Goal: Task Accomplishment & Management: Use online tool/utility

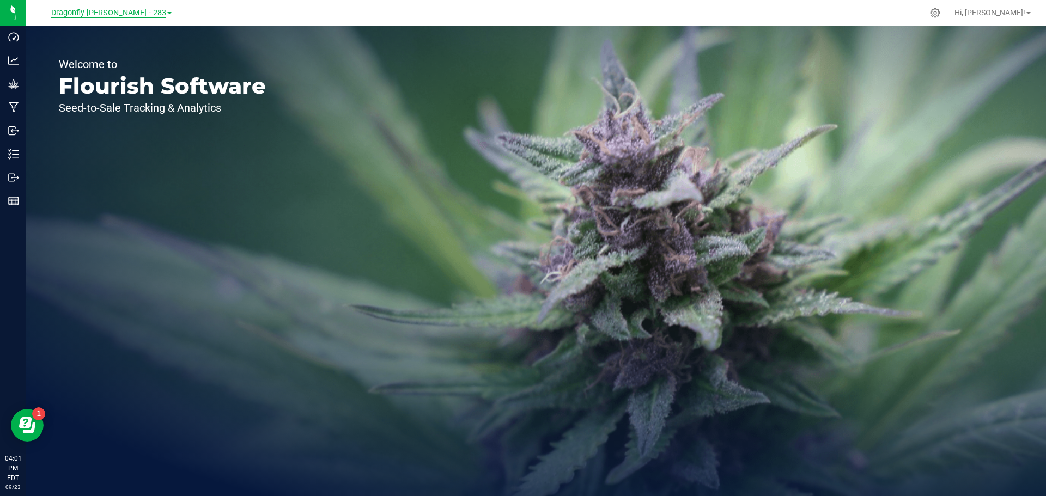
click at [124, 9] on span "Dragonfly [PERSON_NAME] - 283" at bounding box center [108, 13] width 115 height 10
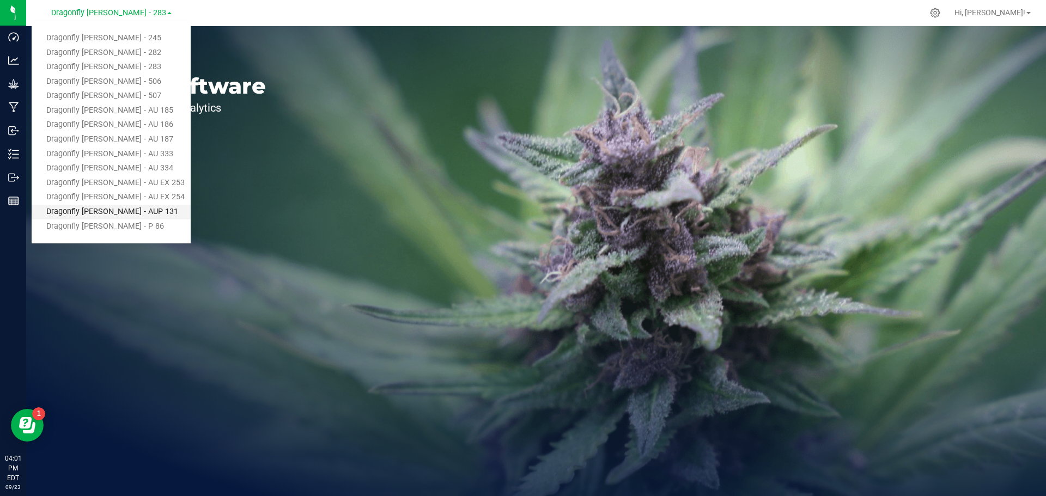
click at [123, 206] on link "Dragonfly [PERSON_NAME] - AUP 131" at bounding box center [111, 212] width 159 height 15
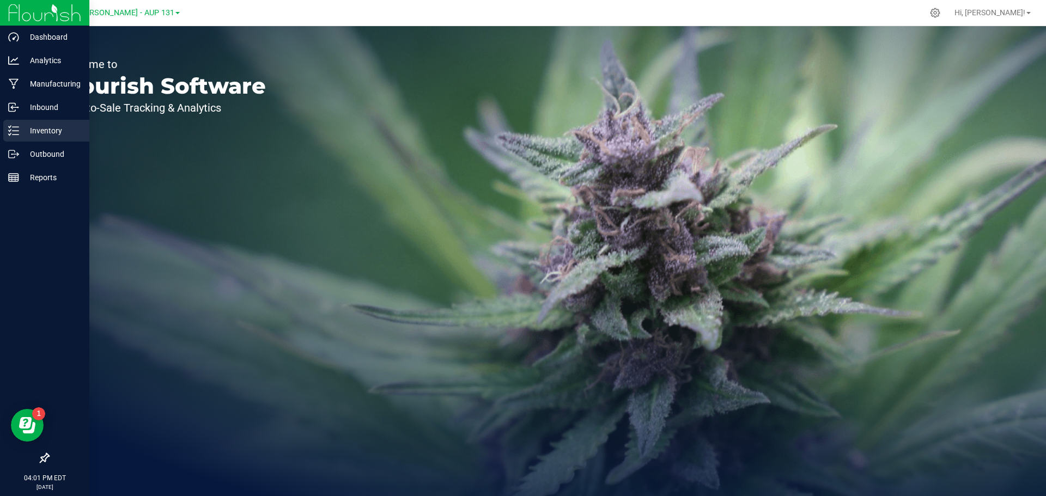
click at [24, 136] on p "Inventory" at bounding box center [51, 130] width 65 height 13
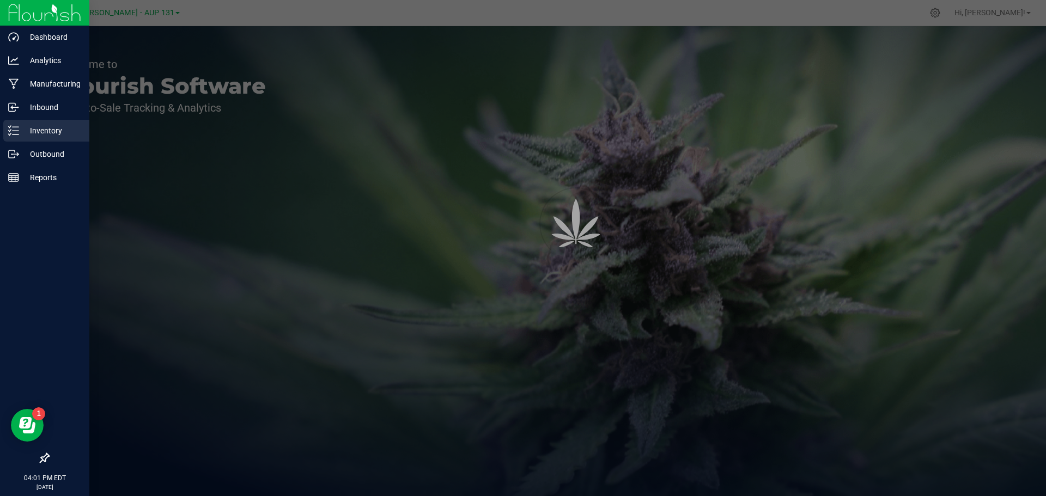
click at [68, 125] on p "Inventory" at bounding box center [51, 130] width 65 height 13
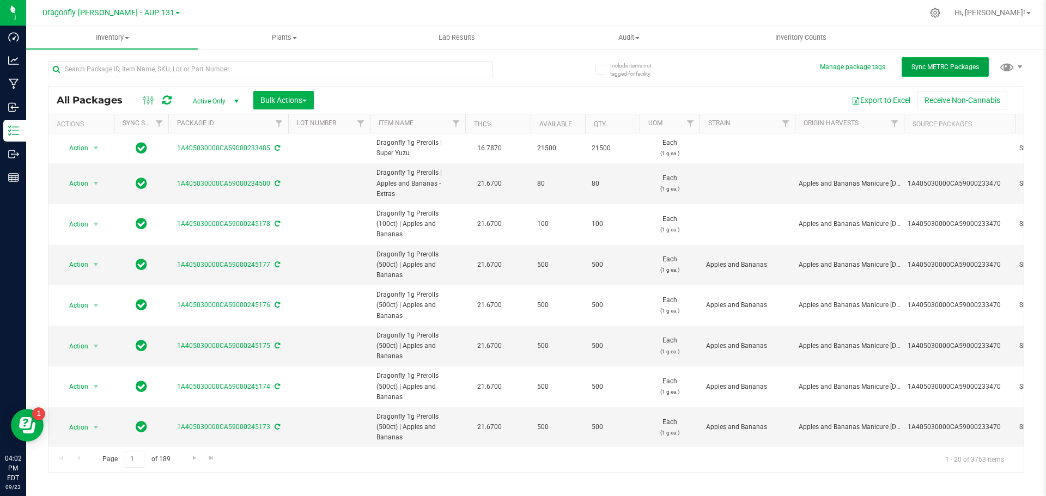
click at [959, 65] on span "Sync METRC Packages" at bounding box center [945, 67] width 68 height 8
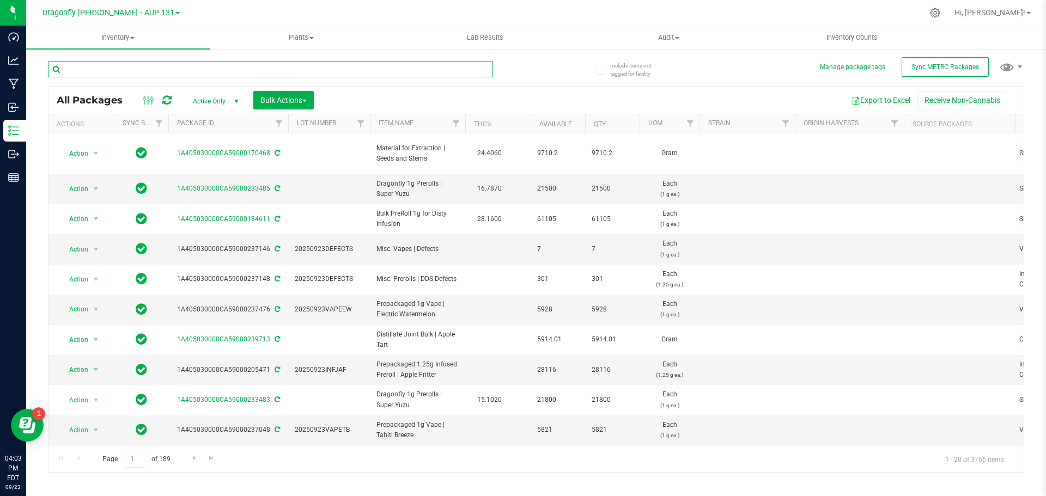
click at [150, 68] on input "text" at bounding box center [270, 69] width 445 height 16
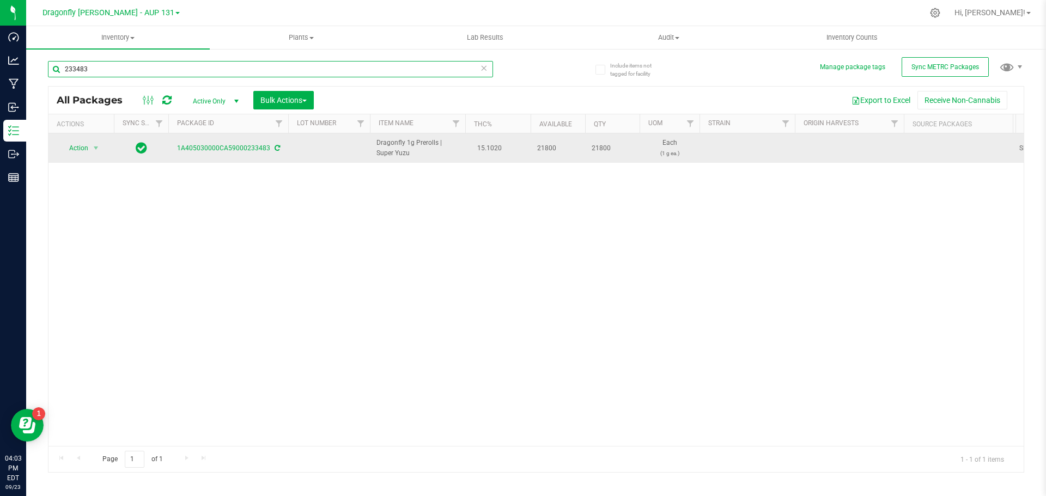
type input "233483"
click at [76, 150] on span "Action" at bounding box center [73, 147] width 29 height 15
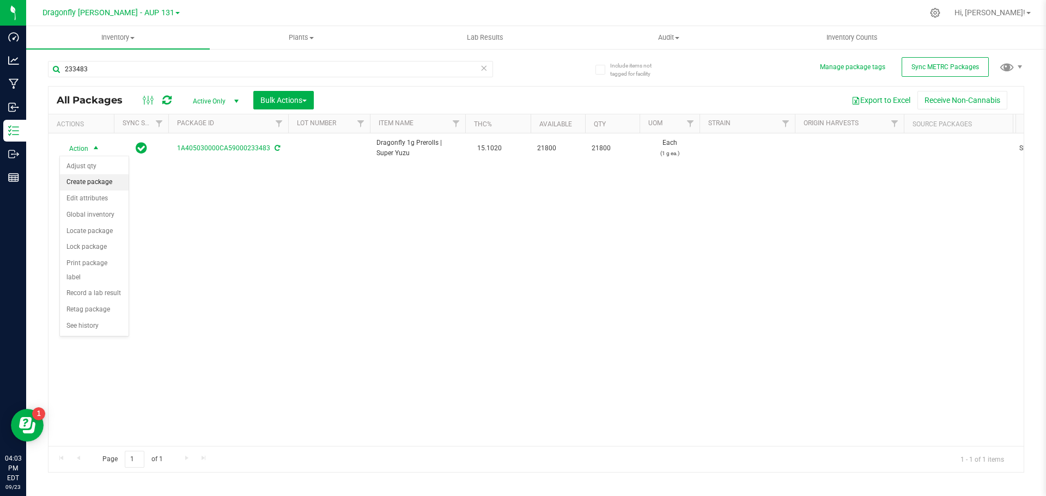
click at [95, 184] on li "Create package" at bounding box center [94, 182] width 69 height 16
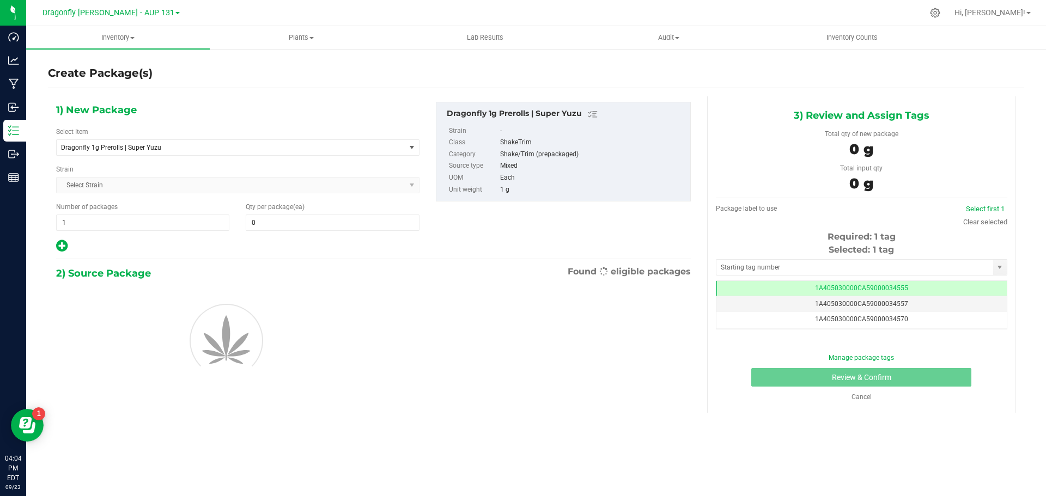
type input "0"
click at [115, 224] on span "1 1" at bounding box center [142, 223] width 173 height 16
click at [115, 224] on input "1" at bounding box center [143, 222] width 172 height 15
type input "43"
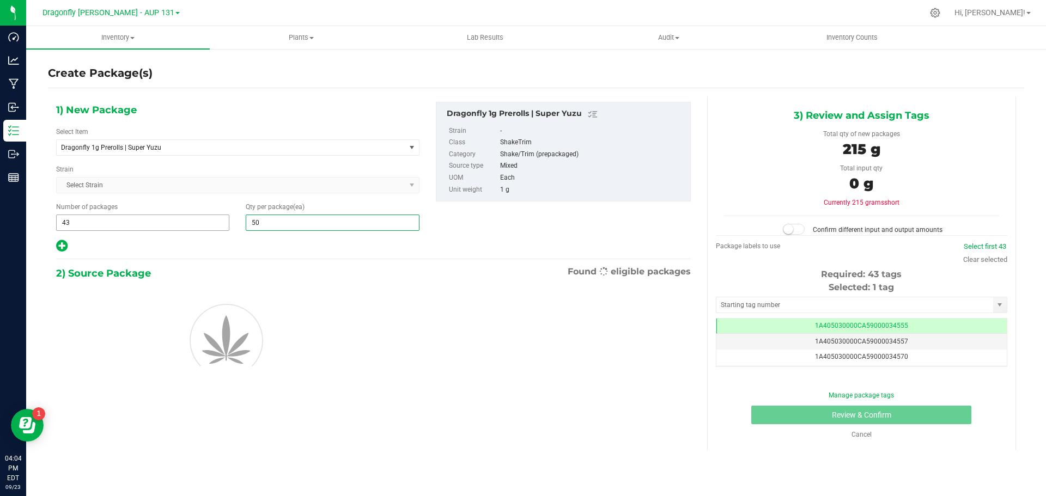
type input "500"
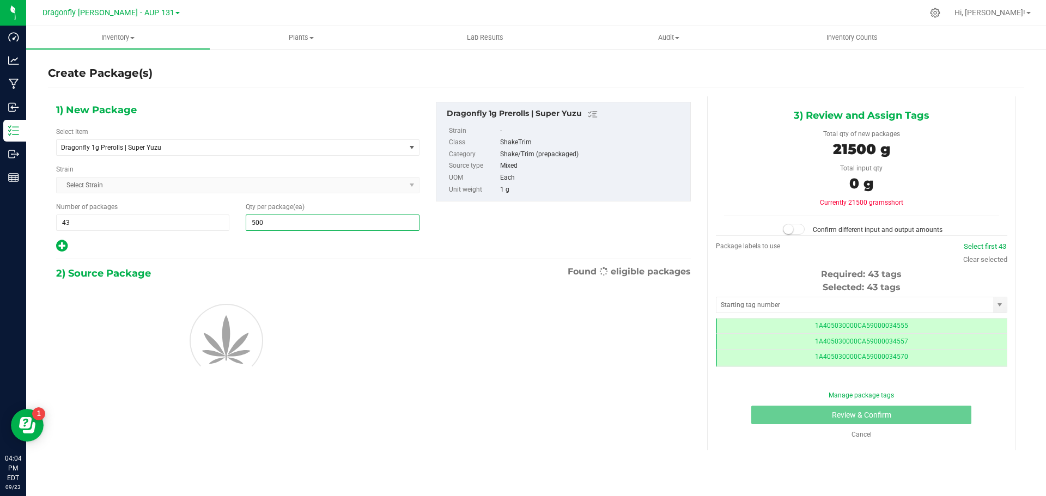
scroll to position [0, -1]
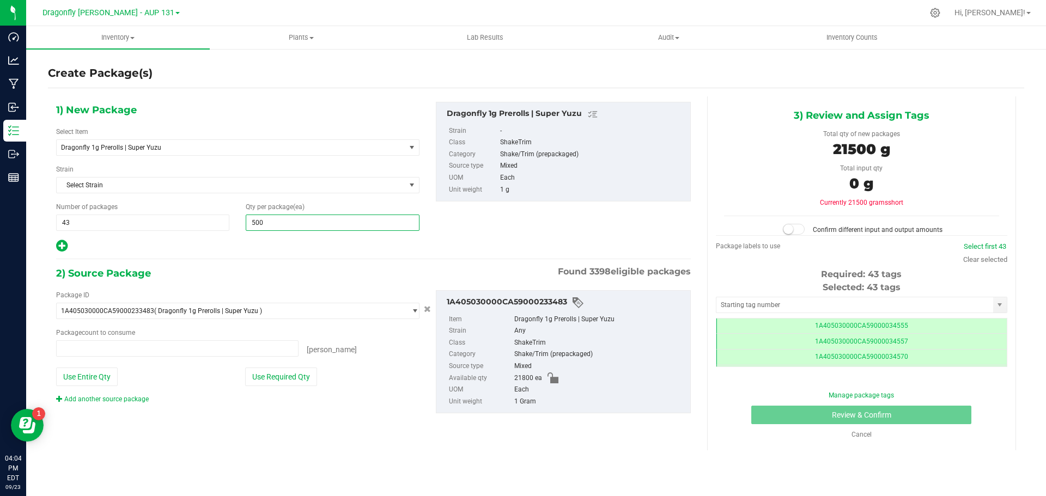
type input "0 ea"
type input "500"
click at [301, 385] on button "Use Required Qty" at bounding box center [281, 377] width 72 height 19
type input "21500 ea"
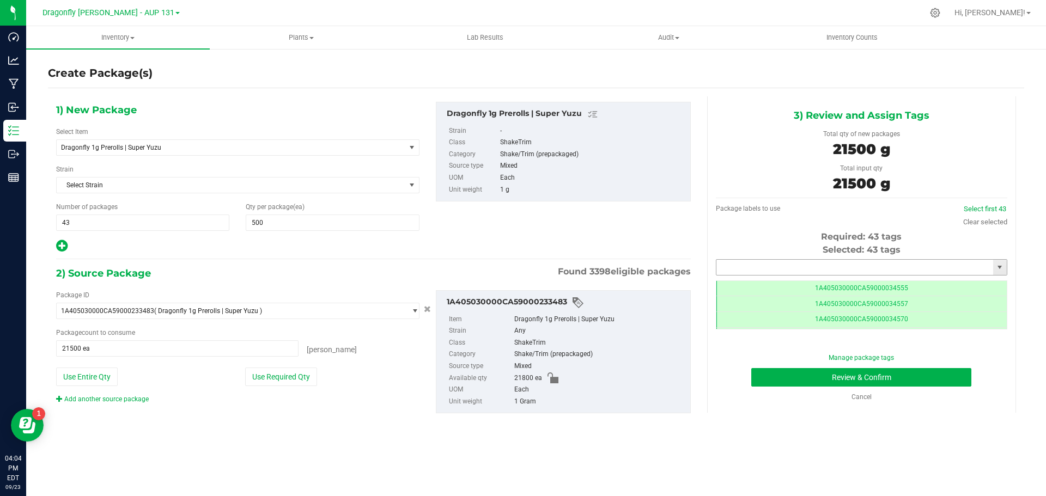
click at [767, 272] on input "text" at bounding box center [854, 267] width 277 height 15
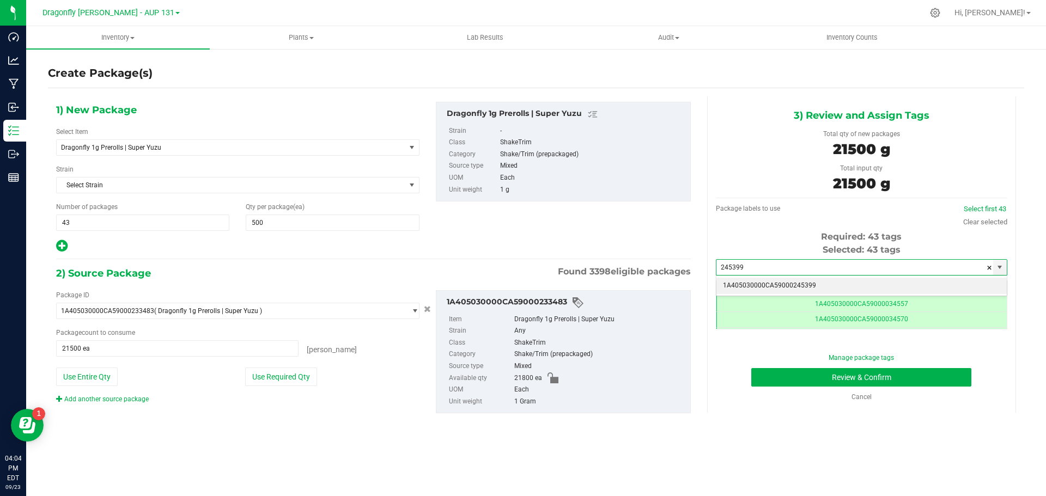
click at [791, 284] on li "1A405030000CA59000245399" at bounding box center [861, 286] width 290 height 16
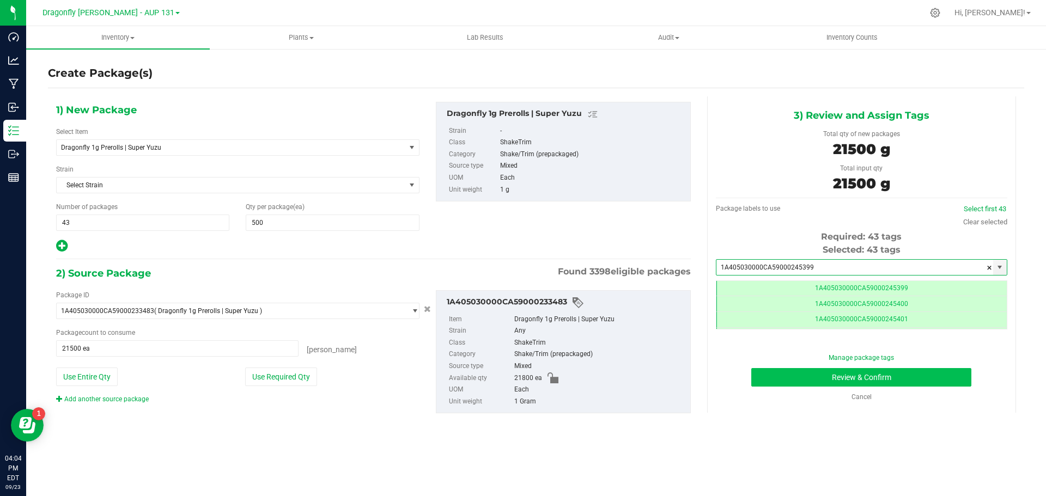
type input "1A405030000CA59000245399"
click at [878, 378] on button "Review & Confirm" at bounding box center [861, 377] width 220 height 19
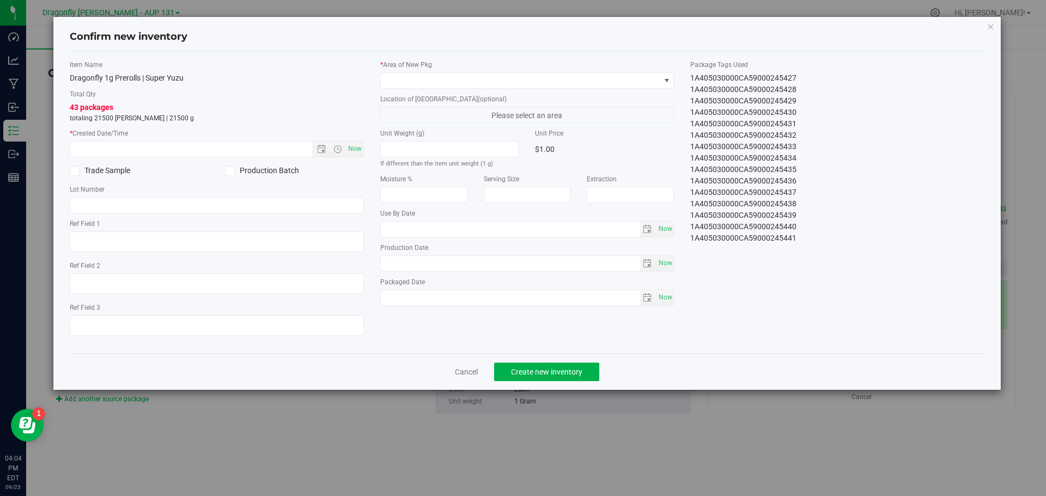
drag, startPoint x: 686, startPoint y: 80, endPoint x: 815, endPoint y: 270, distance: 230.0
click at [815, 270] on div "Item Name Dragonfly 1g Prerolls | Super Yuzu Total Qty 43 packages totaling 215…" at bounding box center [527, 202] width 931 height 285
copy div "1A405030000CA59000245399 1A405030000CA59000245400 1A405030000CA59000245401 1A40…"
click at [472, 371] on link "Cancel" at bounding box center [466, 371] width 23 height 11
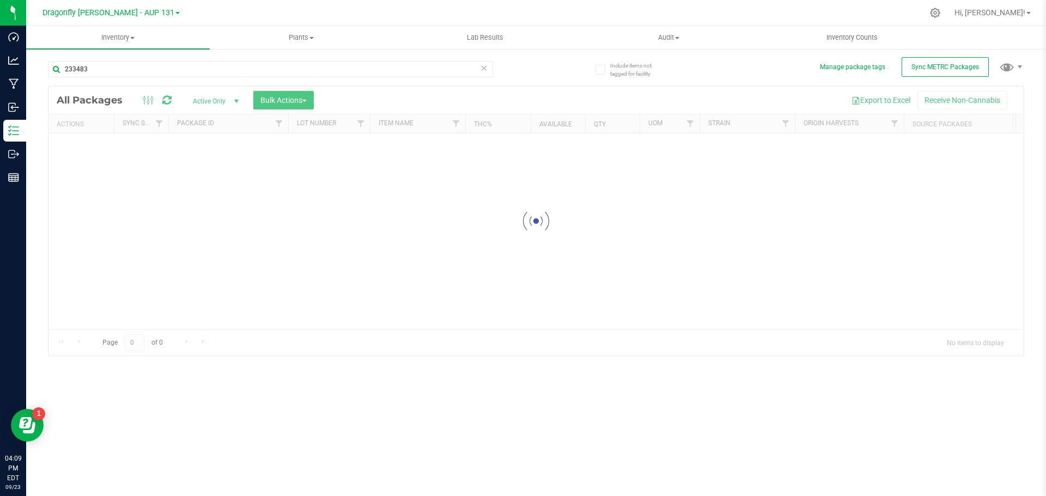
click at [482, 67] on icon at bounding box center [484, 67] width 8 height 13
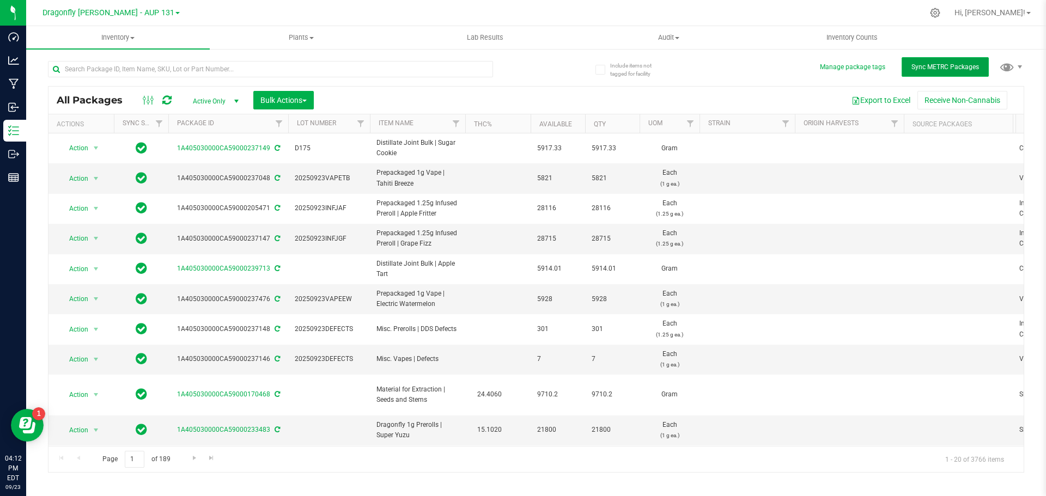
click at [928, 62] on button "Sync METRC Packages" at bounding box center [944, 67] width 87 height 20
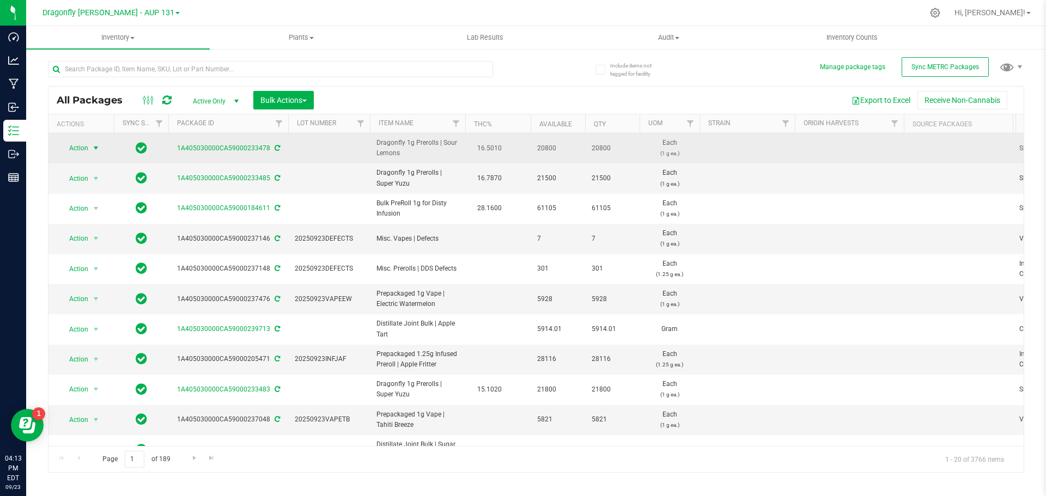
click at [93, 149] on span "select" at bounding box center [95, 148] width 9 height 9
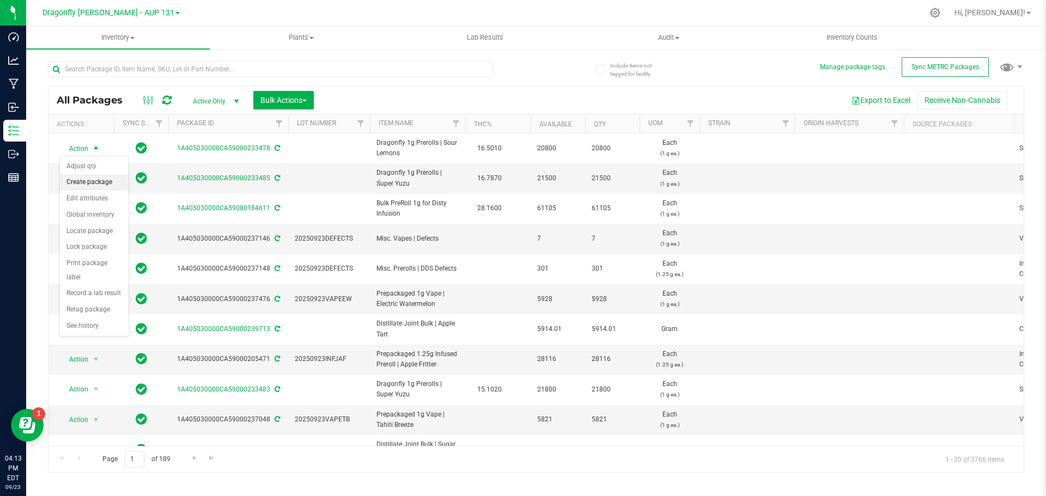
click at [95, 182] on li "Create package" at bounding box center [94, 182] width 69 height 16
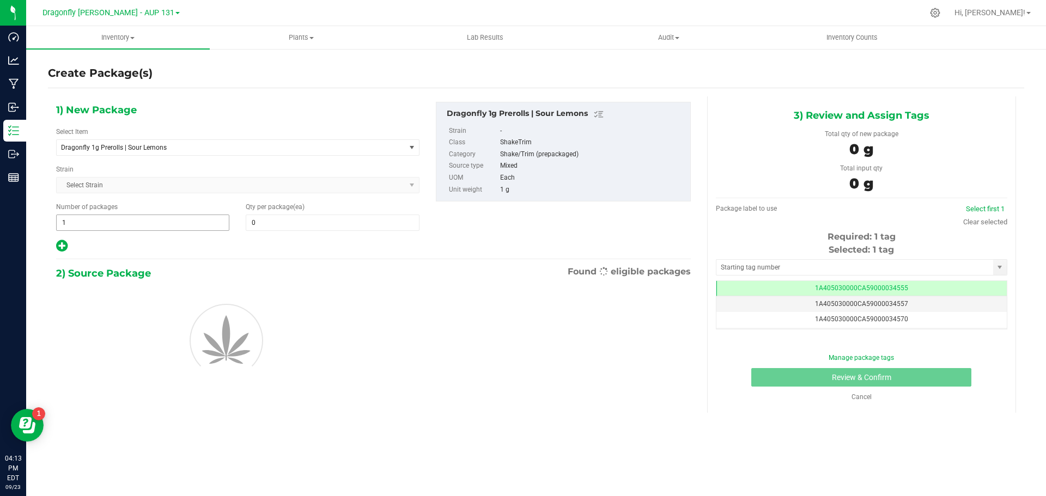
type input "0"
click at [118, 225] on span "1 1" at bounding box center [142, 223] width 173 height 16
click at [118, 225] on input "1" at bounding box center [143, 222] width 172 height 15
type input "41"
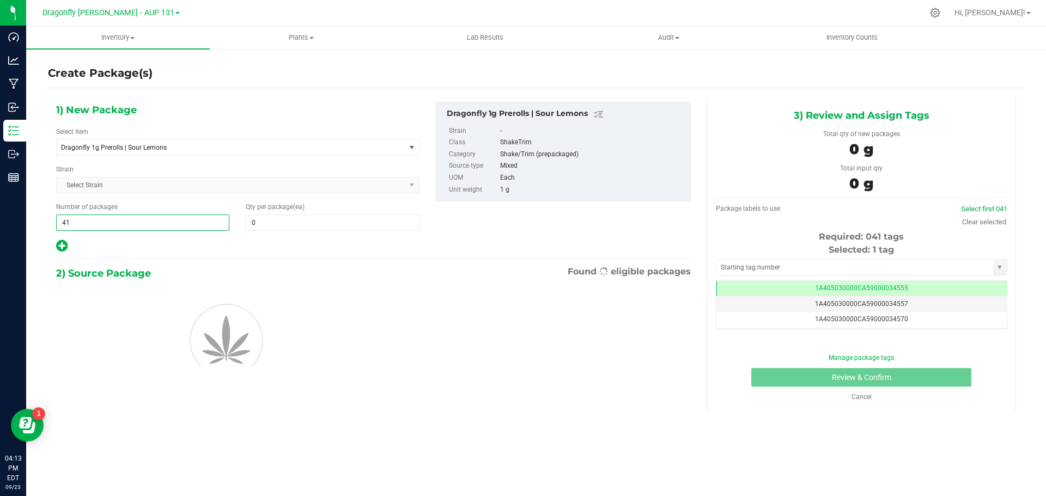
type input "41"
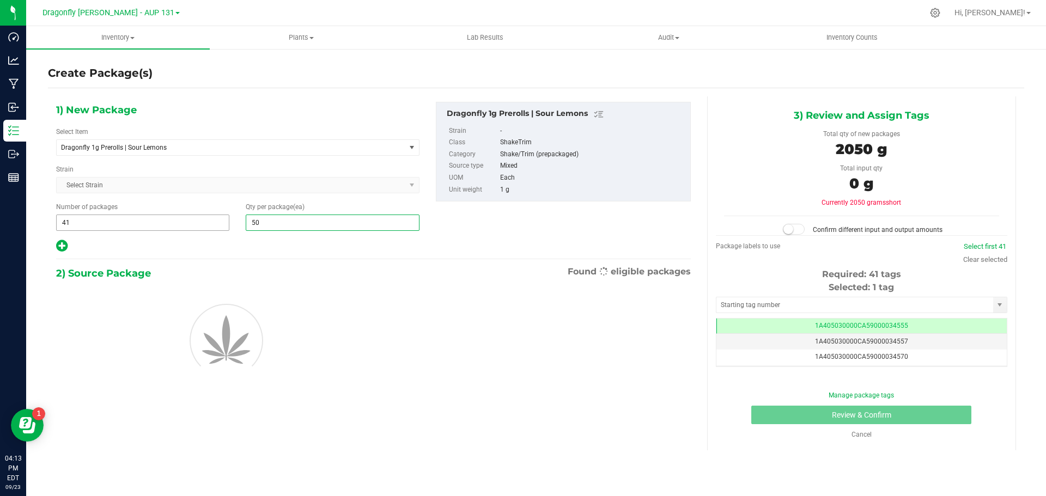
type input "500"
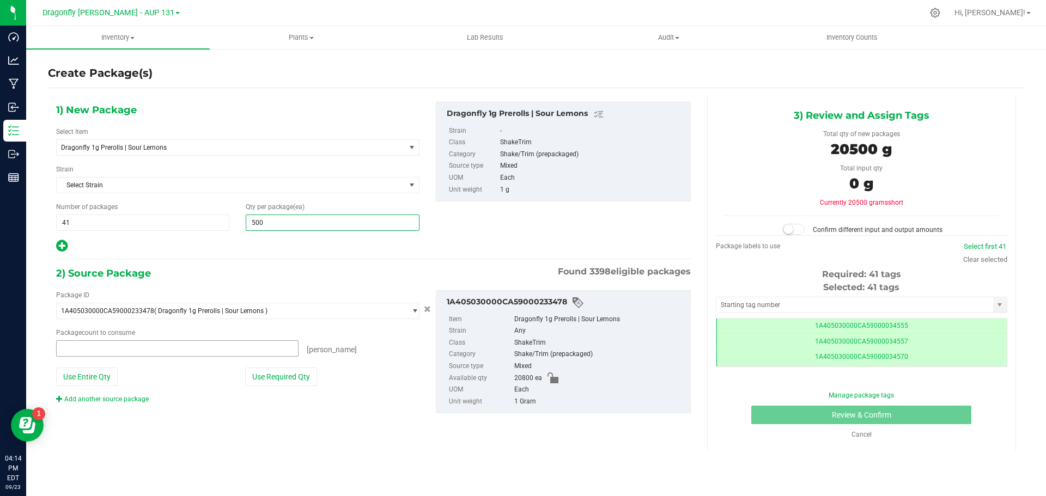
type input "0 ea"
type input "500"
click at [285, 368] on button "Use Required Qty" at bounding box center [281, 377] width 72 height 19
type input "20500 ea"
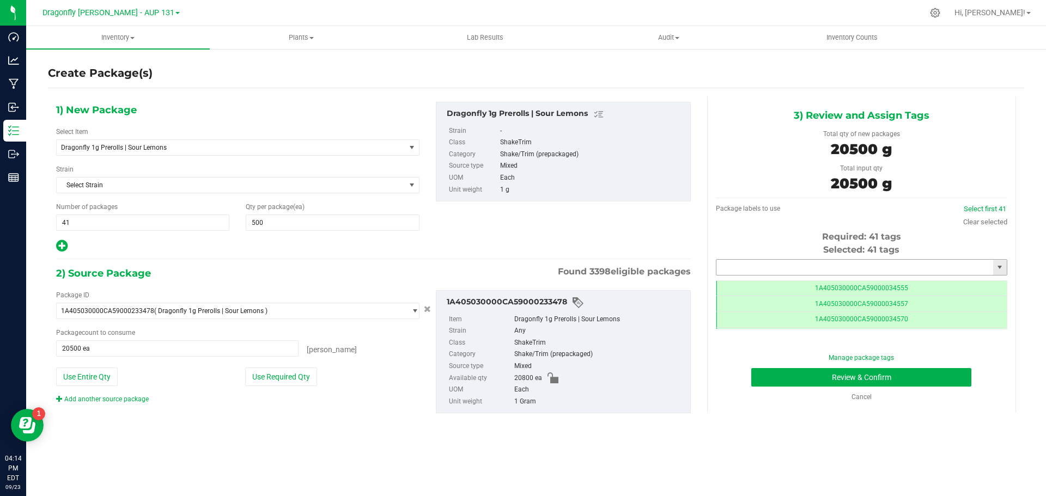
click at [814, 261] on input "text" at bounding box center [854, 267] width 277 height 15
click at [814, 284] on li "1A405030000CA59000245445" at bounding box center [861, 286] width 290 height 16
type input "1A405030000CA59000245445"
click at [866, 380] on button "Review & Confirm" at bounding box center [861, 377] width 220 height 19
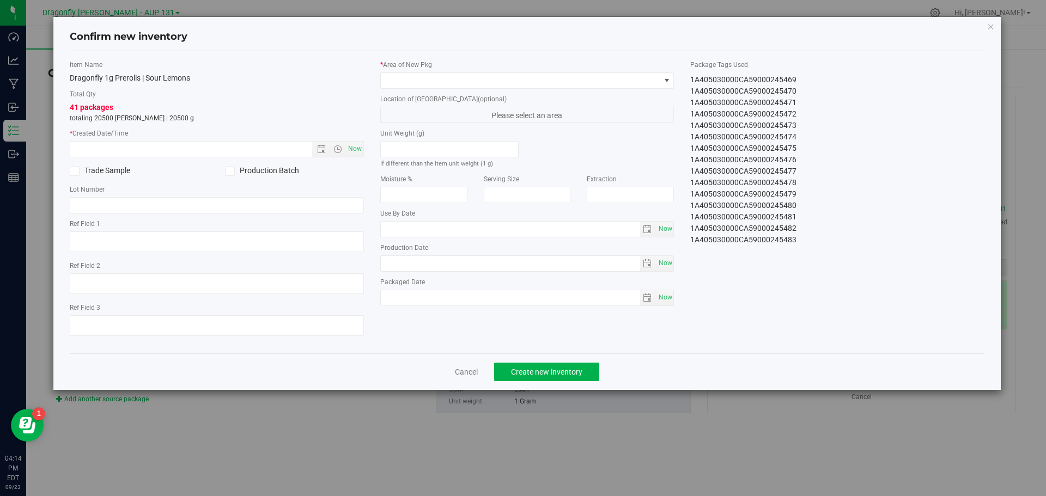
drag, startPoint x: 684, startPoint y: 79, endPoint x: 808, endPoint y: 99, distance: 125.7
click at [808, 99] on div "Package Tags Used 1A405030000CA59000245445 1A405030000CA59000245446 1A405030000…" at bounding box center [837, 152] width 310 height 184
drag, startPoint x: 683, startPoint y: 79, endPoint x: 817, endPoint y: 301, distance: 259.2
click at [817, 301] on div "Item Name Dragonfly 1g Prerolls | Sour Lemons Total Qty 41 packages totaling 20…" at bounding box center [527, 202] width 931 height 285
copy div "1A405030000CA59000245445 1A405030000CA59000245446 1A405030000CA59000245447 1A40…"
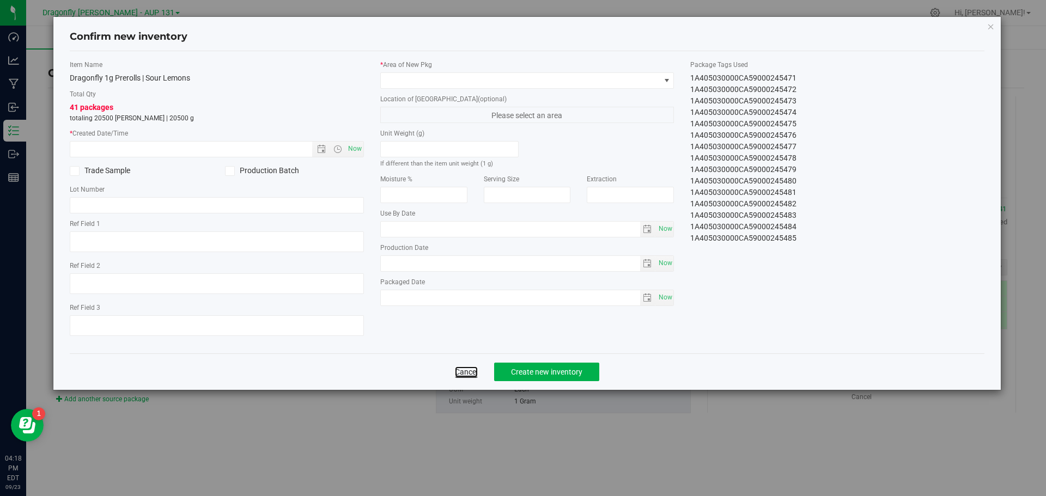
click at [461, 375] on link "Cancel" at bounding box center [466, 371] width 23 height 11
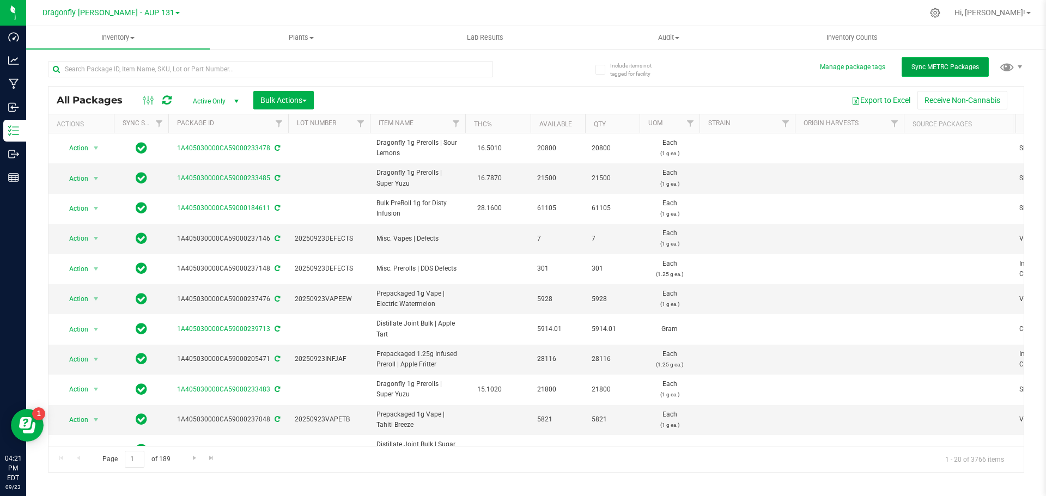
click at [912, 72] on button "Sync METRC Packages" at bounding box center [944, 67] width 87 height 20
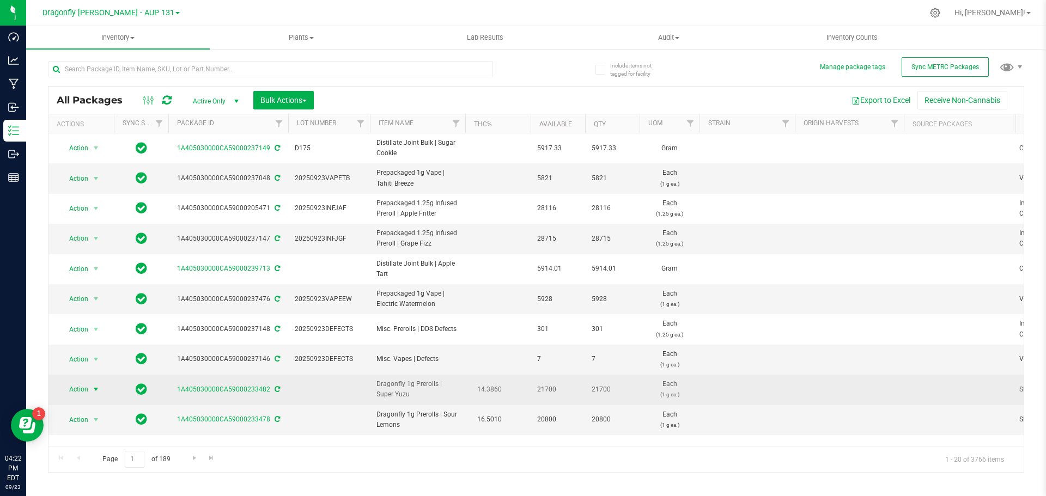
click at [91, 389] on span "select" at bounding box center [96, 389] width 14 height 15
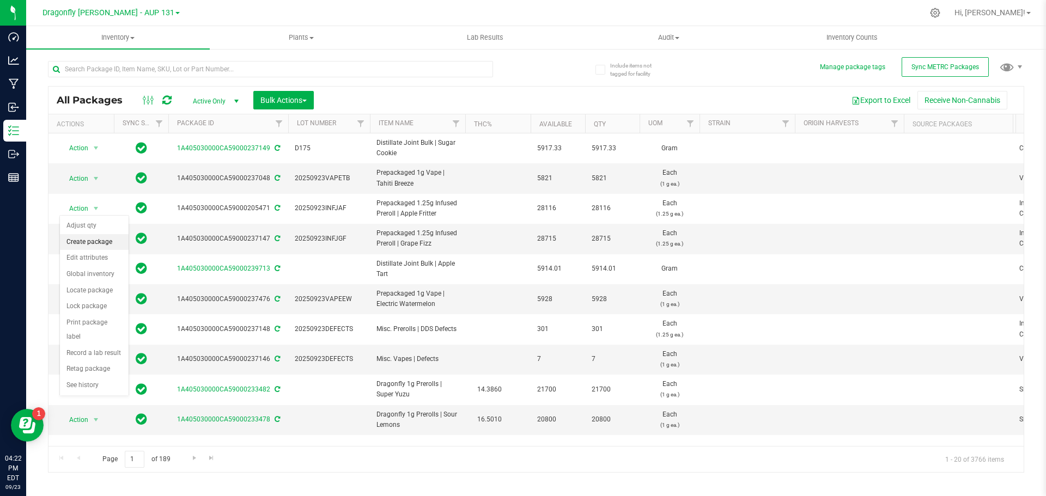
click at [91, 245] on li "Create package" at bounding box center [94, 242] width 69 height 16
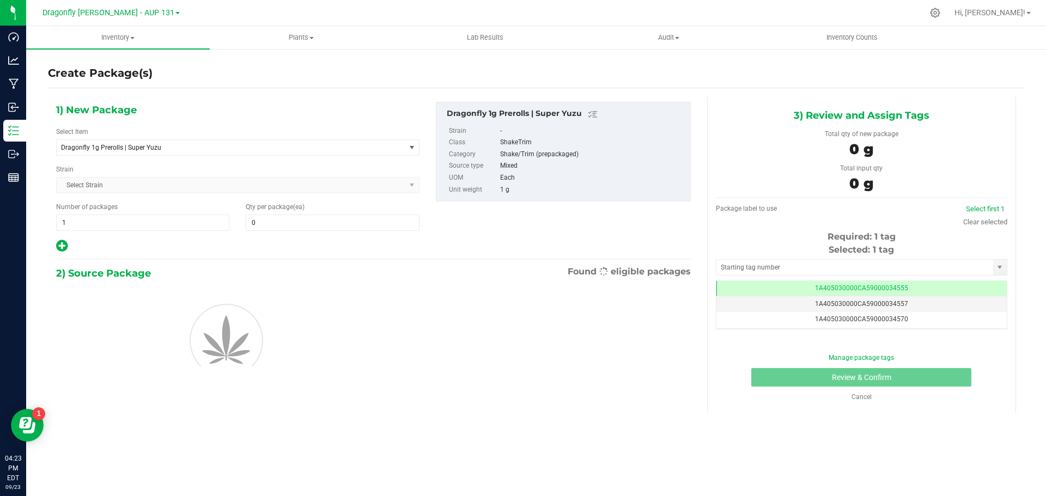
type input "0"
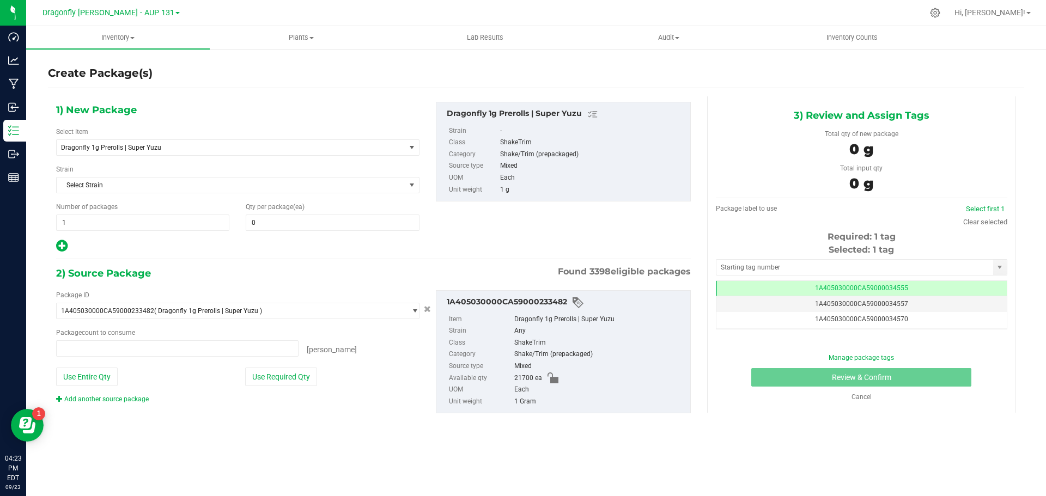
type input "0 ea"
click at [163, 222] on span "1 1" at bounding box center [142, 223] width 173 height 16
click at [163, 221] on input "1" at bounding box center [143, 222] width 172 height 15
type input "43"
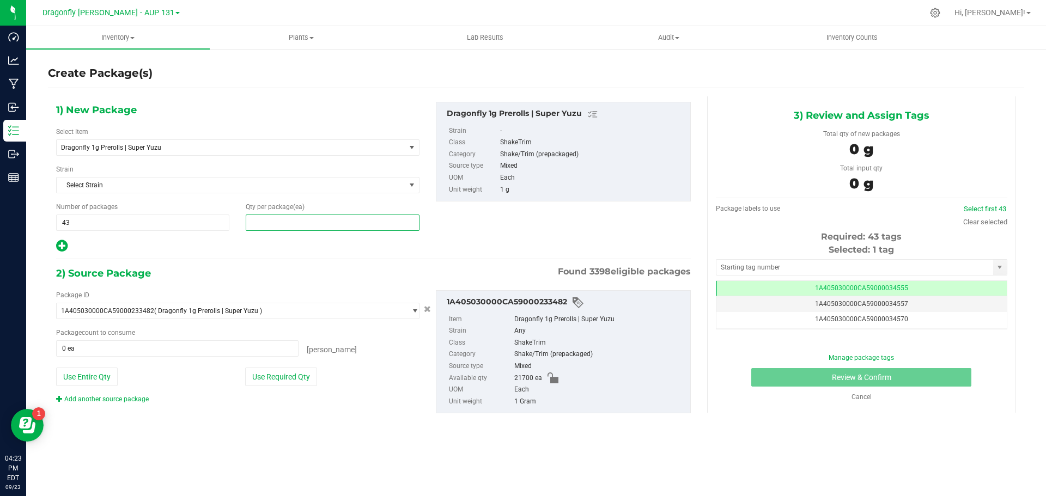
click at [285, 219] on span at bounding box center [332, 223] width 173 height 16
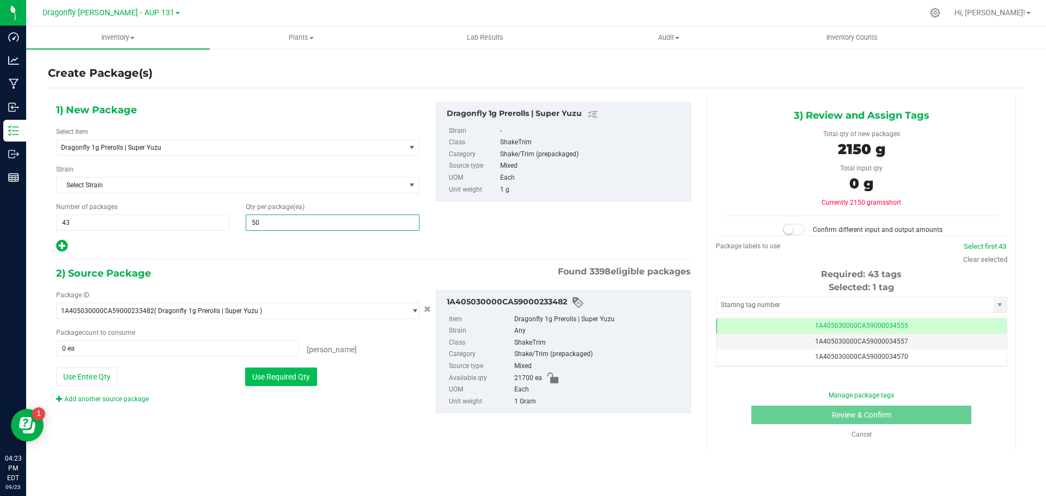
type input "500"
click at [297, 380] on button "Use Required Qty" at bounding box center [281, 377] width 72 height 19
type input "21500 ea"
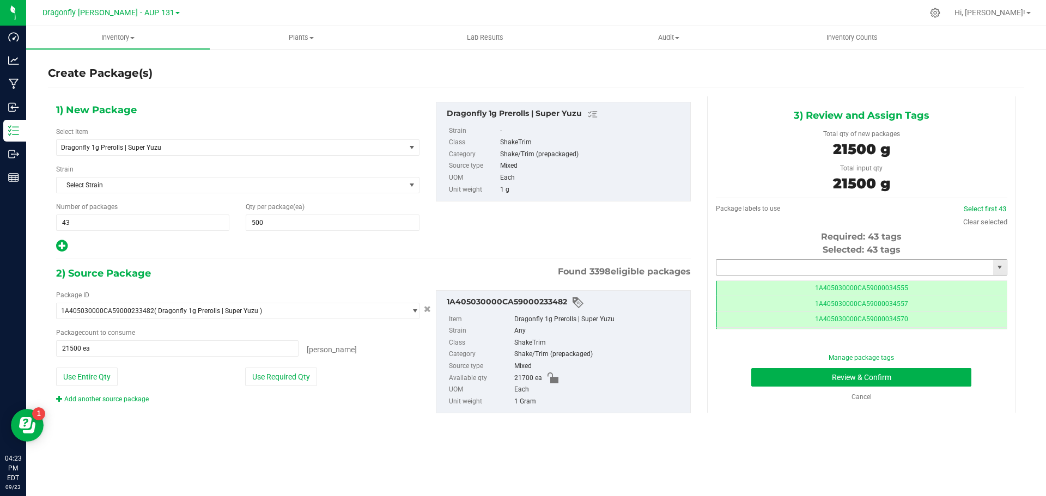
click at [833, 272] on input "text" at bounding box center [854, 267] width 277 height 15
click at [866, 284] on li "1A405030000CA59000245501" at bounding box center [861, 286] width 290 height 16
type input "1A405030000CA59000245501"
click at [914, 381] on button "Review & Confirm" at bounding box center [861, 377] width 220 height 19
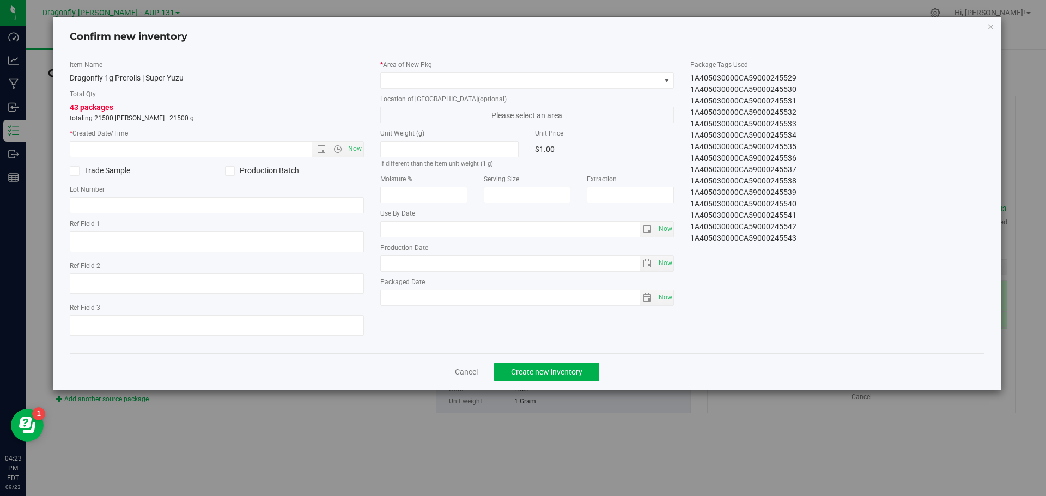
drag, startPoint x: 682, startPoint y: 76, endPoint x: 839, endPoint y: 268, distance: 247.3
click at [839, 268] on div "Item Name Dragonfly 1g Prerolls | Super Yuzu Total Qty 43 packages totaling 215…" at bounding box center [527, 202] width 931 height 285
copy div "1A405030000CA59000245501 1A405030000CA59000245502 1A405030000CA59000245503 1A40…"
click at [465, 373] on link "Cancel" at bounding box center [466, 371] width 23 height 11
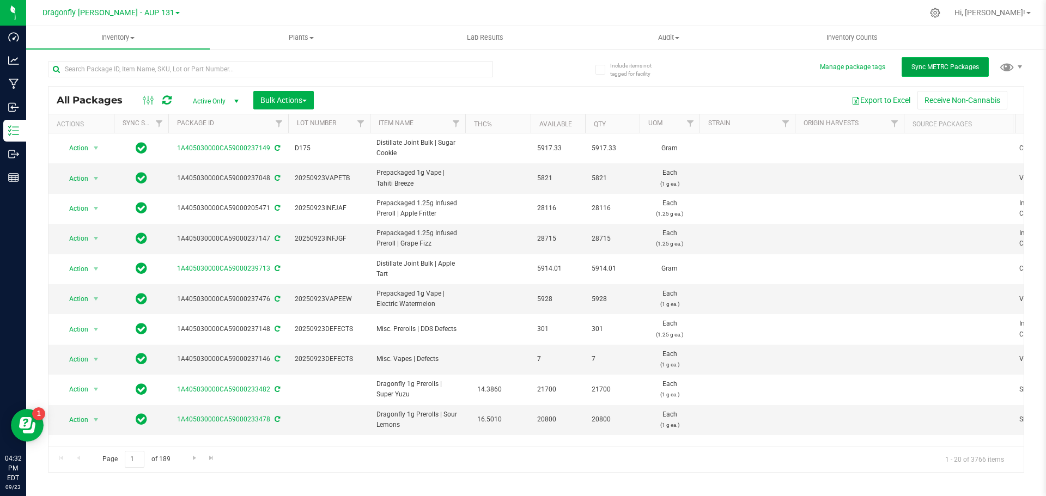
click at [958, 72] on button "Sync METRC Packages" at bounding box center [944, 67] width 87 height 20
click at [240, 72] on input "text" at bounding box center [270, 69] width 445 height 16
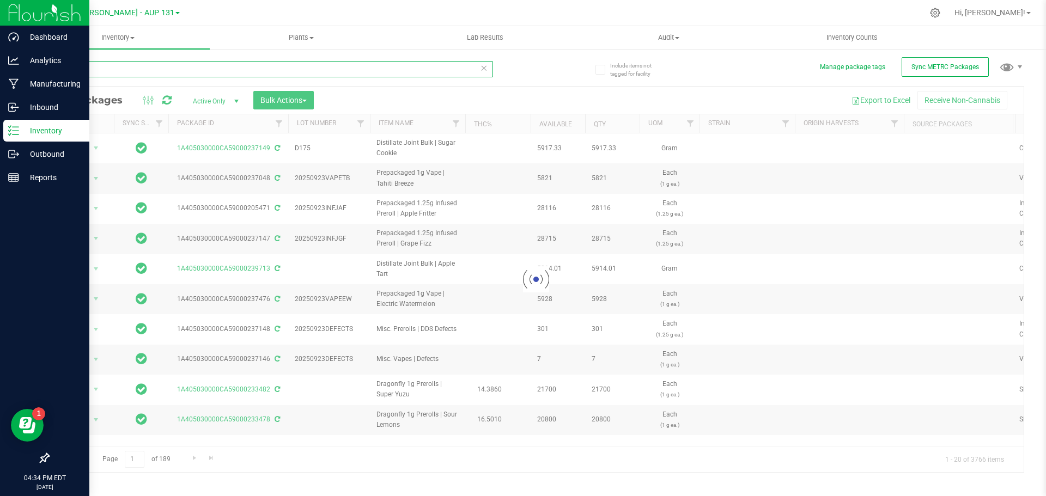
type input "237633"
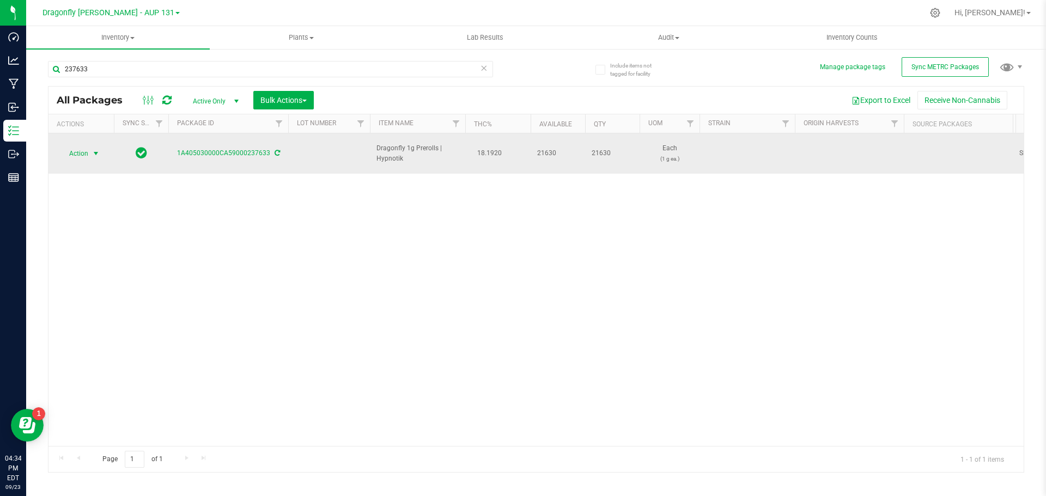
click at [78, 153] on span "Action" at bounding box center [73, 153] width 29 height 15
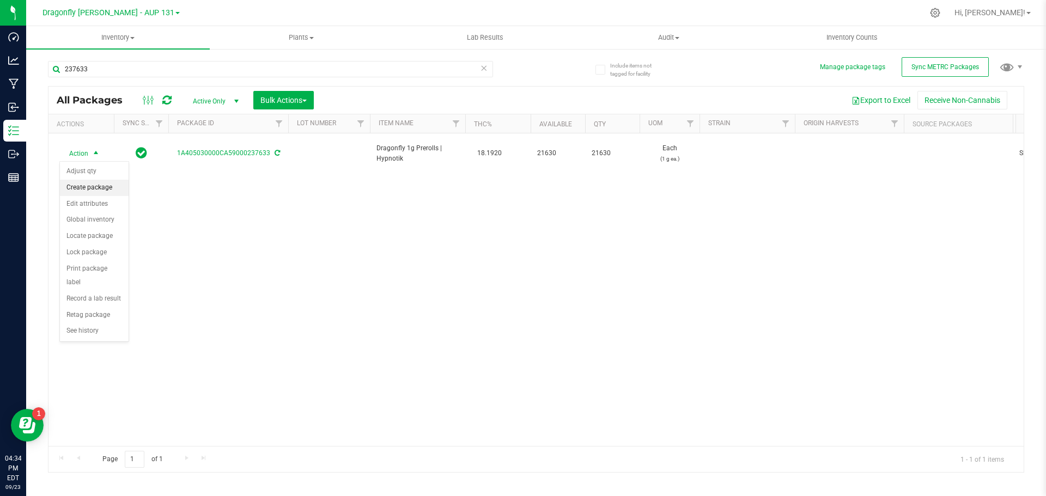
click at [101, 184] on li "Create package" at bounding box center [94, 188] width 69 height 16
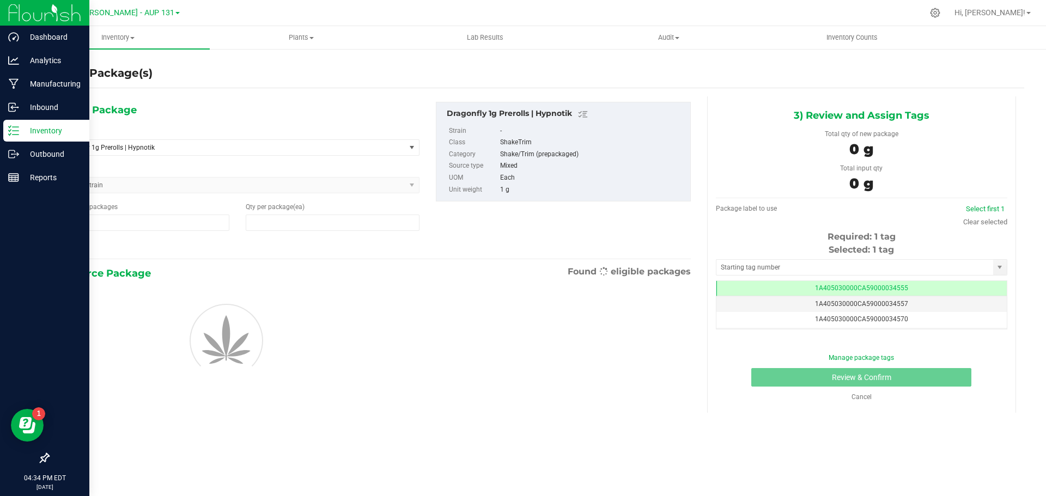
type input "1"
type input "0"
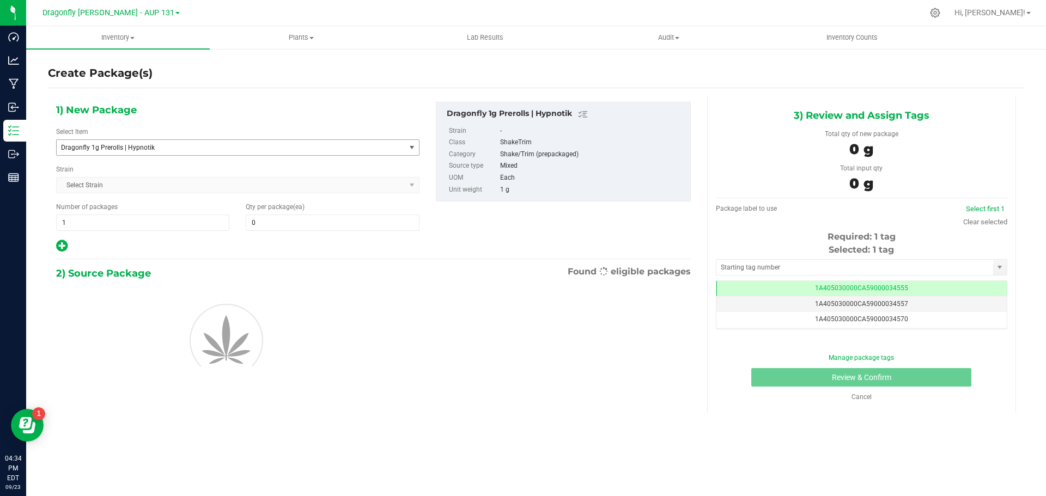
click at [285, 143] on span "Dragonfly 1g Prerolls | Hypnotik" at bounding box center [231, 147] width 349 height 15
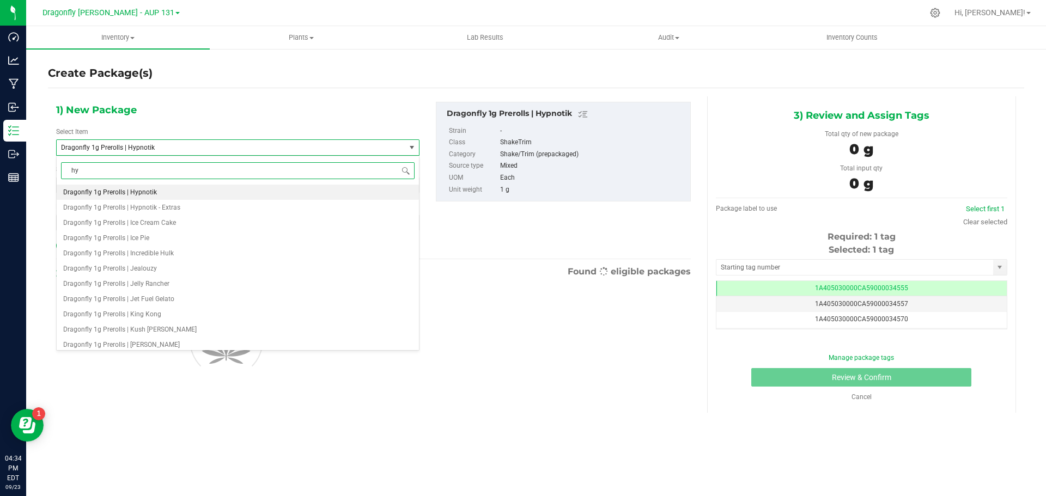
type input "hyp"
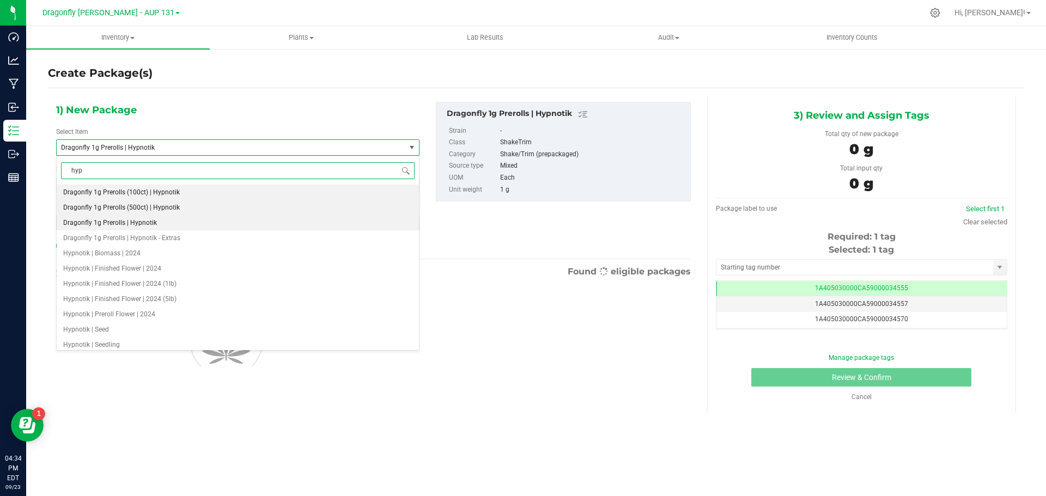
click at [177, 204] on span "Dragonfly 1g Prerolls (500ct) | Hypnotik" at bounding box center [121, 208] width 117 height 8
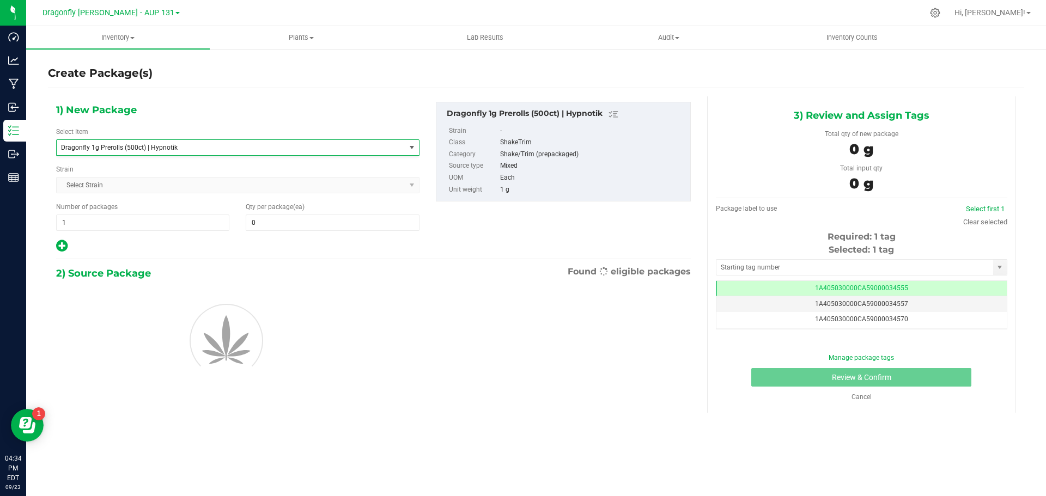
type input "0"
click at [123, 225] on input "1" at bounding box center [143, 222] width 172 height 15
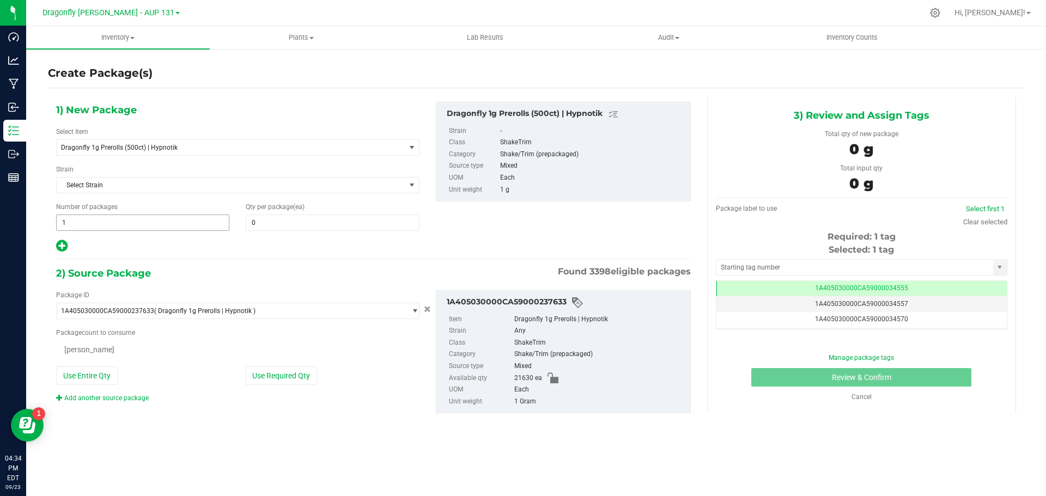
click at [123, 225] on input "1" at bounding box center [143, 222] width 172 height 15
click at [142, 217] on input "431" at bounding box center [143, 222] width 172 height 15
type input "43"
click at [282, 224] on span "0 0" at bounding box center [332, 223] width 173 height 16
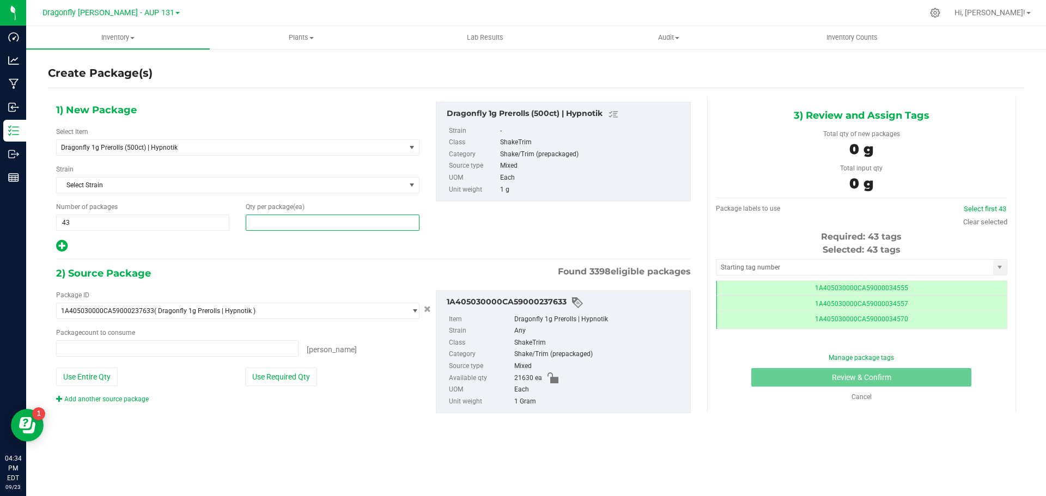
type input "5"
type input "0 ea"
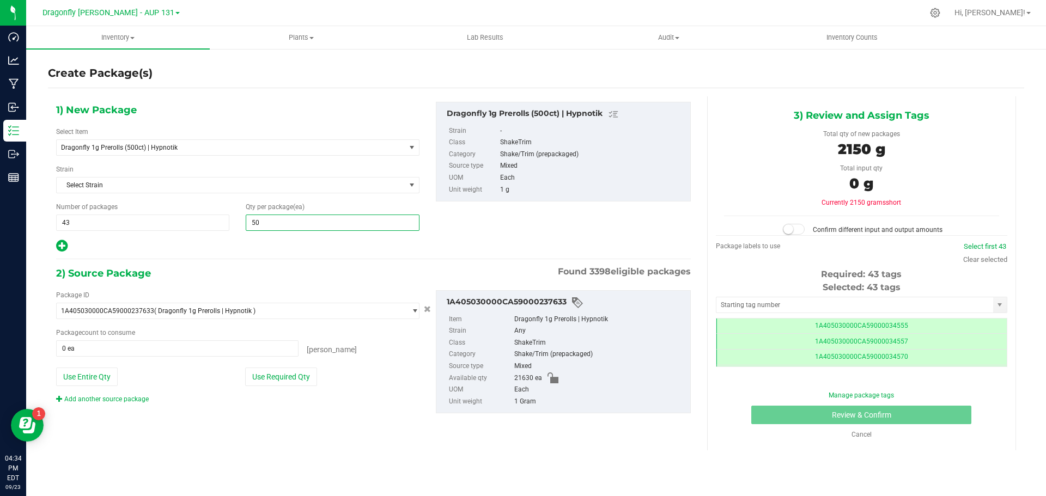
type input "500"
click at [306, 376] on button "Use Required Qty" at bounding box center [281, 377] width 72 height 19
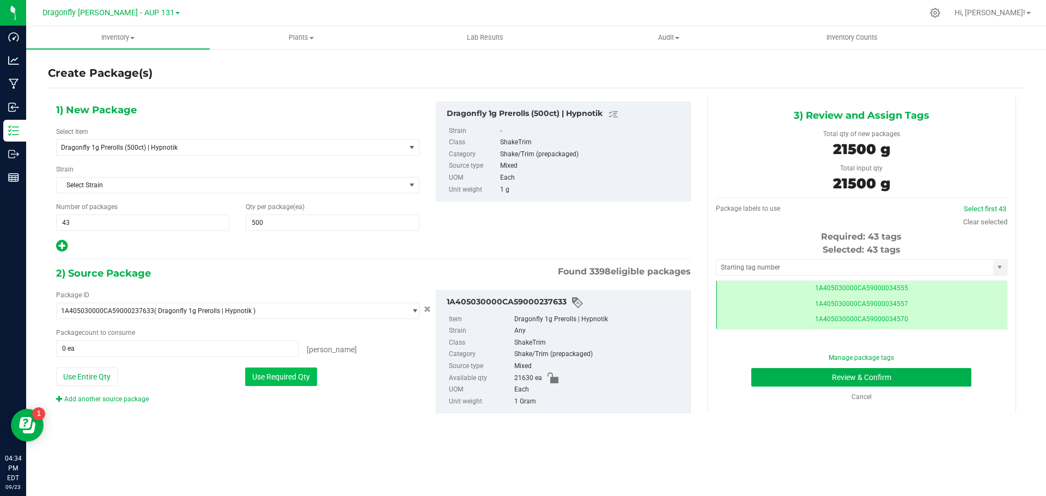
type input "21500 ea"
click at [834, 272] on input "text" at bounding box center [854, 267] width 277 height 15
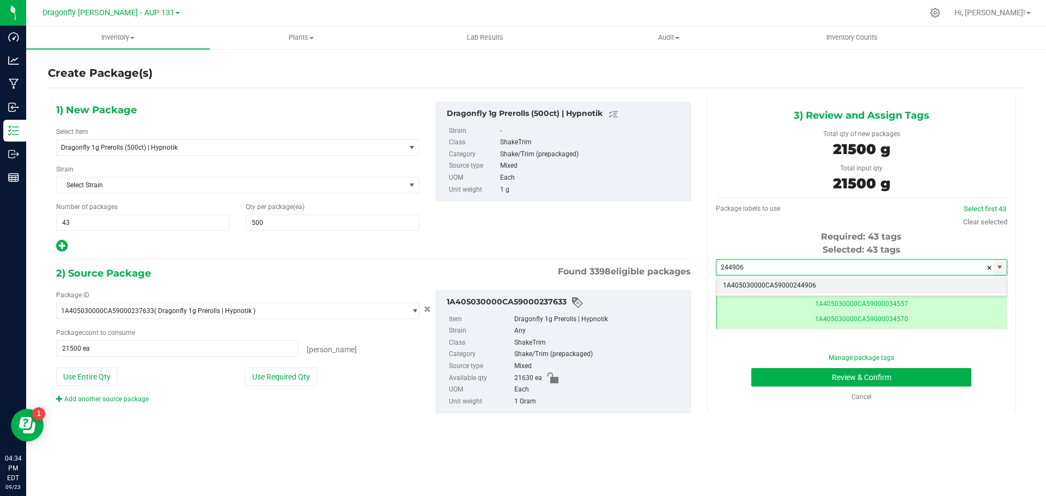
click at [828, 284] on li "1A405030000CA59000244906" at bounding box center [861, 286] width 290 height 16
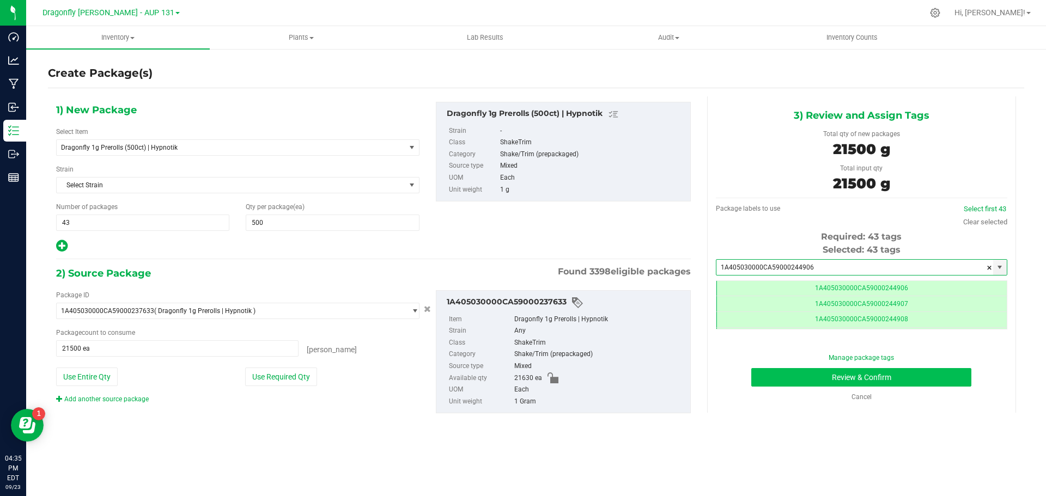
type input "1A405030000CA59000244906"
click at [923, 377] on button "Review & Confirm" at bounding box center [861, 377] width 220 height 19
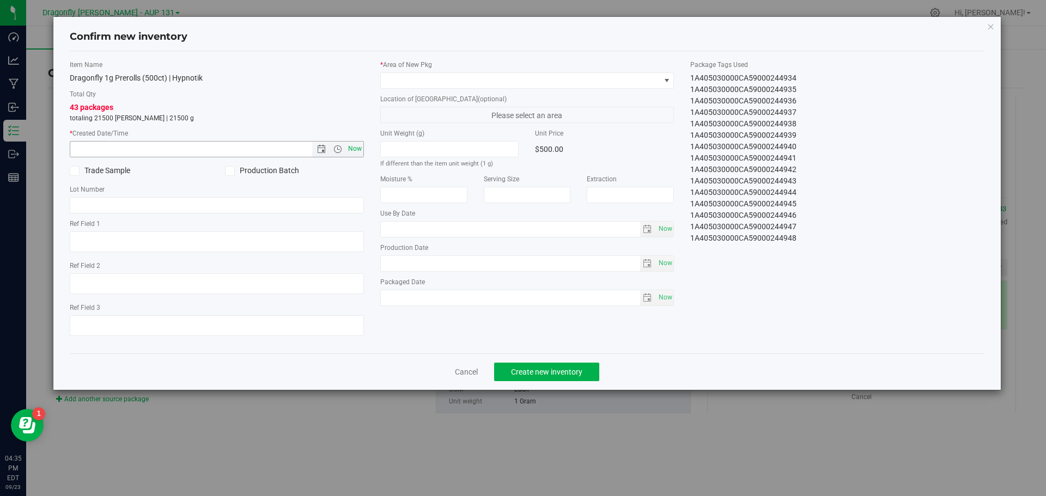
click at [357, 150] on span "Now" at bounding box center [354, 149] width 19 height 16
type input "[DATE] 4:35 PM"
click at [534, 80] on span at bounding box center [520, 80] width 279 height 15
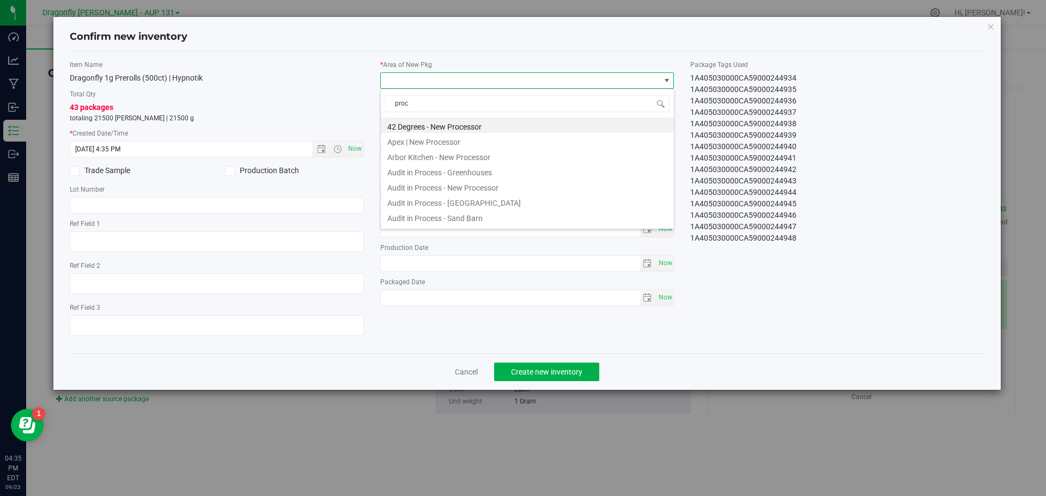
type input "proce"
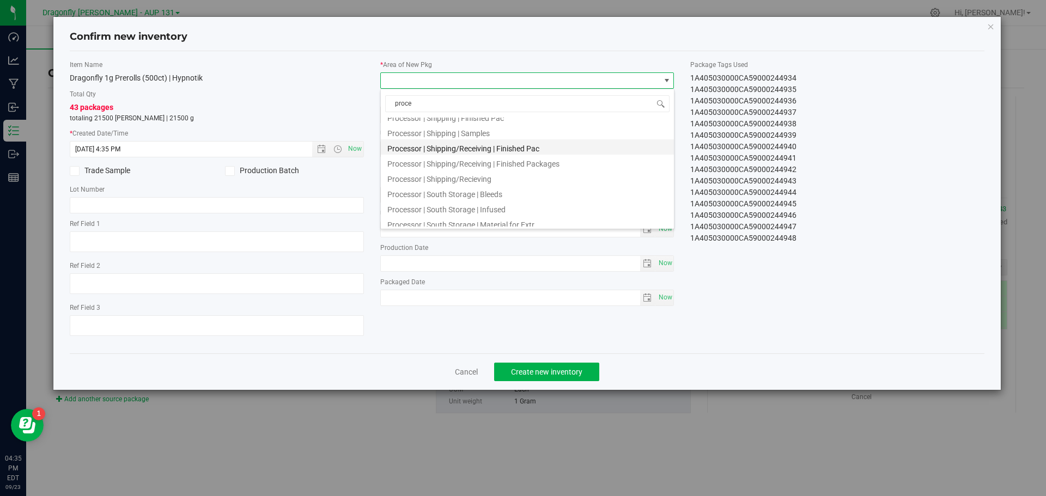
click at [513, 147] on li "Processor | Shipping/Receiving | Finished Pac" at bounding box center [527, 146] width 293 height 15
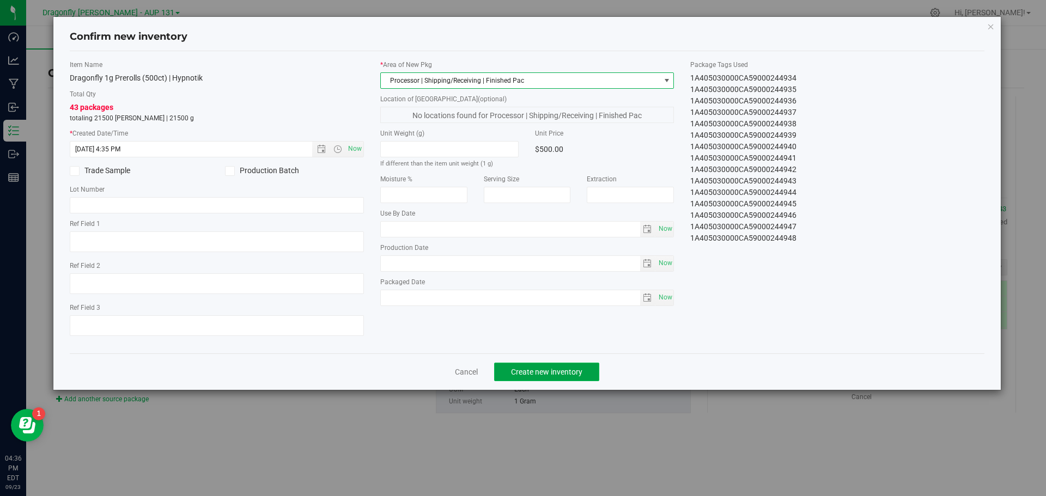
click at [559, 369] on span "Create new inventory" at bounding box center [546, 372] width 71 height 9
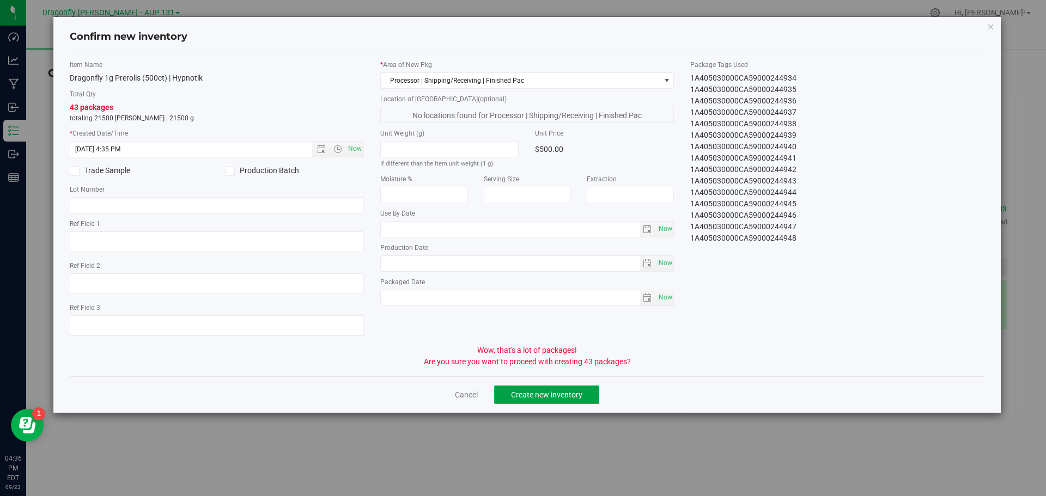
click at [550, 392] on span "Create new inventory" at bounding box center [546, 394] width 71 height 9
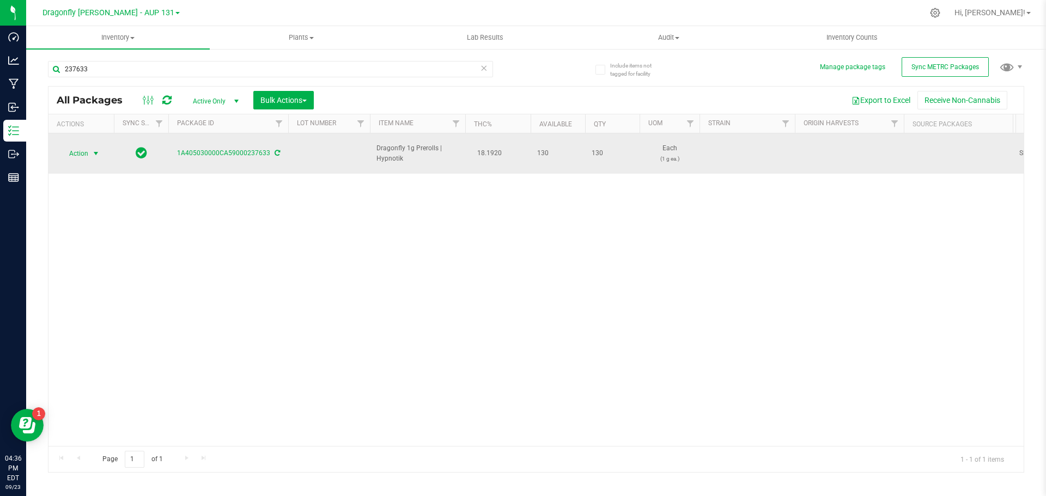
click at [88, 153] on span "Action" at bounding box center [73, 153] width 29 height 15
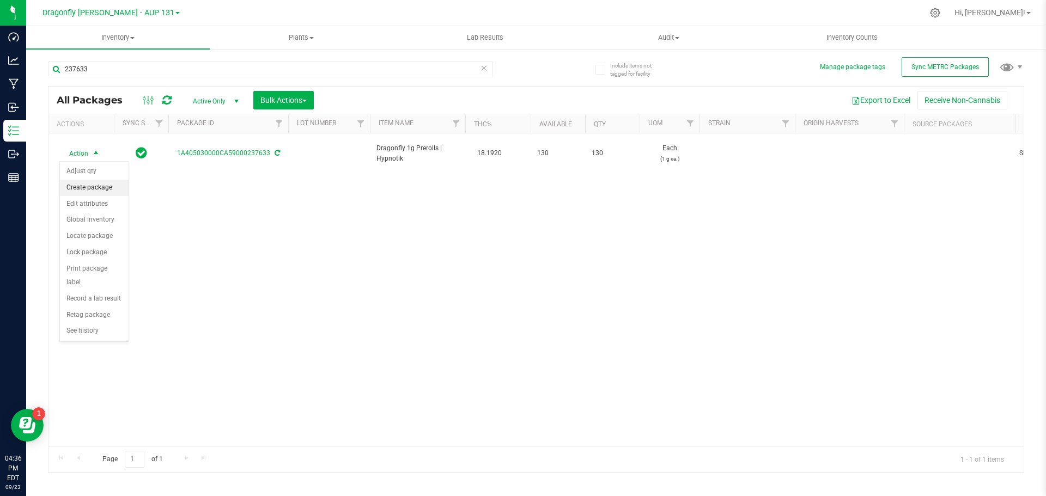
click at [99, 189] on li "Create package" at bounding box center [94, 188] width 69 height 16
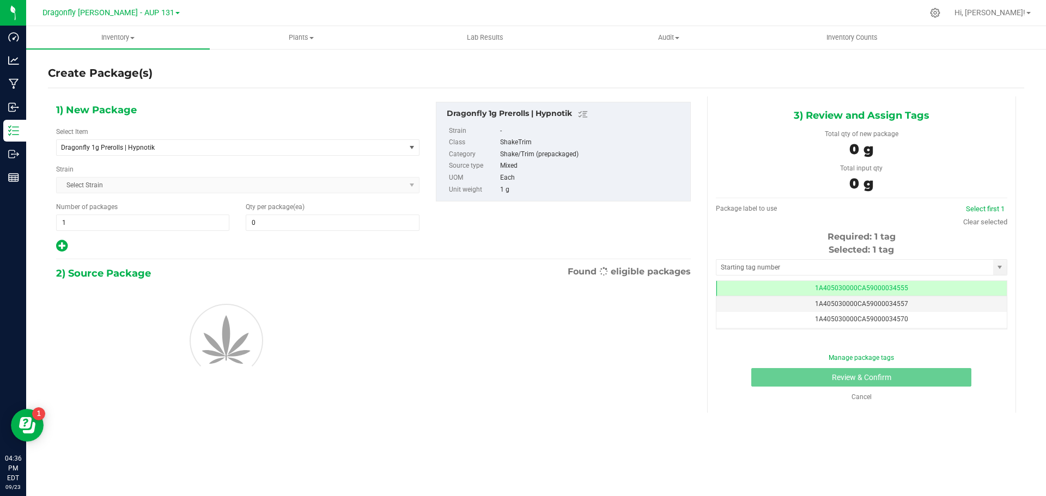
type input "0"
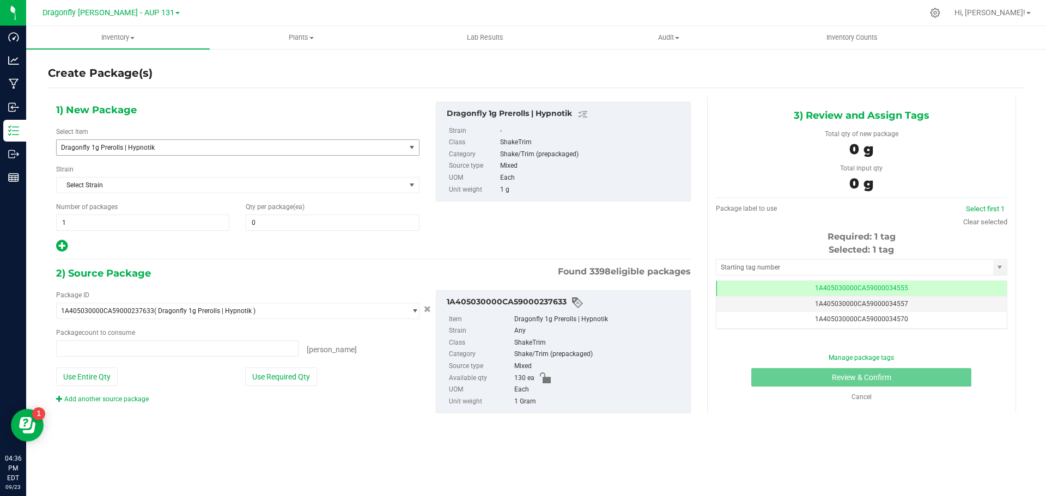
type input "0 ea"
click at [260, 148] on span "Dragonfly 1g Prerolls | Hypnotik" at bounding box center [224, 148] width 326 height 8
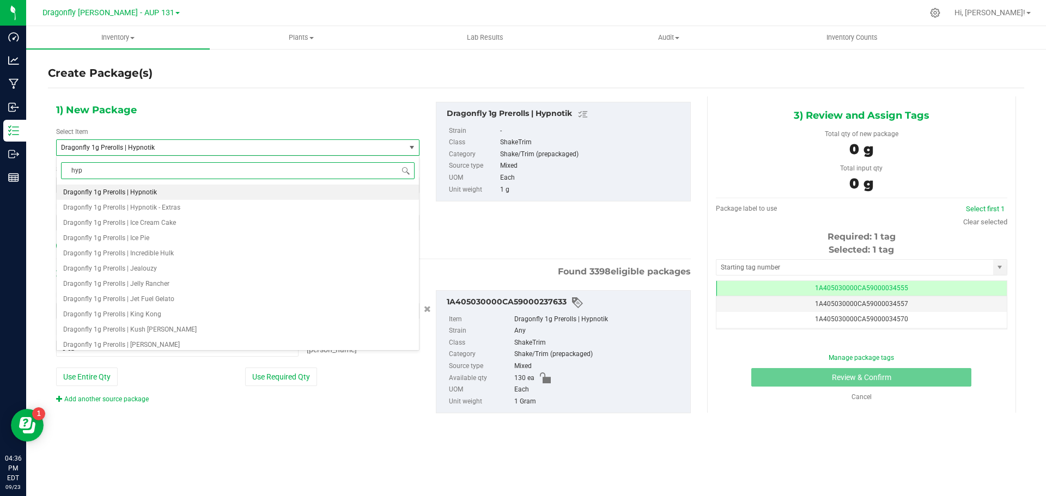
type input "hypn"
click at [172, 189] on span "Dragonfly 1g Prerolls (100ct) | Hypnotik" at bounding box center [121, 192] width 117 height 8
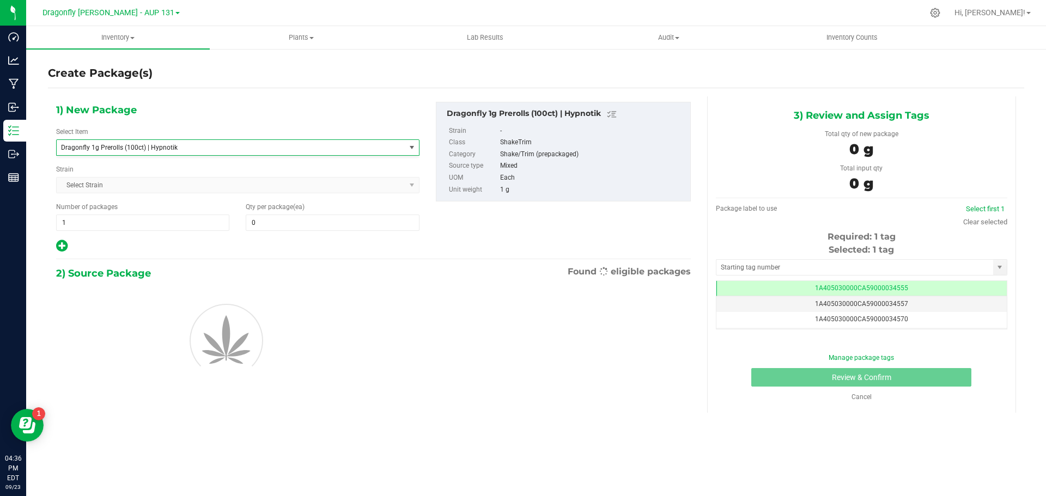
type input "0"
click at [313, 218] on span at bounding box center [332, 223] width 173 height 16
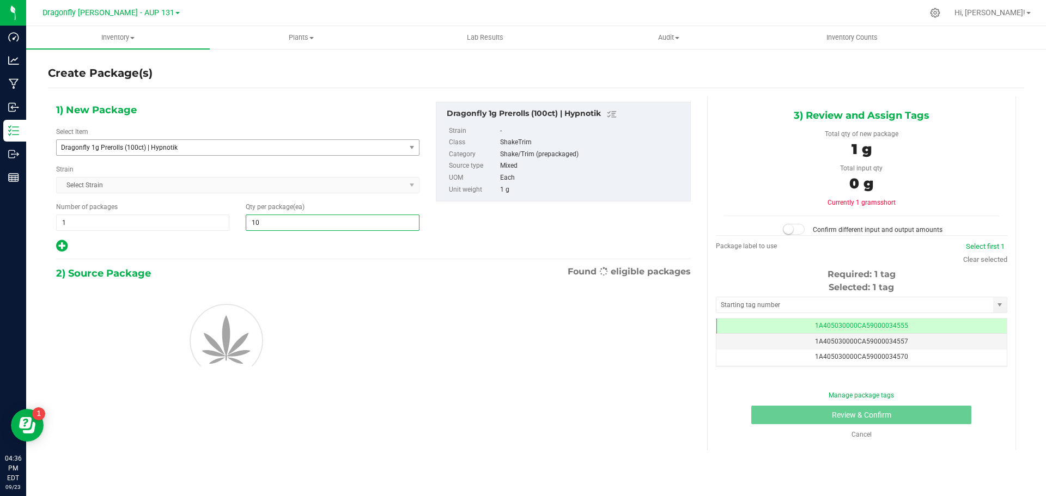
type input "100"
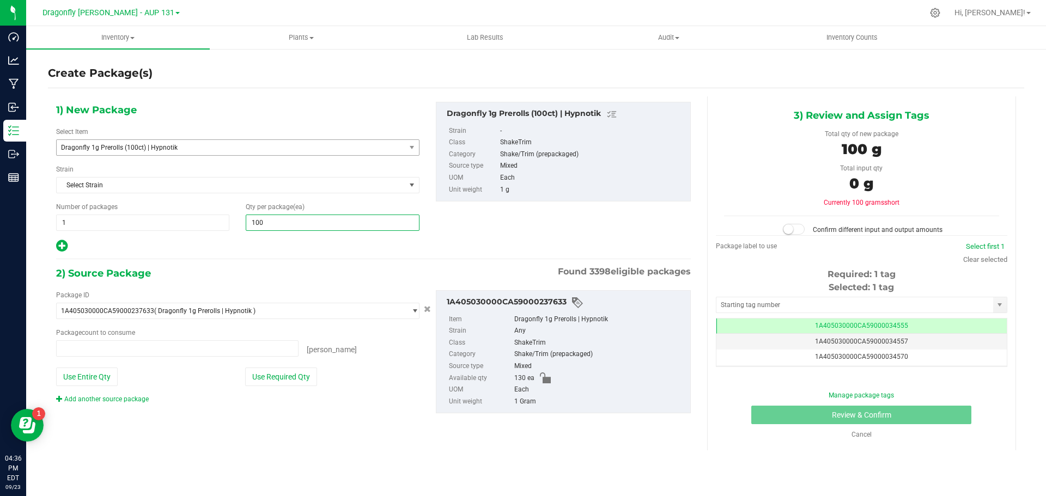
type input "0 ea"
type input "100"
click at [308, 380] on button "Use Required Qty" at bounding box center [281, 377] width 72 height 19
type input "100 ea"
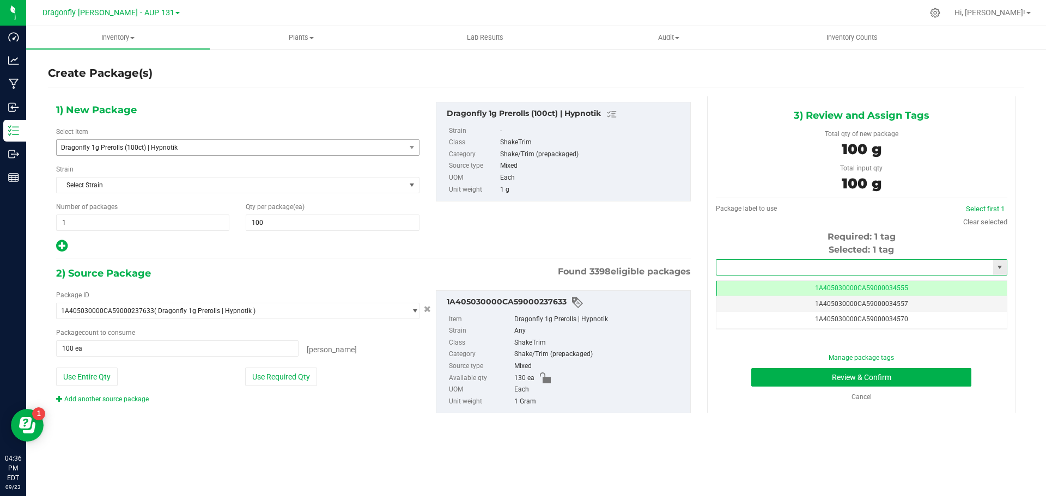
click at [776, 266] on input "text" at bounding box center [854, 267] width 277 height 15
click at [791, 280] on li "1A405030000CA59000244949" at bounding box center [861, 286] width 290 height 16
type input "1A405030000CA59000244949"
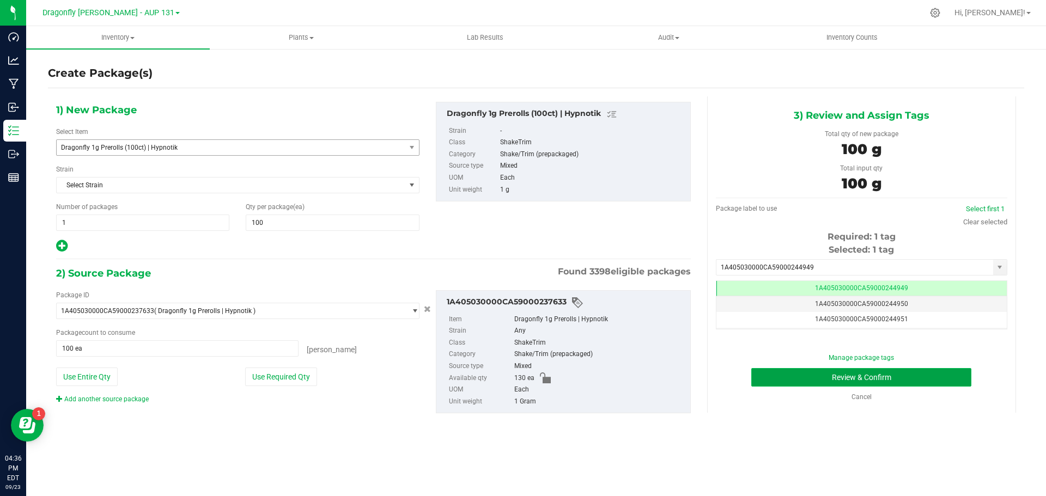
click at [927, 380] on button "Review & Confirm" at bounding box center [861, 377] width 220 height 19
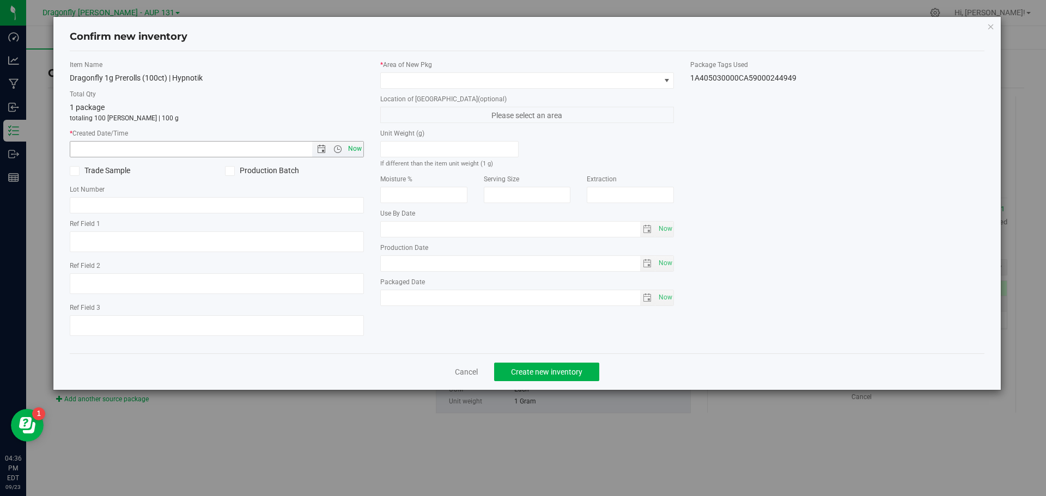
click at [354, 152] on span "Now" at bounding box center [354, 149] width 19 height 16
type input "[DATE] 4:36 PM"
click at [497, 80] on span at bounding box center [520, 80] width 279 height 15
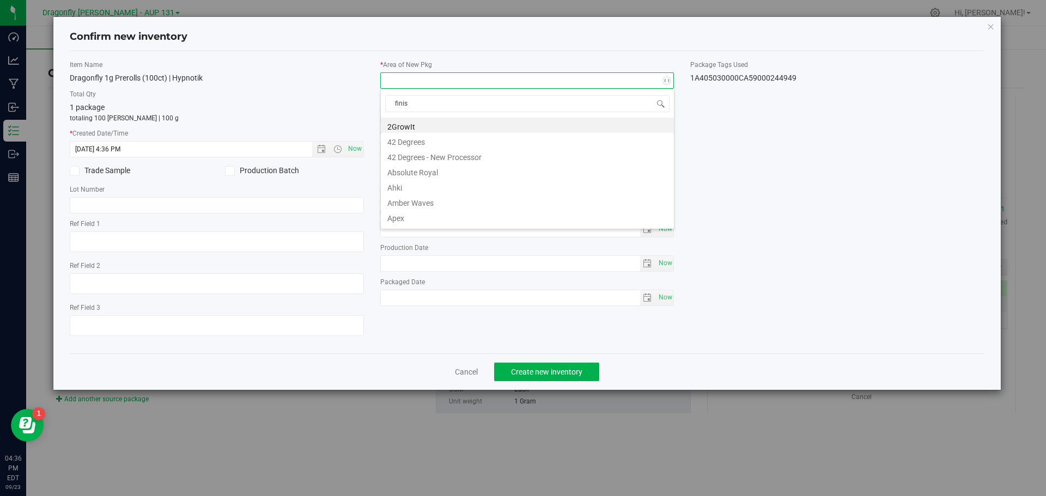
type input "finish"
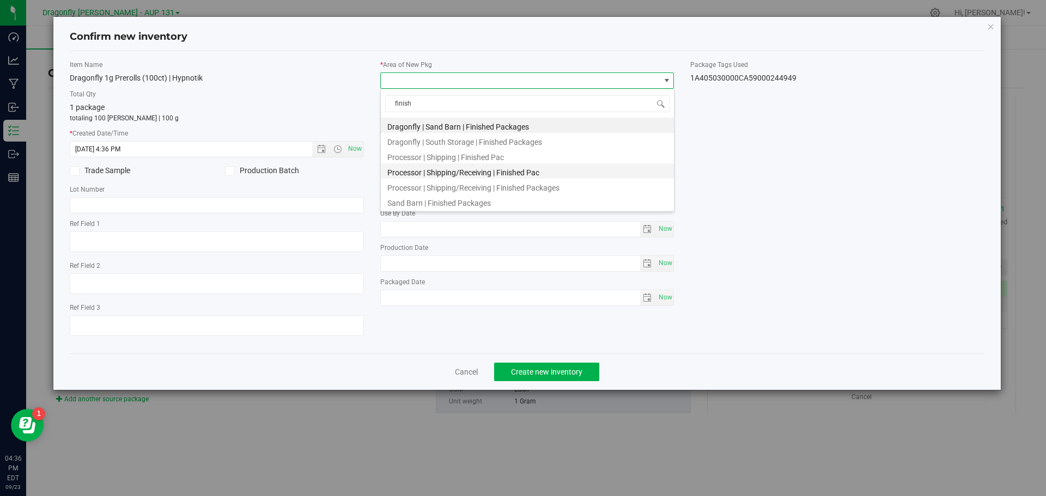
click at [516, 172] on li "Processor | Shipping/Receiving | Finished Pac" at bounding box center [527, 170] width 293 height 15
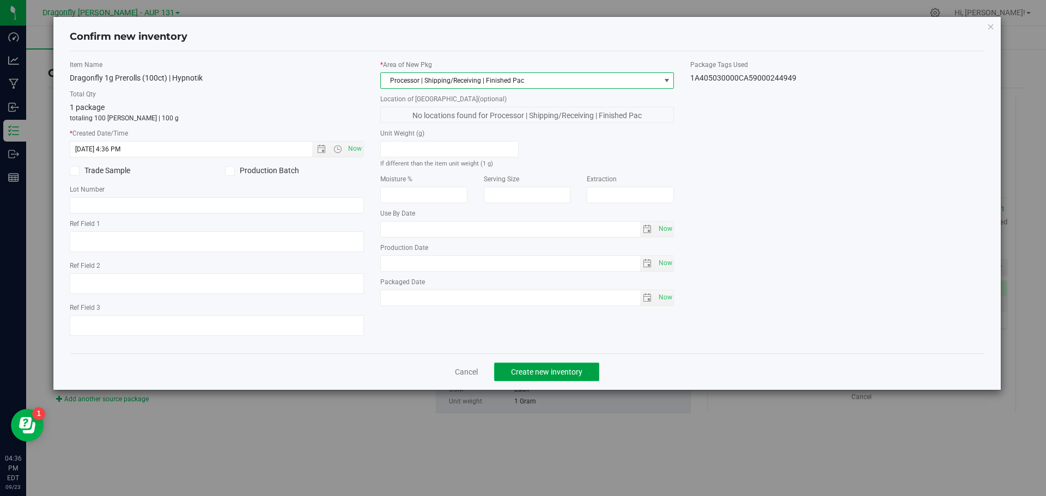
click at [563, 374] on span "Create new inventory" at bounding box center [546, 372] width 71 height 9
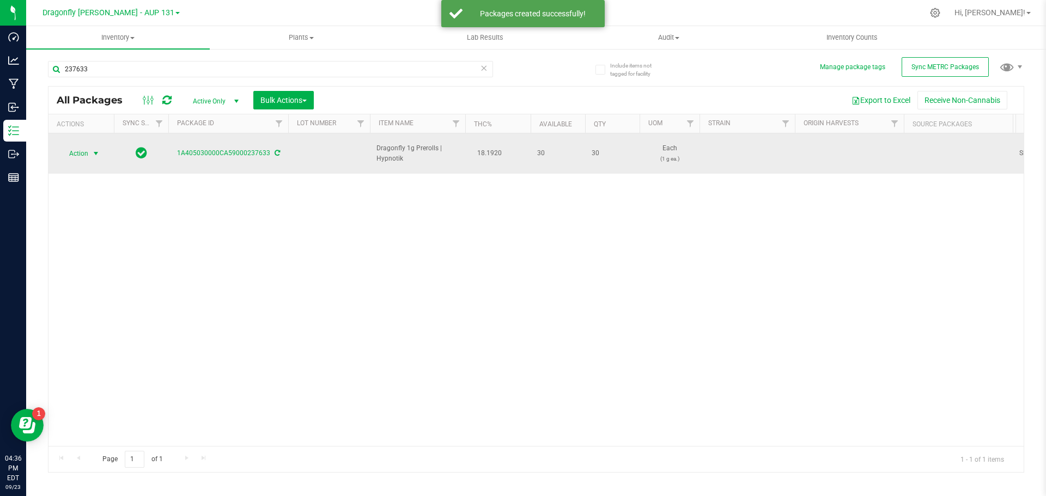
click at [91, 158] on span "select" at bounding box center [96, 153] width 14 height 15
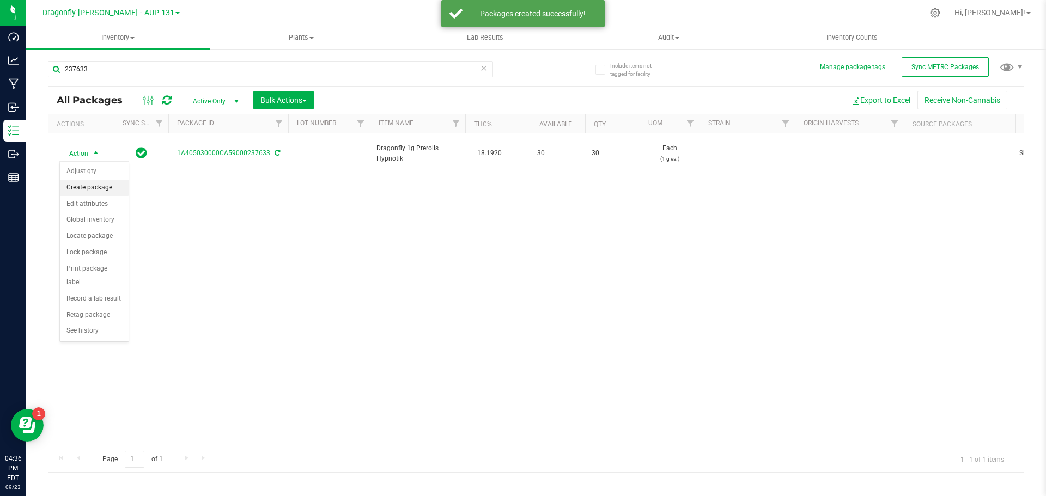
click at [97, 180] on li "Create package" at bounding box center [94, 188] width 69 height 16
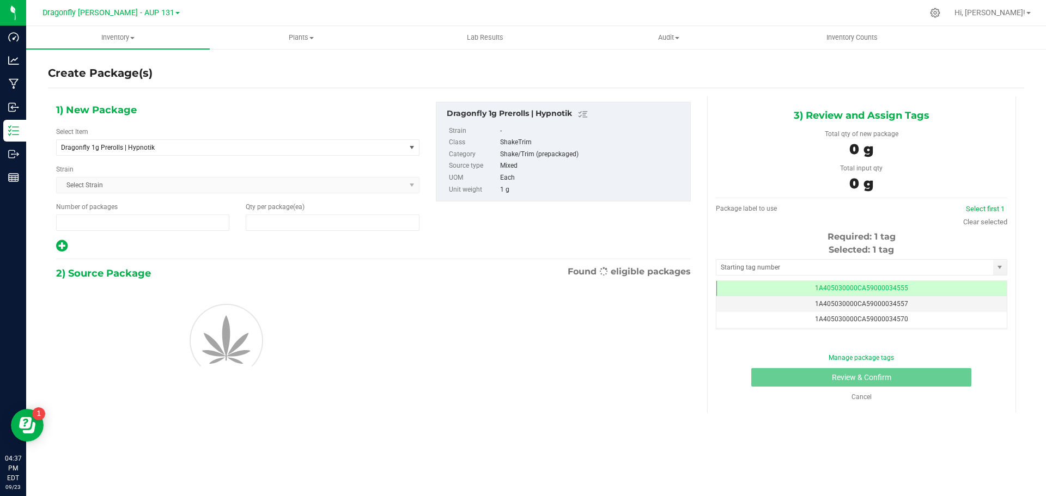
type input "1"
type input "0"
click at [163, 151] on span "Dragonfly 1g Prerolls | Hypnotik" at bounding box center [231, 147] width 349 height 15
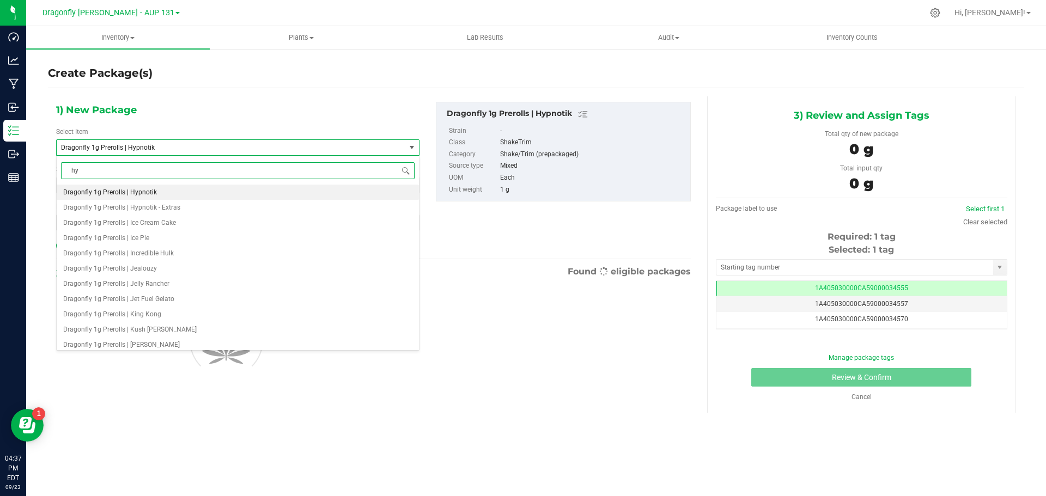
type input "hyp"
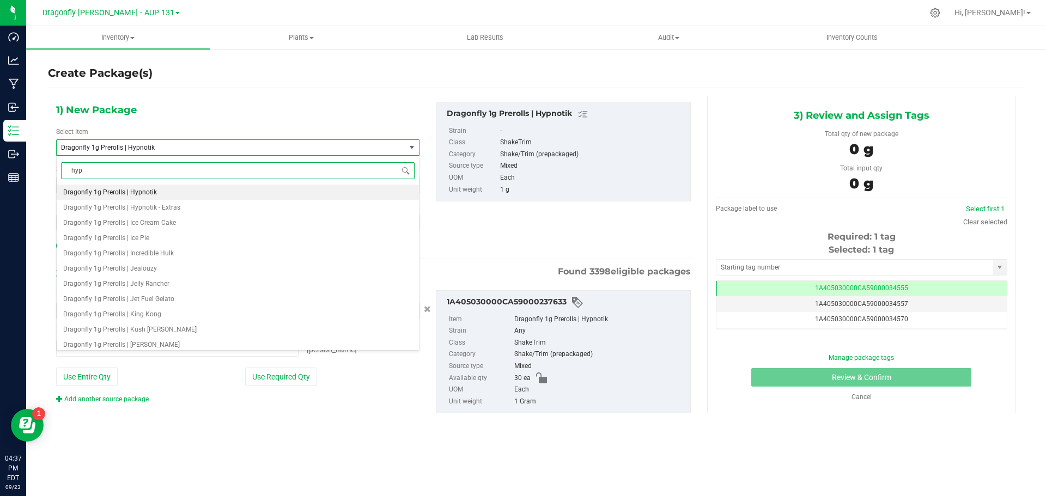
type input "0 ea"
type input "hypn"
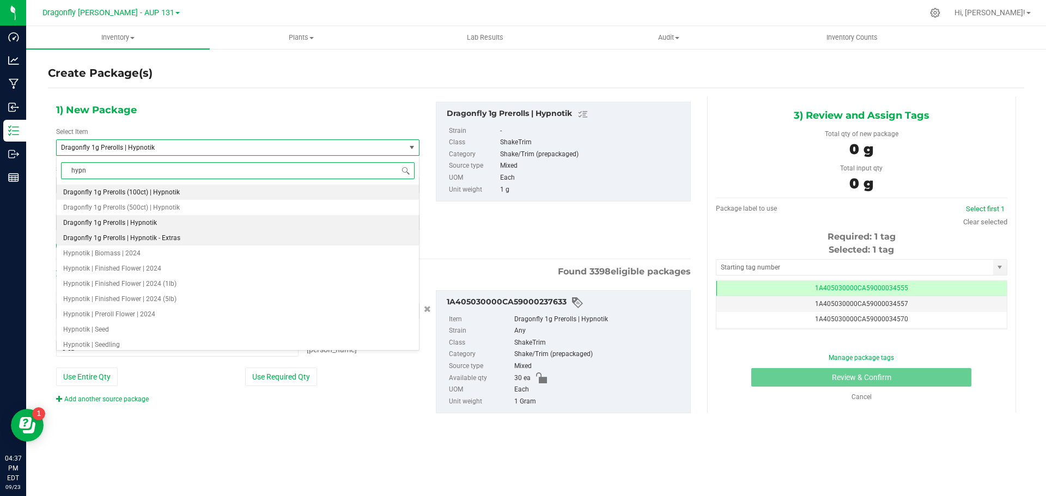
click at [163, 240] on span "Dragonfly 1g Prerolls | Hypnotik - Extras" at bounding box center [121, 238] width 117 height 8
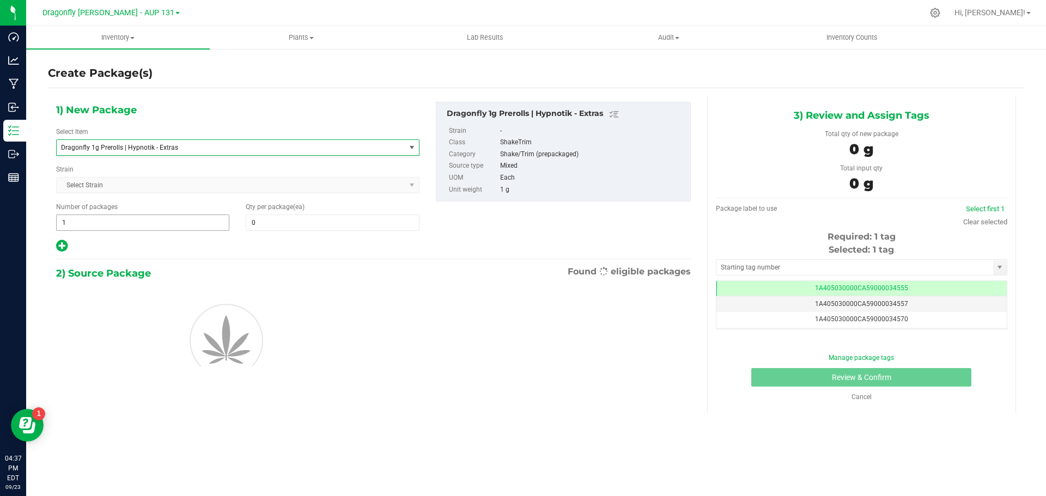
type input "0"
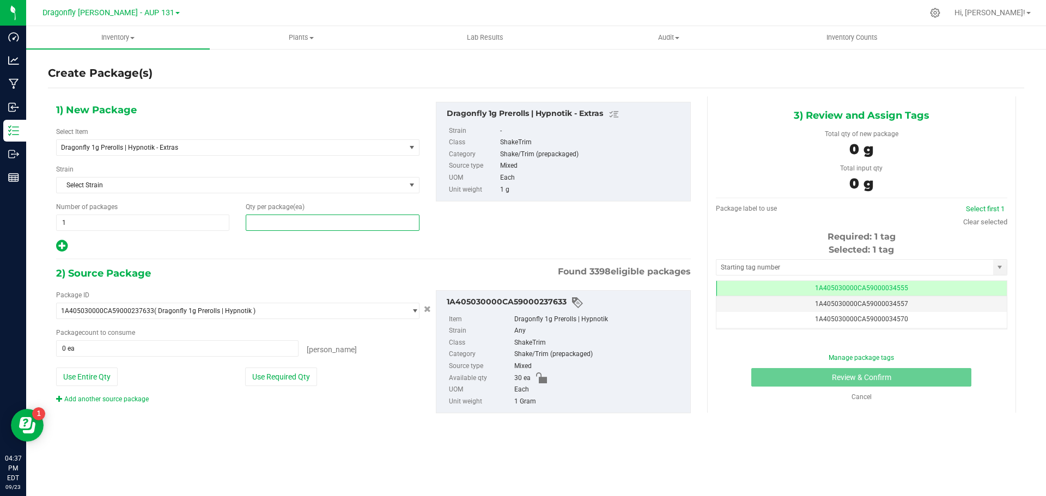
click at [305, 228] on span at bounding box center [332, 223] width 173 height 16
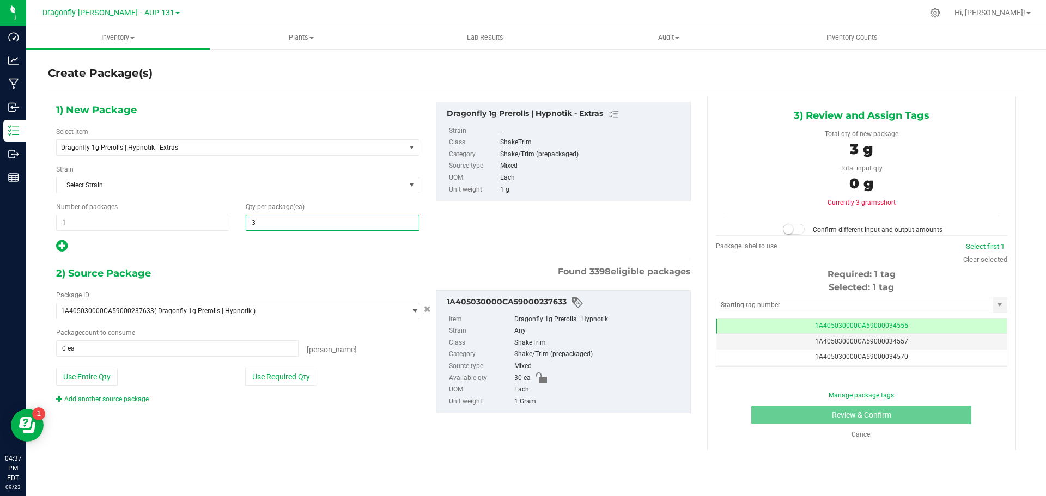
type input "30"
click at [276, 383] on button "Use Required Qty" at bounding box center [281, 377] width 72 height 19
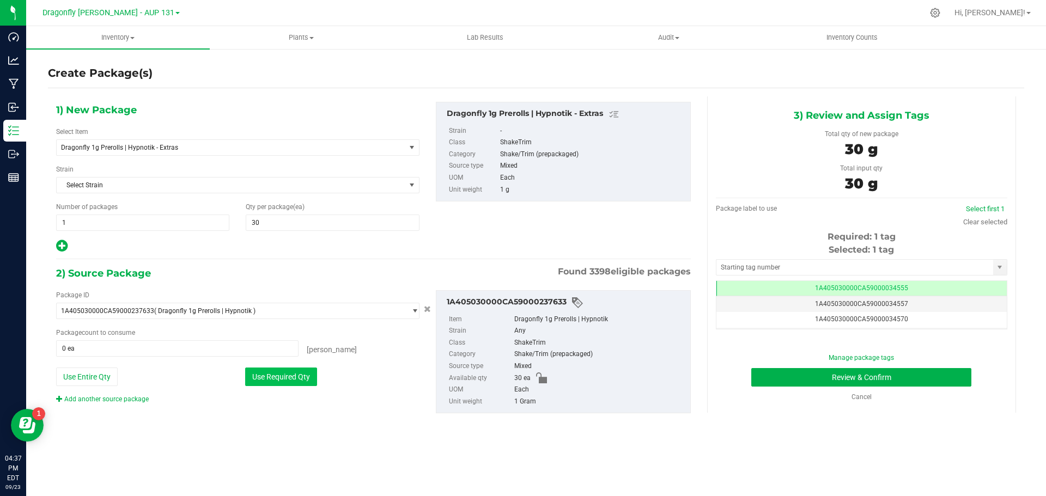
type input "30 ea"
click at [812, 270] on input "text" at bounding box center [854, 267] width 277 height 15
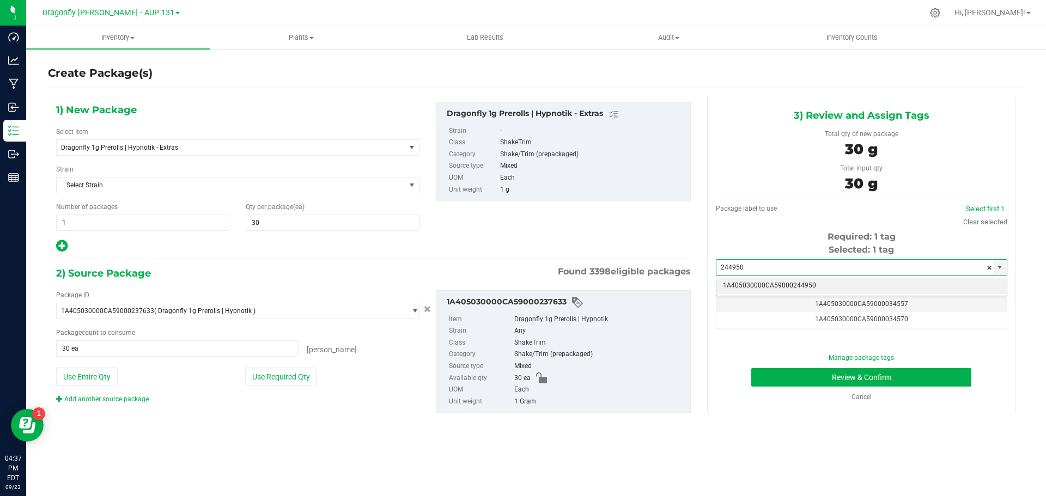
click at [813, 284] on li "1A405030000CA59000244950" at bounding box center [861, 286] width 290 height 16
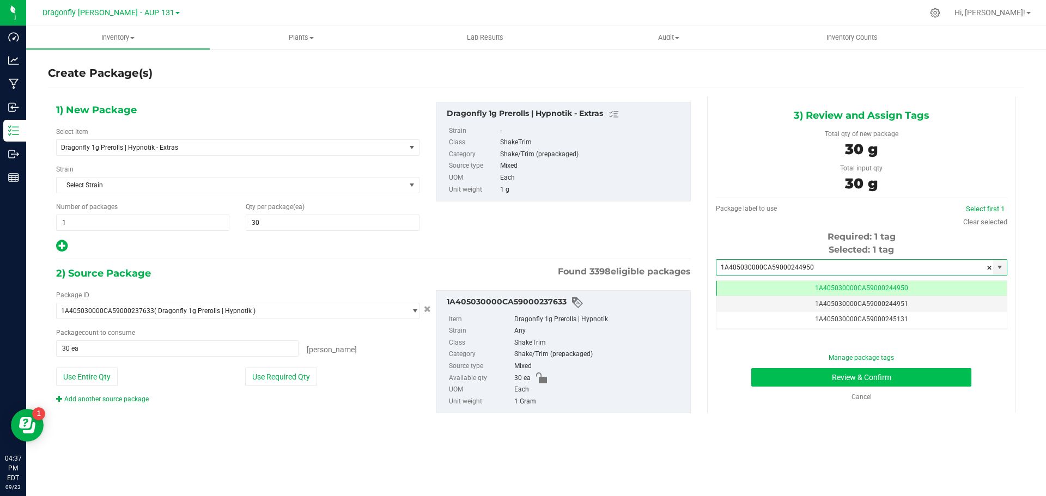
type input "1A405030000CA59000244950"
click at [896, 373] on button "Review & Confirm" at bounding box center [861, 377] width 220 height 19
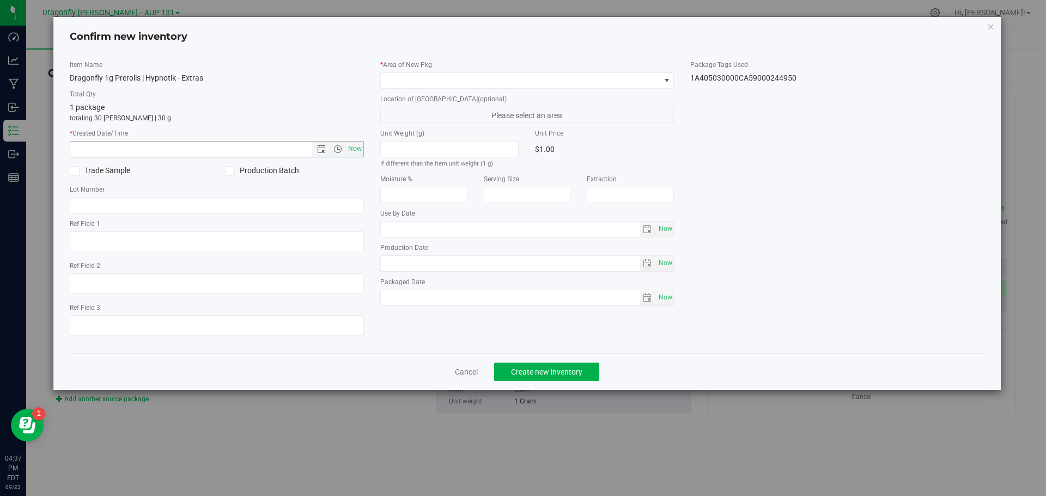
drag, startPoint x: 356, startPoint y: 145, endPoint x: 400, endPoint y: 119, distance: 51.3
click at [357, 145] on span "Now" at bounding box center [354, 149] width 19 height 16
type input "[DATE] 4:37 PM"
click at [438, 85] on span at bounding box center [520, 80] width 279 height 15
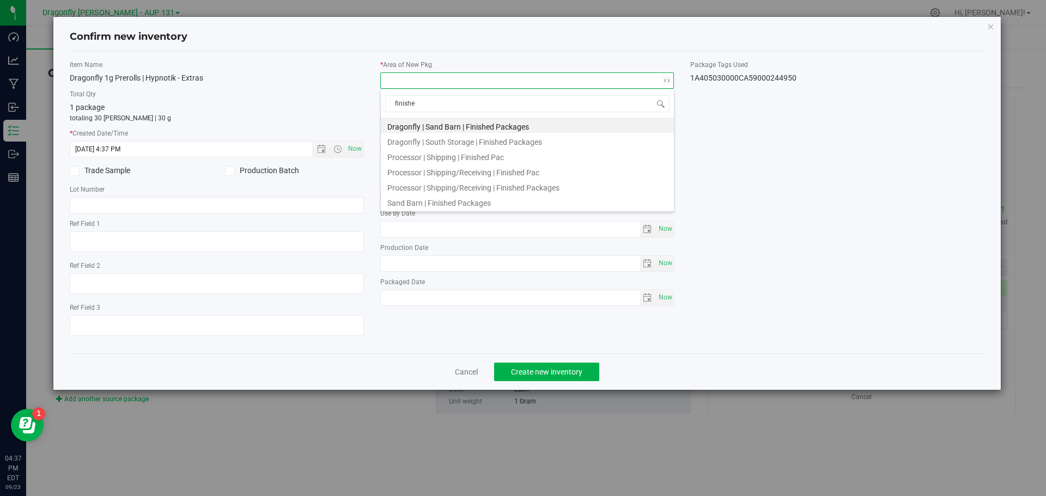
type input "finished"
click at [476, 174] on li "Processor | Shipping/Receiving | Finished Pac" at bounding box center [527, 170] width 293 height 15
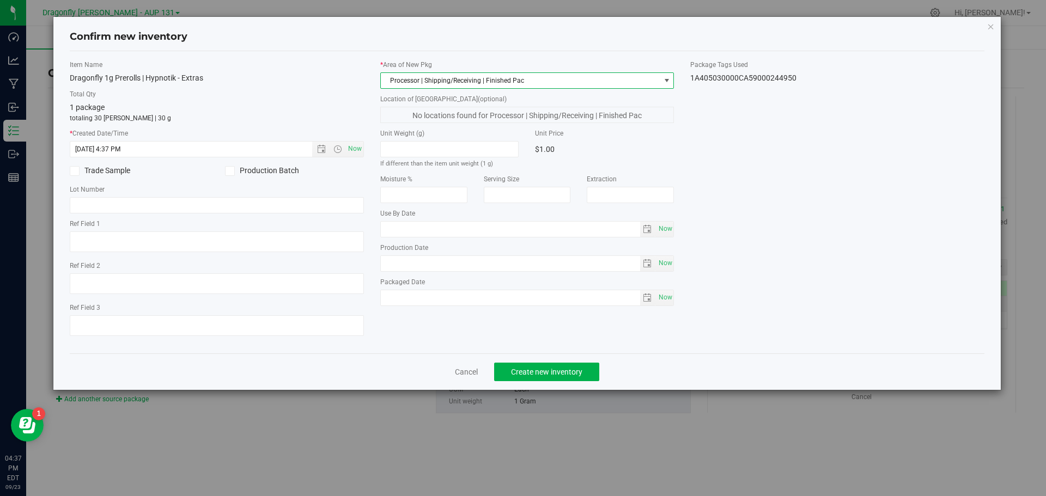
click at [567, 76] on span "Processor | Shipping/Receiving | Finished Pac" at bounding box center [520, 80] width 279 height 15
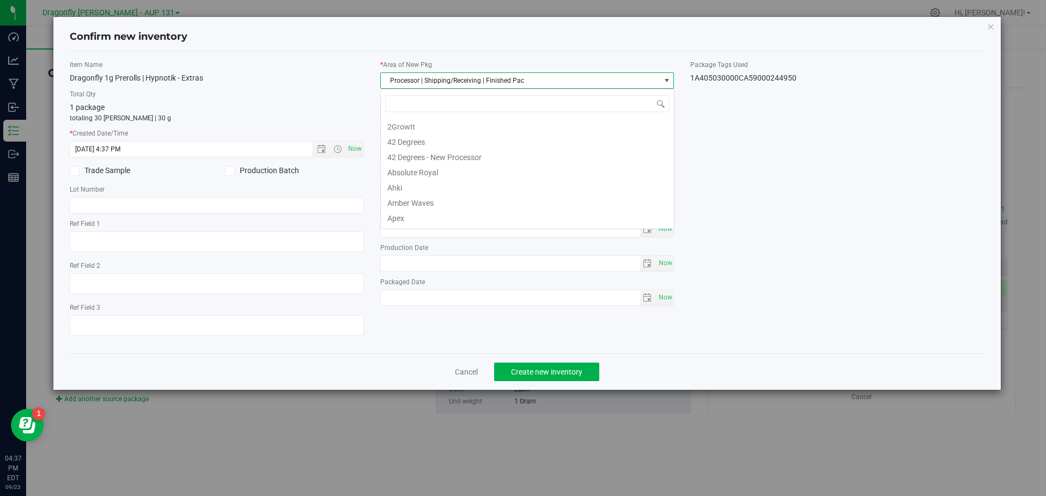
click at [567, 76] on span "Processor | Shipping/Receiving | Finished Pac" at bounding box center [520, 80] width 279 height 15
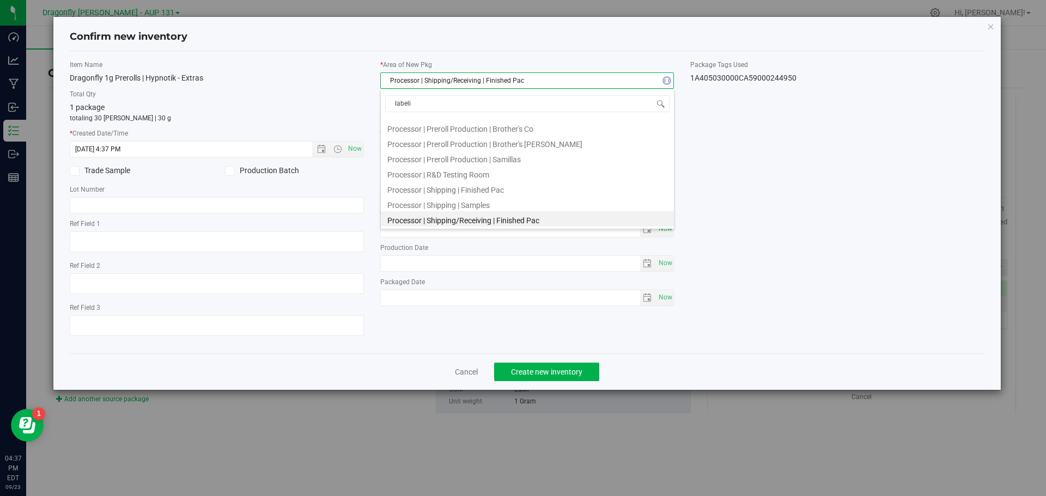
type input "labelin"
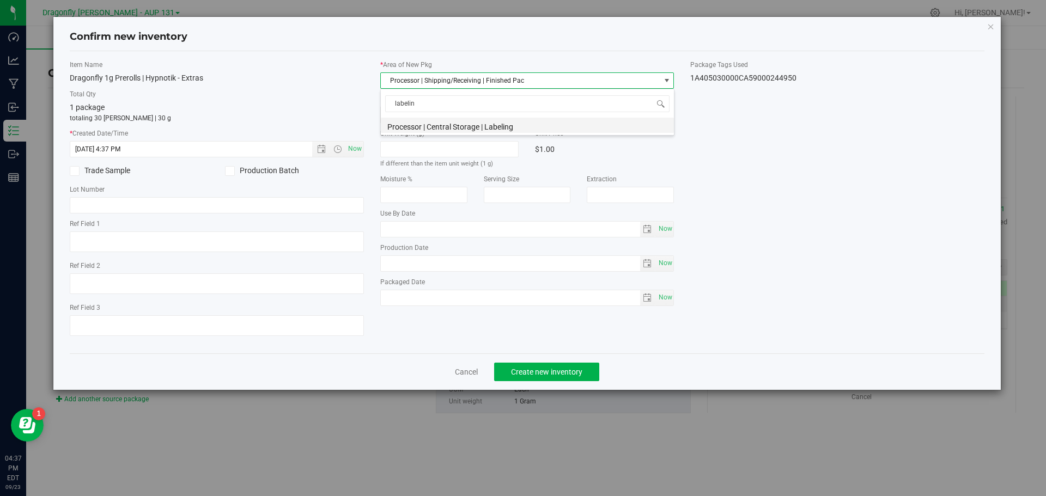
click at [532, 128] on li "Processor | Central Storage | Labeling" at bounding box center [527, 125] width 293 height 15
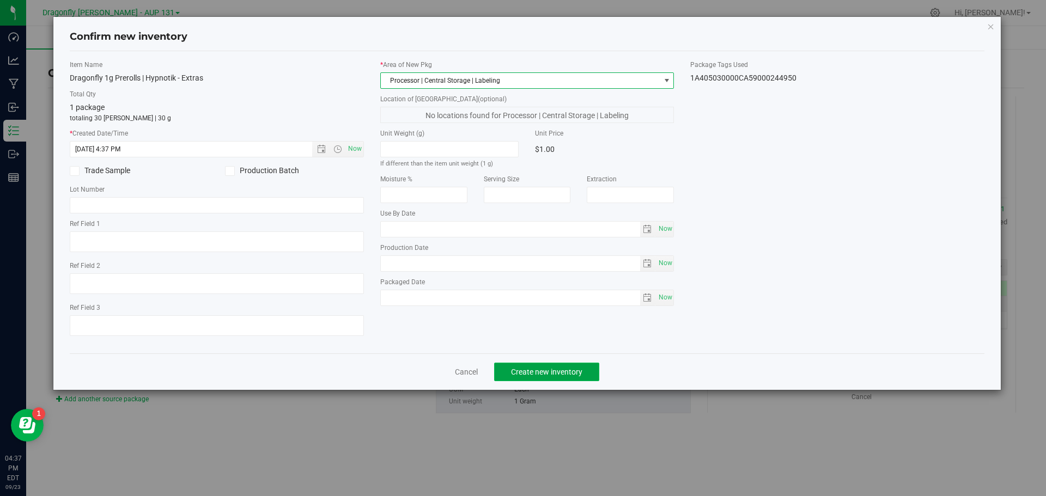
click at [539, 374] on span "Create new inventory" at bounding box center [546, 372] width 71 height 9
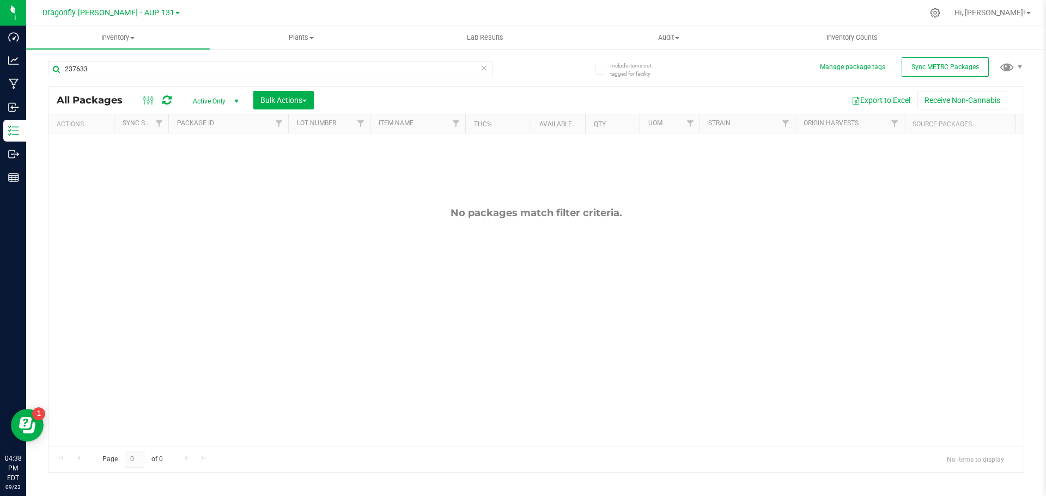
click at [483, 66] on icon at bounding box center [484, 67] width 8 height 13
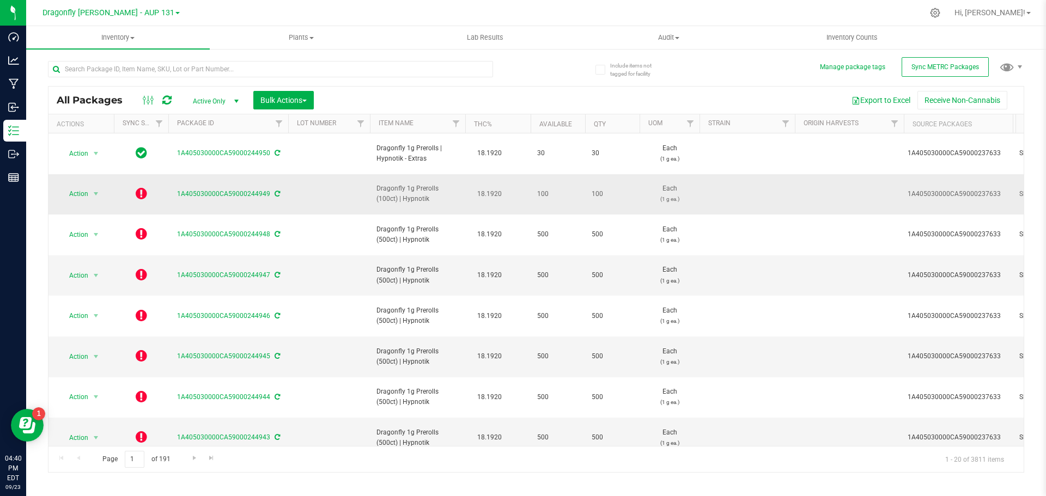
click at [138, 187] on icon at bounding box center [141, 193] width 11 height 13
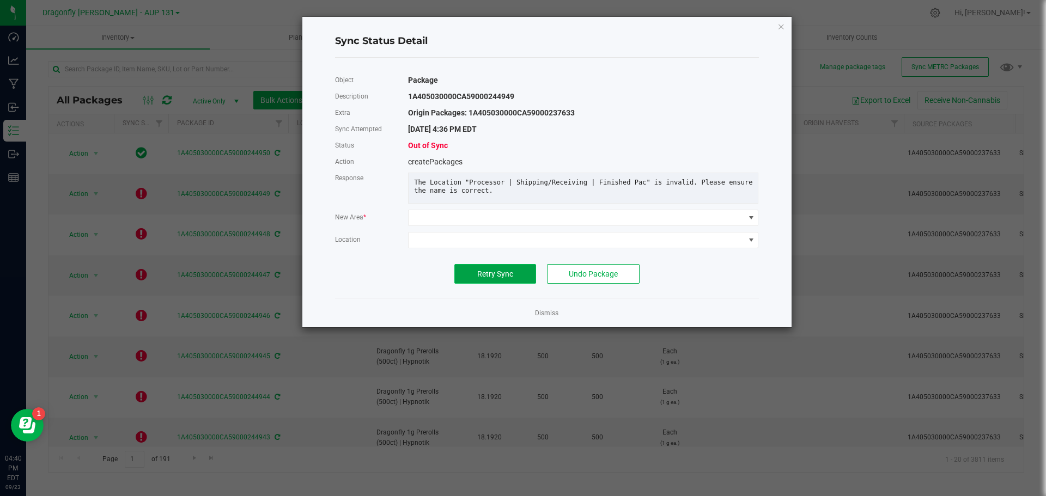
click at [506, 278] on span "Retry Sync" at bounding box center [495, 274] width 36 height 9
click at [544, 318] on link "Dismiss" at bounding box center [546, 313] width 23 height 9
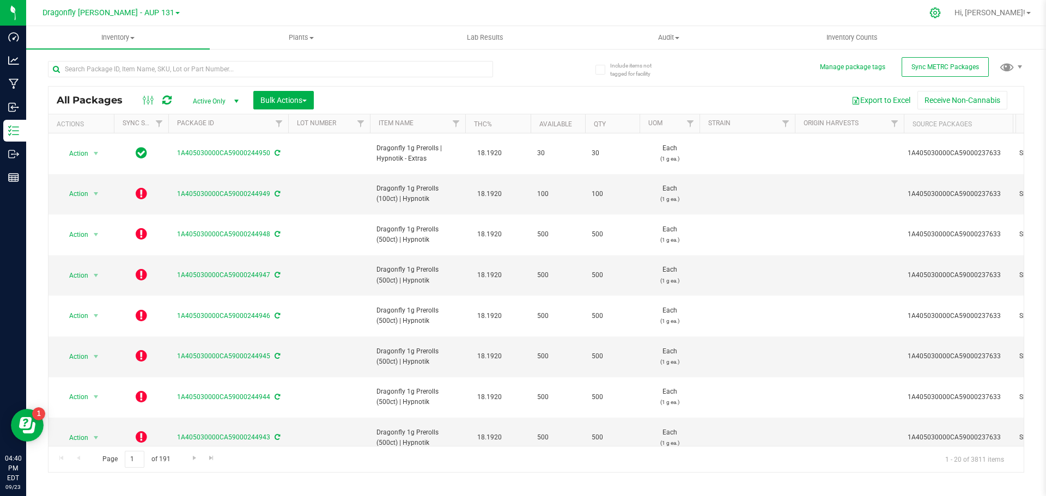
click at [940, 14] on icon at bounding box center [934, 12] width 11 height 11
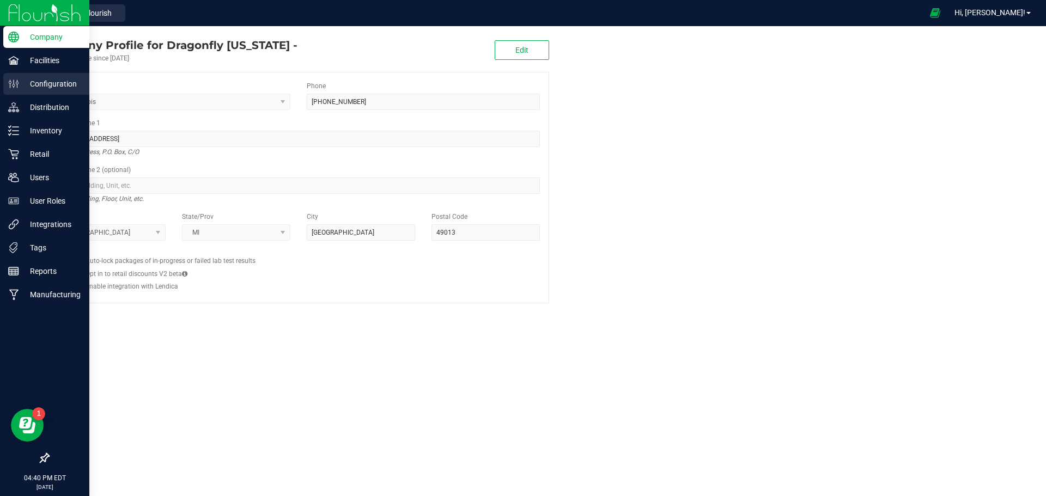
click at [41, 81] on p "Configuration" at bounding box center [51, 83] width 65 height 13
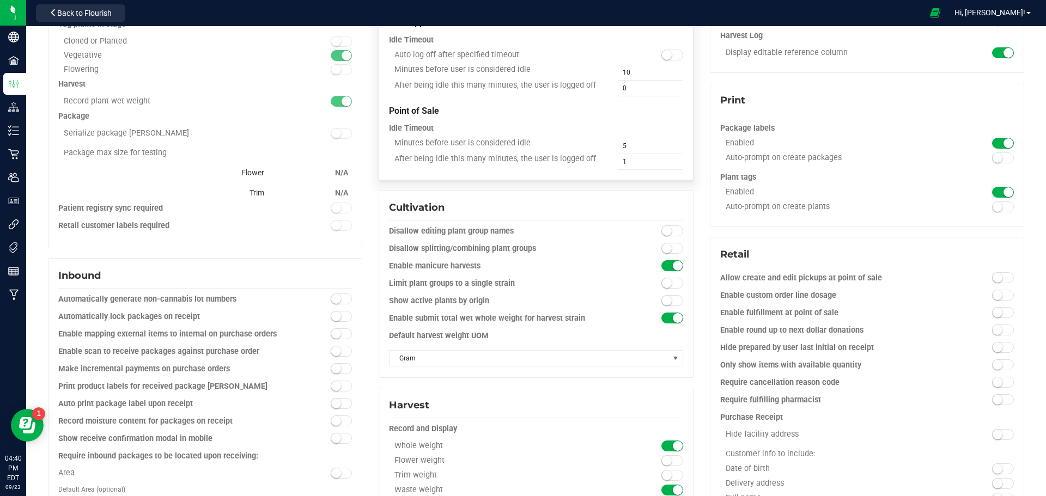
scroll to position [327, 0]
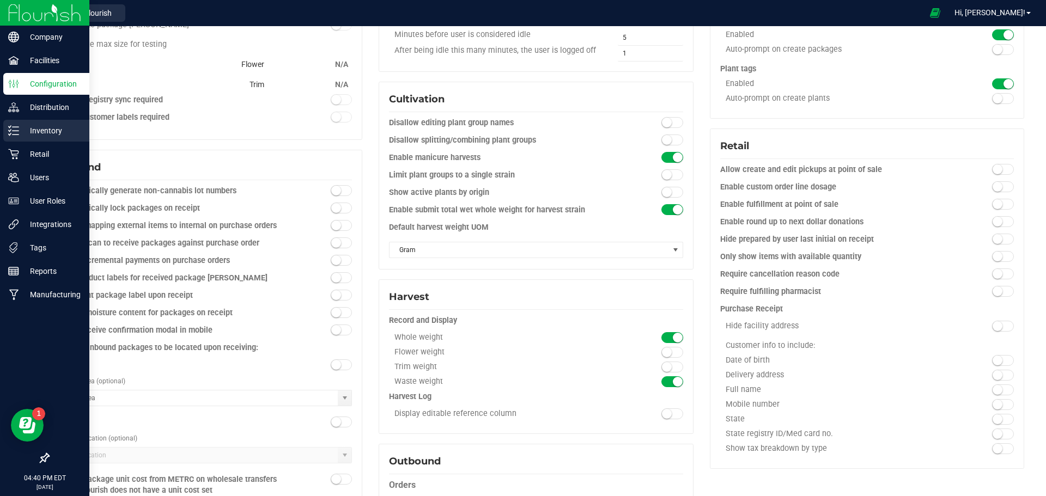
click at [47, 130] on p "Inventory" at bounding box center [51, 130] width 65 height 13
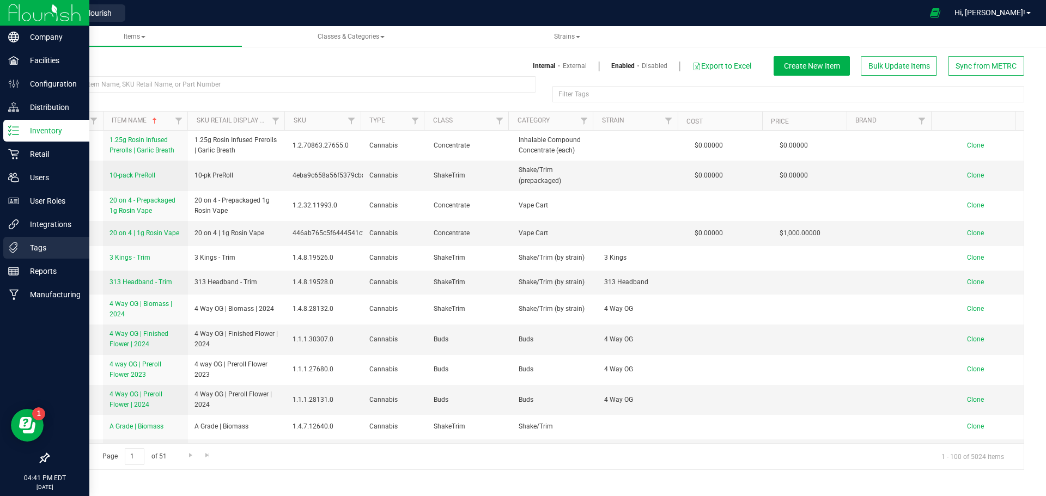
click at [43, 251] on p "Tags" at bounding box center [51, 247] width 65 height 13
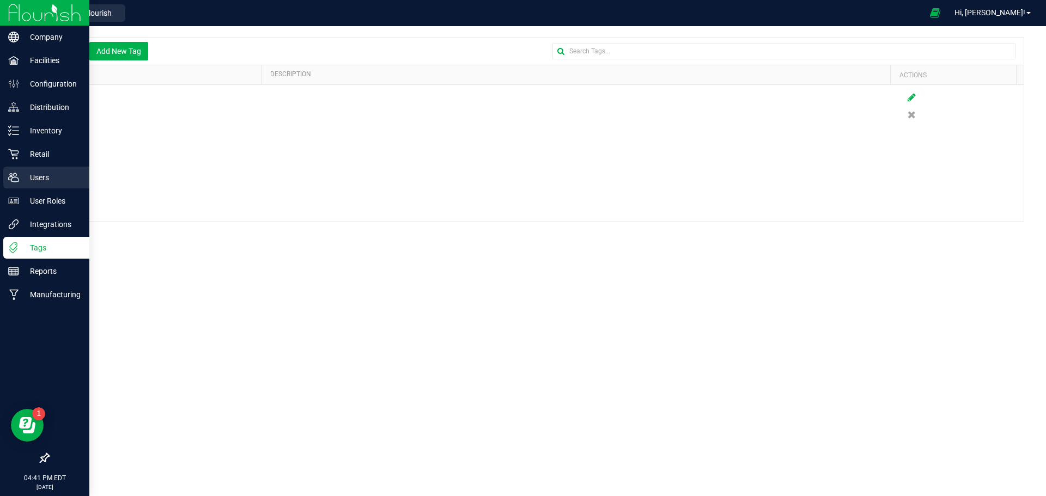
click at [35, 170] on div "Users" at bounding box center [46, 178] width 86 height 22
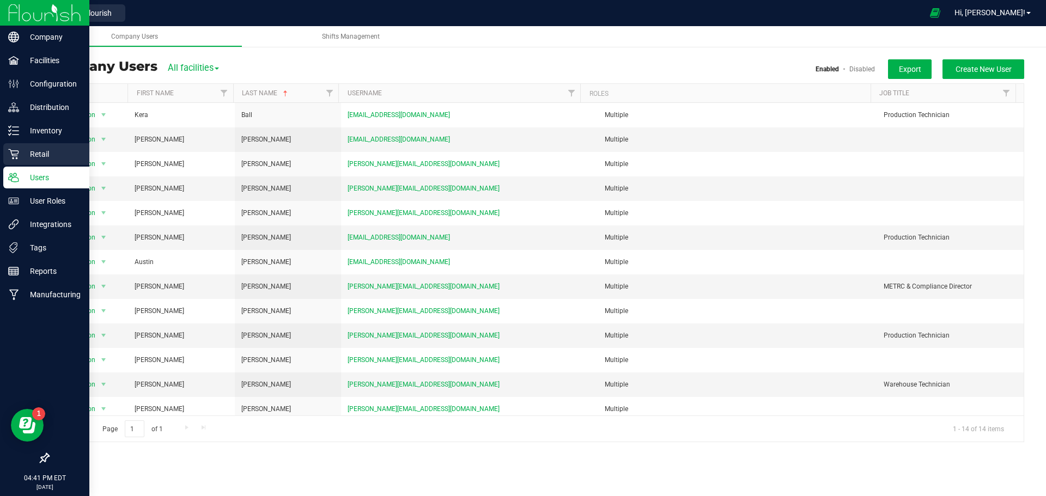
click at [35, 151] on p "Retail" at bounding box center [51, 154] width 65 height 13
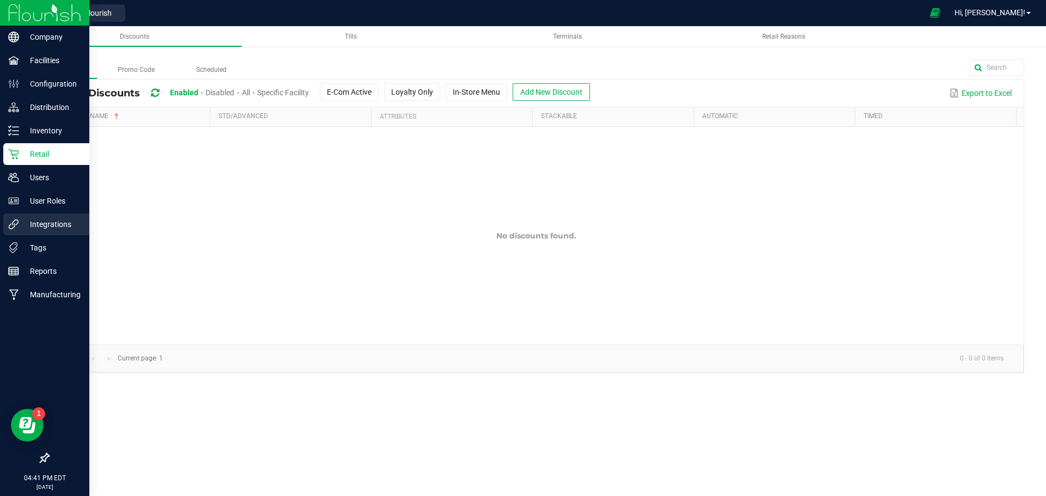
click at [41, 227] on p "Integrations" at bounding box center [51, 224] width 65 height 13
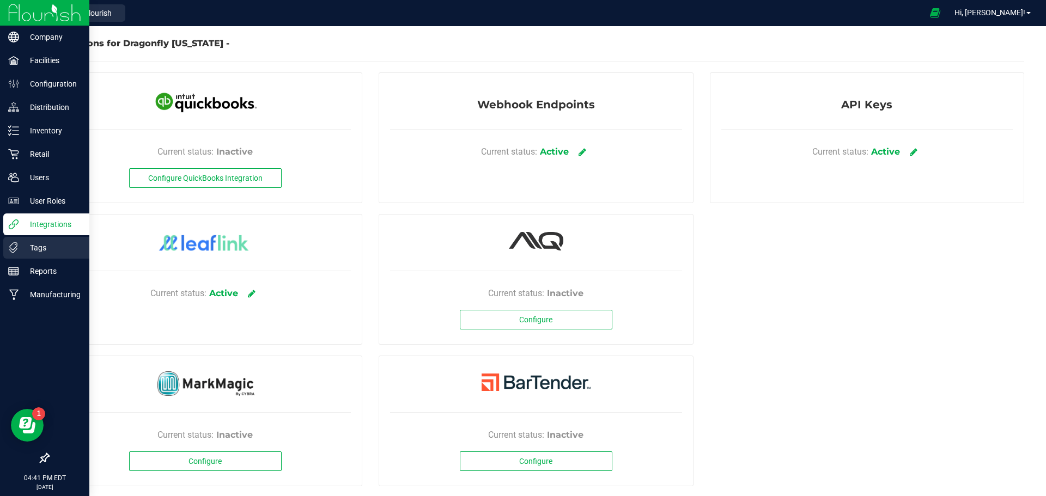
click at [38, 245] on p "Tags" at bounding box center [51, 247] width 65 height 13
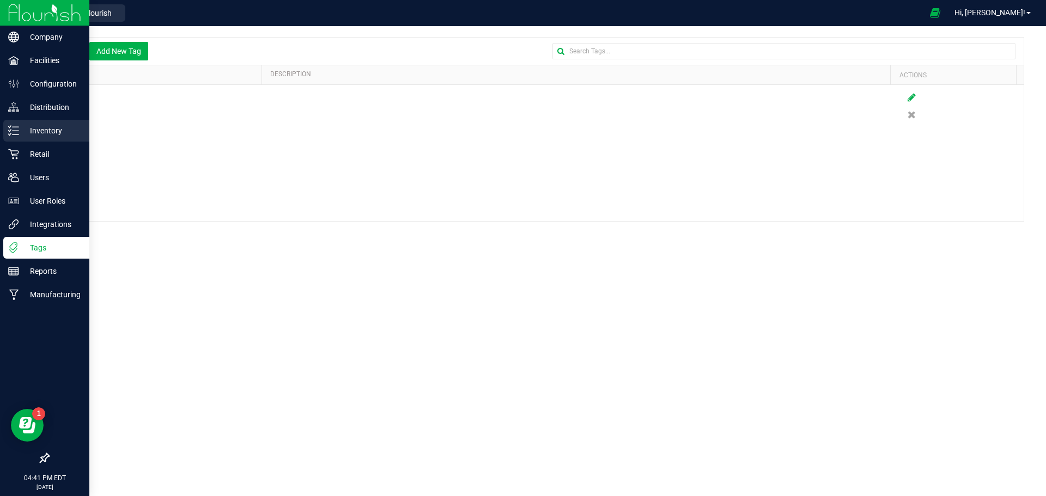
click at [38, 134] on p "Inventory" at bounding box center [51, 130] width 65 height 13
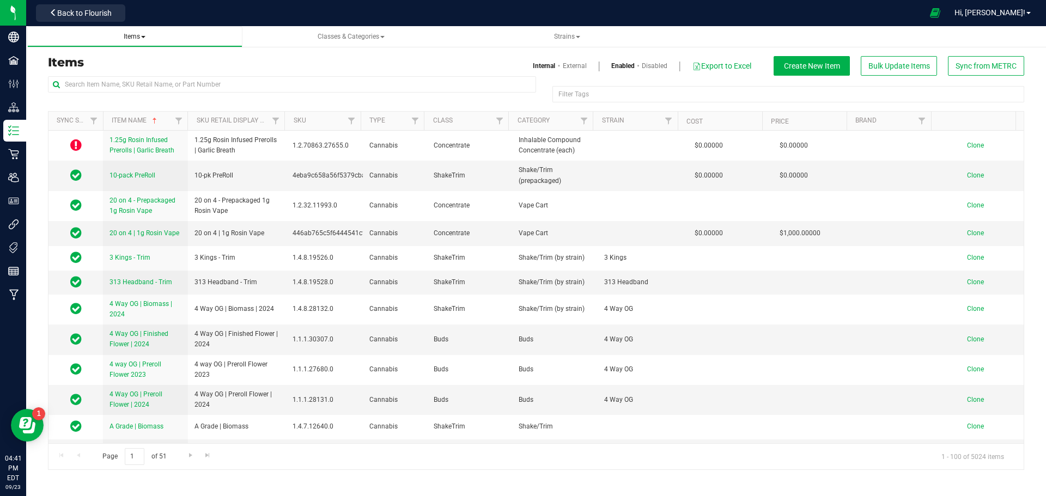
click at [144, 38] on span "Items" at bounding box center [135, 37] width 22 height 8
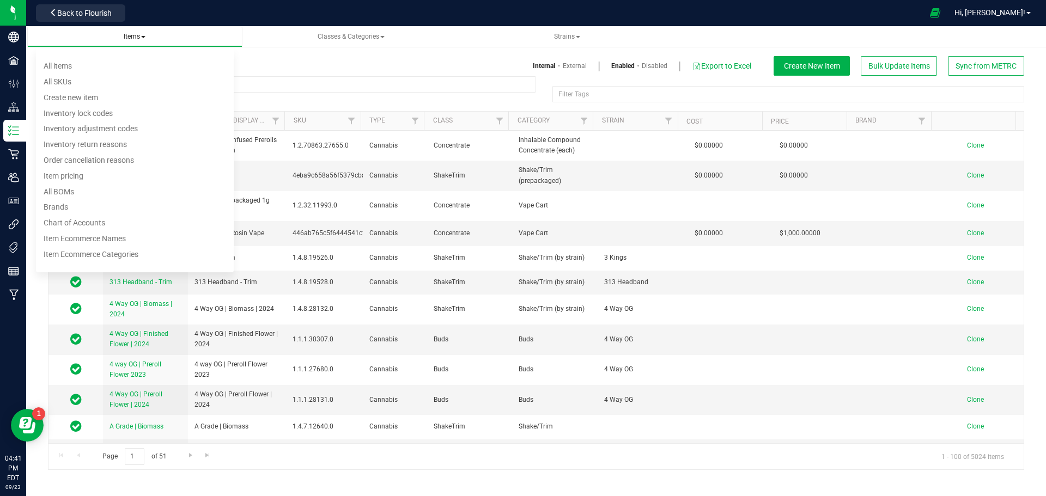
click at [144, 38] on span "Items" at bounding box center [135, 37] width 22 height 8
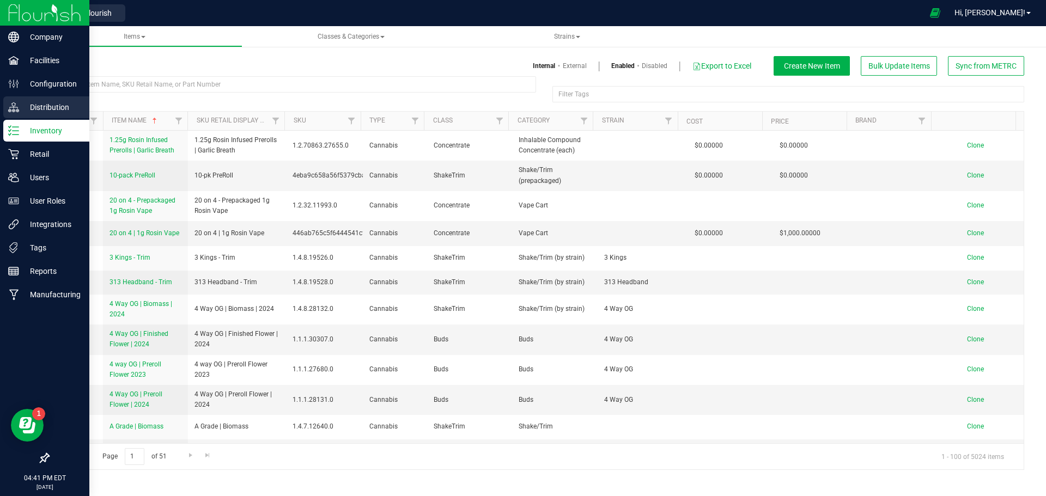
click at [60, 108] on p "Distribution" at bounding box center [51, 107] width 65 height 13
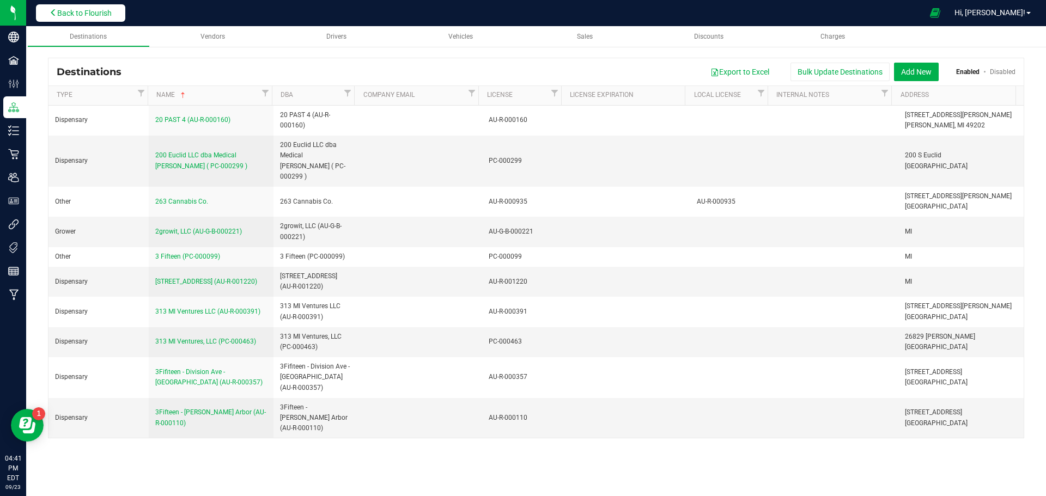
click at [87, 10] on span "Back to Flourish" at bounding box center [84, 13] width 54 height 9
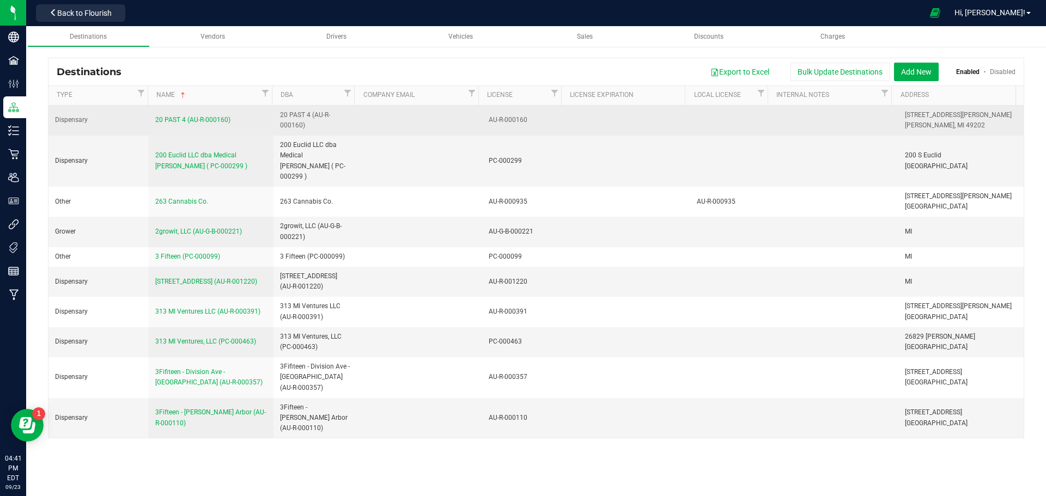
click at [0, 0] on span "Dragonfly [PERSON_NAME] - AUP 131" at bounding box center [0, 0] width 0 height 0
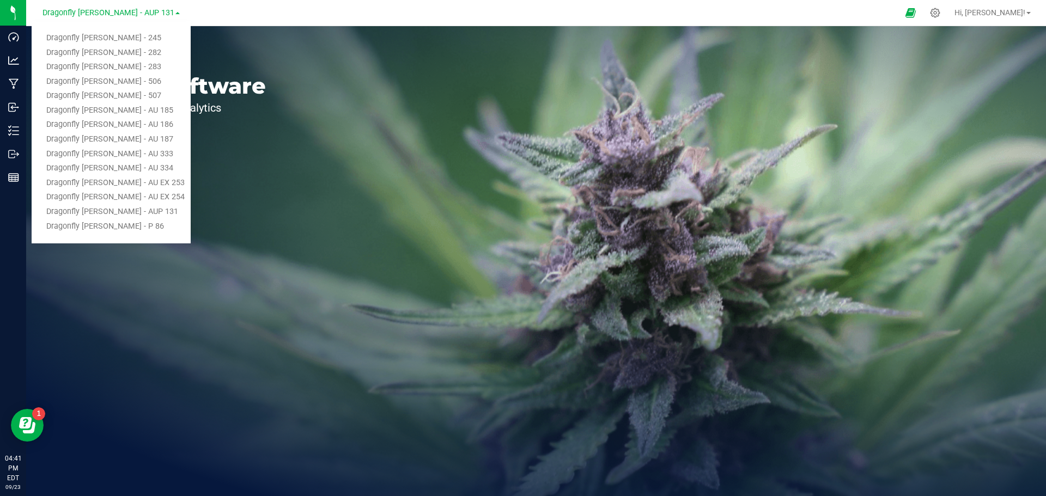
click at [85, 15] on span "Dragonfly [PERSON_NAME] - AUP 131" at bounding box center [108, 12] width 132 height 9
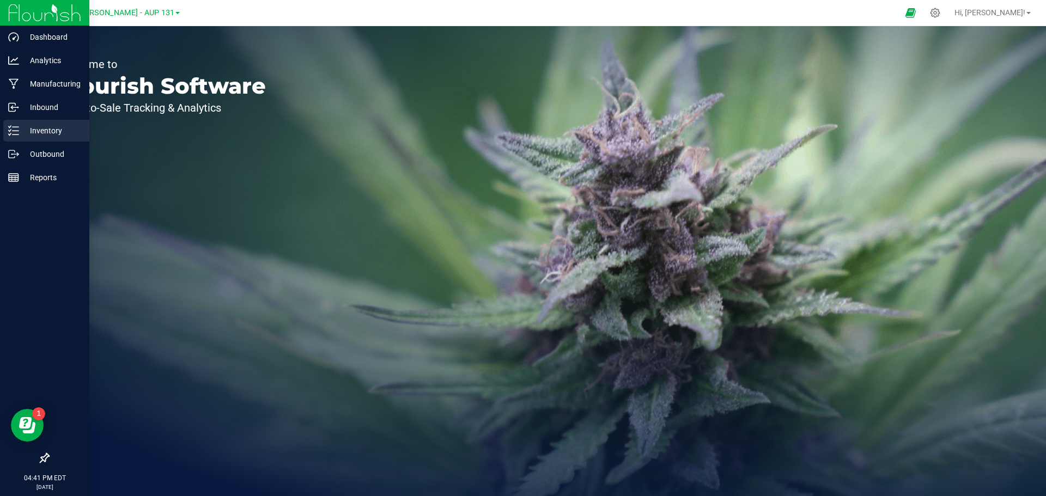
click at [45, 129] on p "Inventory" at bounding box center [51, 130] width 65 height 13
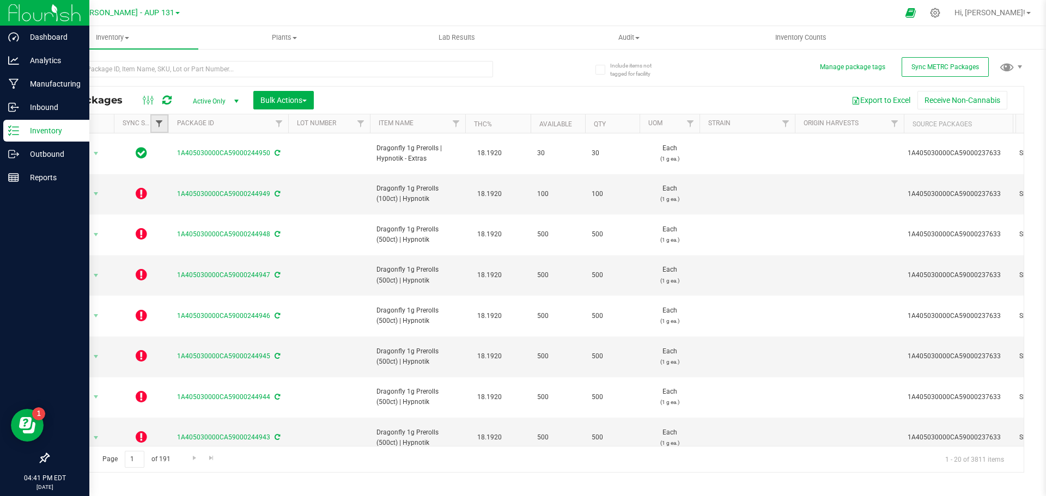
click at [160, 121] on span "Filter" at bounding box center [159, 123] width 9 height 9
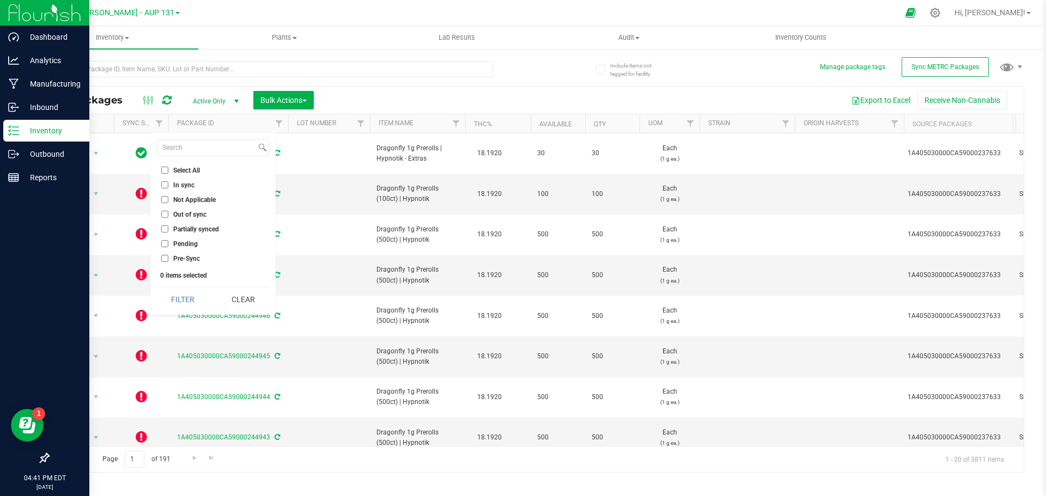
click at [166, 213] on input "Out of sync" at bounding box center [164, 214] width 7 height 7
checkbox input "true"
click at [172, 96] on div at bounding box center [157, 100] width 36 height 13
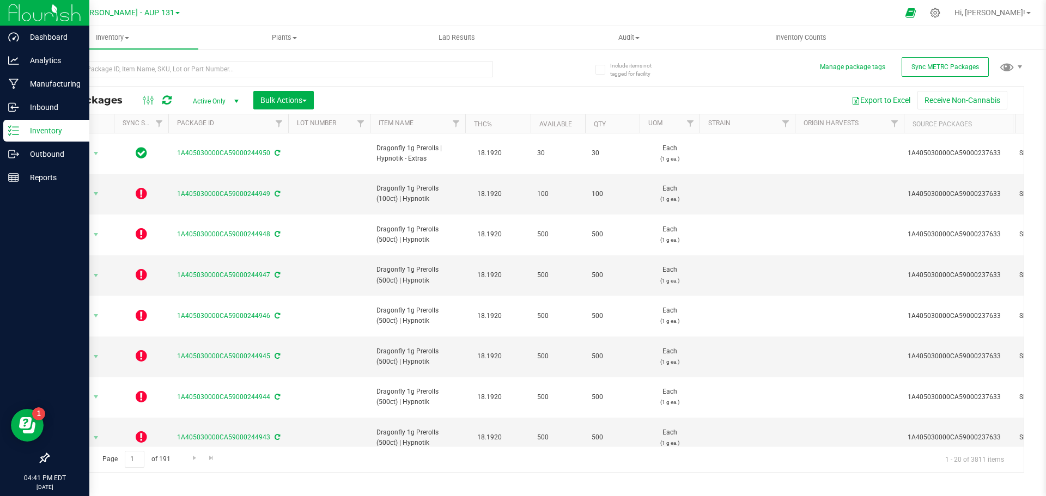
click at [169, 100] on icon at bounding box center [166, 100] width 9 height 11
click at [161, 123] on span "Filter" at bounding box center [159, 123] width 9 height 9
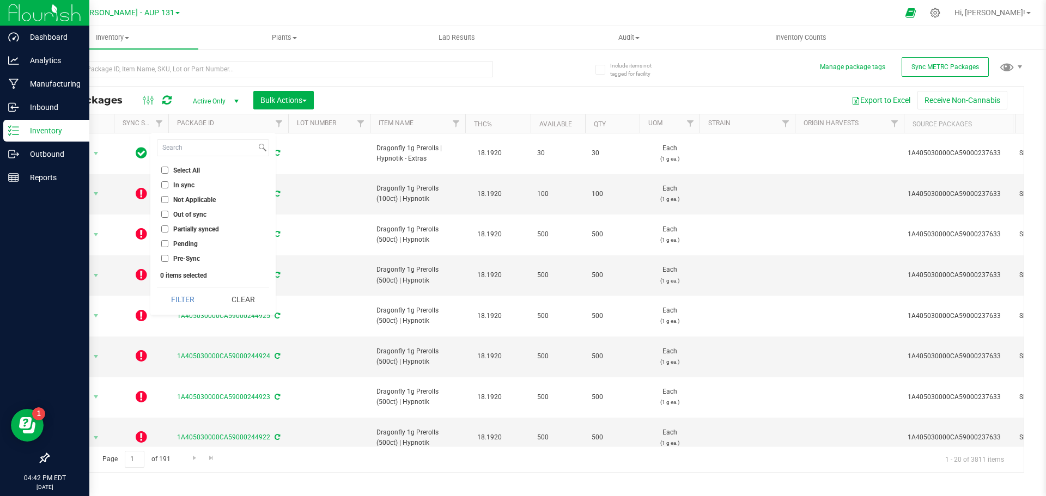
click at [162, 213] on input "Out of sync" at bounding box center [164, 214] width 7 height 7
checkbox input "true"
click at [189, 303] on button "Filter" at bounding box center [183, 300] width 52 height 24
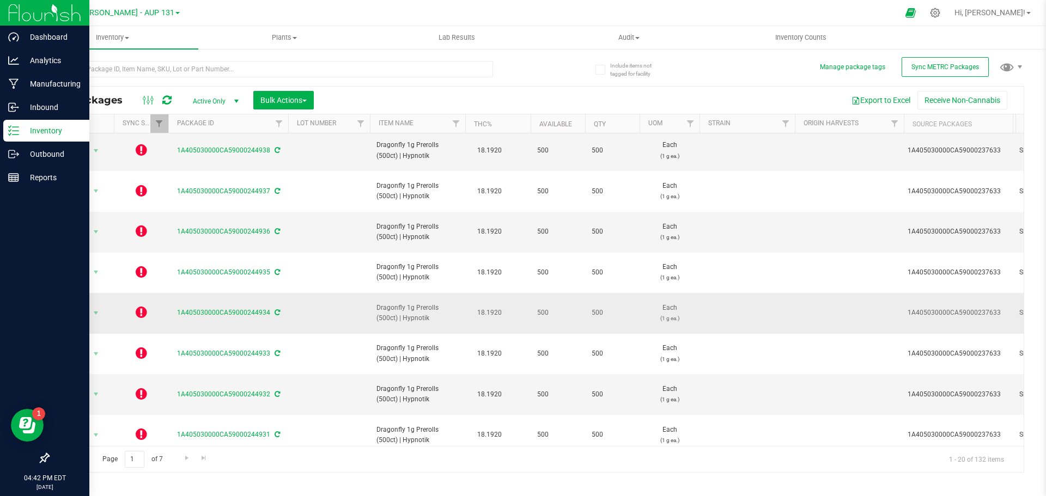
scroll to position [344, 0]
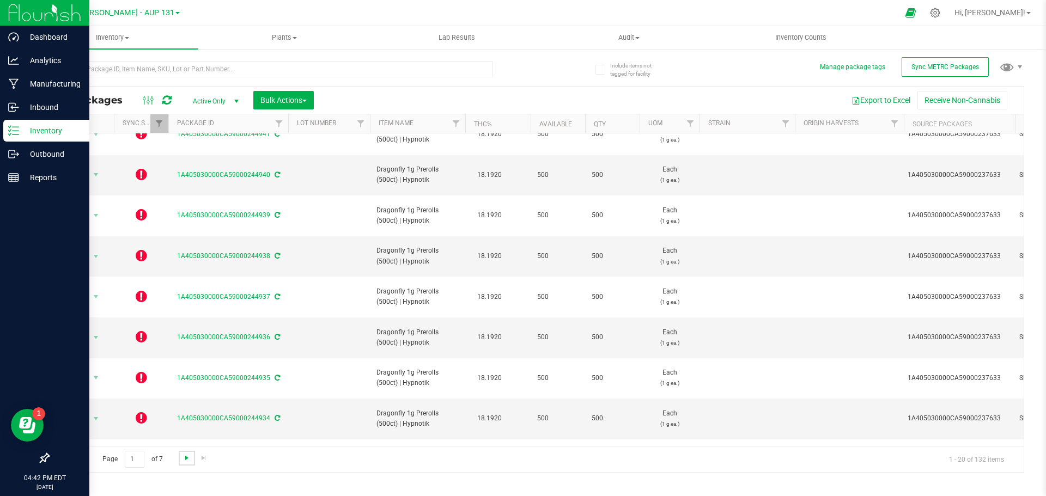
click at [182, 461] on span "Go to the next page" at bounding box center [186, 458] width 9 height 9
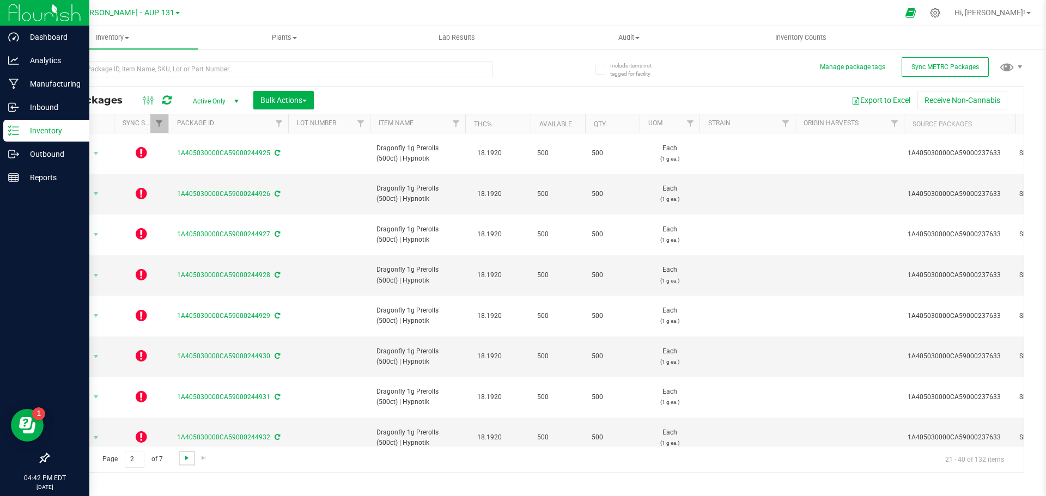
click at [182, 461] on span "Go to the next page" at bounding box center [186, 458] width 9 height 9
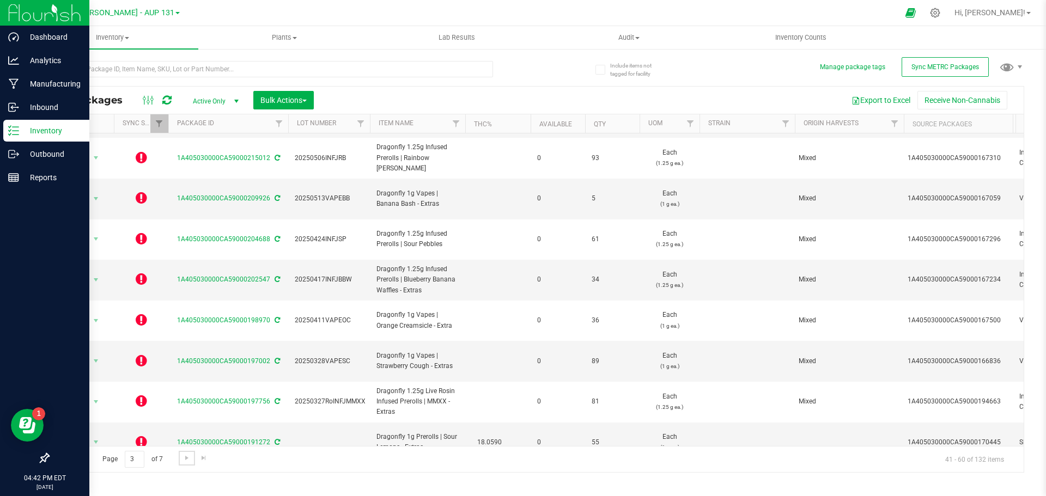
scroll to position [361, 0]
click at [184, 456] on span "Go to the next page" at bounding box center [186, 458] width 9 height 9
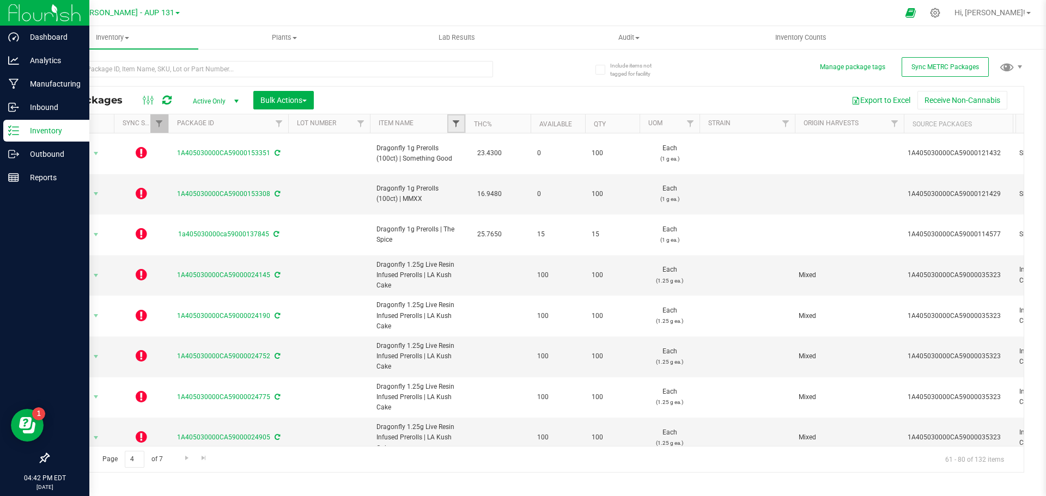
click at [455, 127] on span "Filter" at bounding box center [455, 123] width 9 height 9
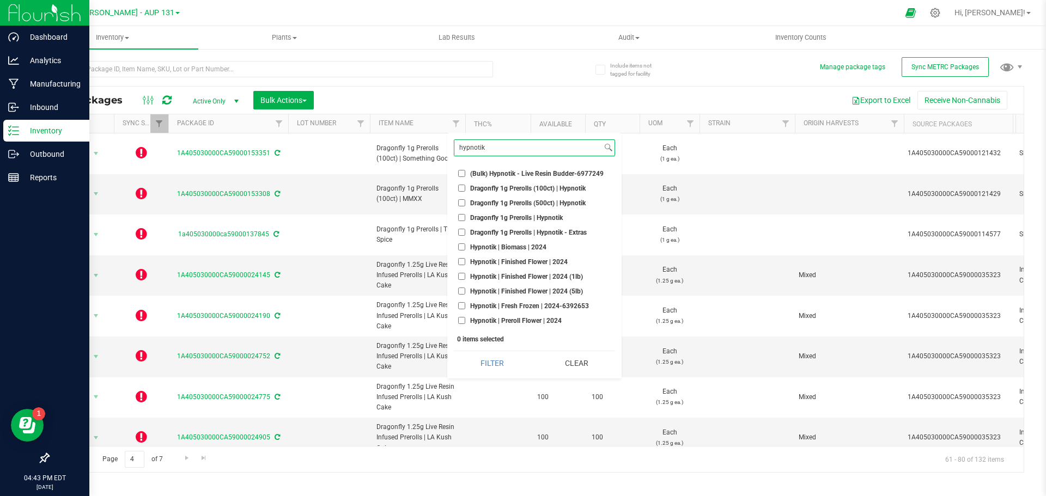
type input "hypnotik"
click at [462, 188] on input "Dragonfly 1g Prerolls (100ct) | Hypnotik" at bounding box center [461, 188] width 7 height 7
checkbox input "true"
click at [461, 202] on input "Dragonfly 1g Prerolls (500ct) | Hypnotik" at bounding box center [461, 202] width 7 height 7
checkbox input "true"
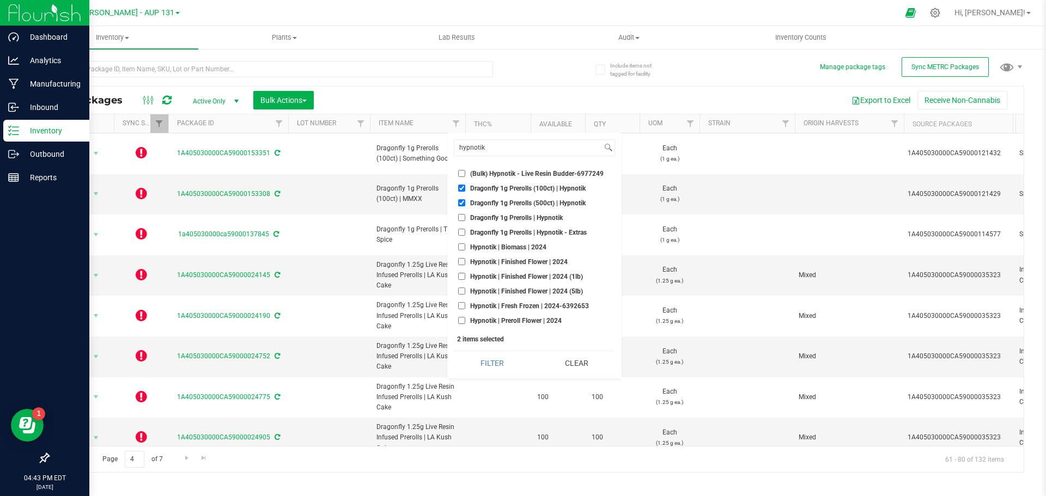
click at [463, 231] on input "Dragonfly 1g Prerolls | Hypnotik - Extras" at bounding box center [461, 232] width 7 height 7
checkbox input "true"
click at [490, 364] on button "Filter" at bounding box center [492, 363] width 77 height 24
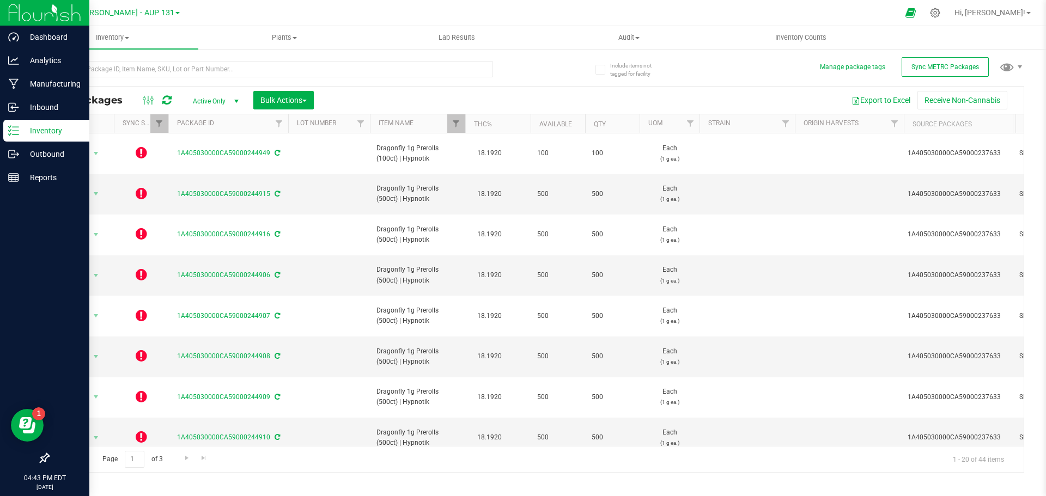
click at [258, 127] on th "Package ID" at bounding box center [228, 123] width 120 height 19
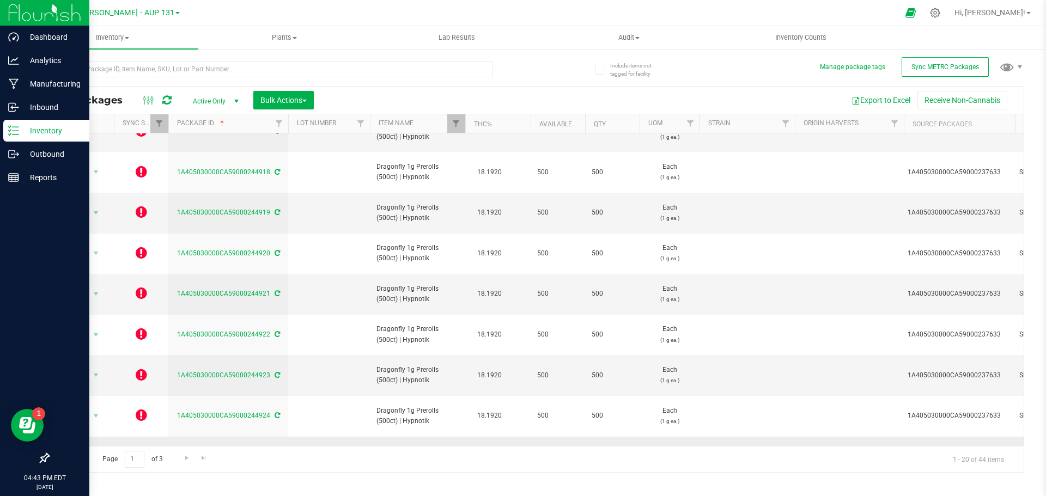
scroll to position [508, 0]
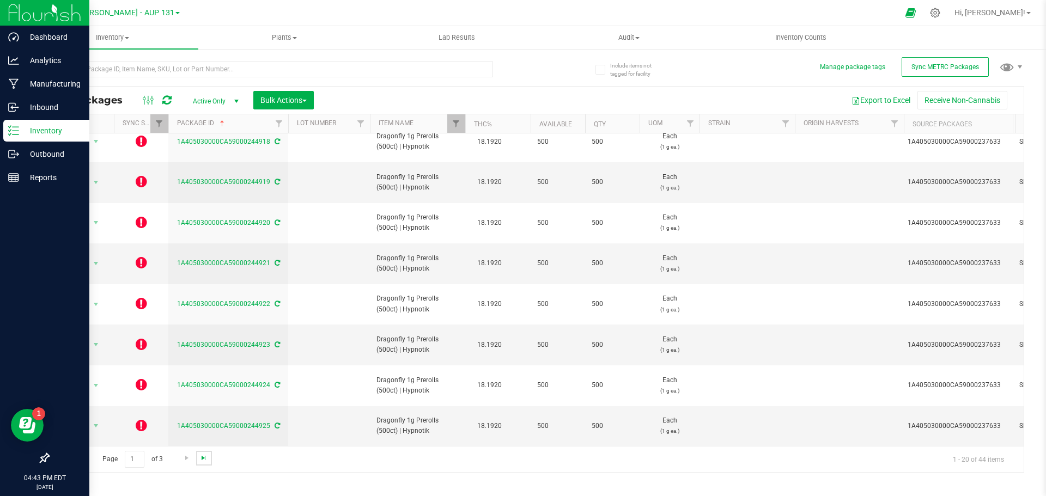
click at [201, 458] on span "Go to the last page" at bounding box center [203, 458] width 9 height 9
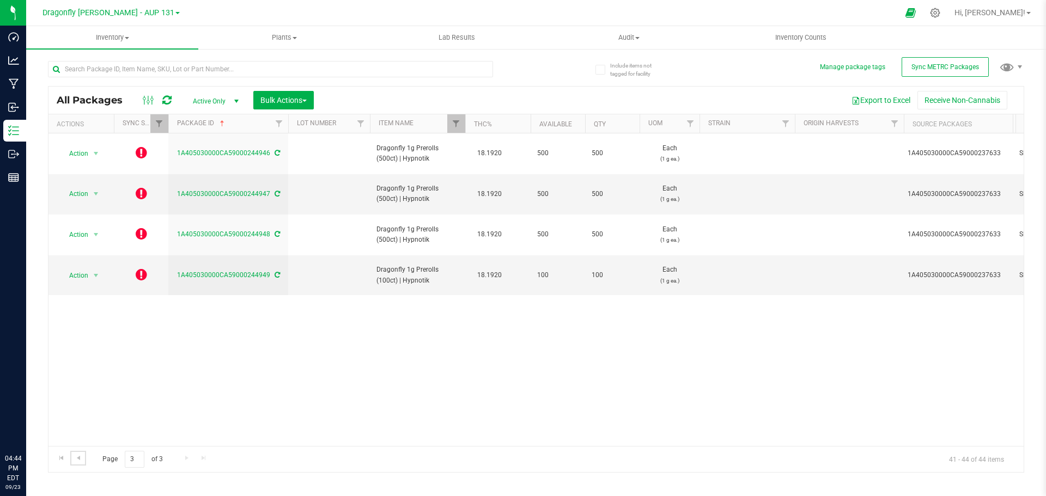
click at [77, 462] on span "Go to the previous page" at bounding box center [78, 458] width 9 height 9
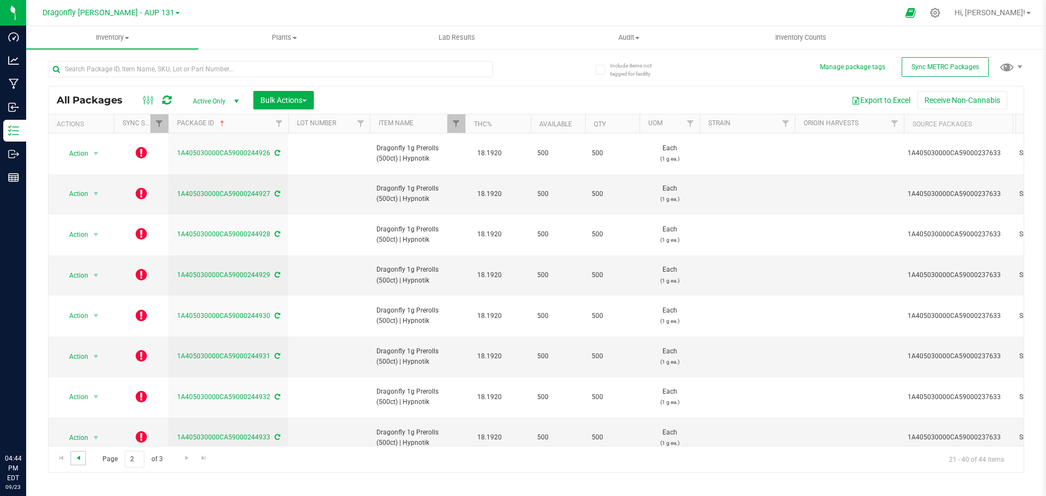
click at [79, 458] on span "Go to the previous page" at bounding box center [78, 458] width 9 height 9
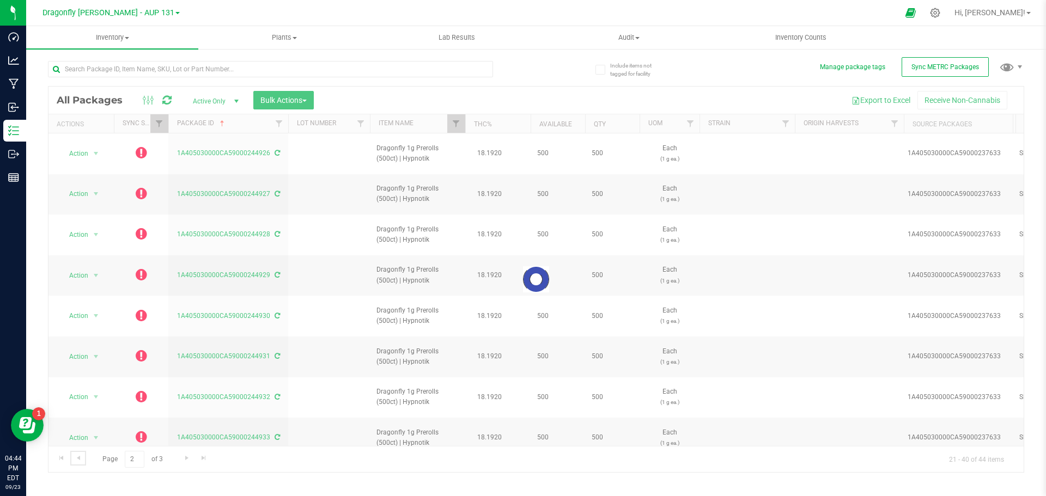
scroll to position [508, 0]
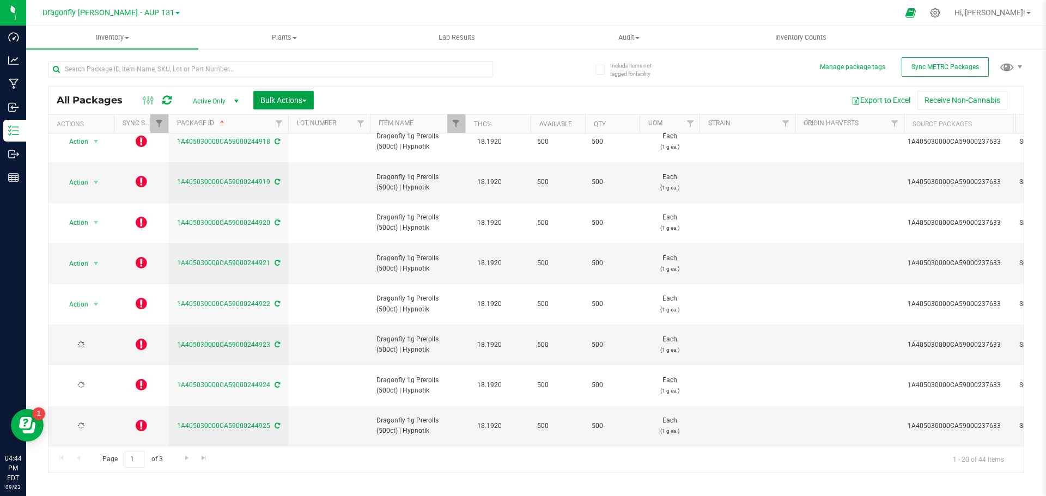
click at [306, 99] on span "Bulk Actions" at bounding box center [283, 100] width 46 height 9
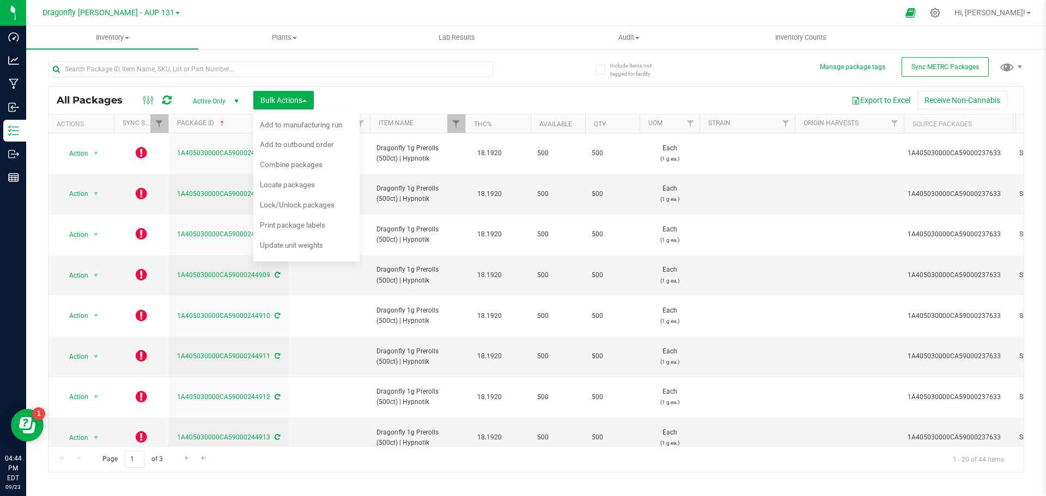
click at [132, 105] on span "All Packages" at bounding box center [95, 100] width 77 height 12
click at [91, 124] on div "Actions" at bounding box center [83, 124] width 53 height 8
click at [841, 69] on button "Manage package tags" at bounding box center [852, 67] width 65 height 9
click at [457, 126] on span "Filter" at bounding box center [455, 123] width 9 height 9
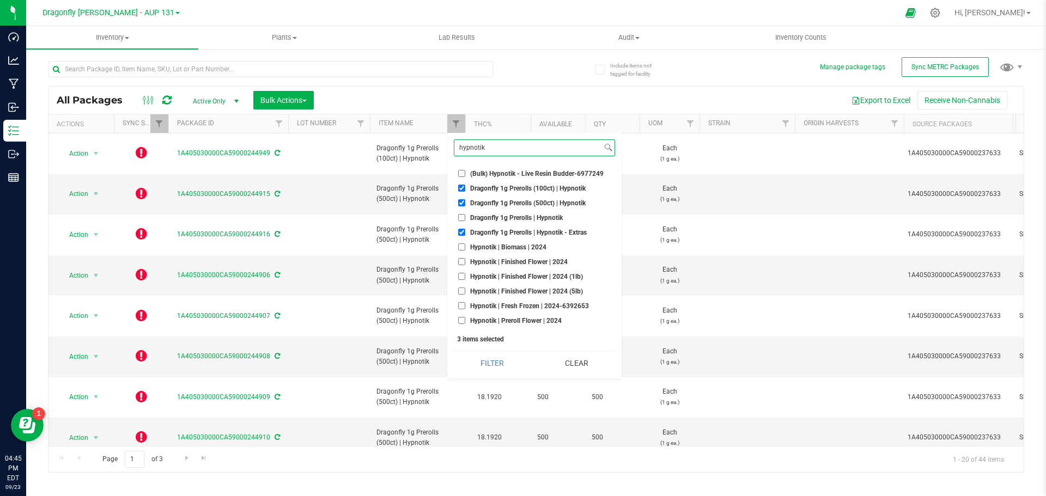
type input "hypnotik"
click at [550, 69] on div "All Packages Active Only Active Only Lab Samples Locked All External Internal B…" at bounding box center [536, 262] width 976 height 422
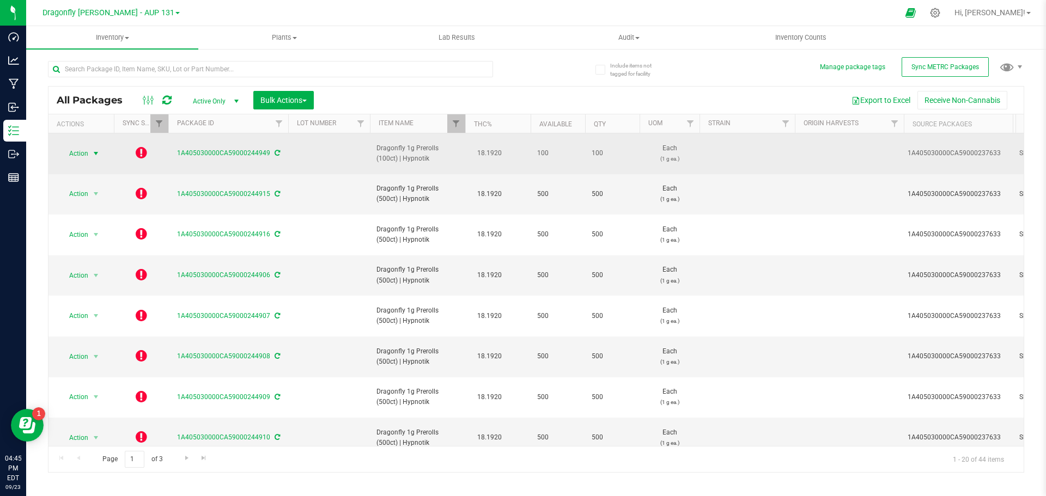
click at [86, 152] on span "Action" at bounding box center [73, 153] width 29 height 15
click at [93, 152] on span "select" at bounding box center [95, 153] width 9 height 9
click at [95, 151] on span "select" at bounding box center [95, 153] width 9 height 9
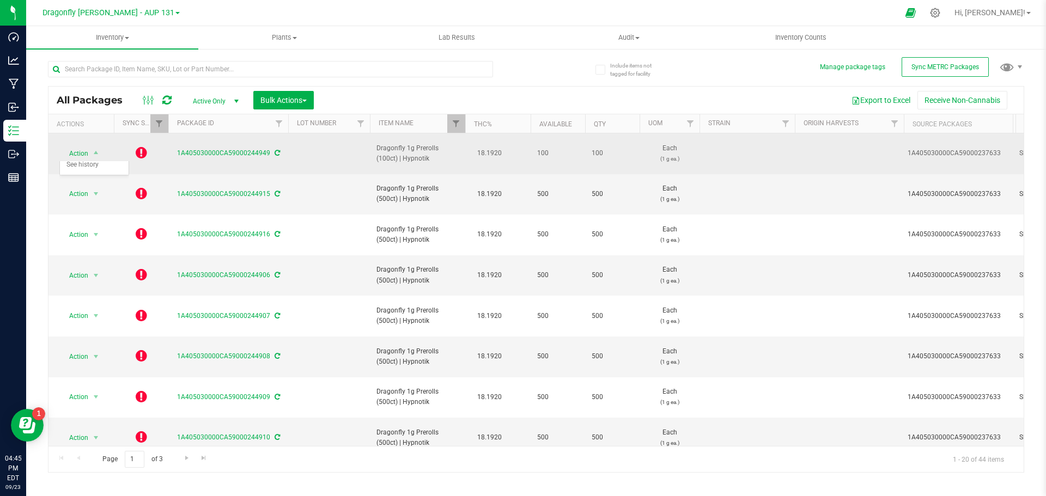
click at [278, 152] on icon at bounding box center [276, 153] width 5 height 7
click at [147, 150] on td at bounding box center [141, 153] width 54 height 41
click at [144, 150] on icon at bounding box center [141, 152] width 11 height 13
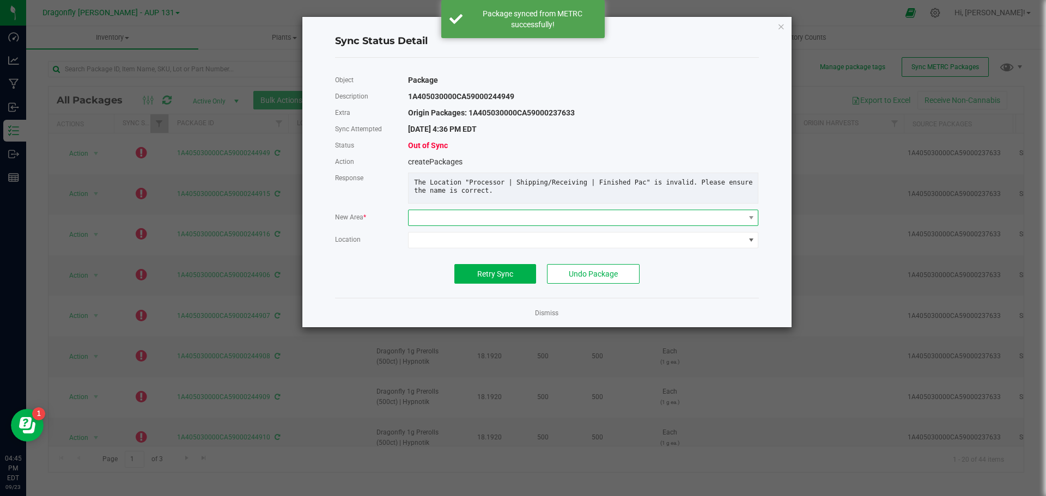
click at [529, 225] on span at bounding box center [575, 217] width 335 height 15
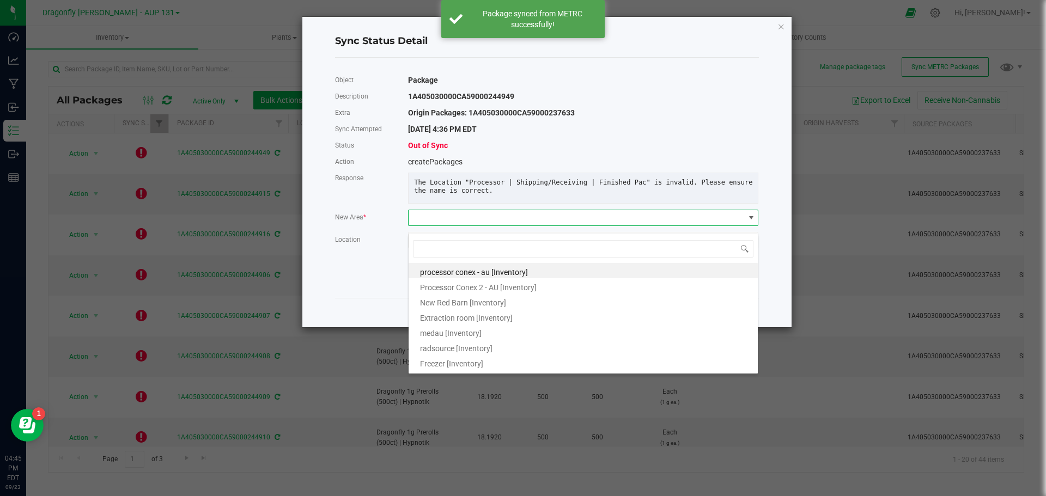
click at [529, 225] on span at bounding box center [575, 217] width 335 height 15
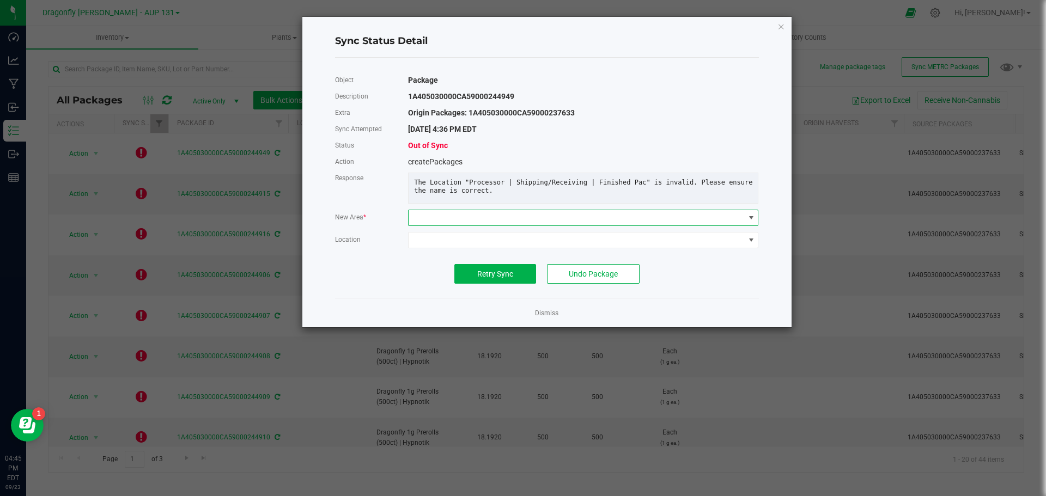
click at [529, 223] on span at bounding box center [575, 217] width 335 height 15
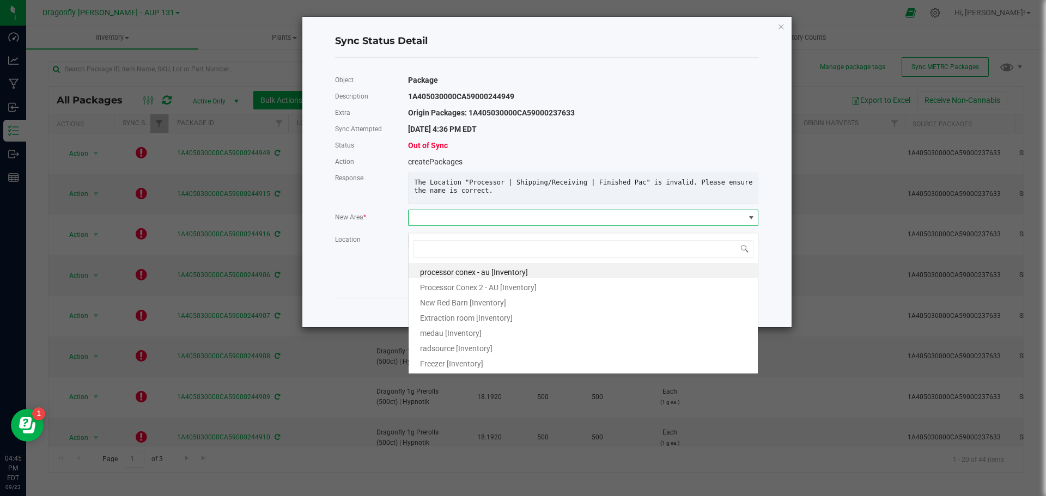
scroll to position [16, 351]
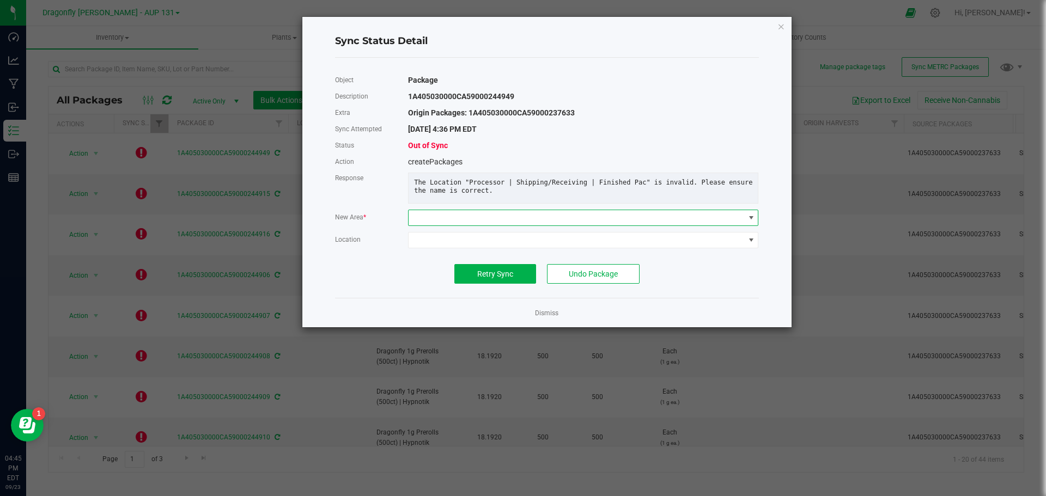
click at [527, 222] on span at bounding box center [575, 217] width 335 height 15
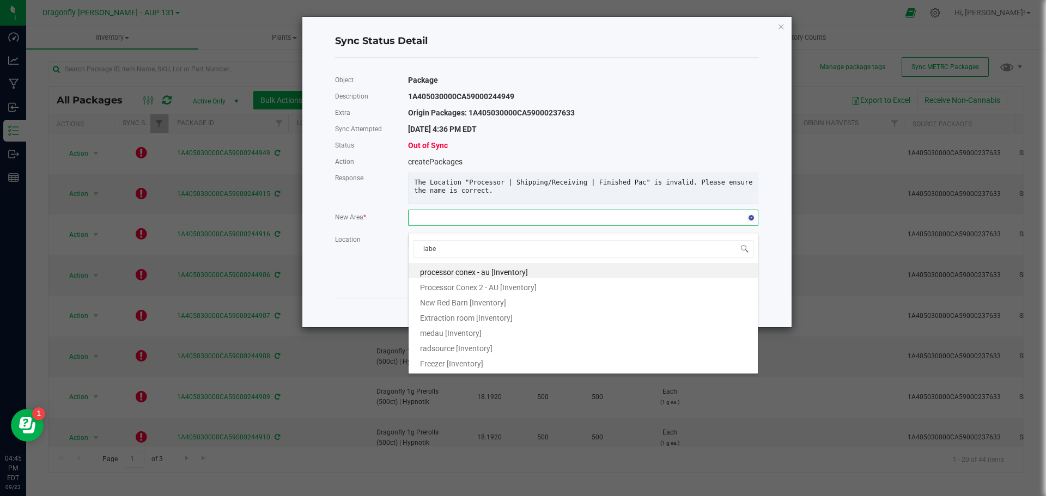
type input "label"
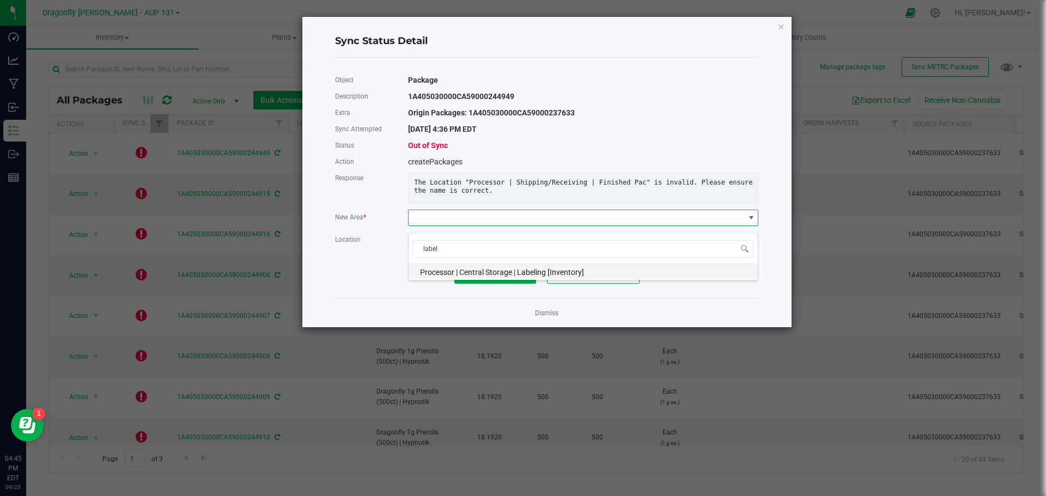
click at [521, 273] on span "Processor | Central Storage | Labeling [Inventory]" at bounding box center [502, 272] width 164 height 9
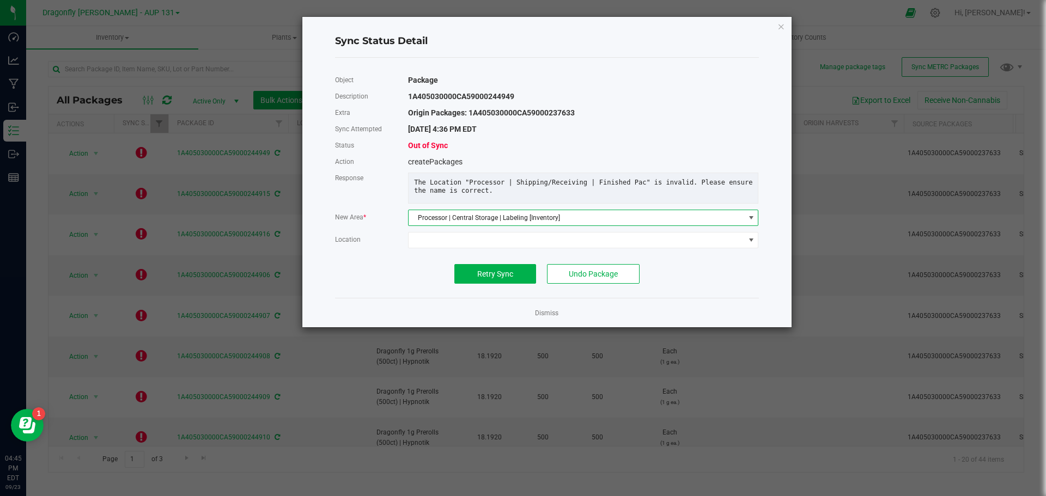
click at [578, 225] on span "Processor | Central Storage | Labeling [Inventory]" at bounding box center [575, 217] width 335 height 15
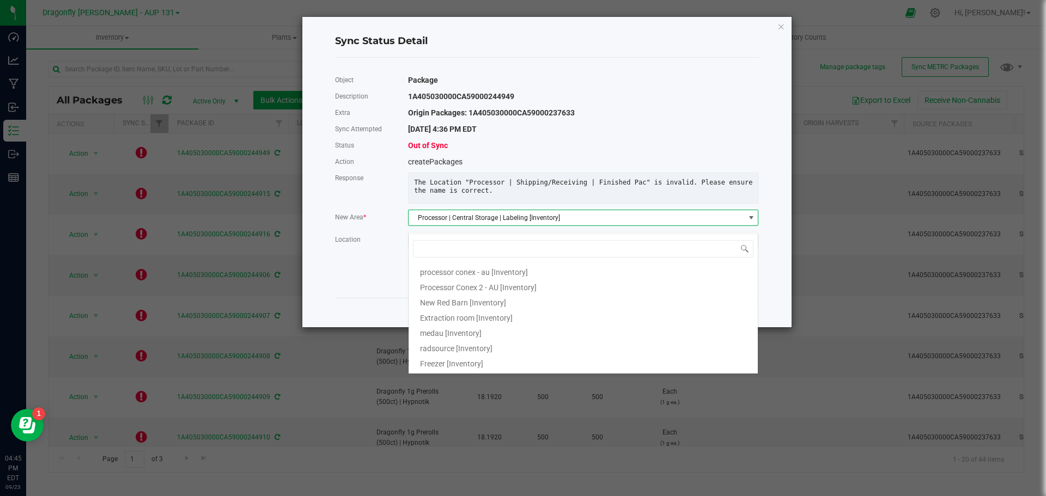
scroll to position [4297, 0]
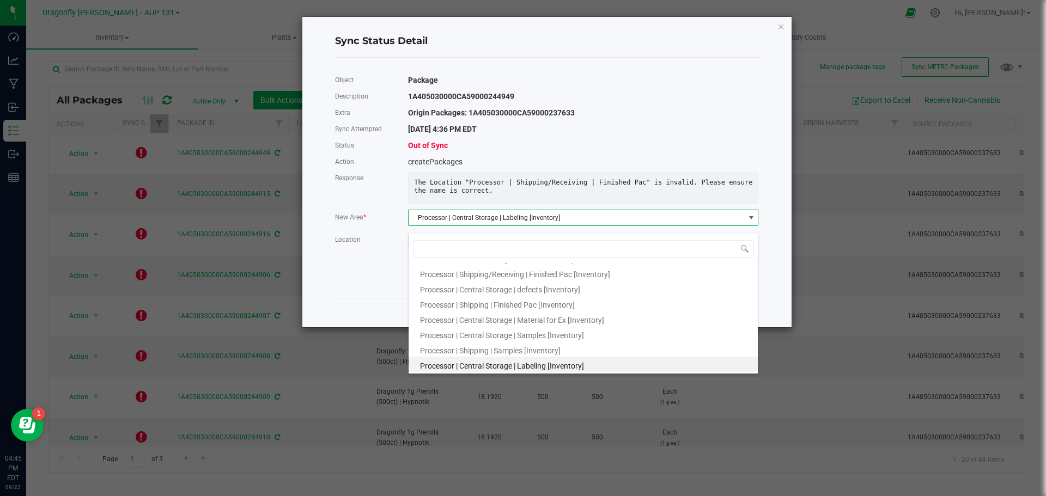
click at [577, 225] on span "Processor | Central Storage | Labeling [Inventory]" at bounding box center [575, 217] width 335 height 15
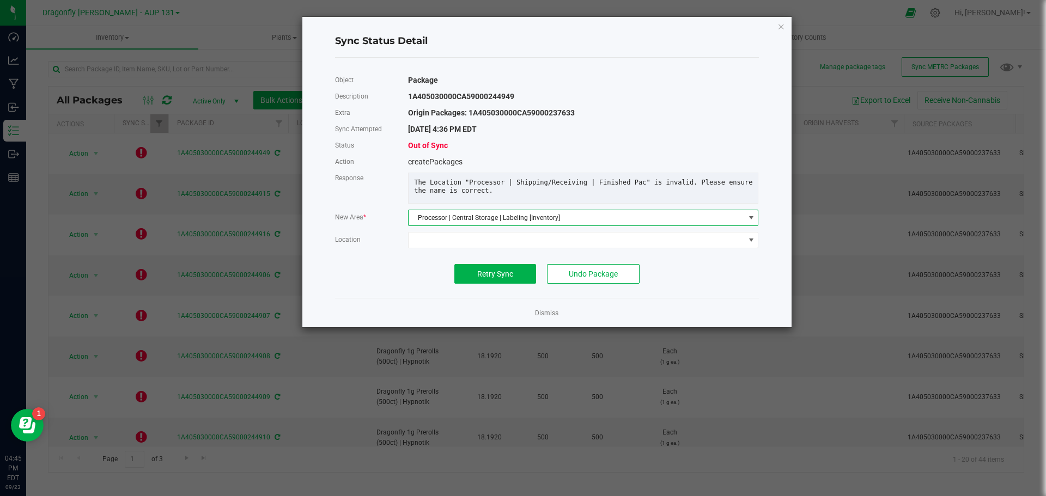
click at [577, 225] on span "Processor | Central Storage | Labeling [Inventory]" at bounding box center [575, 217] width 335 height 15
click at [576, 225] on span at bounding box center [575, 217] width 335 height 15
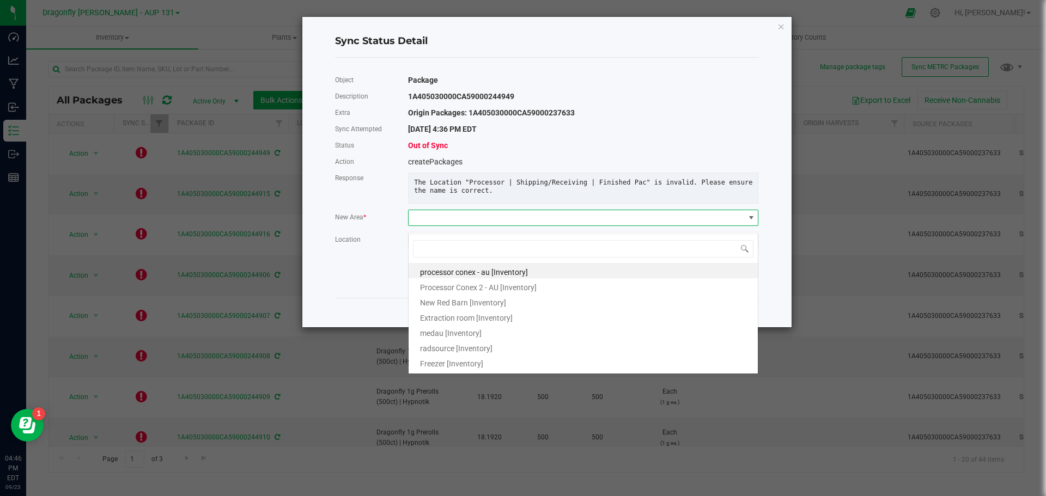
scroll to position [16, 351]
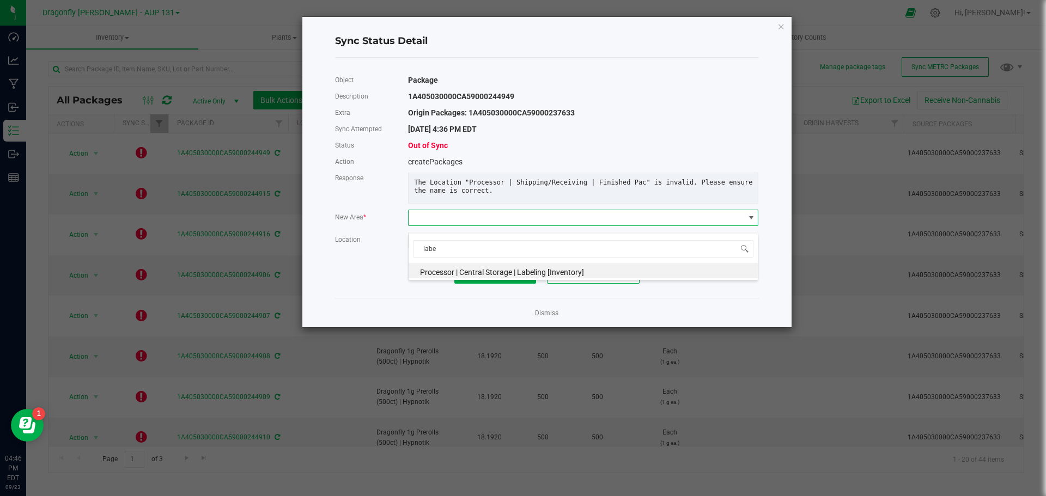
type input "lab"
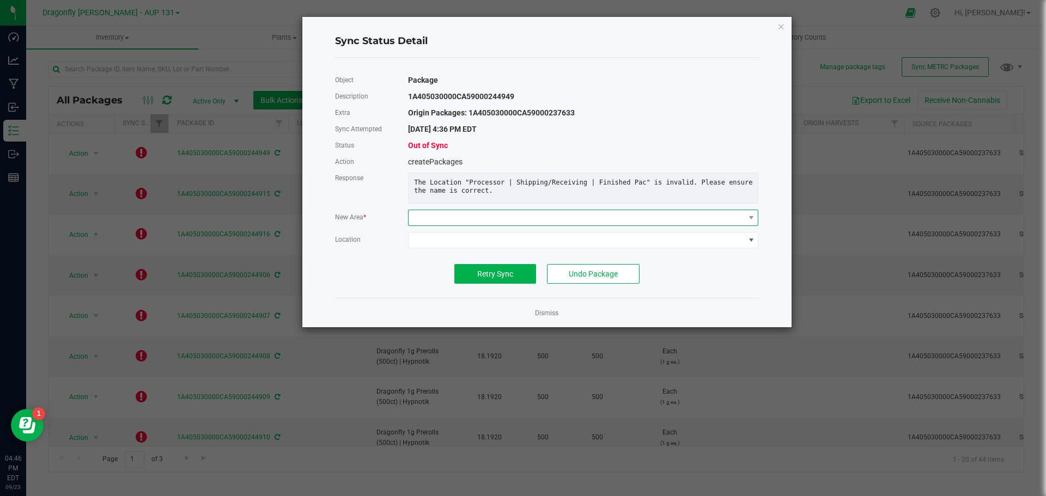
click at [506, 225] on span at bounding box center [575, 217] width 335 height 15
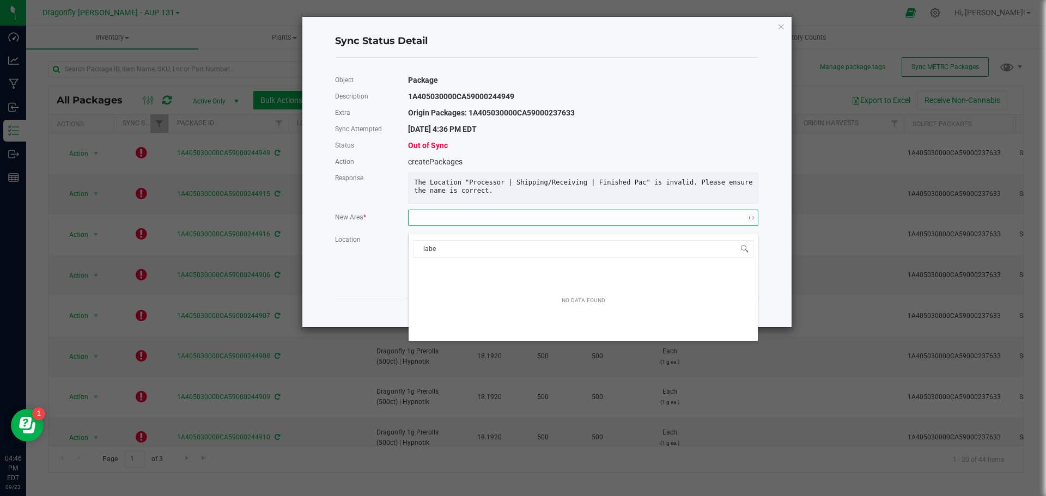
type input "label"
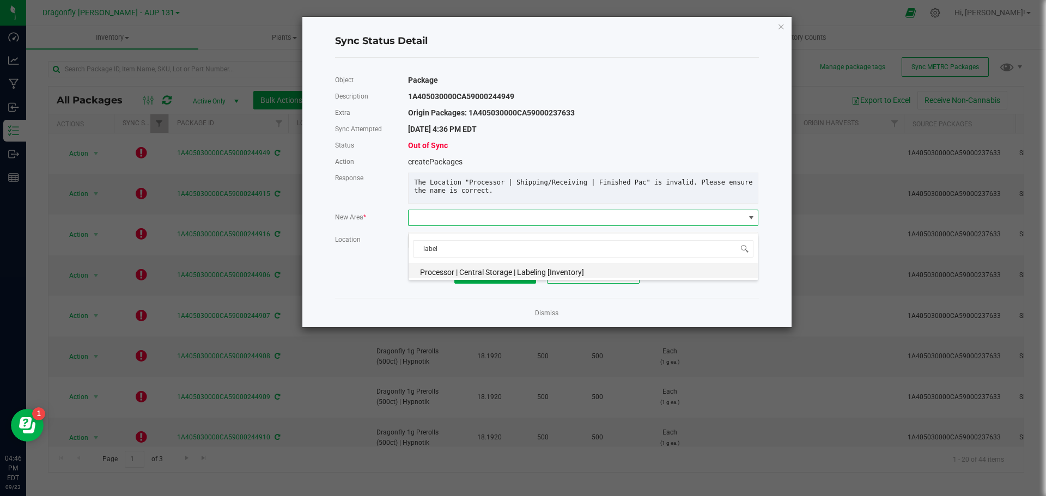
click at [515, 271] on span "Processor | Central Storage | Labeling [Inventory]" at bounding box center [502, 272] width 164 height 9
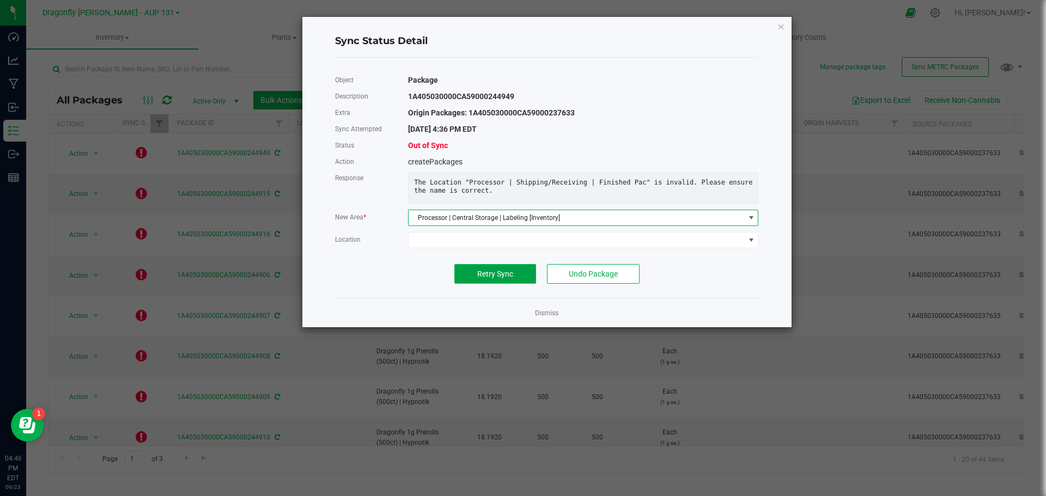
click at [498, 278] on span "Retry Sync" at bounding box center [495, 274] width 36 height 9
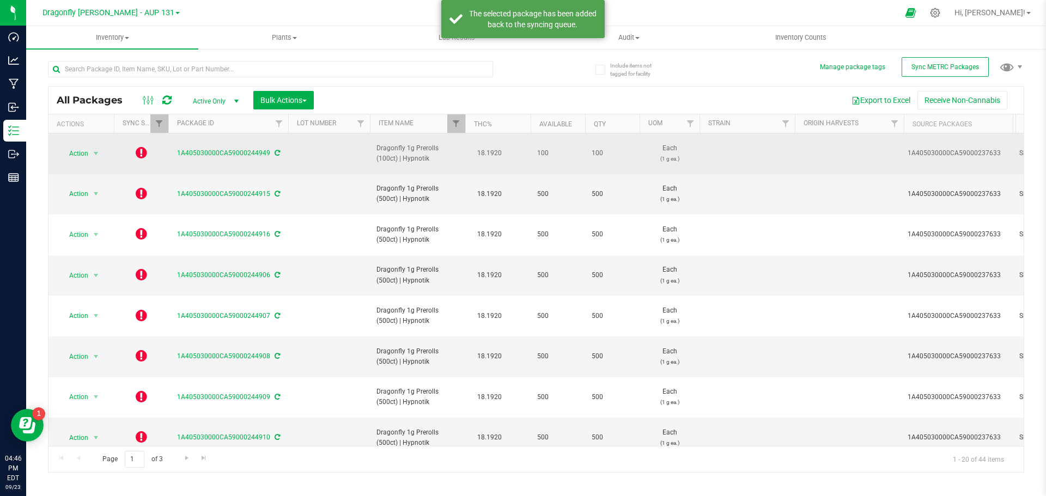
click at [139, 149] on icon at bounding box center [141, 152] width 11 height 13
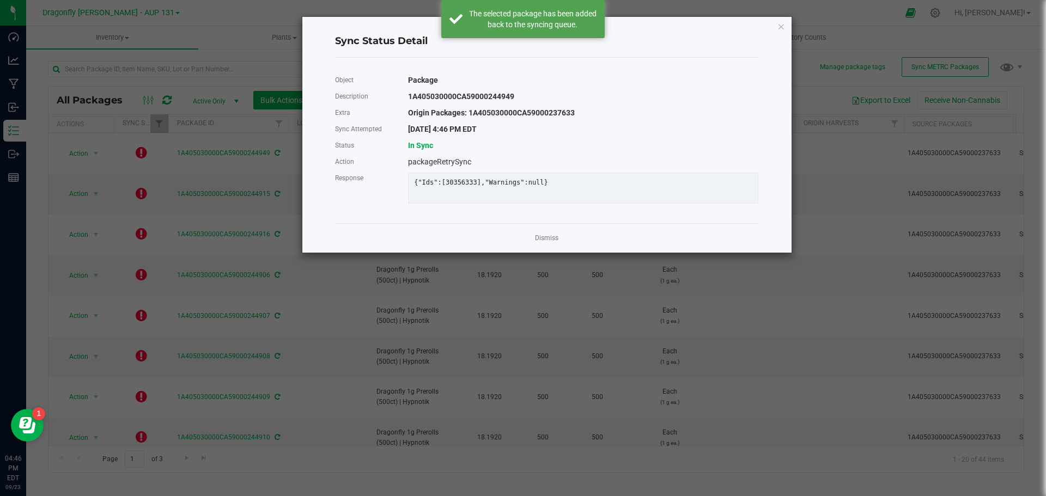
click at [141, 182] on ngb-modal-window "Sync Status Detail Object Package Description 1A405030000CA59000244949 Extra Or…" at bounding box center [527, 248] width 1054 height 496
drag, startPoint x: 551, startPoint y: 245, endPoint x: 473, endPoint y: 216, distance: 82.5
click at [550, 243] on link "Dismiss" at bounding box center [546, 238] width 23 height 9
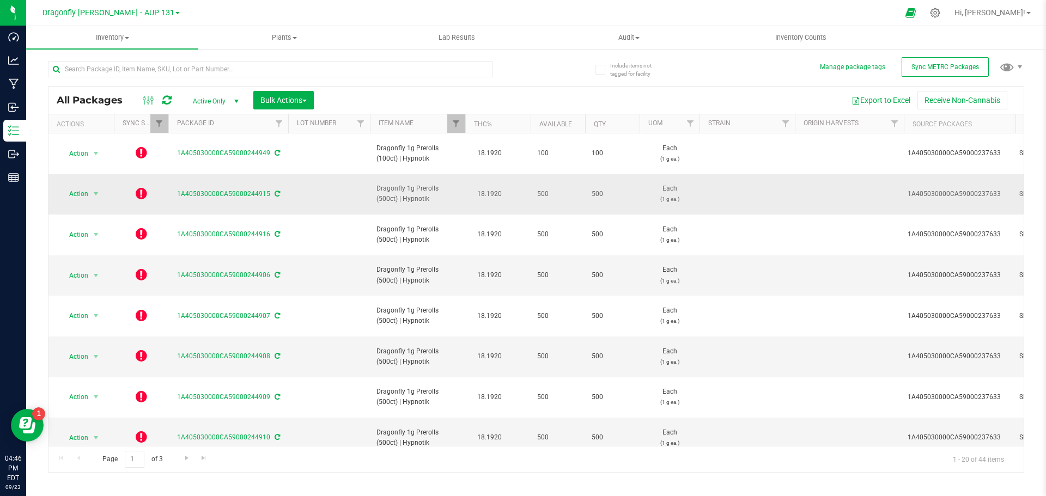
click at [140, 187] on icon at bounding box center [141, 193] width 11 height 13
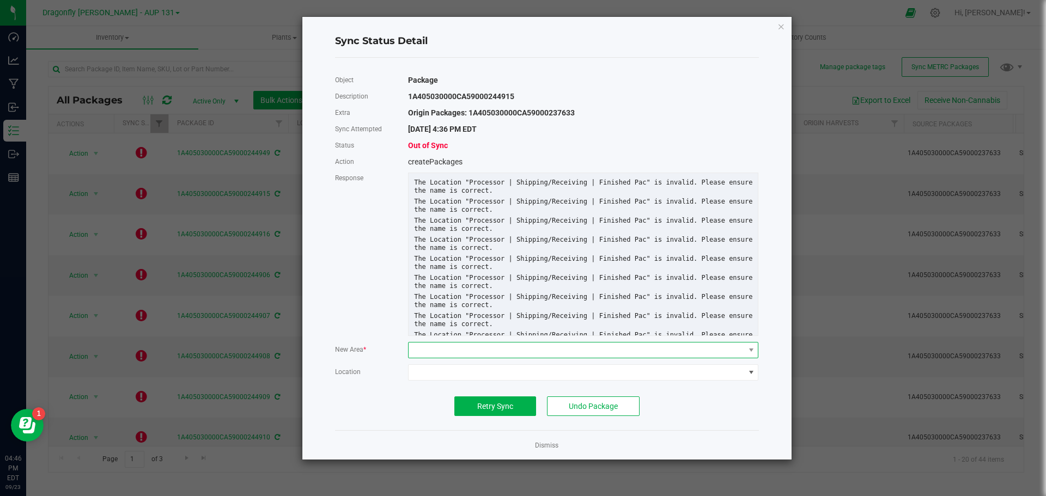
click at [477, 350] on span at bounding box center [575, 350] width 335 height 15
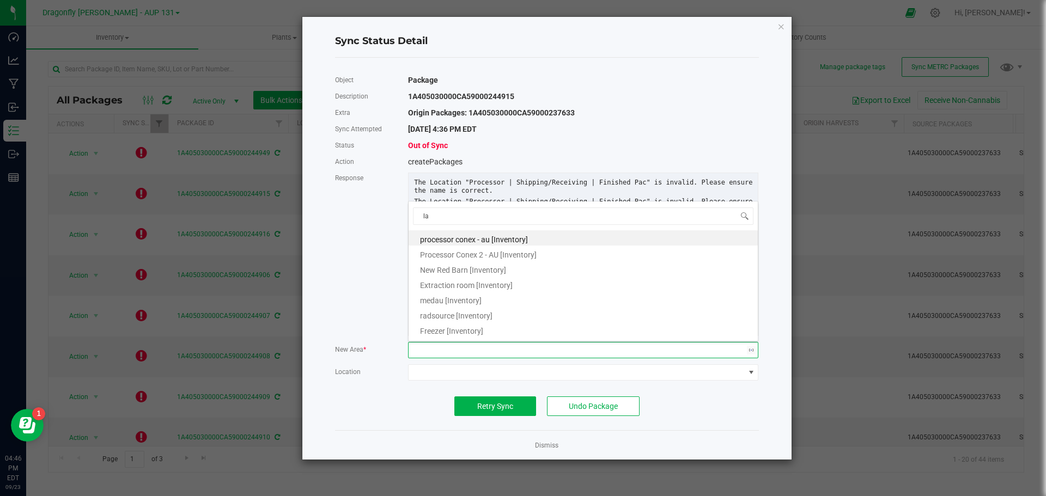
type input "lab"
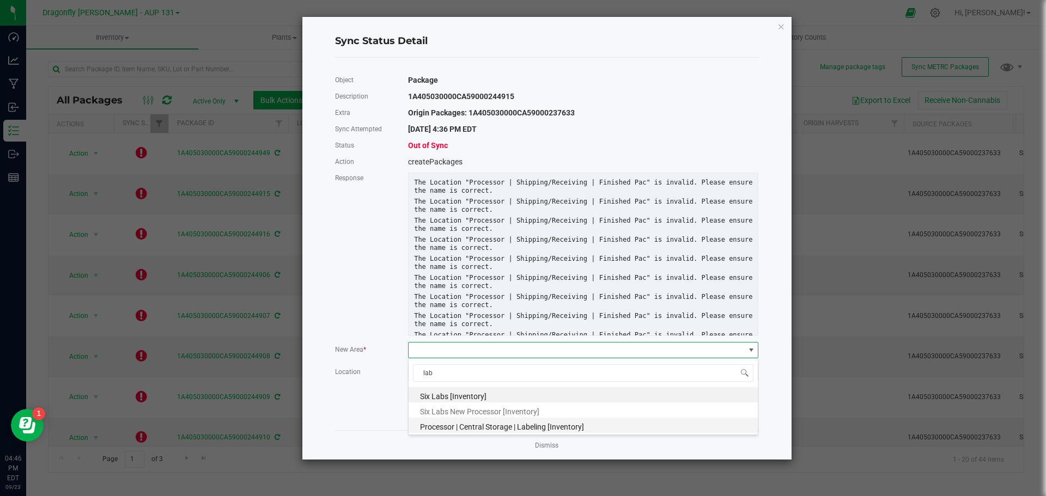
click at [524, 430] on span "Processor | Central Storage | Labeling [Inventory]" at bounding box center [502, 427] width 164 height 9
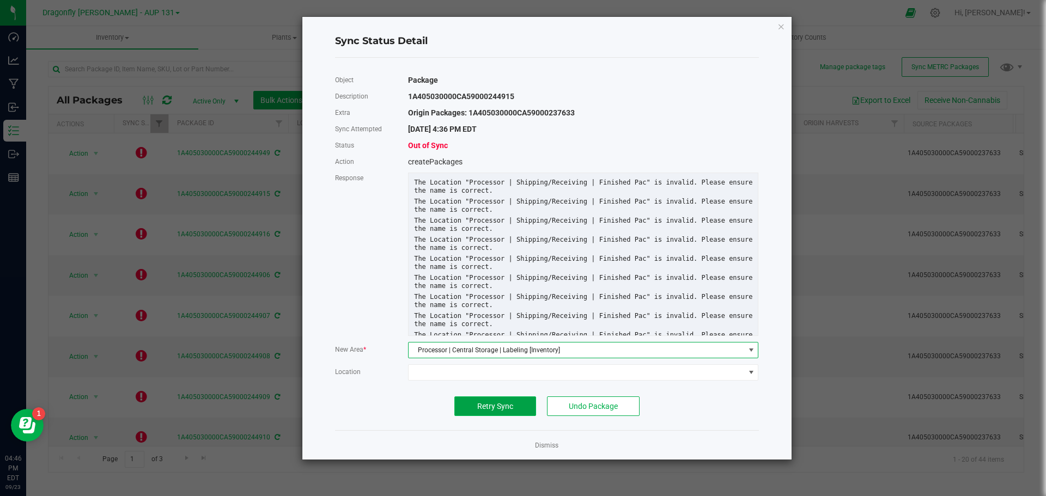
click at [488, 405] on span "Retry Sync" at bounding box center [495, 406] width 36 height 9
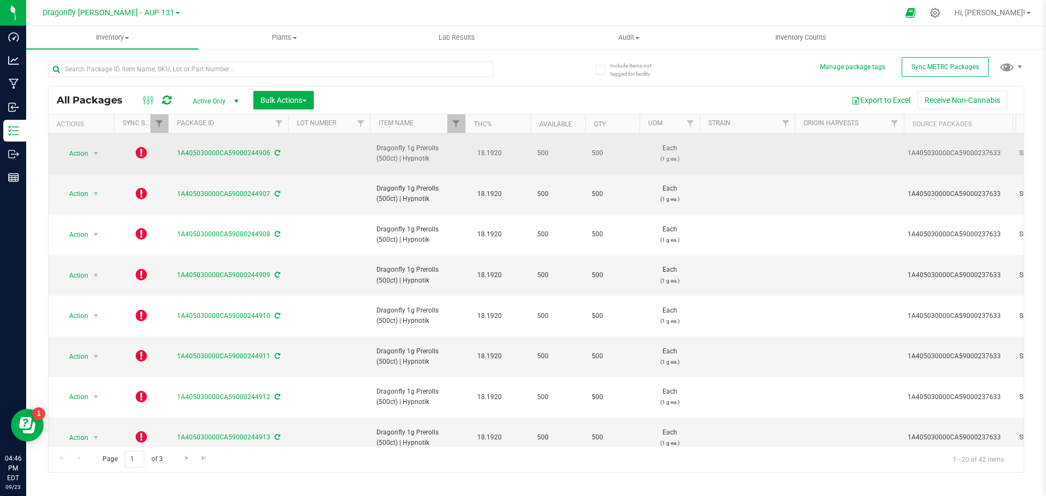
click at [142, 154] on icon at bounding box center [141, 152] width 11 height 13
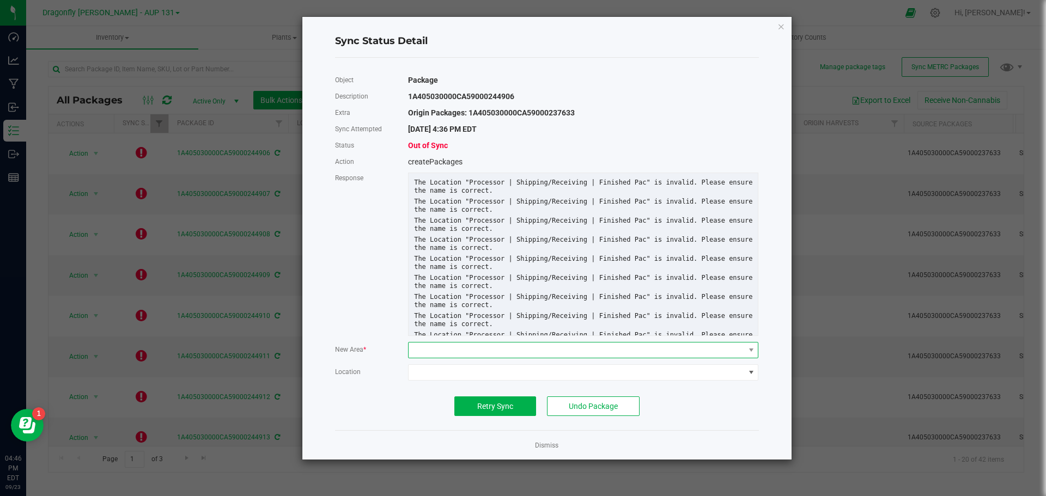
click at [503, 352] on span at bounding box center [575, 350] width 335 height 15
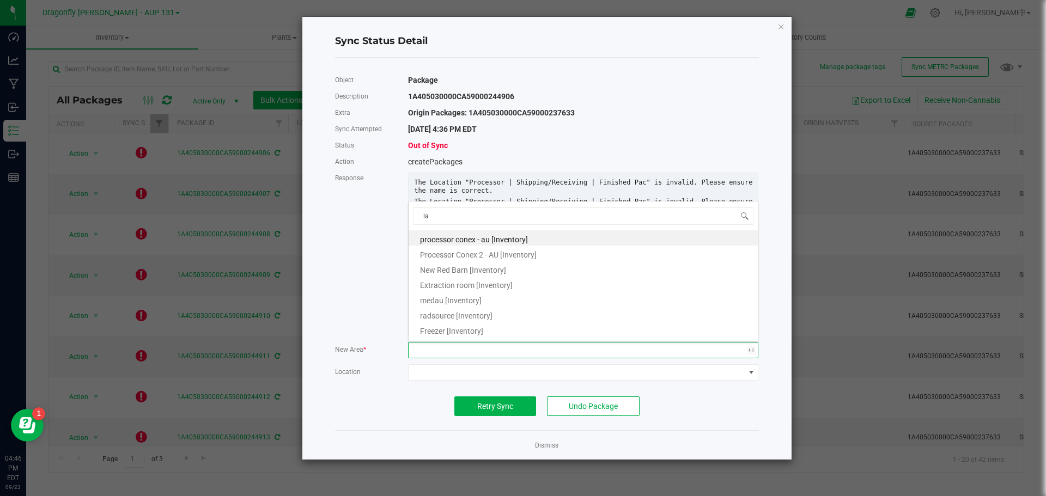
type input "lab"
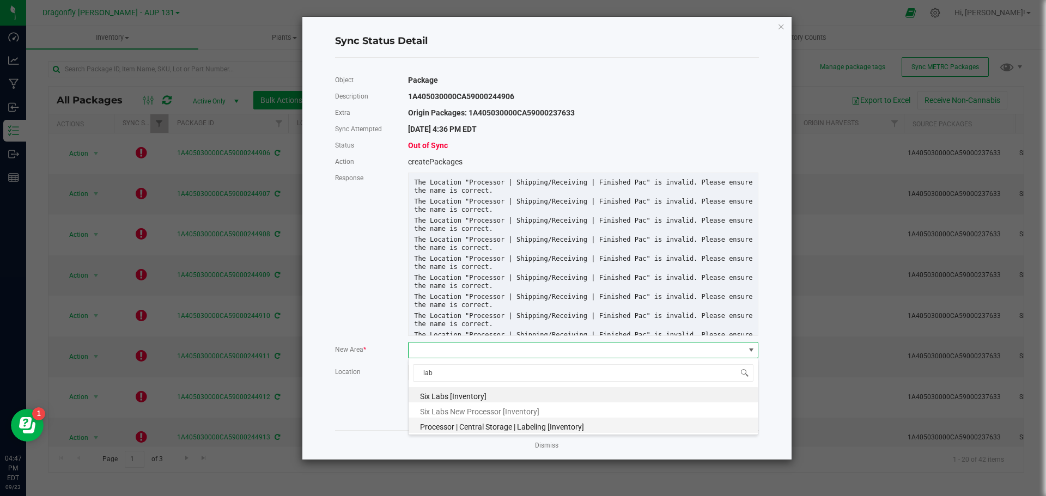
click at [494, 423] on span "Processor | Central Storage | Labeling [Inventory]" at bounding box center [502, 427] width 164 height 9
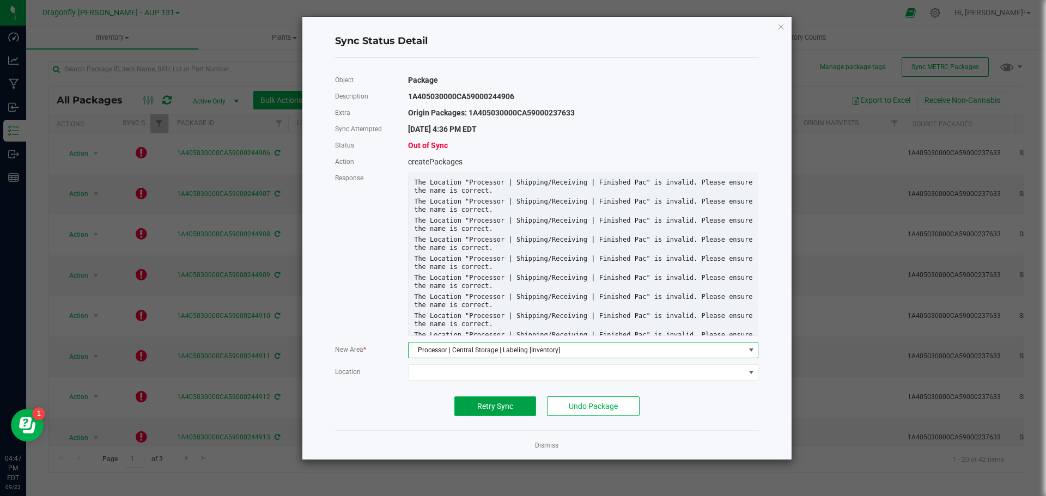
click at [504, 403] on span "Retry Sync" at bounding box center [495, 406] width 36 height 9
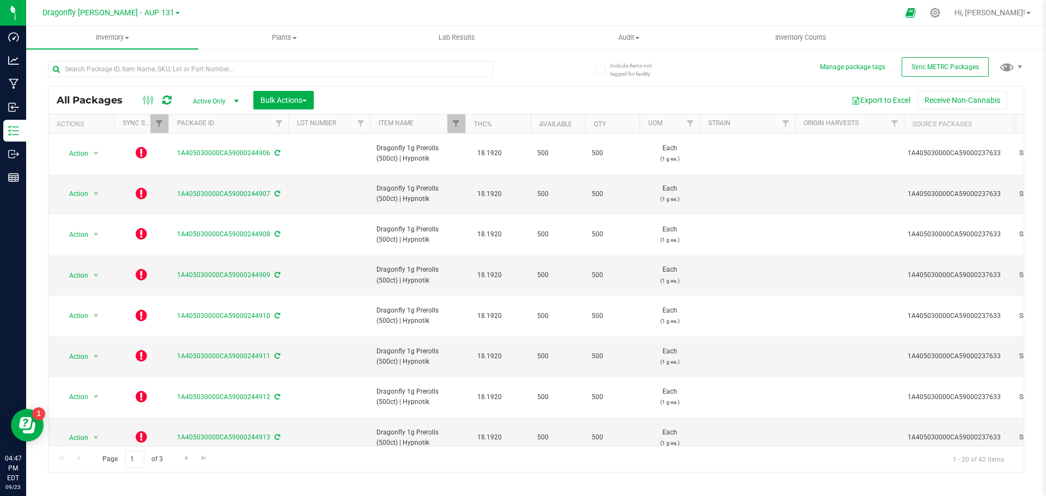
click at [87, 124] on div "Actions" at bounding box center [83, 124] width 53 height 8
click at [92, 122] on div "Actions" at bounding box center [83, 124] width 53 height 8
click at [145, 102] on icon at bounding box center [149, 100] width 12 height 13
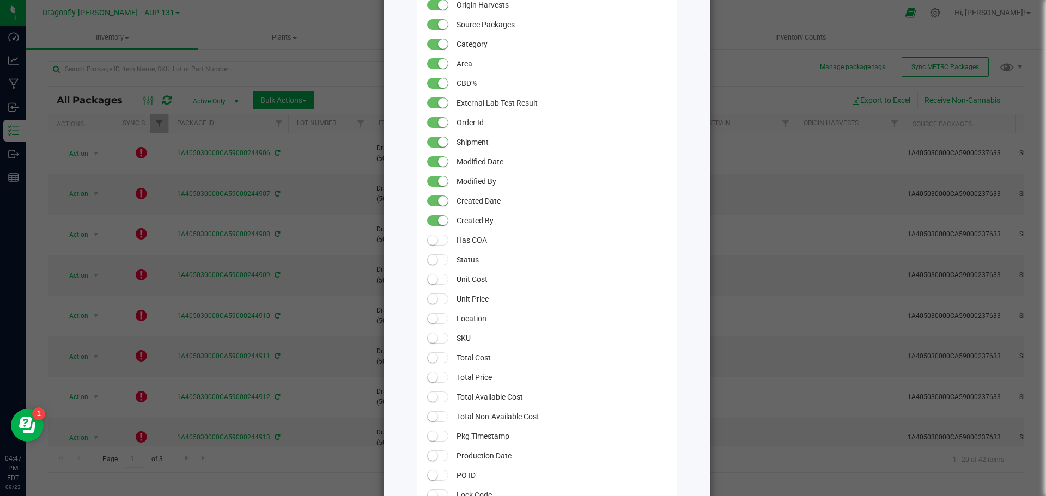
scroll to position [327, 0]
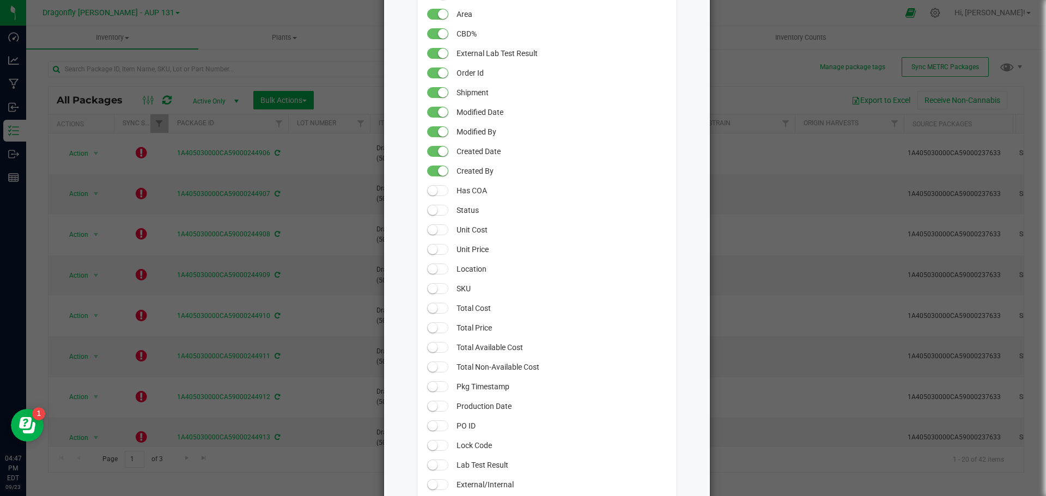
click at [206, 58] on ngb-modal-window "All Packages Grid Settings Drag columns to rearrange their order in the grid. U…" at bounding box center [527, 248] width 1054 height 496
click at [258, 33] on ngb-modal-window "All Packages Grid Settings Drag columns to rearrange their order in the grid. U…" at bounding box center [527, 248] width 1054 height 496
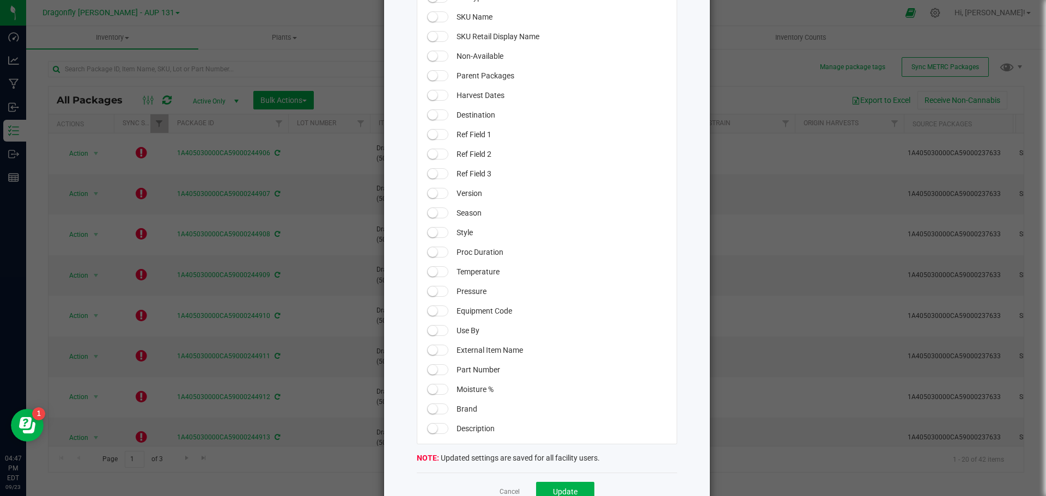
scroll to position [884, 0]
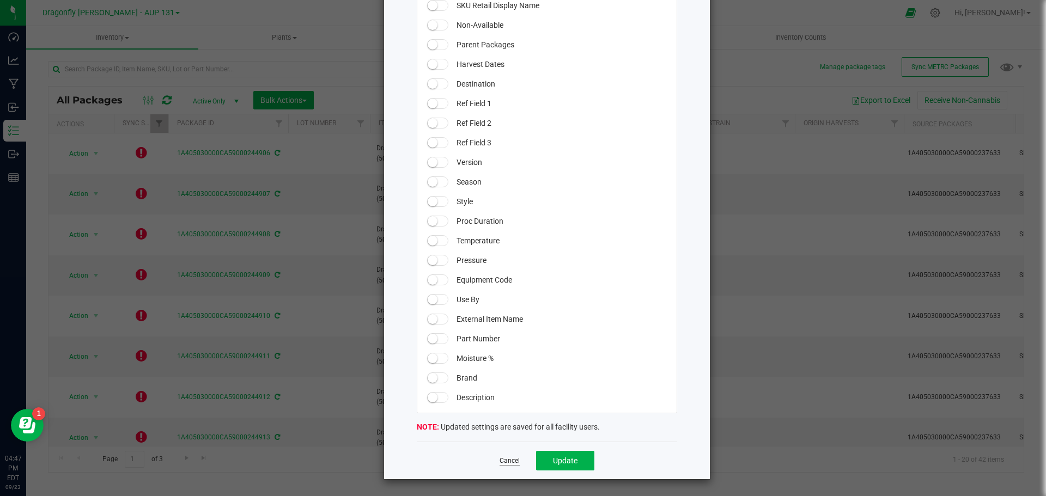
click at [500, 461] on link "Cancel" at bounding box center [509, 460] width 20 height 9
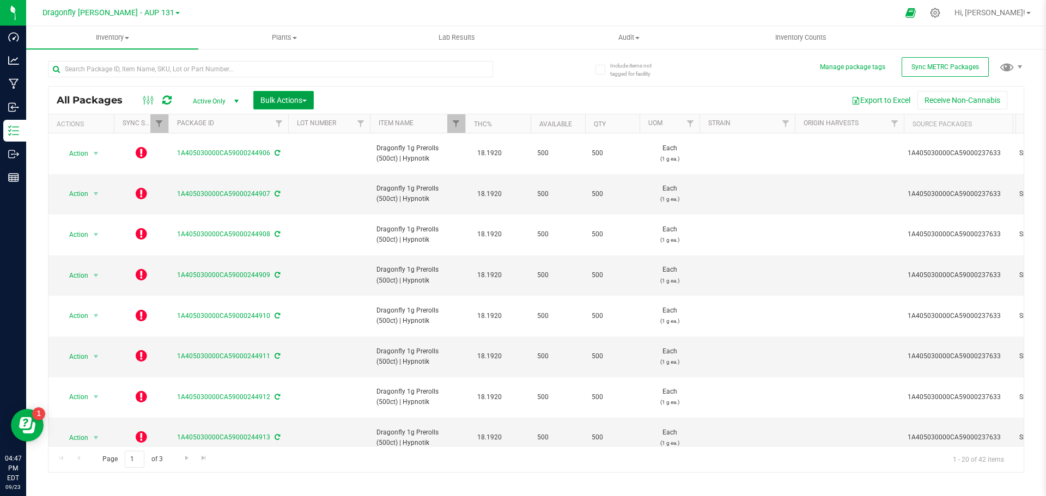
click at [309, 99] on button "Bulk Actions" at bounding box center [283, 100] width 60 height 19
click at [127, 36] on span "Inventory" at bounding box center [112, 38] width 172 height 10
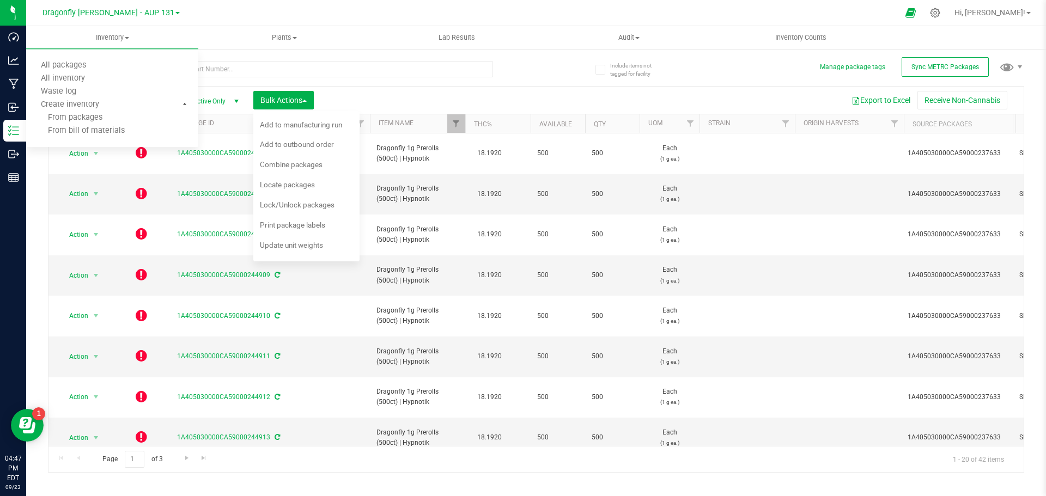
click at [419, 85] on div at bounding box center [270, 73] width 445 height 25
click at [138, 187] on icon at bounding box center [141, 193] width 11 height 13
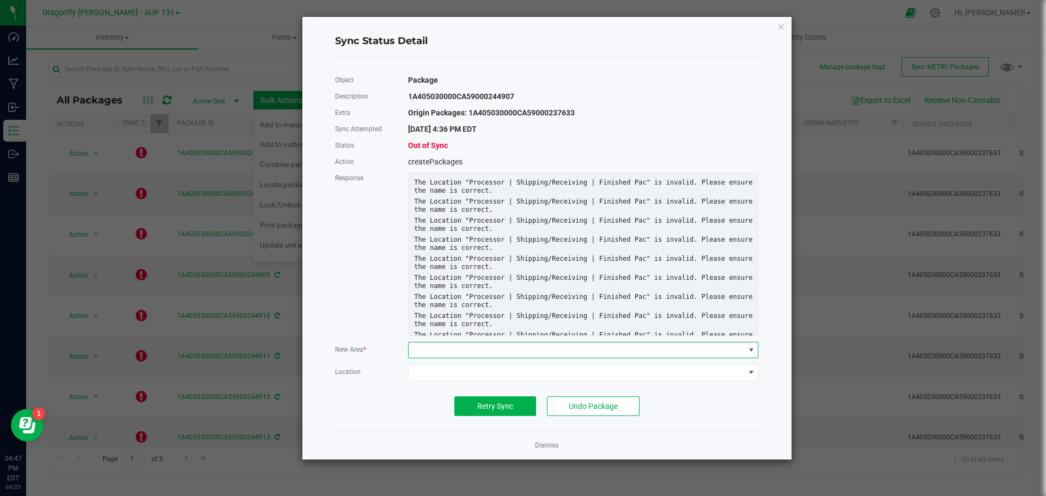
click at [524, 346] on span at bounding box center [575, 350] width 335 height 15
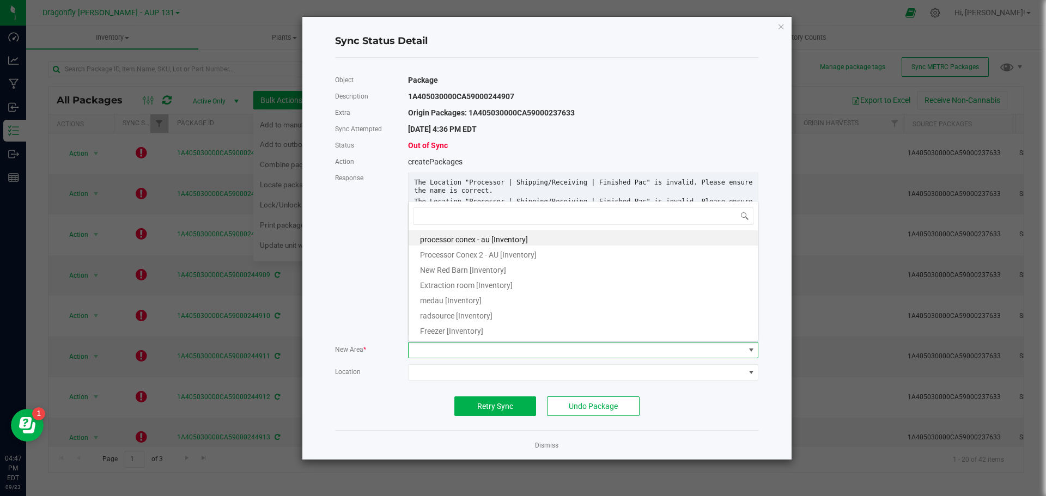
scroll to position [16, 351]
type input "labe"
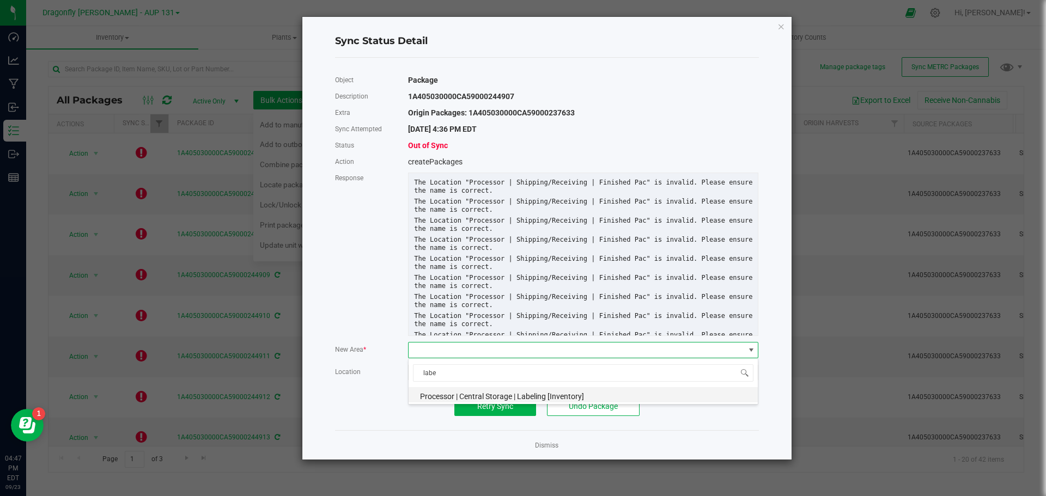
click at [517, 393] on span "Processor | Central Storage | Labeling [Inventory]" at bounding box center [502, 396] width 164 height 9
click at [500, 408] on span "Retry Sync" at bounding box center [495, 406] width 36 height 9
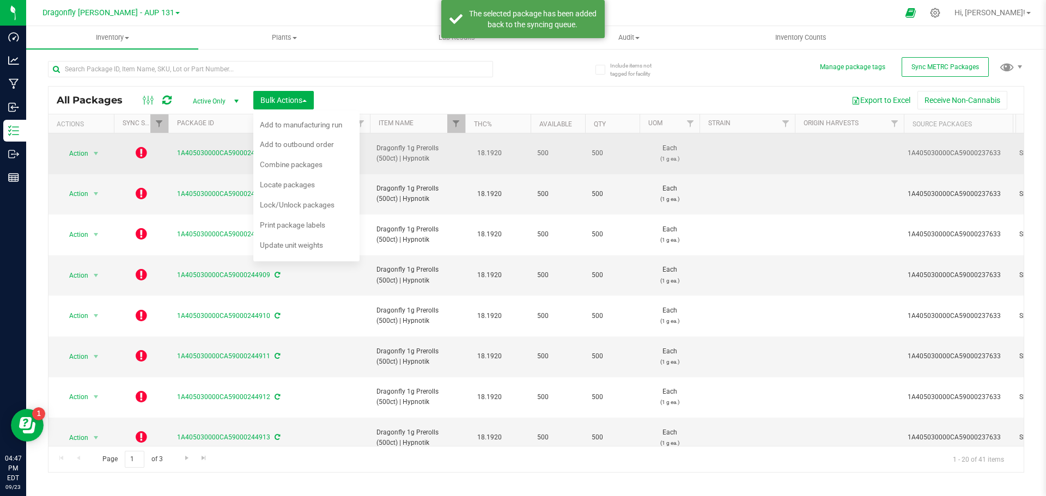
click at [139, 148] on icon at bounding box center [141, 152] width 11 height 13
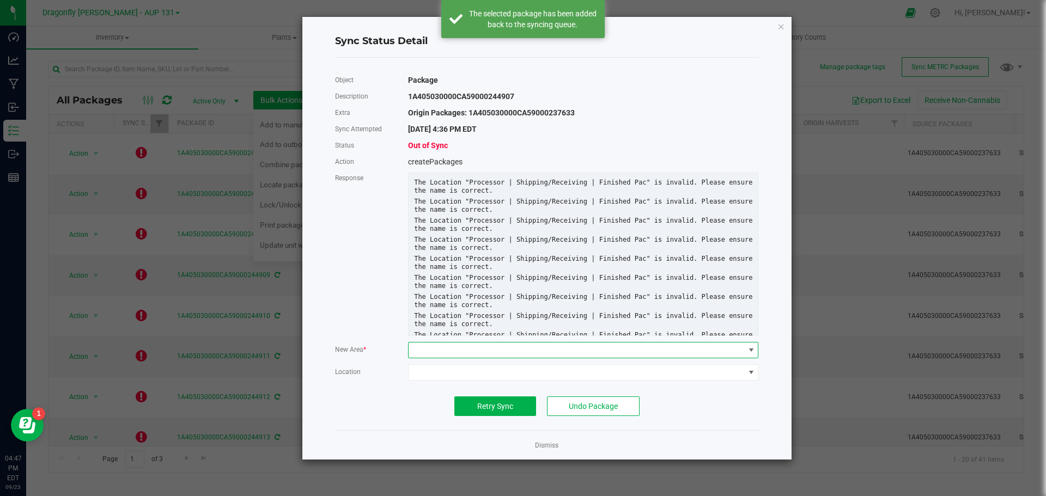
click at [488, 351] on span at bounding box center [575, 350] width 335 height 15
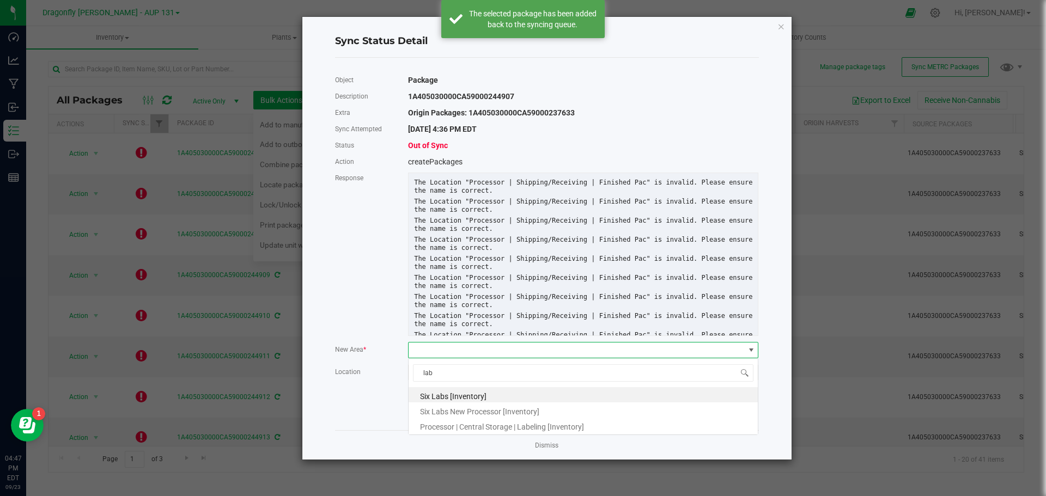
type input "labe"
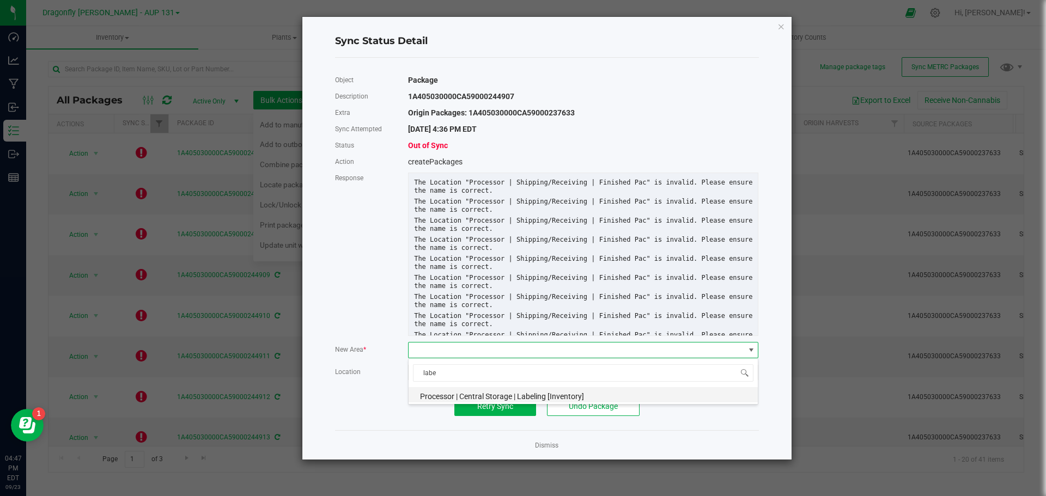
click at [502, 397] on span "Processor | Central Storage | Labeling [Inventory]" at bounding box center [502, 396] width 164 height 9
click at [497, 403] on span "Retry Sync" at bounding box center [495, 406] width 36 height 9
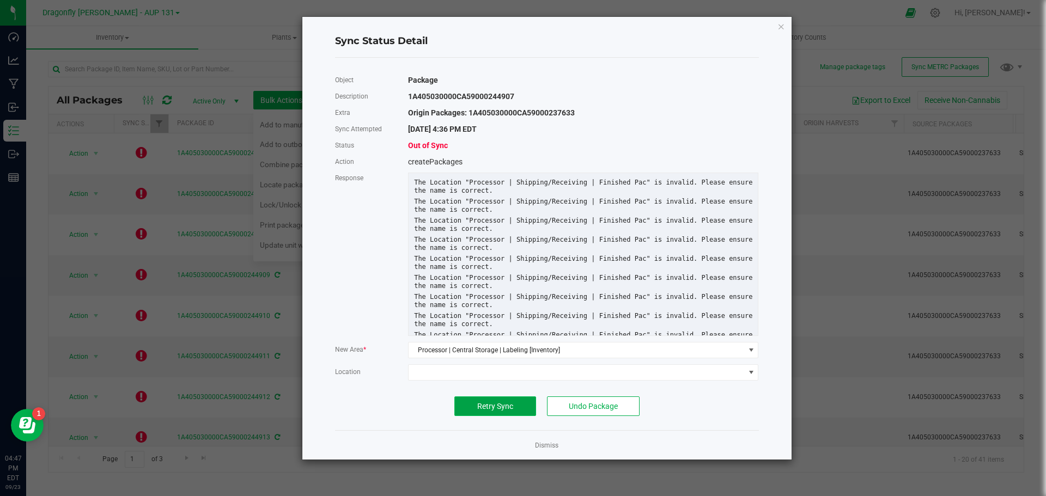
click at [504, 406] on span "Retry Sync" at bounding box center [495, 406] width 36 height 9
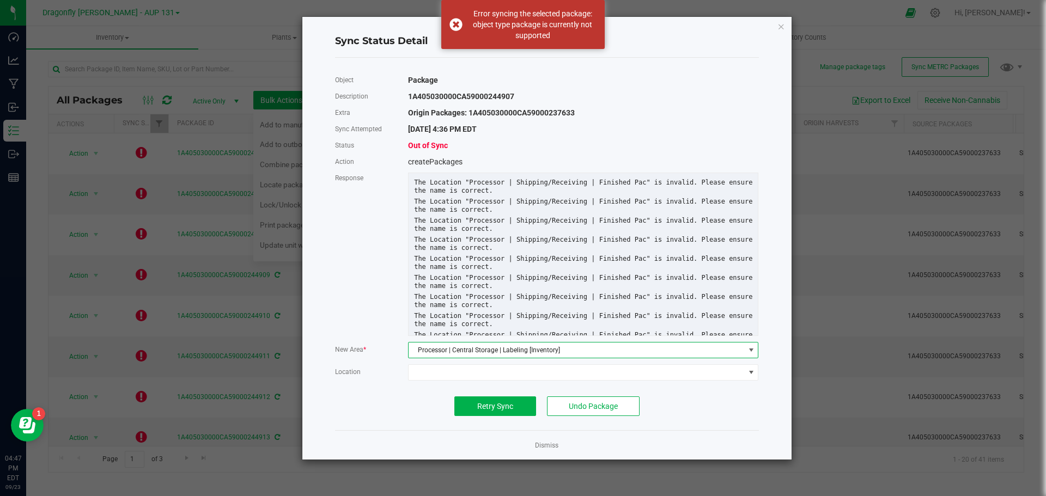
click at [568, 350] on span "Processor | Central Storage | Labeling [Inventory]" at bounding box center [575, 350] width 335 height 15
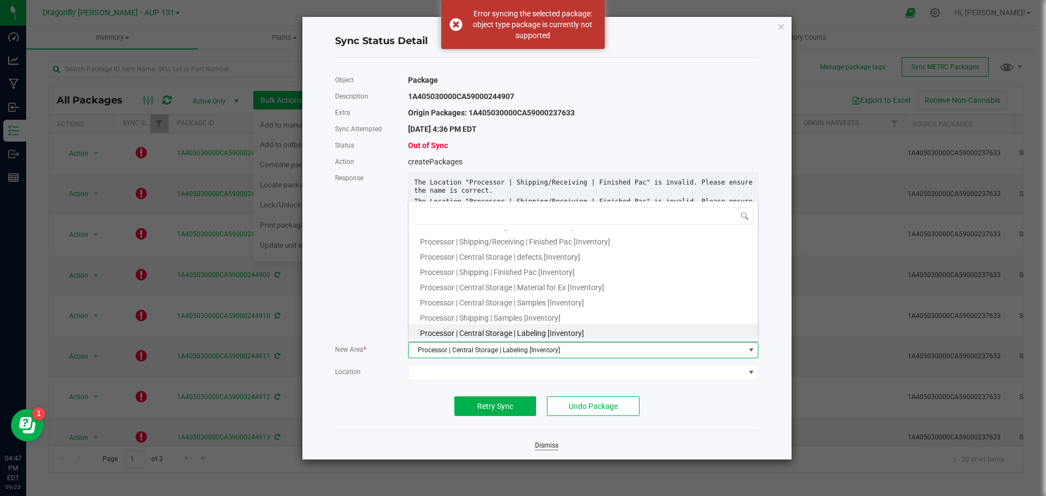
click at [548, 443] on link "Dismiss" at bounding box center [546, 445] width 23 height 9
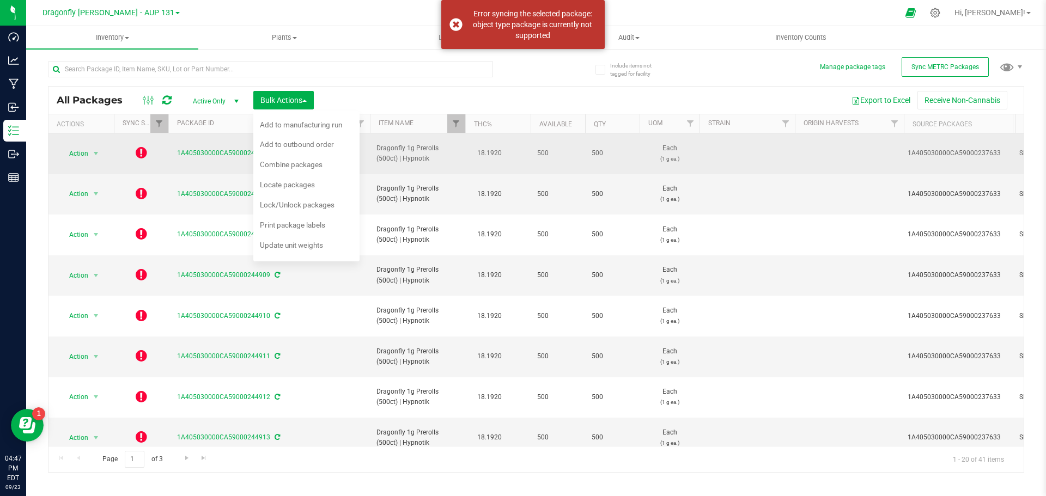
click at [142, 148] on icon at bounding box center [141, 152] width 11 height 13
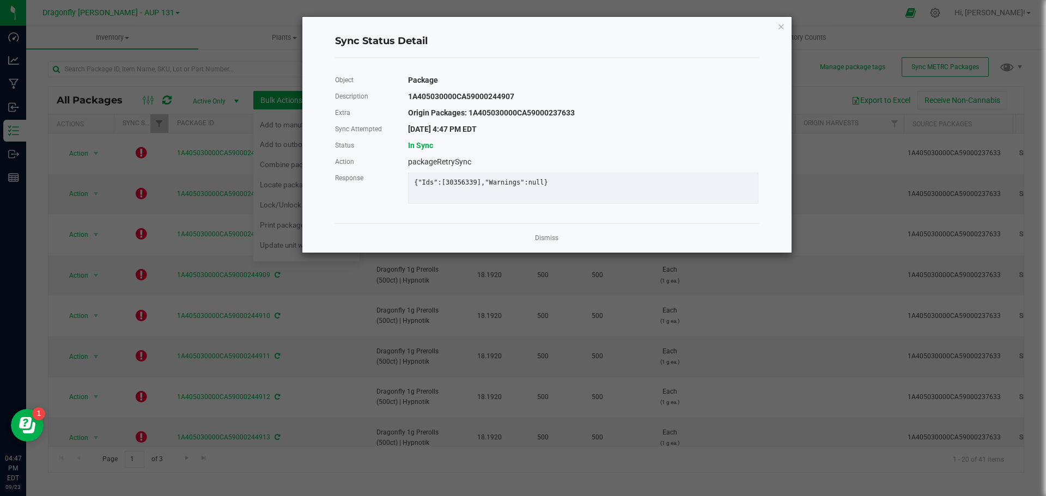
click at [139, 179] on ngb-modal-window "Sync Status Detail Object Package Description 1A405030000CA59000244907 Extra Or…" at bounding box center [527, 248] width 1054 height 496
click at [543, 243] on link "Dismiss" at bounding box center [546, 238] width 23 height 9
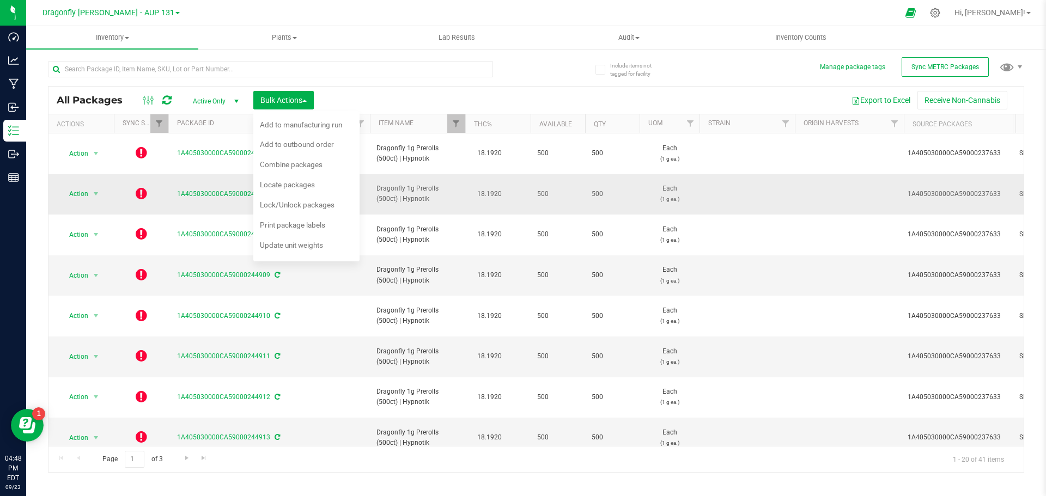
click at [142, 187] on icon at bounding box center [141, 193] width 11 height 13
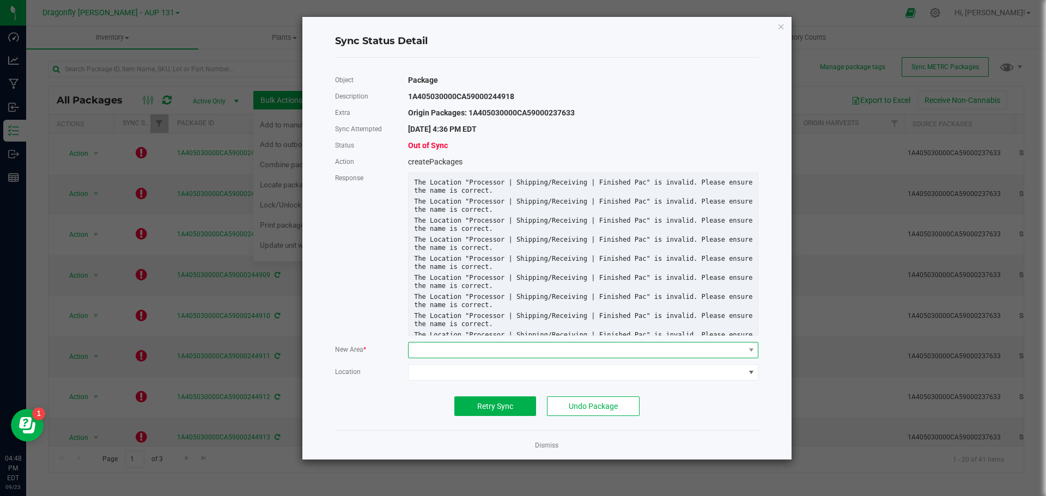
click at [552, 352] on span at bounding box center [575, 350] width 335 height 15
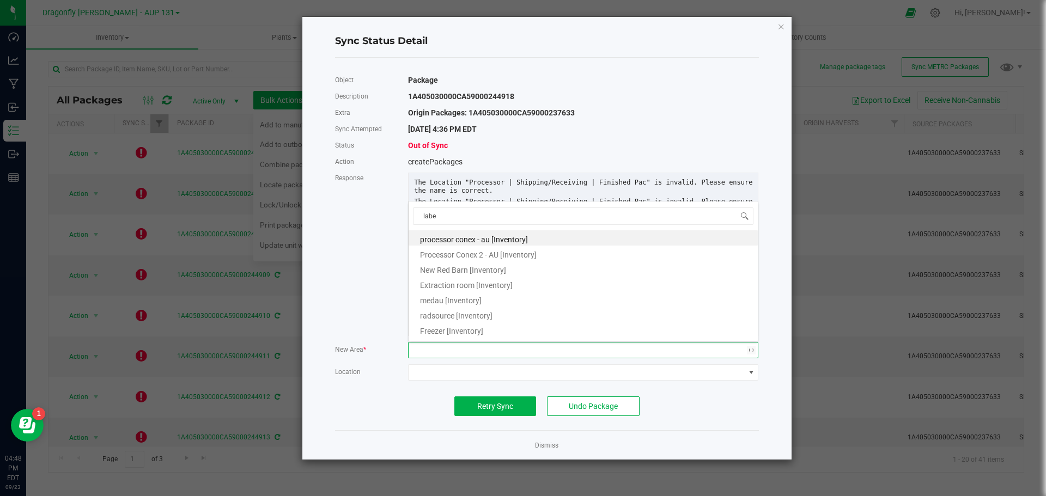
type input "label"
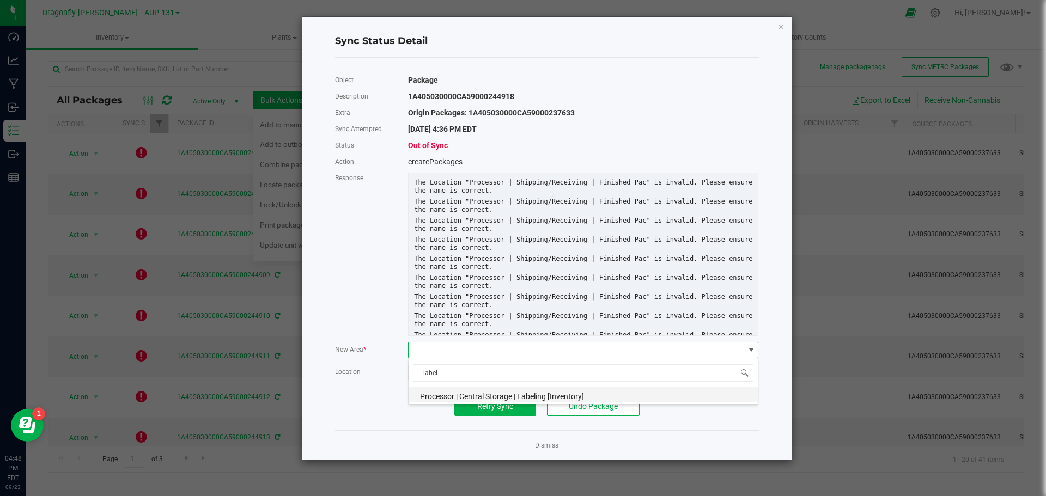
click at [540, 398] on span "Processor | Central Storage | Labeling [Inventory]" at bounding box center [502, 396] width 164 height 9
click at [504, 403] on span "Retry Sync" at bounding box center [495, 406] width 36 height 9
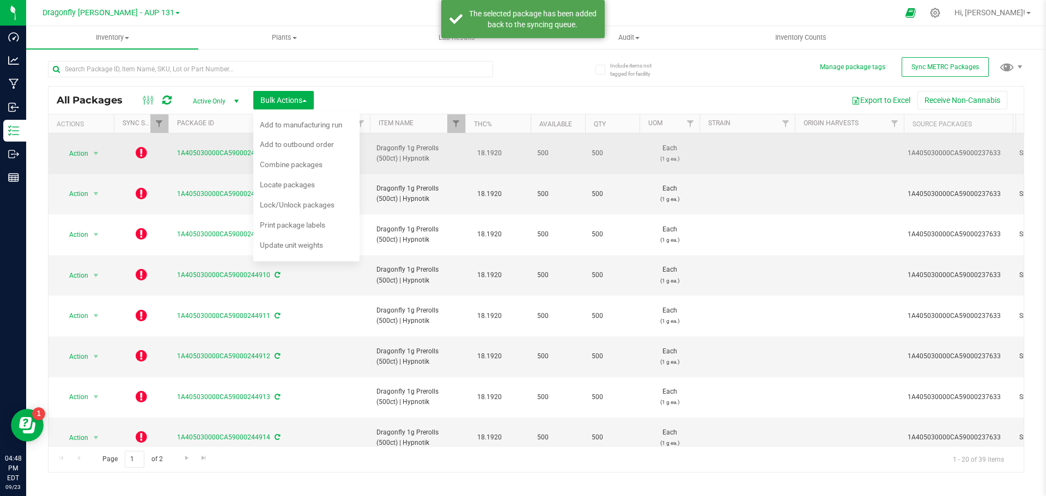
click at [139, 154] on icon at bounding box center [141, 152] width 11 height 13
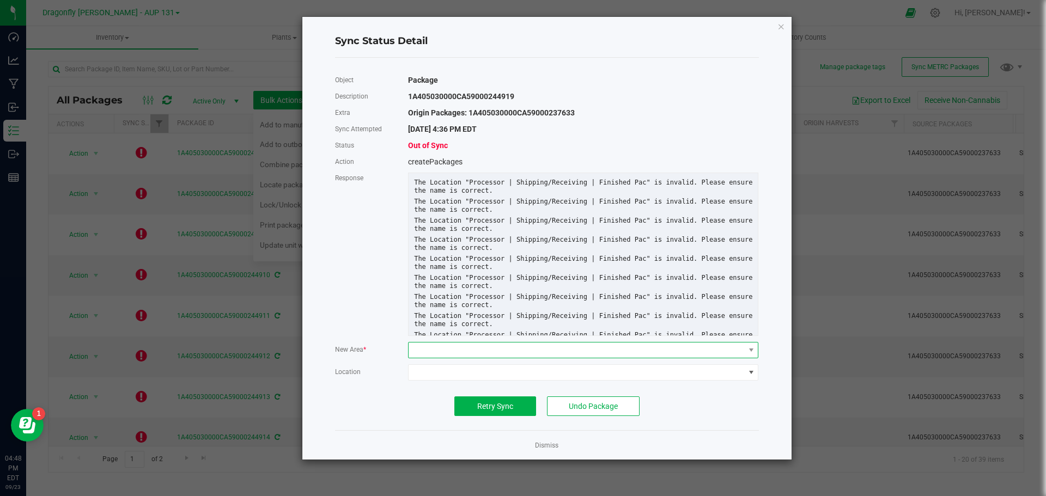
click at [492, 352] on span at bounding box center [575, 350] width 335 height 15
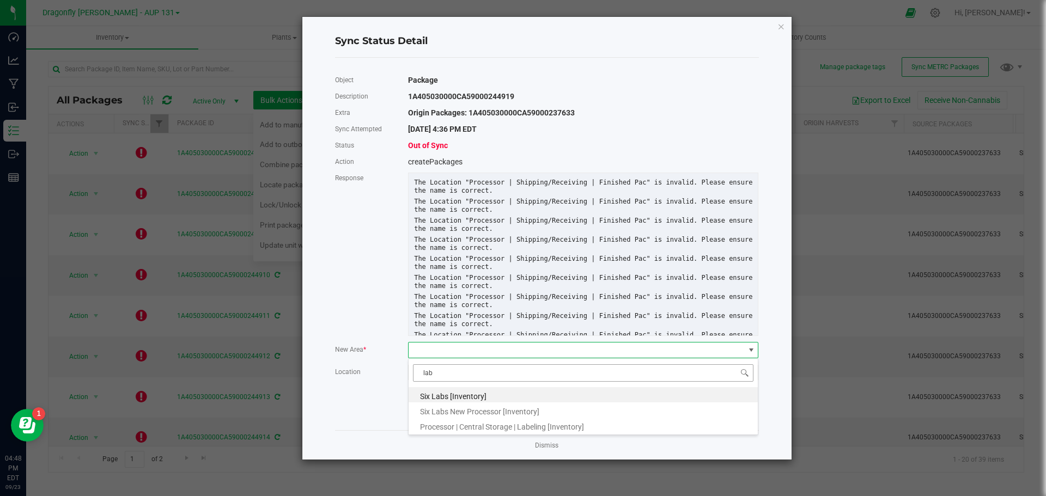
type input "labe"
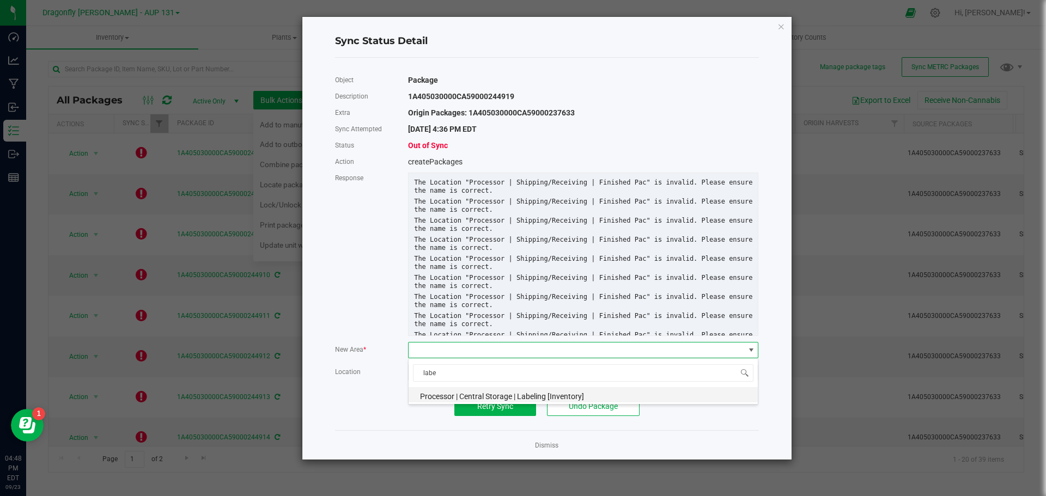
click at [522, 395] on span "Processor | Central Storage | Labeling [Inventory]" at bounding box center [502, 396] width 164 height 9
click at [502, 402] on span "Retry Sync" at bounding box center [495, 406] width 36 height 9
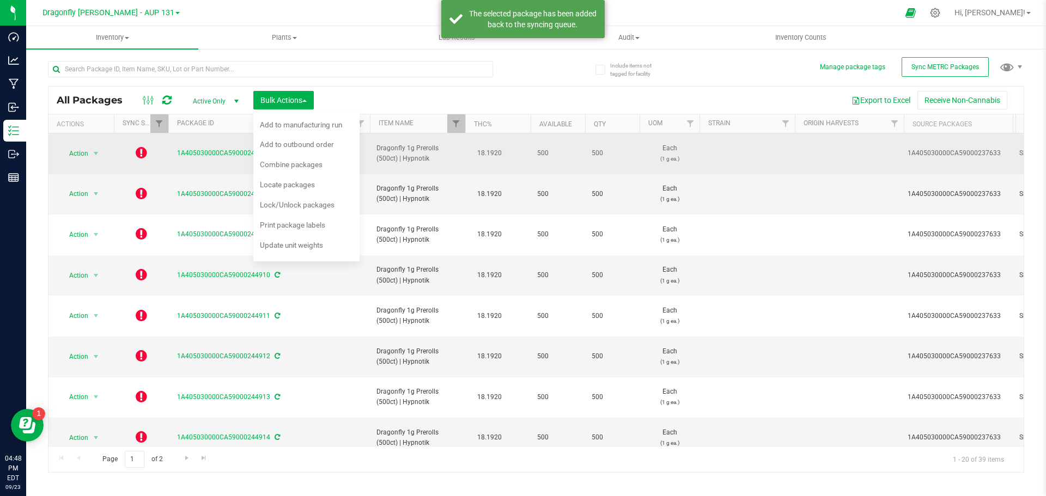
click at [139, 152] on icon at bounding box center [141, 152] width 11 height 13
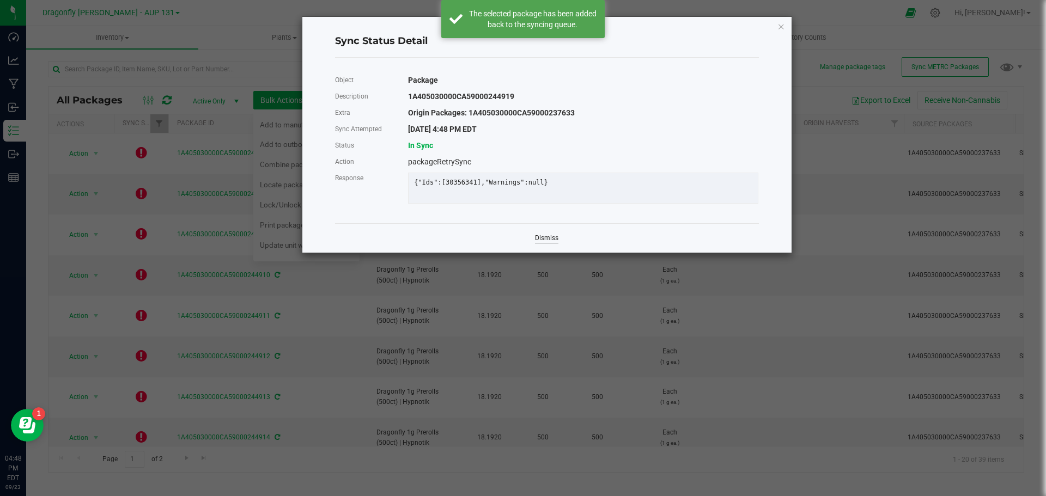
click at [541, 243] on link "Dismiss" at bounding box center [546, 238] width 23 height 9
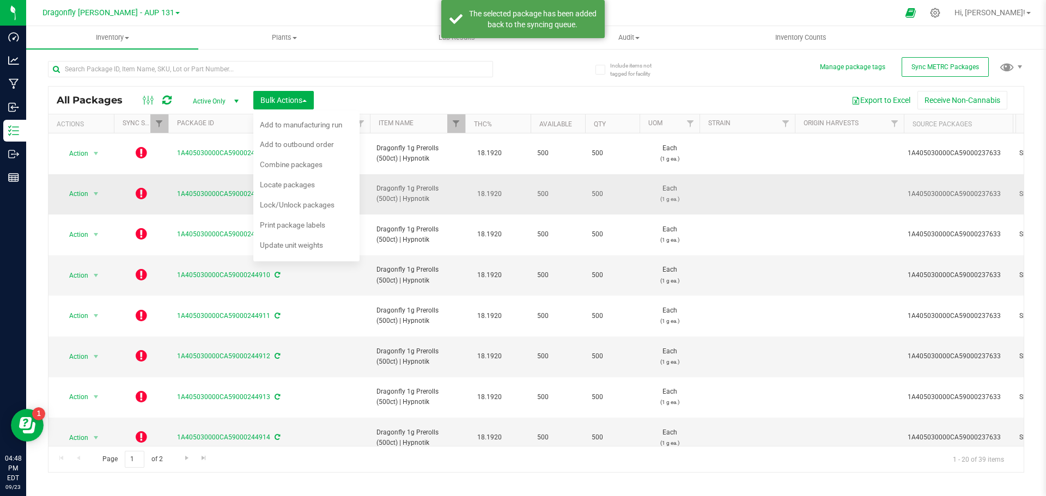
click at [144, 187] on icon at bounding box center [141, 193] width 11 height 13
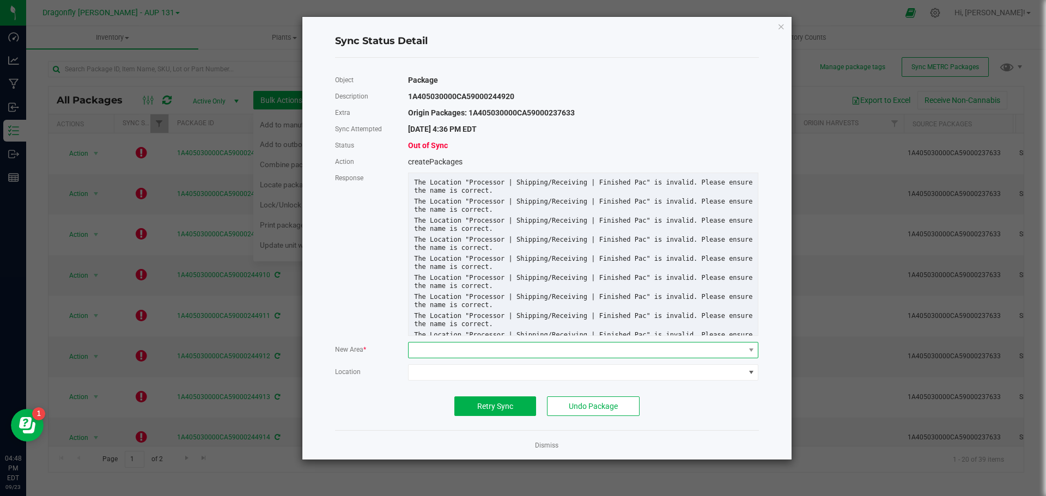
click at [529, 350] on span at bounding box center [575, 350] width 335 height 15
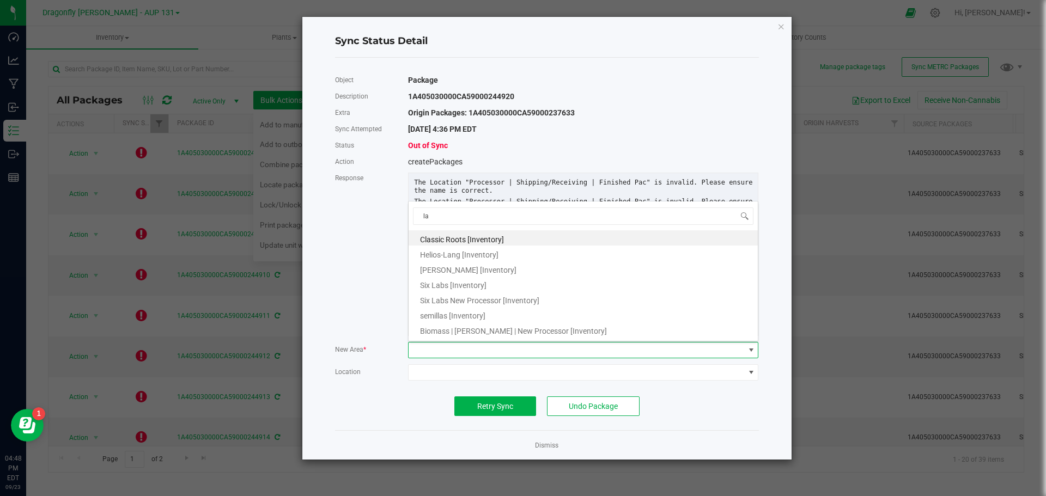
type input "lab"
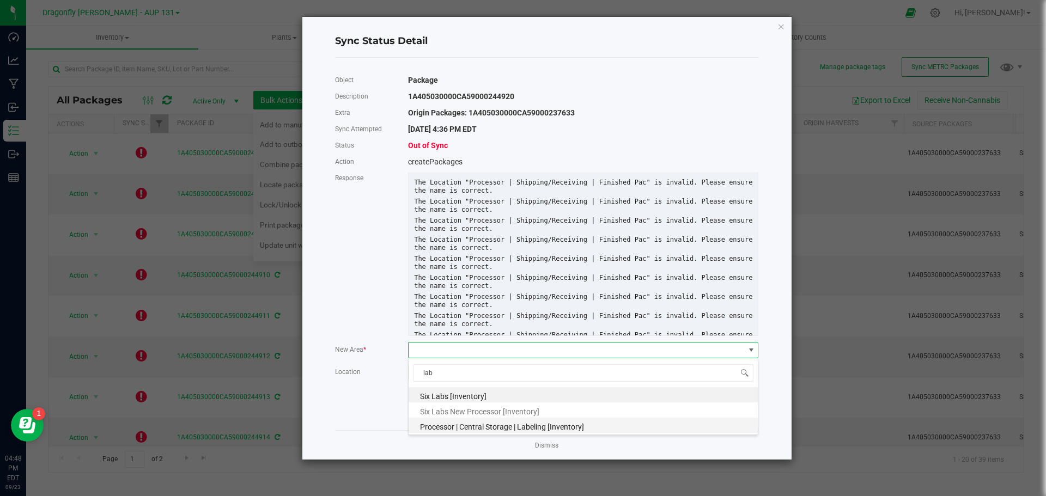
click at [496, 426] on span "Processor | Central Storage | Labeling [Inventory]" at bounding box center [502, 427] width 164 height 9
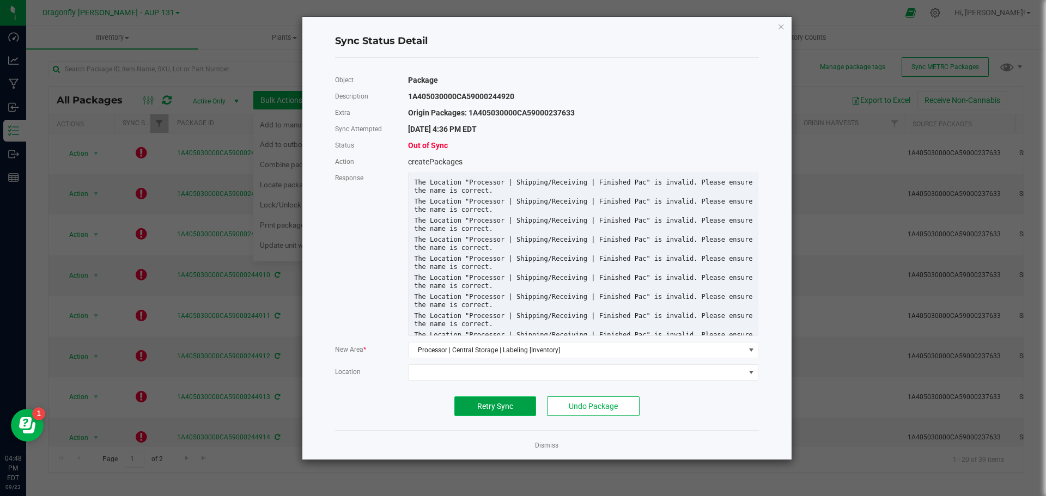
click at [508, 407] on span "Retry Sync" at bounding box center [495, 406] width 36 height 9
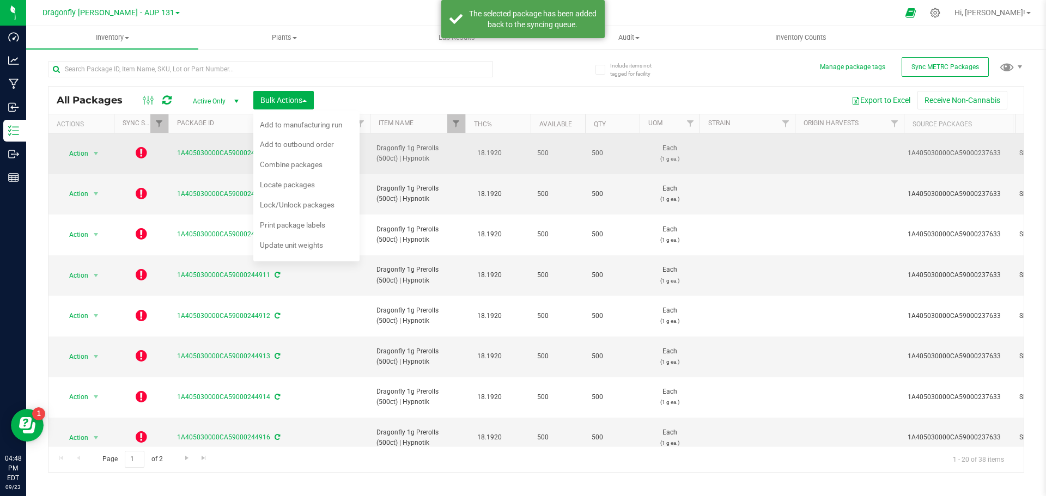
click at [140, 151] on icon at bounding box center [141, 152] width 11 height 13
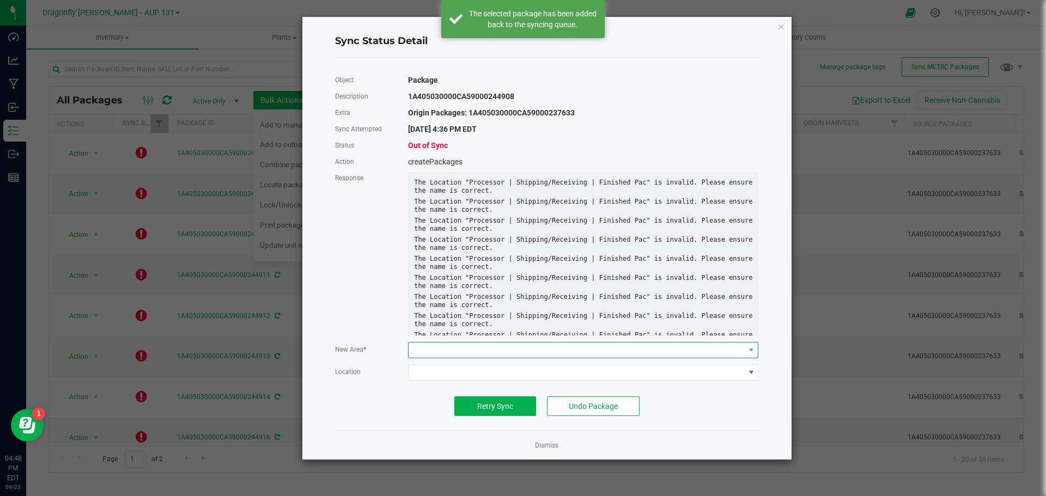
click at [478, 352] on span at bounding box center [575, 350] width 335 height 15
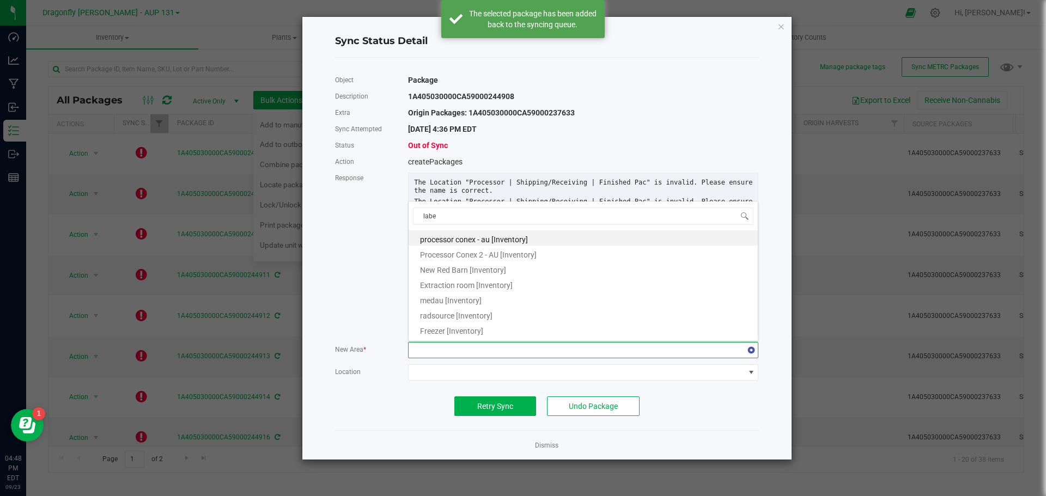
type input "label"
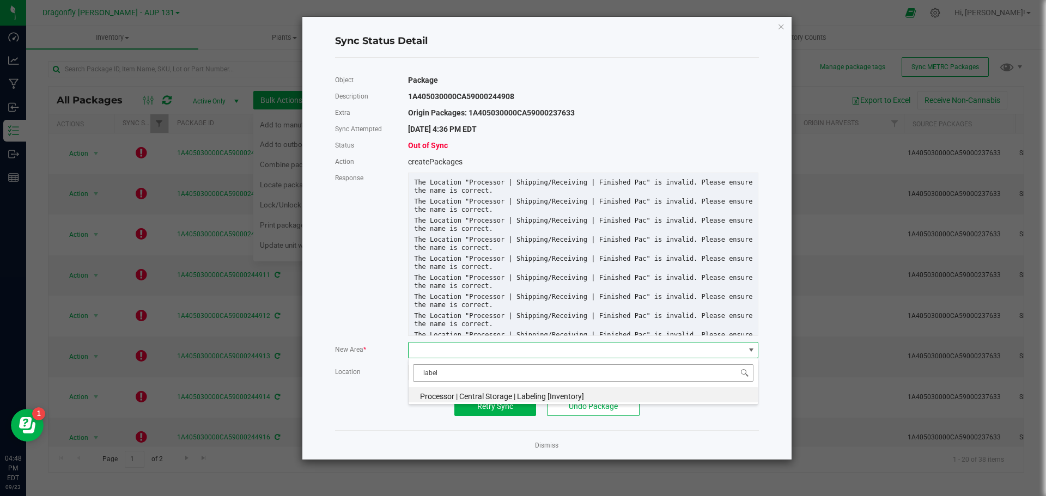
click at [499, 380] on input "label" at bounding box center [583, 372] width 340 height 17
click at [491, 392] on span "Processor | Central Storage | Labeling [Inventory]" at bounding box center [502, 396] width 164 height 9
click at [486, 405] on span "Retry Sync" at bounding box center [495, 406] width 36 height 9
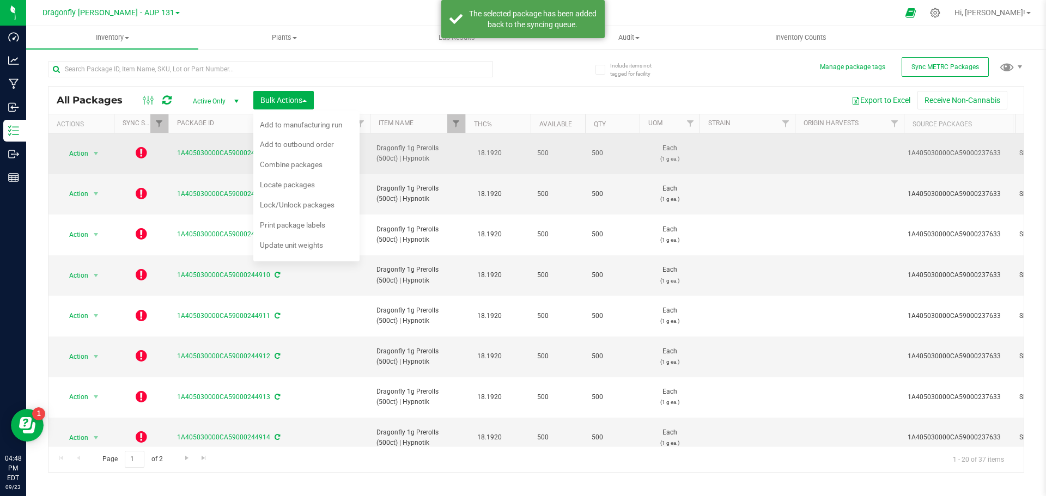
click at [144, 151] on icon at bounding box center [141, 152] width 11 height 13
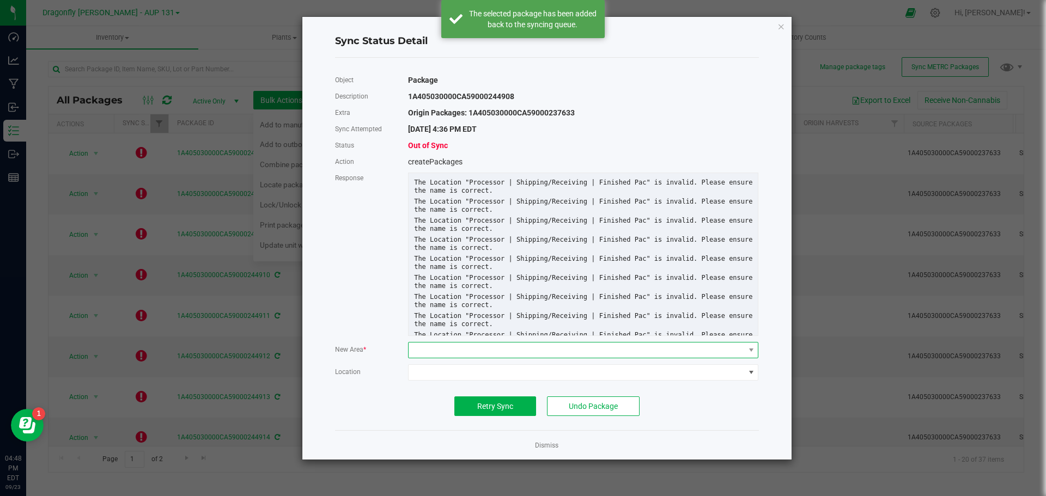
click at [460, 353] on span at bounding box center [575, 350] width 335 height 15
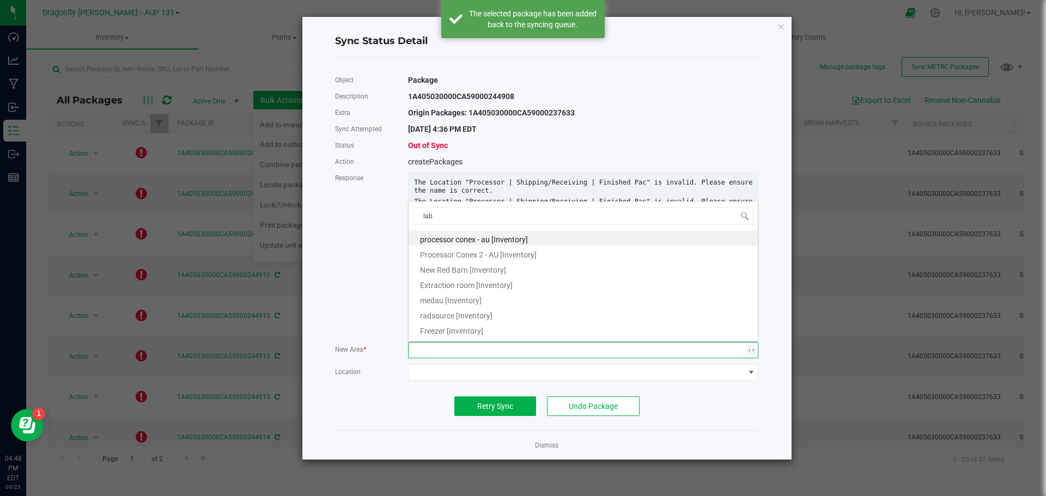
type input "labe"
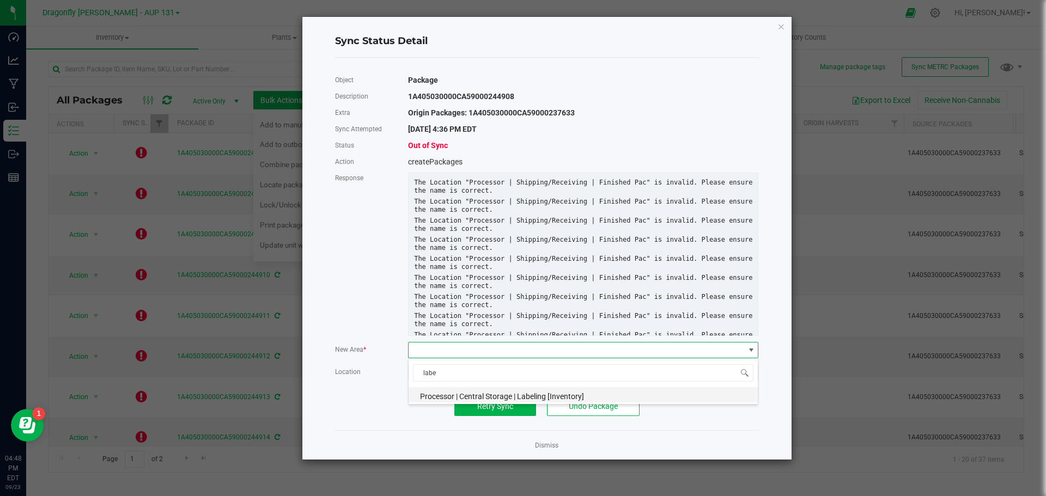
click at [517, 392] on span "Processor | Central Storage | Labeling [Inventory]" at bounding box center [502, 396] width 164 height 9
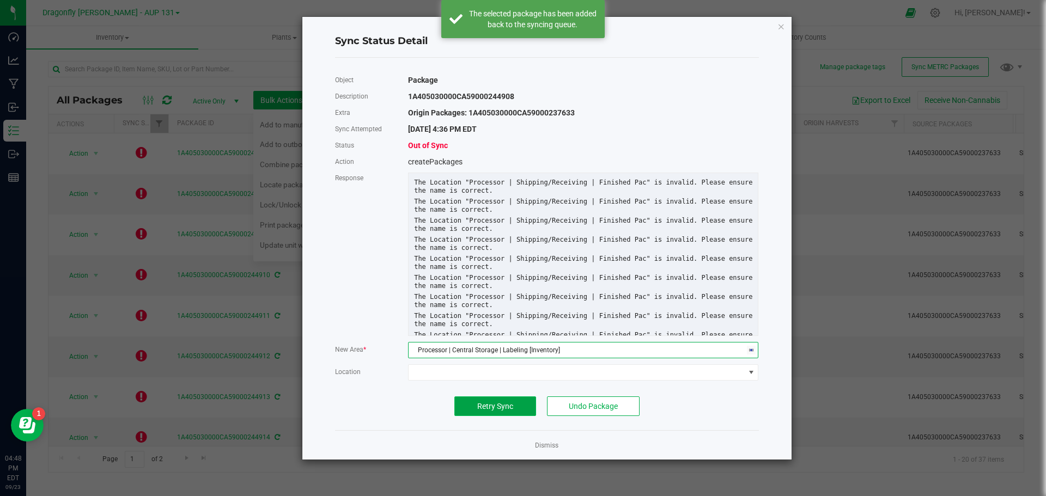
click at [503, 412] on button "Retry Sync" at bounding box center [495, 406] width 82 height 20
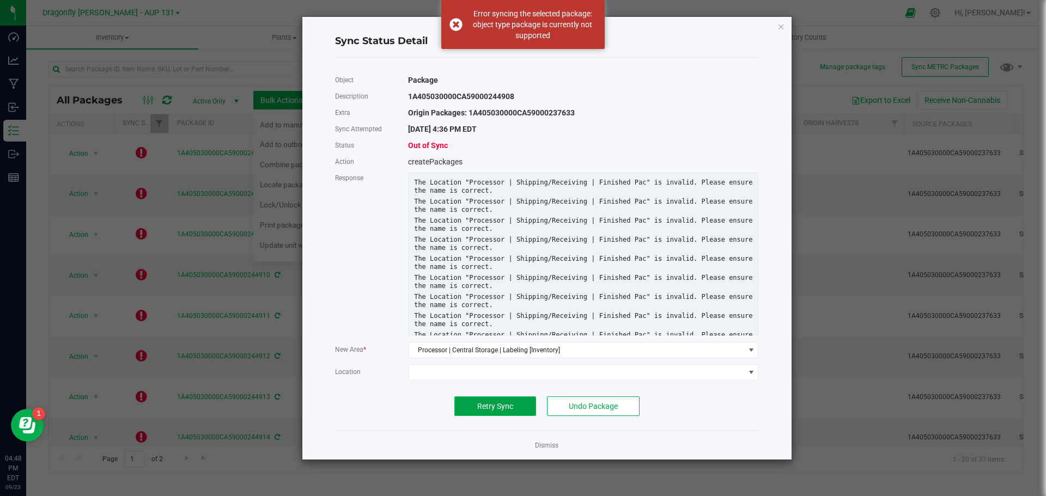
click at [522, 402] on button "Retry Sync" at bounding box center [495, 406] width 82 height 20
click at [548, 448] on link "Dismiss" at bounding box center [546, 445] width 23 height 9
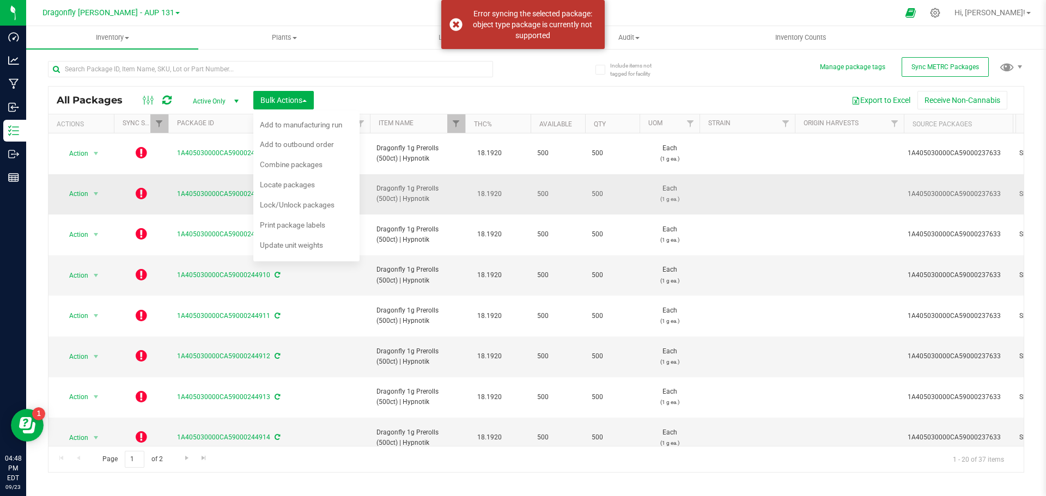
click at [136, 187] on icon at bounding box center [141, 193] width 11 height 13
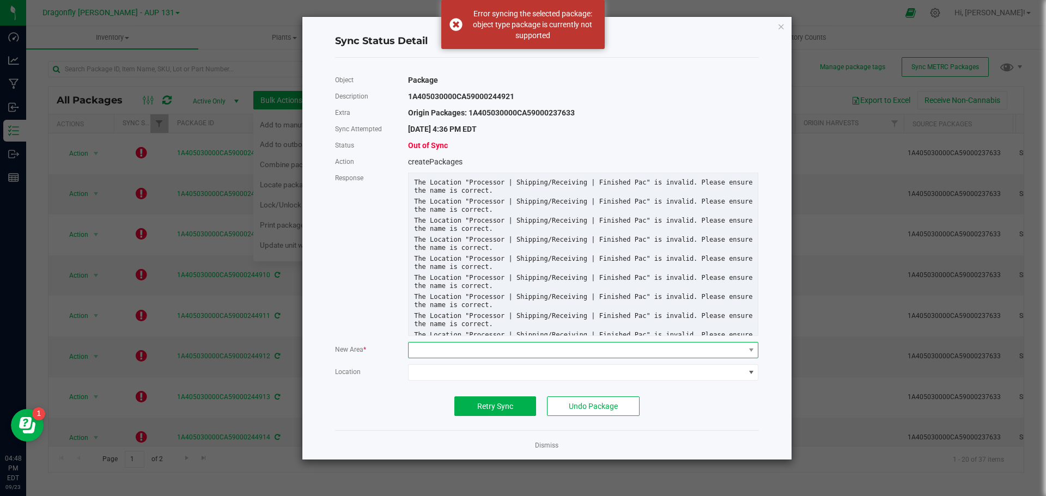
click at [516, 349] on span at bounding box center [575, 350] width 335 height 15
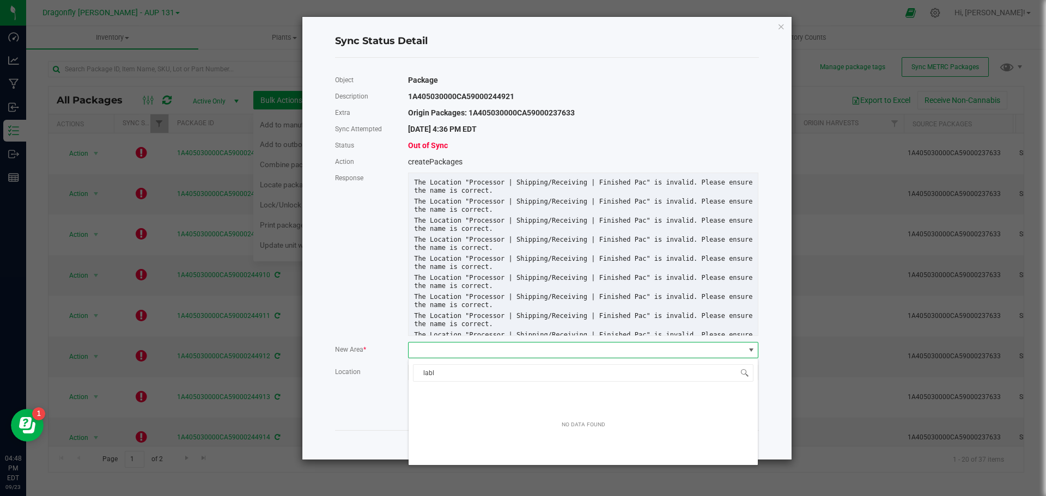
type input "lab"
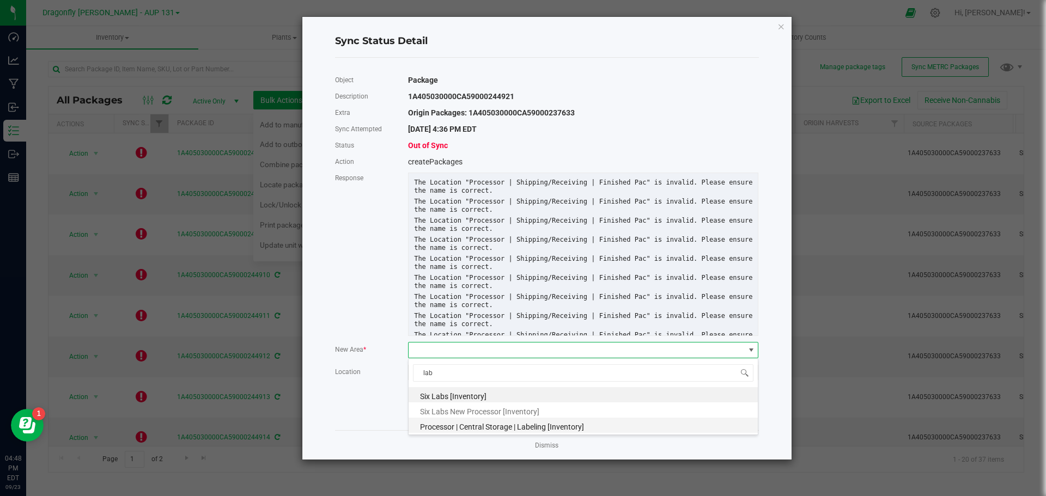
click at [498, 427] on span "Processor | Central Storage | Labeling [Inventory]" at bounding box center [502, 427] width 164 height 9
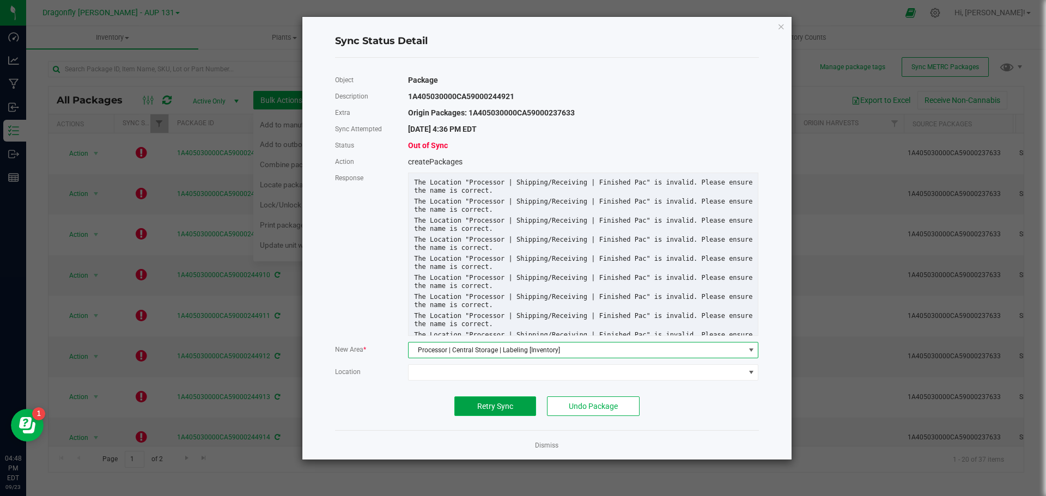
click at [479, 409] on span "Retry Sync" at bounding box center [495, 406] width 36 height 9
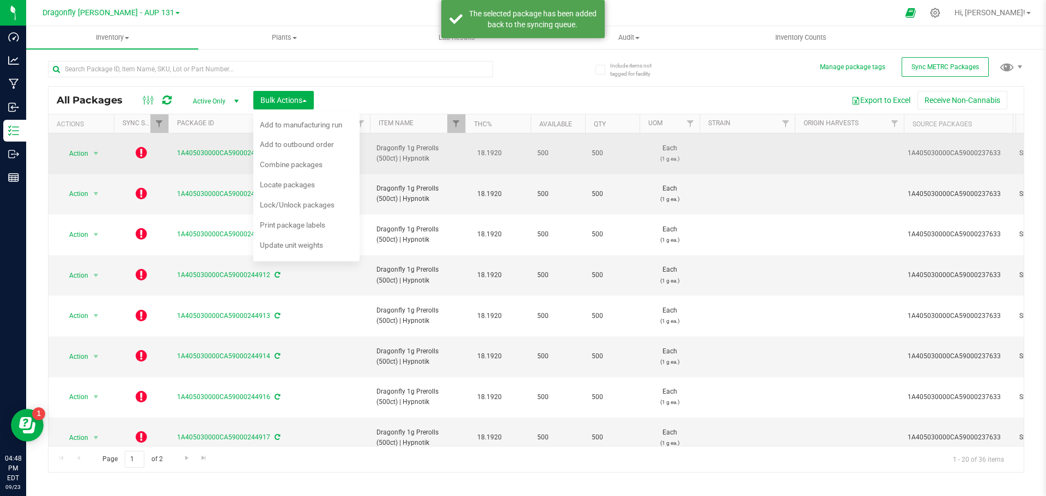
click at [139, 154] on icon at bounding box center [141, 152] width 11 height 13
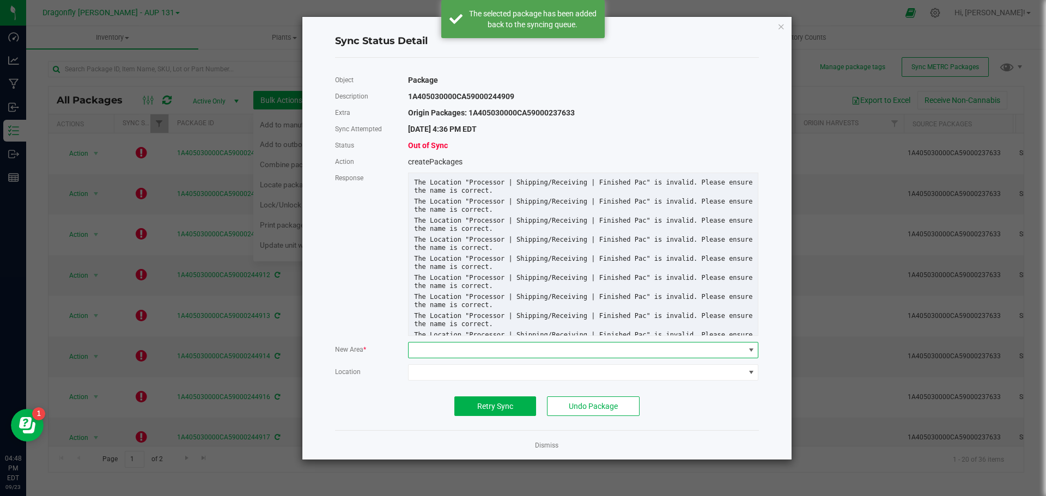
click at [453, 350] on span at bounding box center [575, 350] width 335 height 15
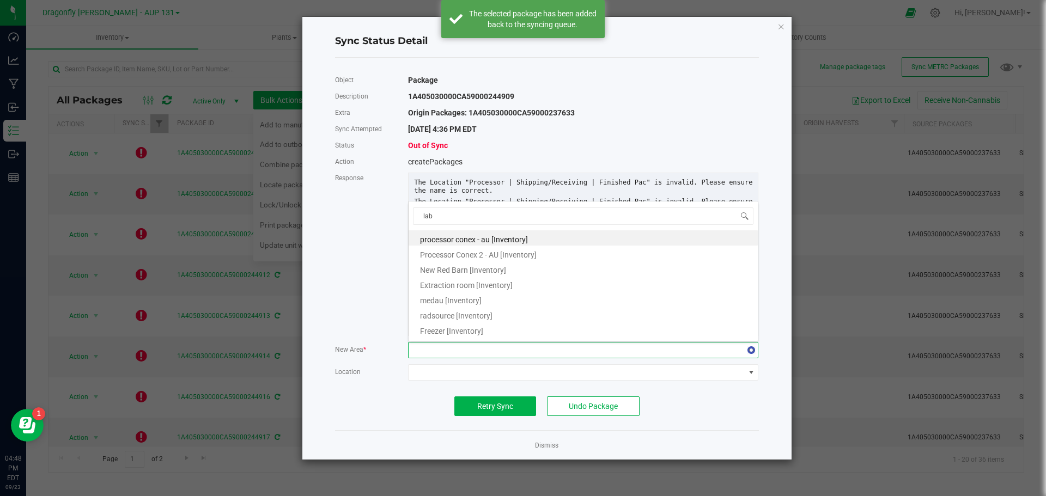
type input "labe"
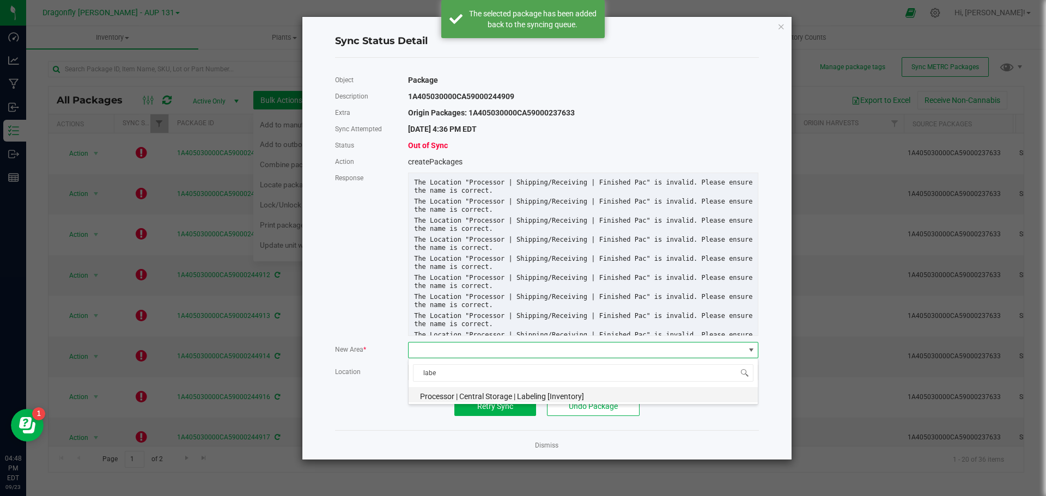
click at [463, 398] on span "Processor | Central Storage | Labeling [Inventory]" at bounding box center [502, 396] width 164 height 9
click at [511, 409] on span "Retry Sync" at bounding box center [495, 406] width 36 height 9
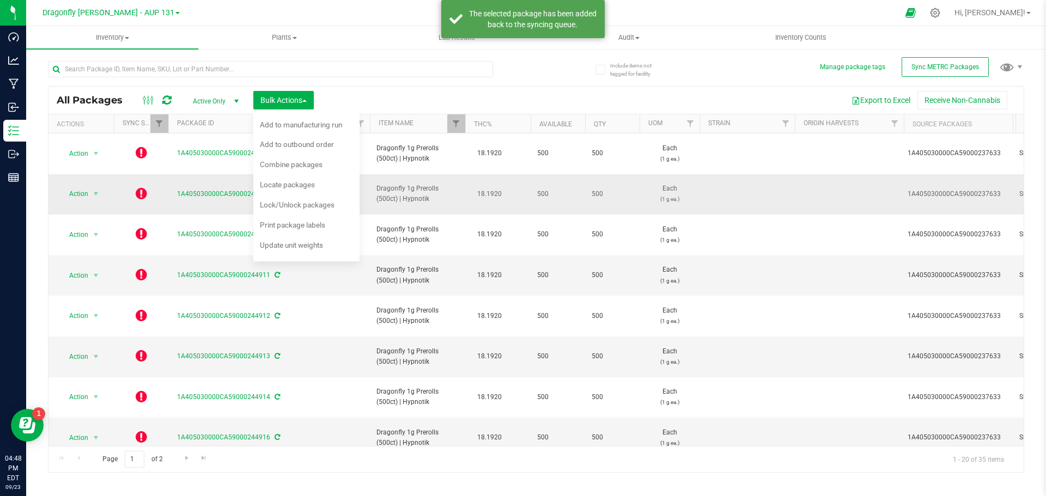
click at [141, 197] on icon at bounding box center [141, 193] width 11 height 13
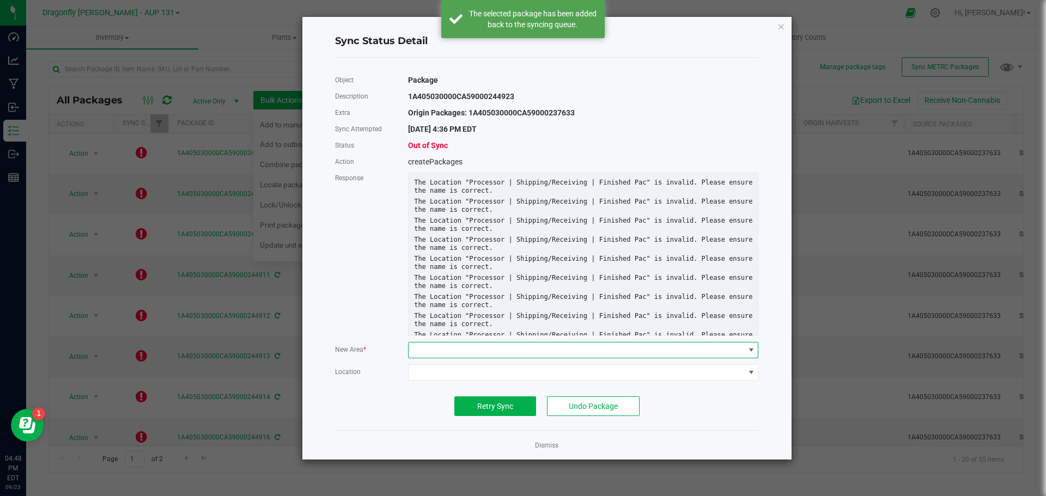
click at [483, 356] on span at bounding box center [575, 350] width 335 height 15
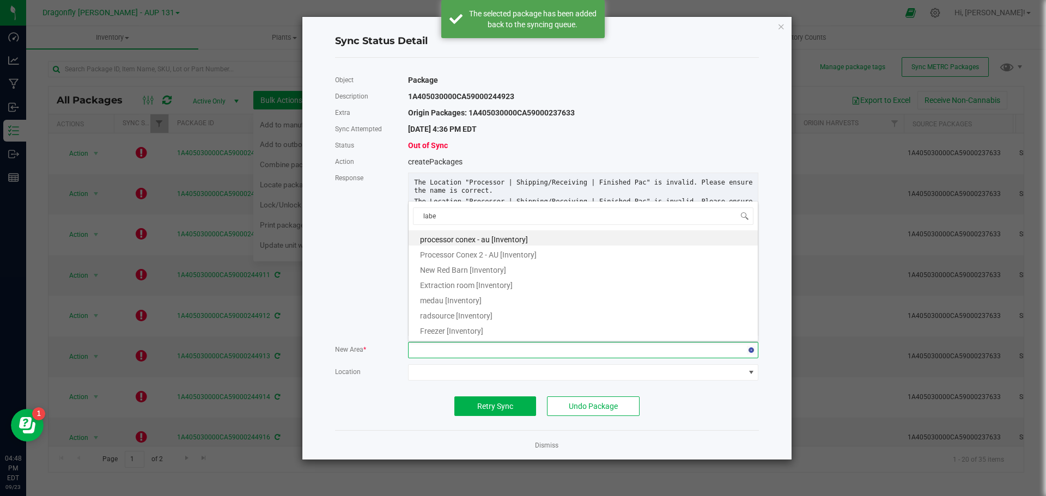
type input "label"
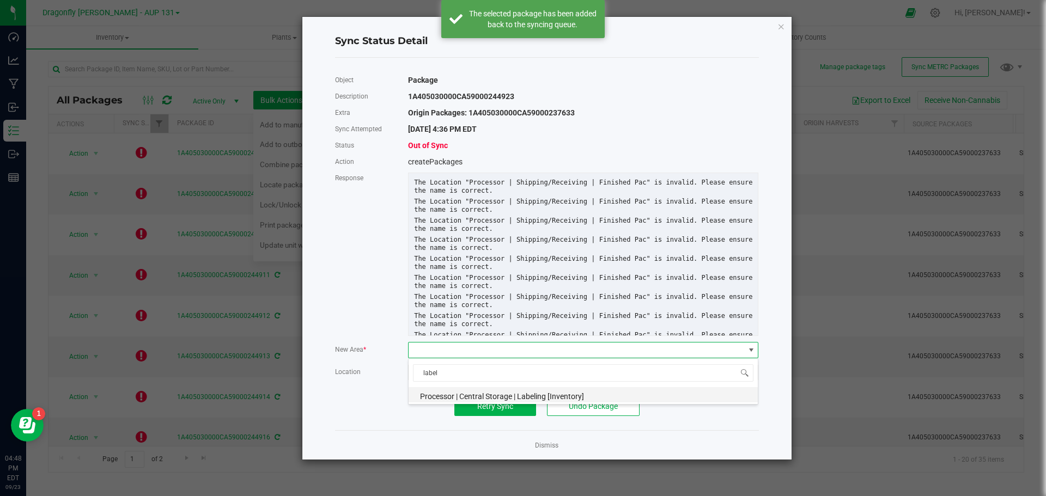
click at [477, 392] on span "Processor | Central Storage | Labeling [Inventory]" at bounding box center [502, 396] width 164 height 9
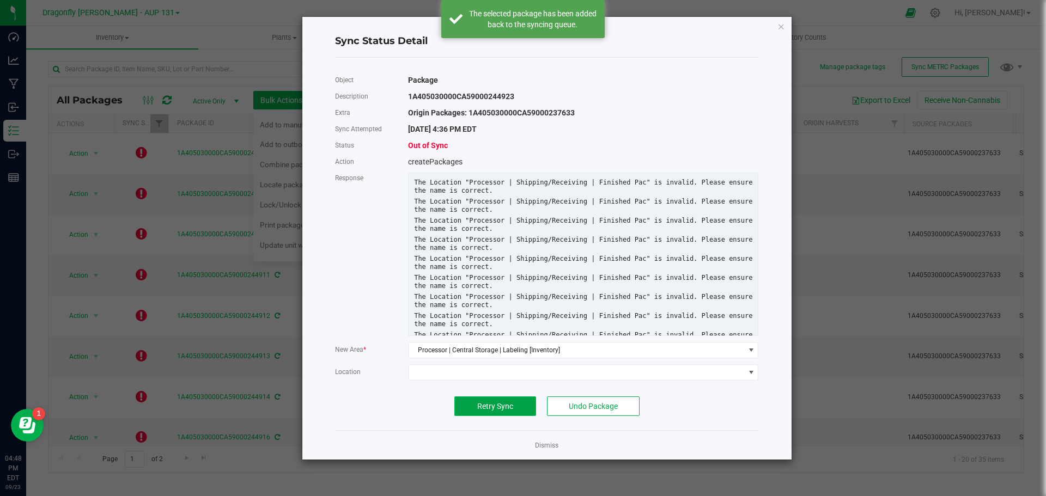
click at [477, 407] on span "Retry Sync" at bounding box center [495, 406] width 36 height 9
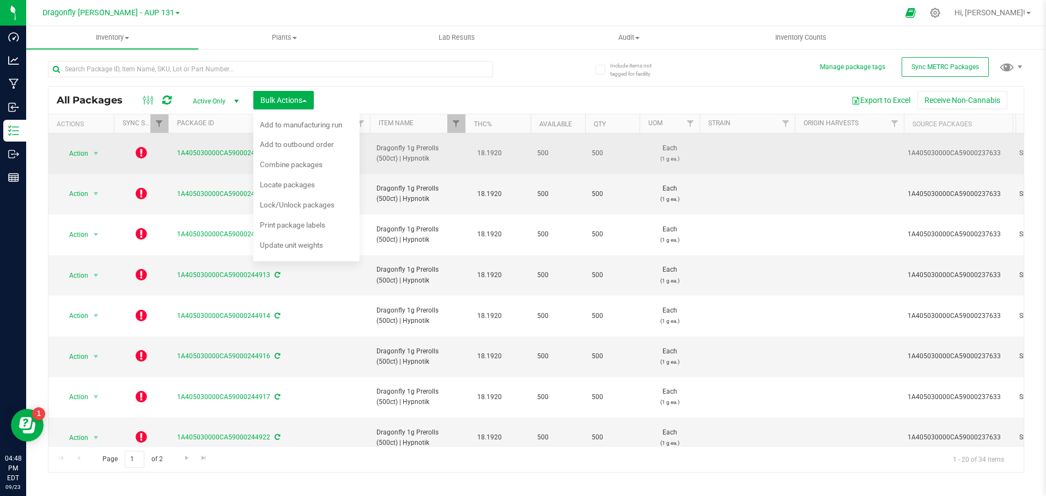
click at [139, 156] on icon at bounding box center [141, 152] width 11 height 13
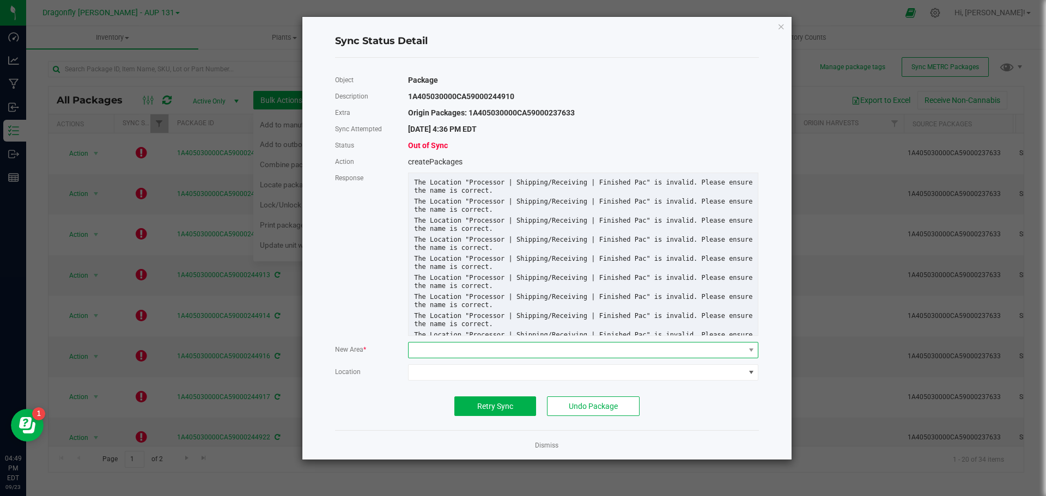
click at [469, 349] on span at bounding box center [575, 350] width 335 height 15
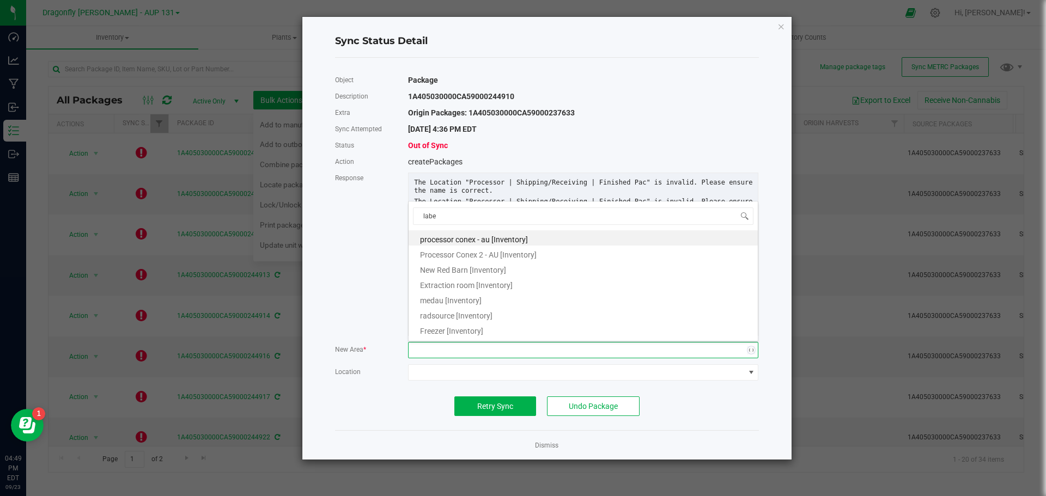
type input "label"
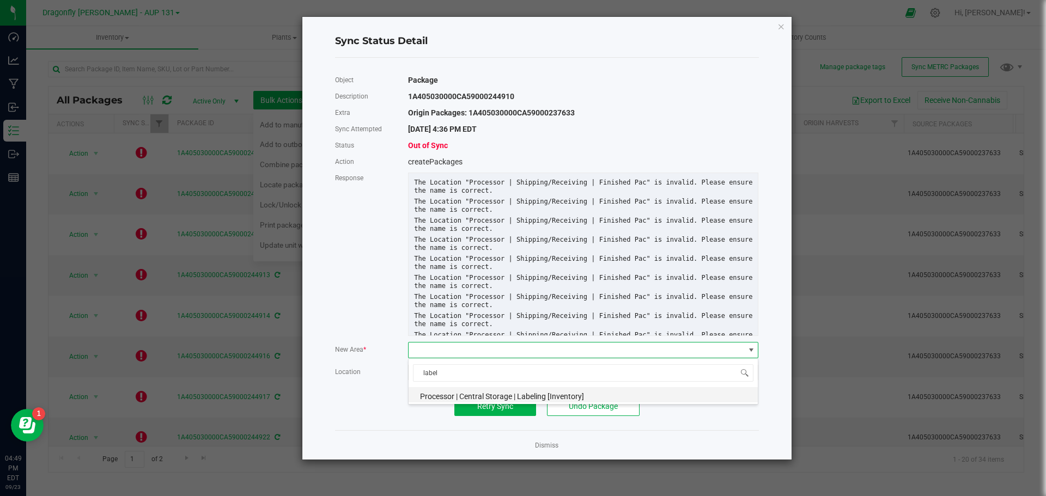
click at [473, 393] on span "Processor | Central Storage | Labeling [Inventory]" at bounding box center [502, 396] width 164 height 9
click at [473, 403] on button "Retry Sync" at bounding box center [495, 406] width 82 height 20
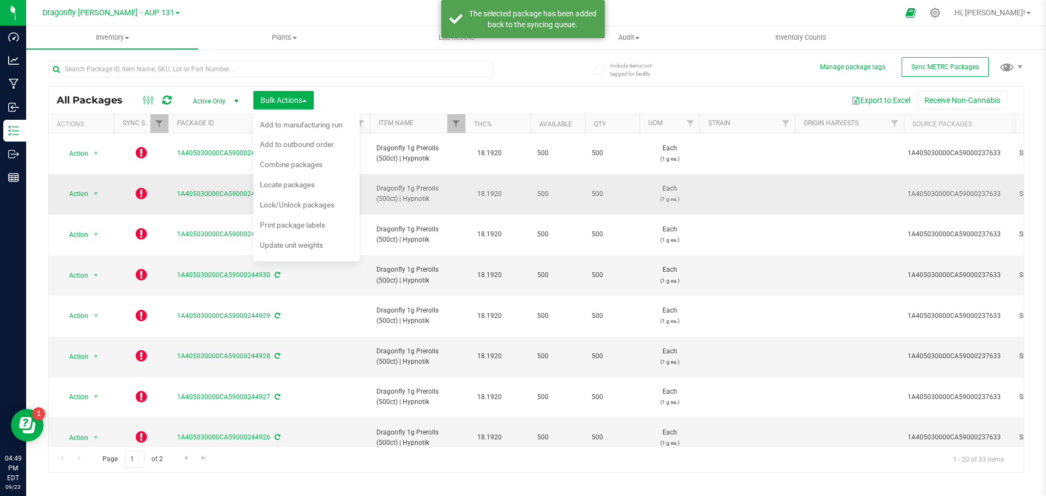
click at [143, 191] on icon at bounding box center [141, 193] width 11 height 13
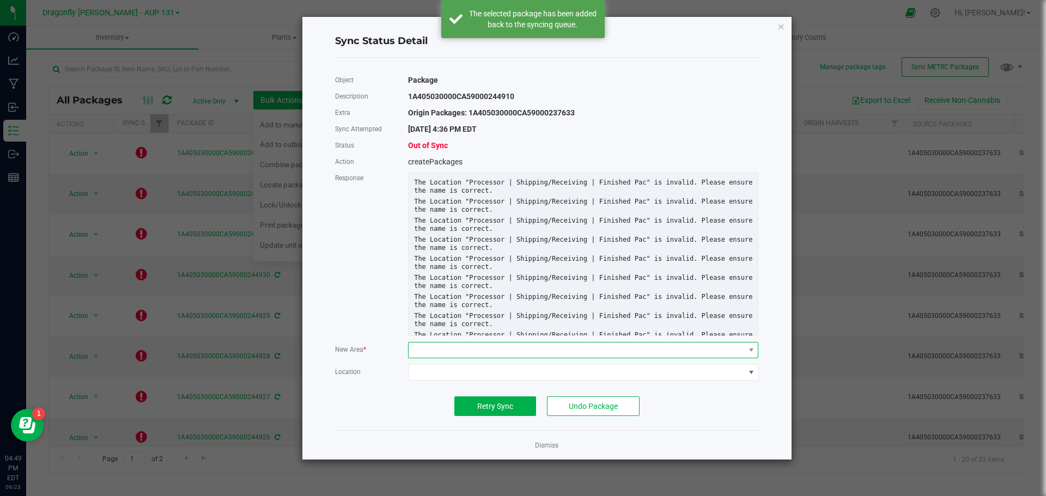
drag, startPoint x: 480, startPoint y: 357, endPoint x: 473, endPoint y: 356, distance: 6.6
click at [480, 357] on span at bounding box center [583, 350] width 350 height 16
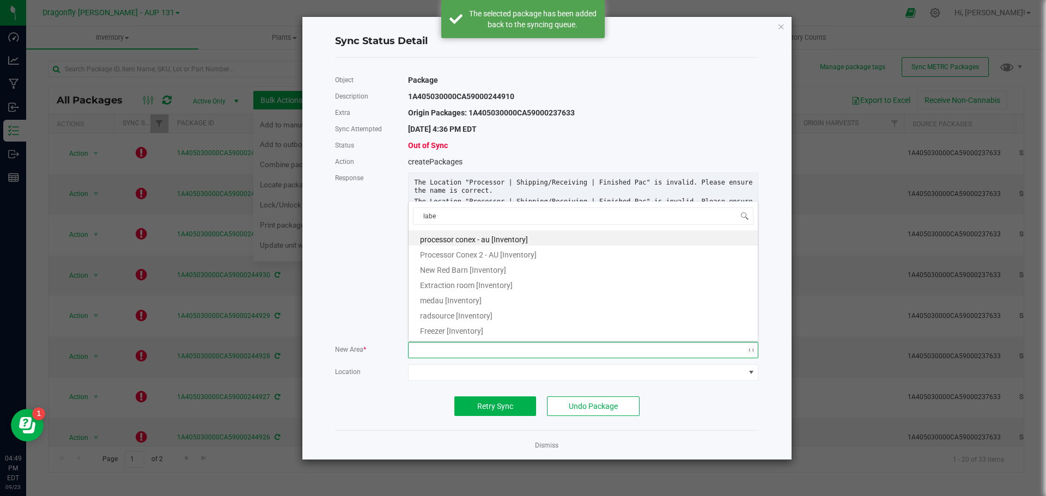
type input "label"
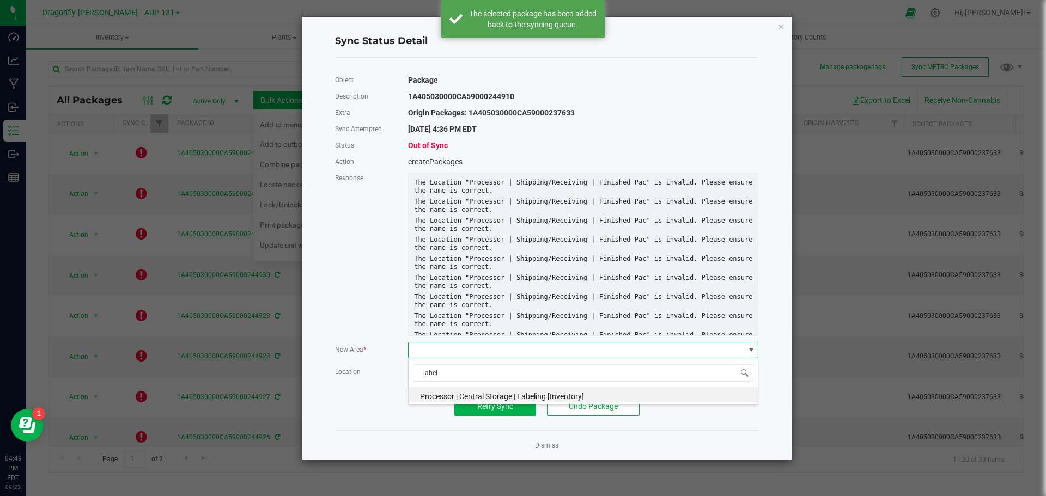
drag, startPoint x: 434, startPoint y: 391, endPoint x: 441, endPoint y: 394, distance: 7.1
click at [435, 392] on span "Processor | Central Storage | Labeling [Inventory]" at bounding box center [502, 396] width 164 height 9
click at [469, 399] on button "Retry Sync" at bounding box center [495, 406] width 82 height 20
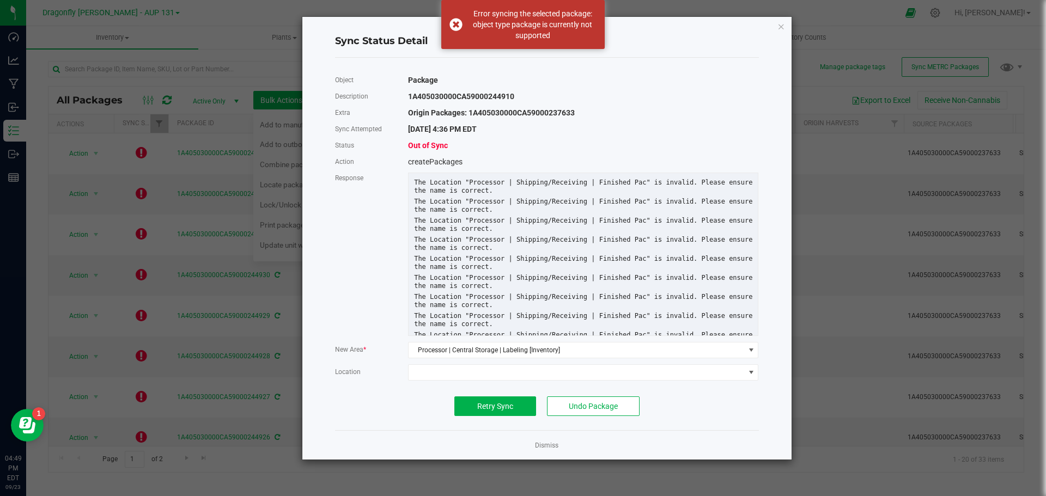
click at [552, 437] on div "Dismiss" at bounding box center [547, 444] width 424 height 29
click at [540, 448] on link "Dismiss" at bounding box center [546, 445] width 23 height 9
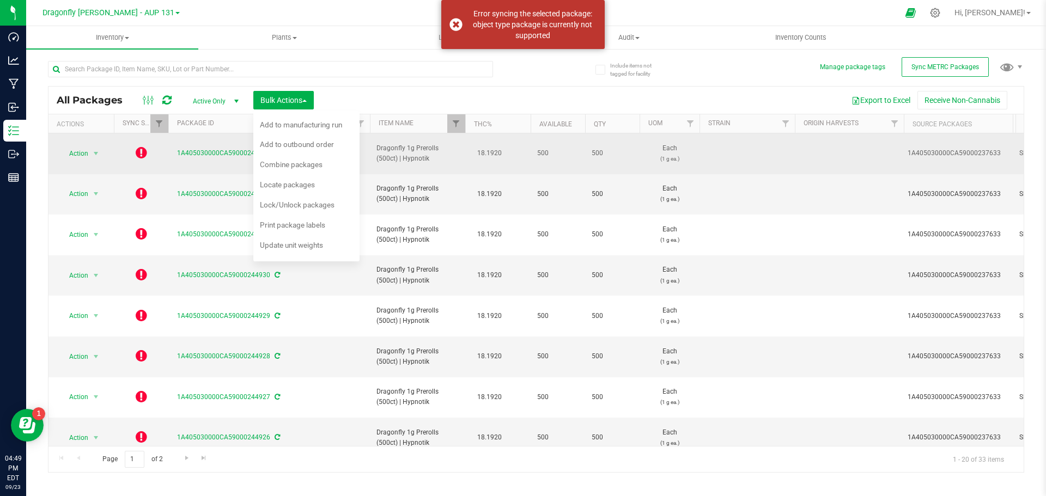
click at [142, 155] on icon at bounding box center [141, 152] width 11 height 13
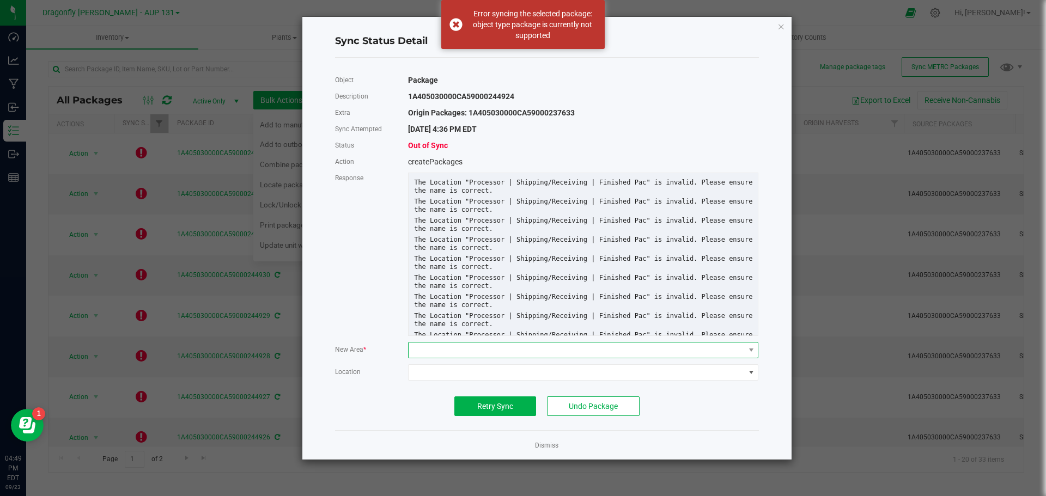
click at [480, 352] on span at bounding box center [575, 350] width 335 height 15
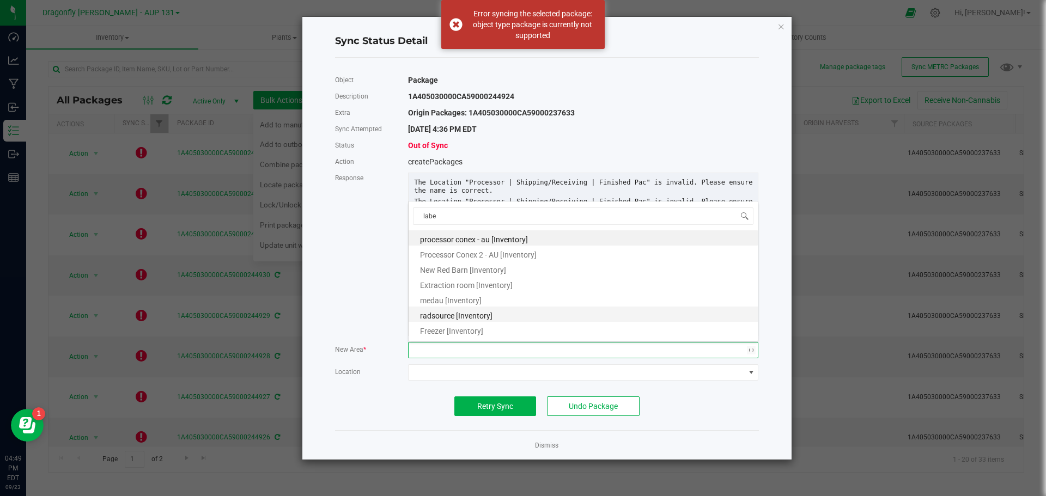
type input "label"
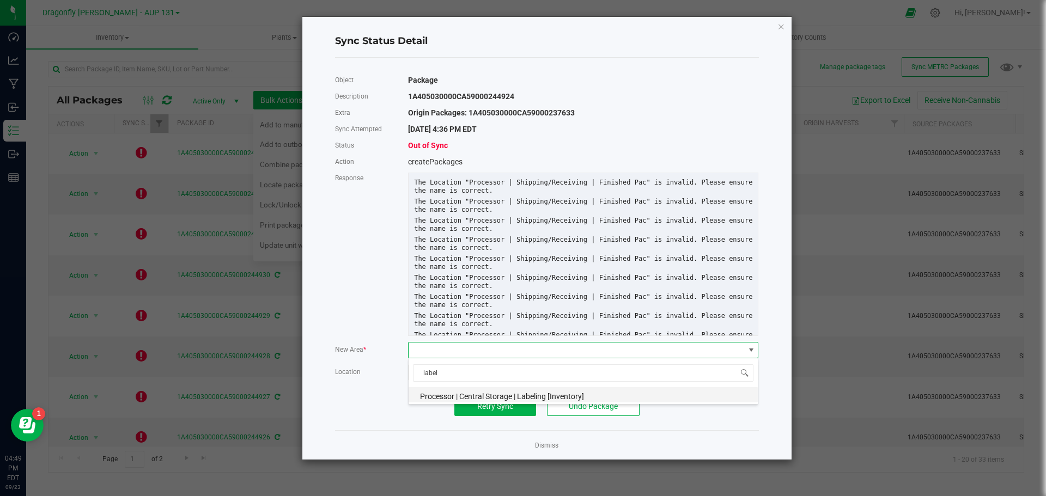
click at [494, 397] on span "Processor | Central Storage | Labeling [Inventory]" at bounding box center [502, 396] width 164 height 9
click at [491, 413] on button "Retry Sync" at bounding box center [495, 406] width 82 height 20
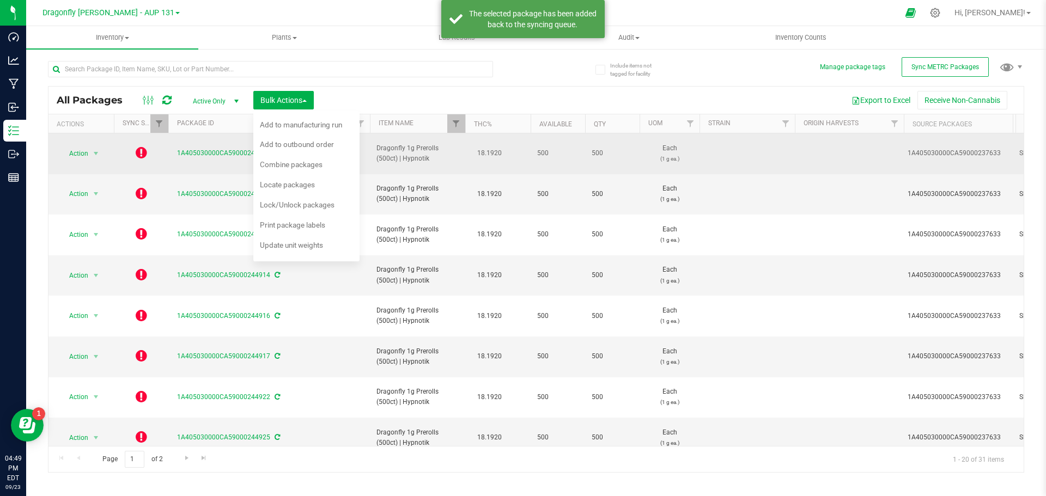
click at [142, 150] on icon at bounding box center [141, 152] width 11 height 13
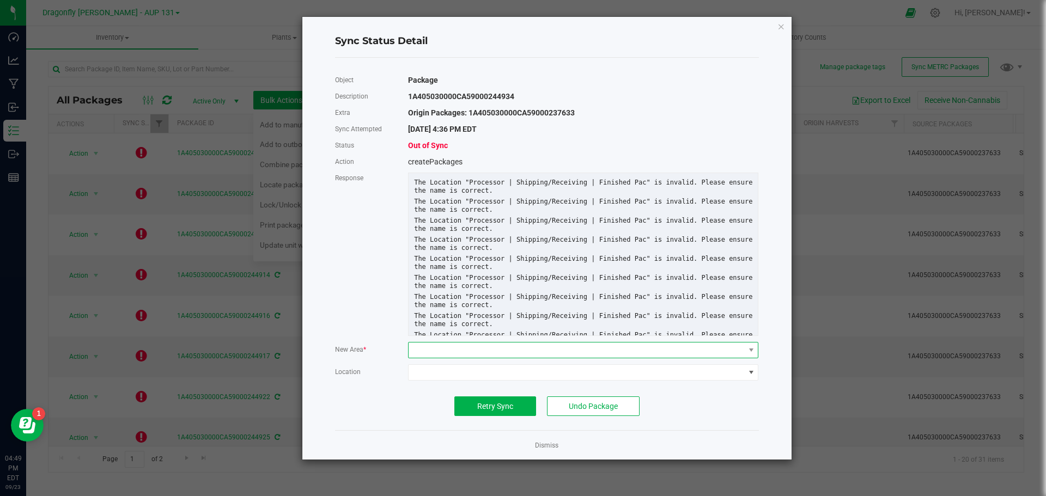
click at [485, 353] on span at bounding box center [575, 350] width 335 height 15
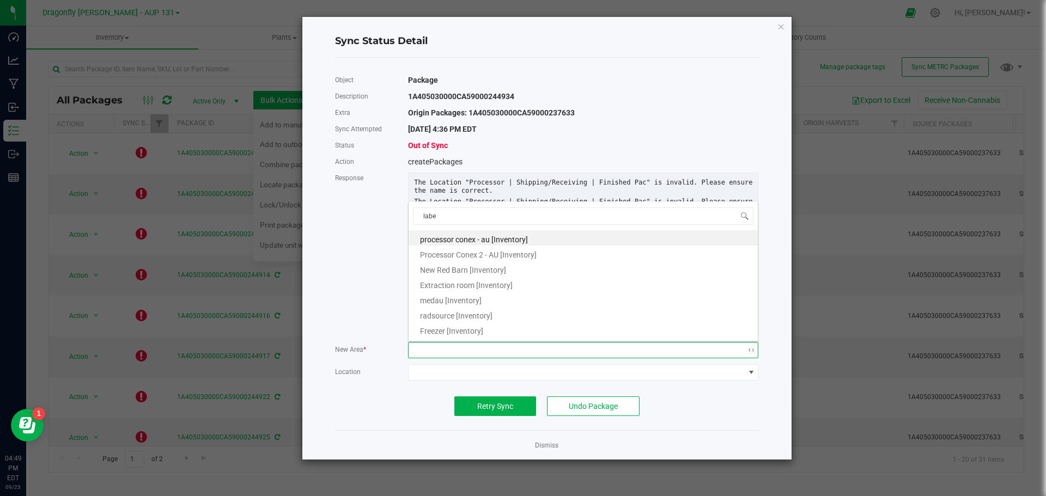
type input "label"
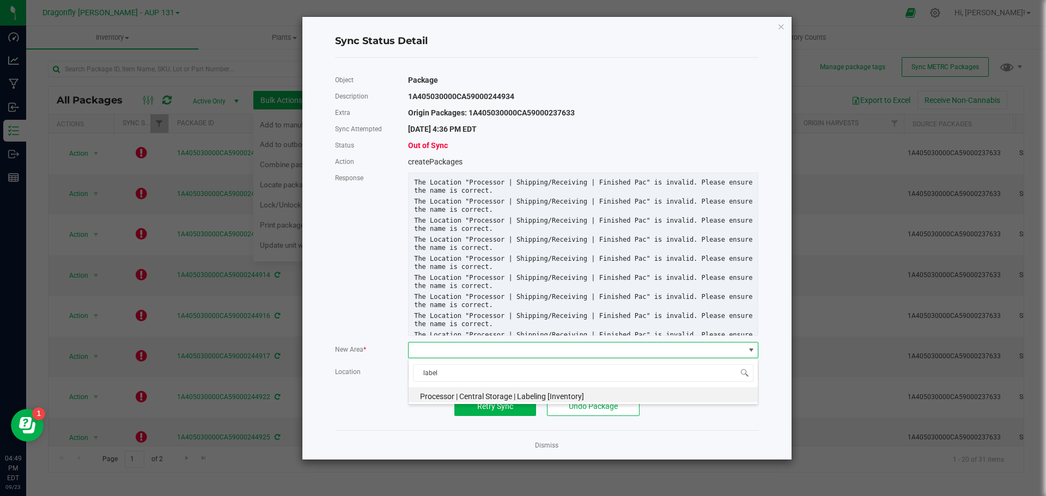
drag, startPoint x: 461, startPoint y: 398, endPoint x: 484, endPoint y: 416, distance: 29.1
click at [461, 398] on span "Processor | Central Storage | Labeling [Inventory]" at bounding box center [502, 396] width 164 height 9
click at [484, 408] on span "Retry Sync" at bounding box center [495, 406] width 36 height 9
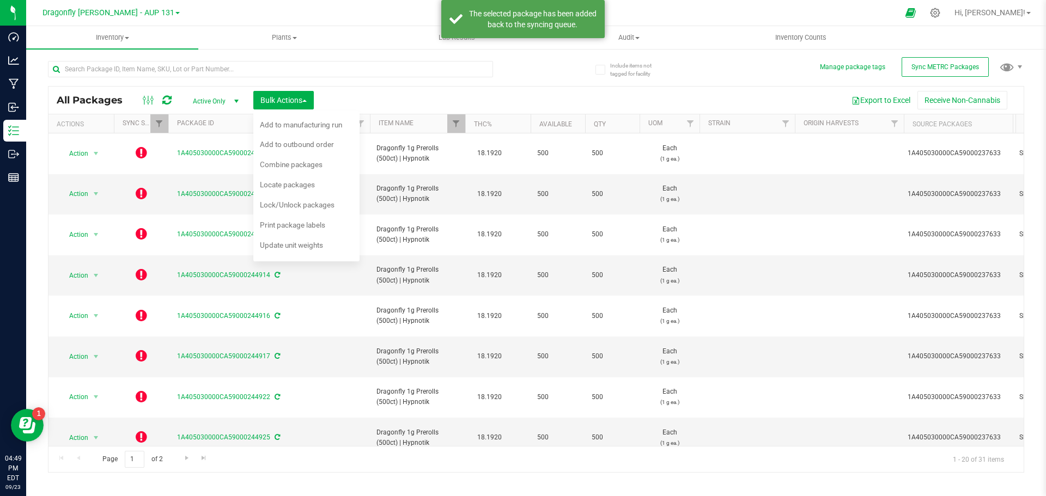
click at [369, 105] on div "Export to Excel Receive Non-Cannabis" at bounding box center [668, 100] width 693 height 19
click at [311, 99] on button "Bulk Actions" at bounding box center [283, 100] width 60 height 19
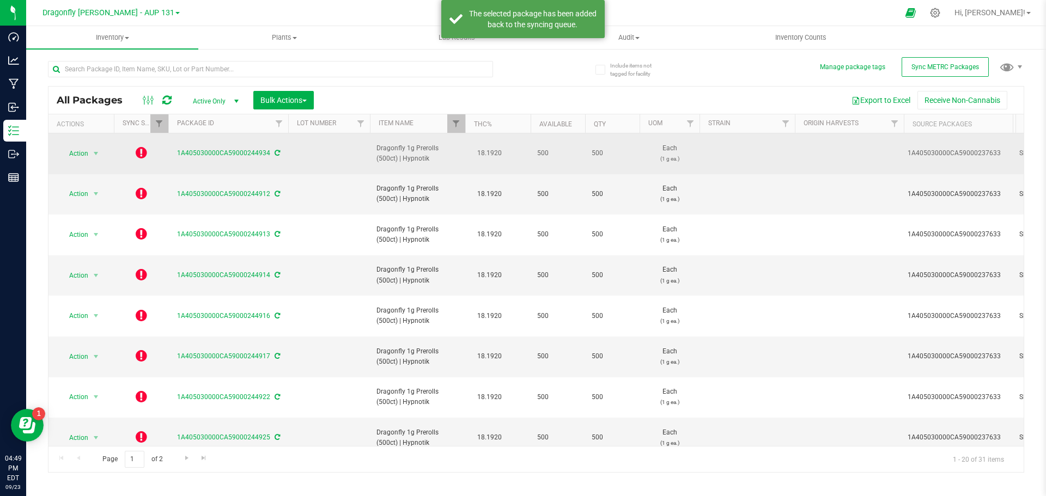
click at [144, 147] on icon at bounding box center [141, 152] width 11 height 13
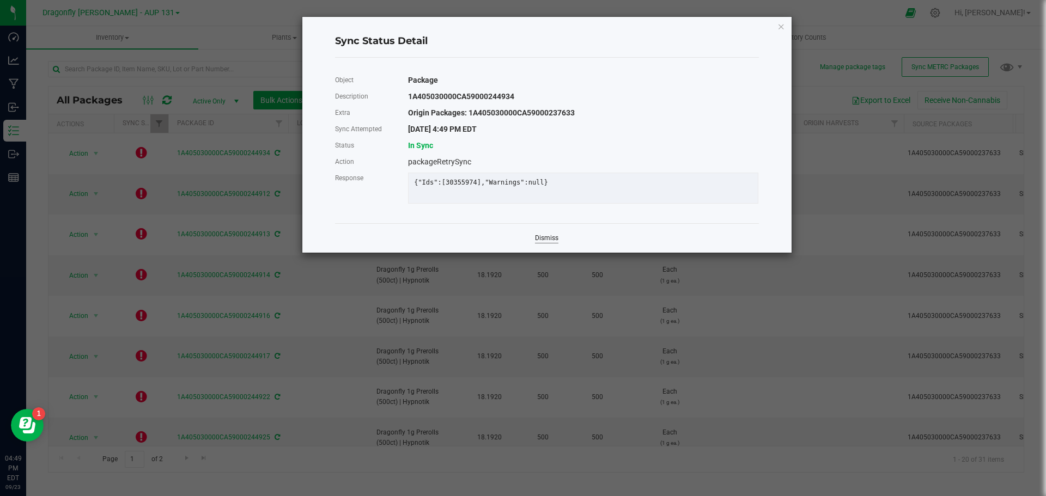
click at [545, 243] on link "Dismiss" at bounding box center [546, 238] width 23 height 9
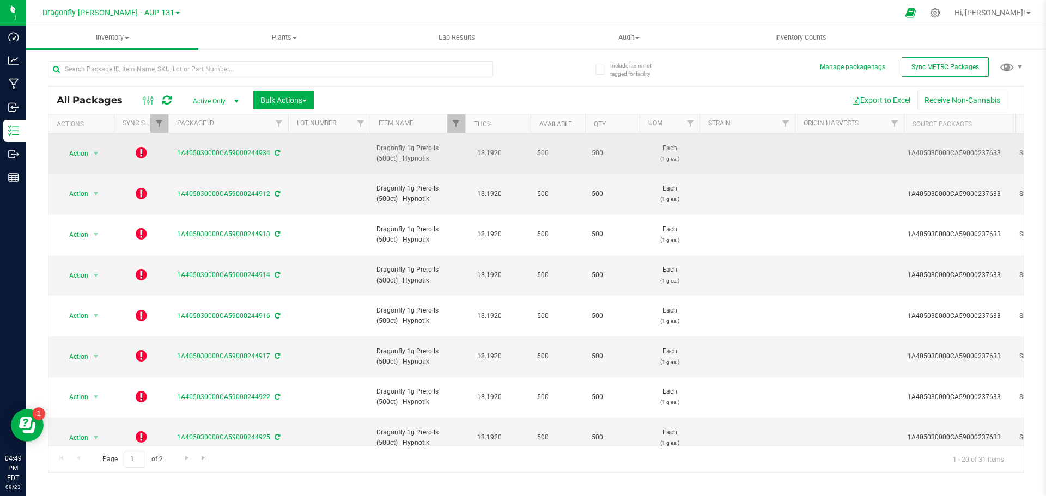
click at [144, 148] on icon at bounding box center [141, 152] width 11 height 13
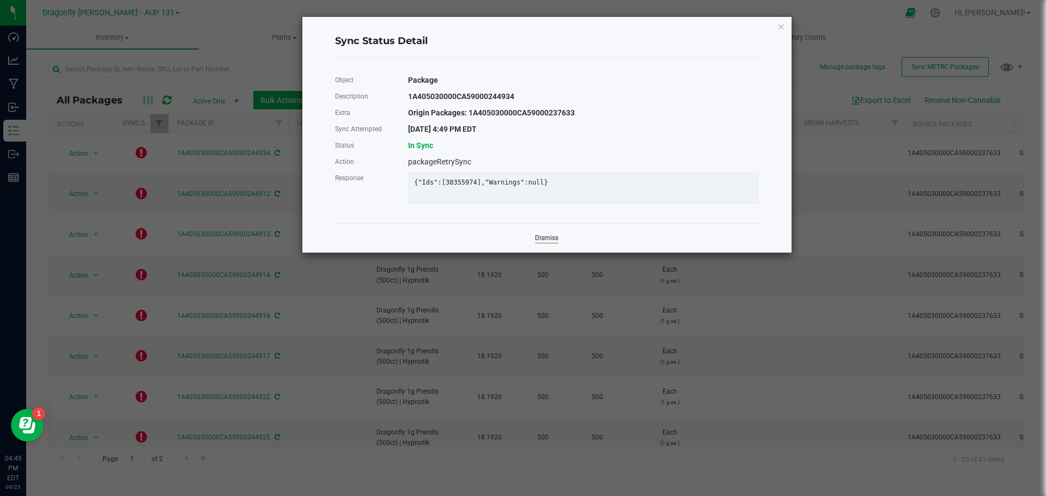
click at [545, 243] on link "Dismiss" at bounding box center [546, 238] width 23 height 9
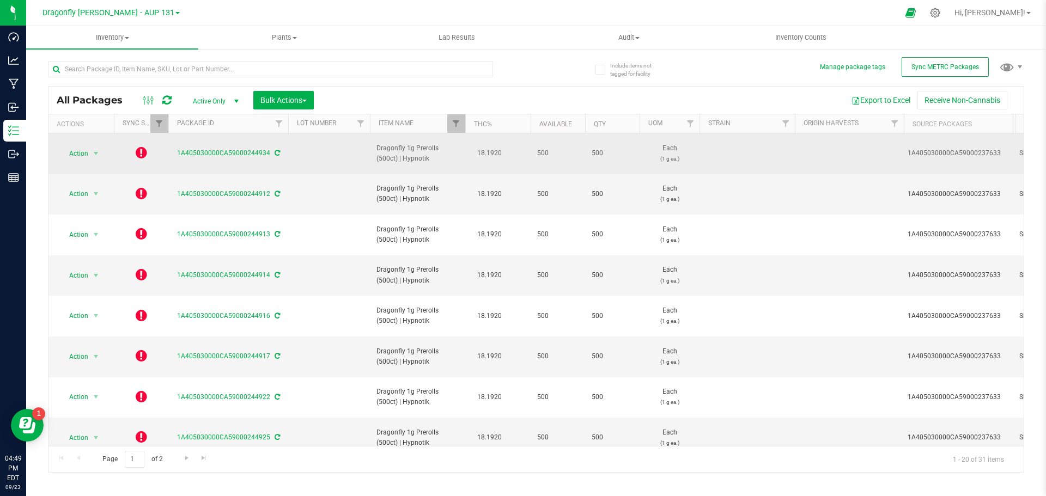
click at [142, 149] on icon at bounding box center [141, 152] width 11 height 13
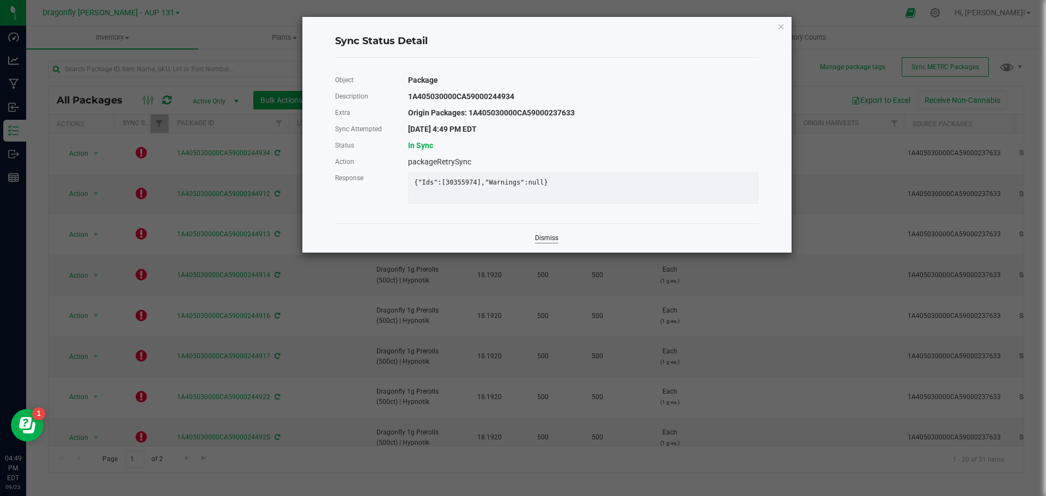
click at [549, 243] on link "Dismiss" at bounding box center [546, 238] width 23 height 9
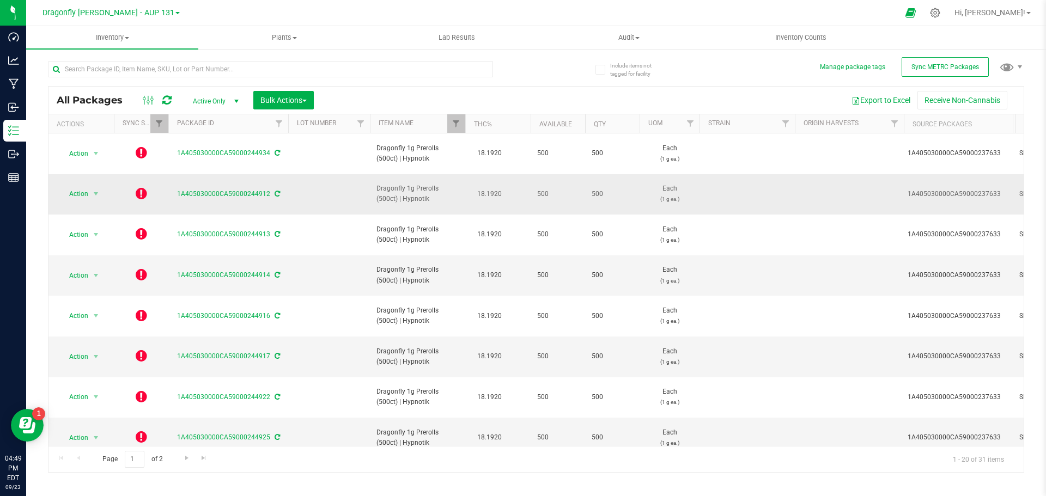
click at [145, 187] on icon at bounding box center [141, 193] width 11 height 13
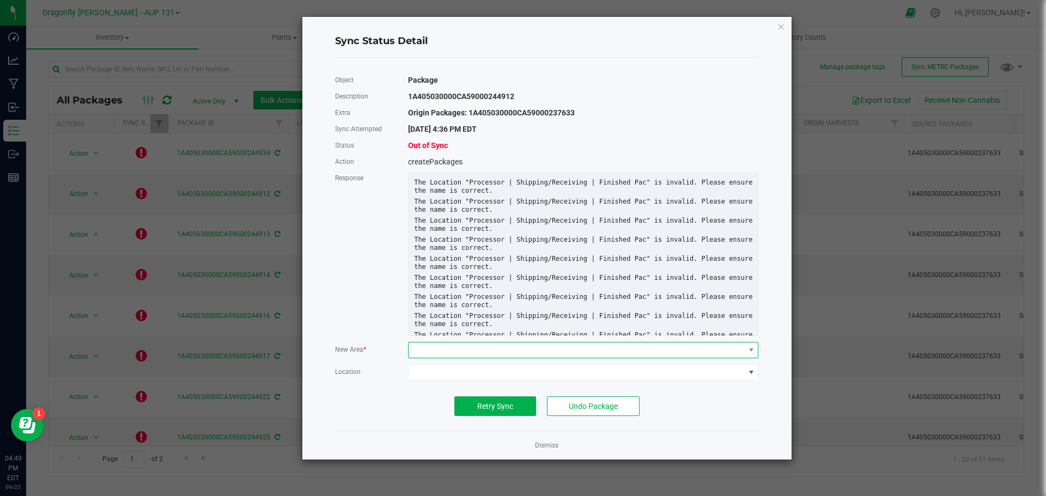
click at [524, 344] on span at bounding box center [575, 350] width 335 height 15
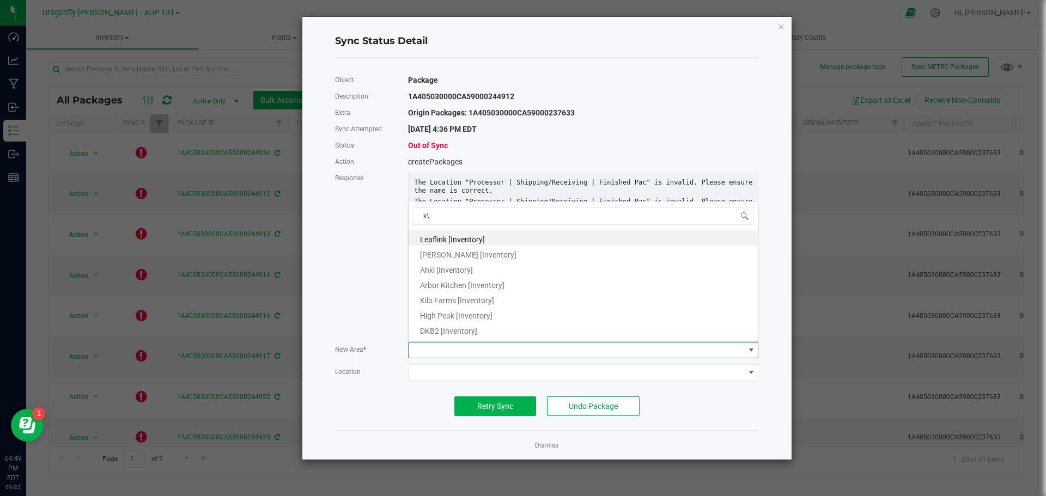
type input "k"
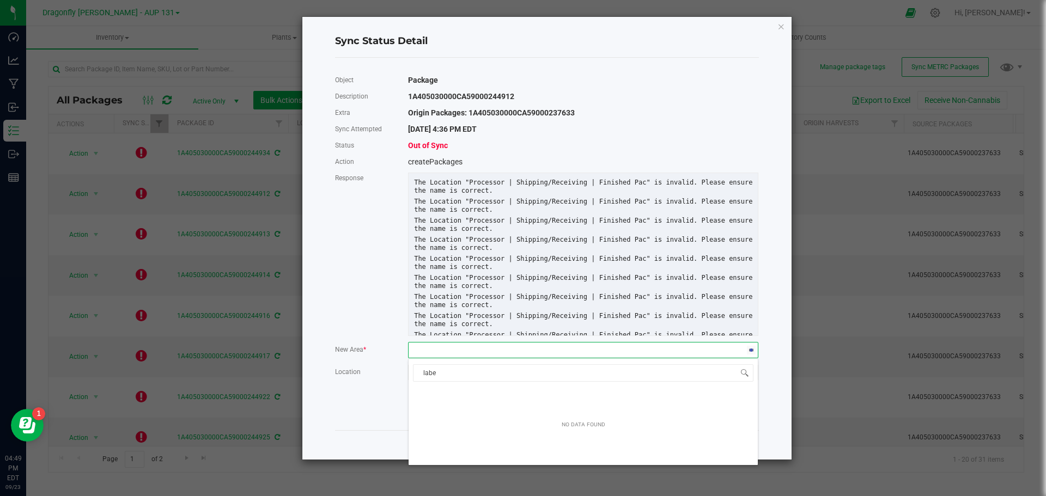
type input "lab"
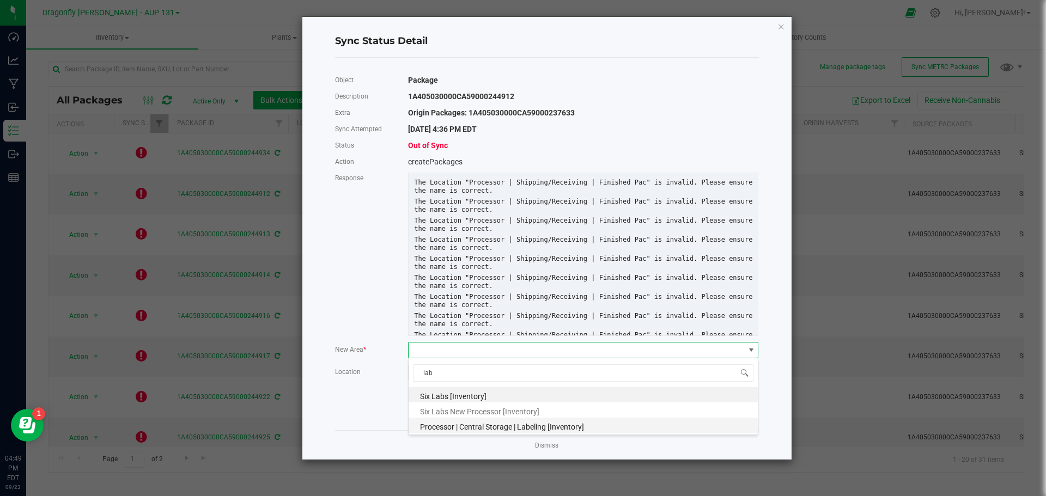
click at [500, 429] on span "Processor | Central Storage | Labeling [Inventory]" at bounding box center [502, 427] width 164 height 9
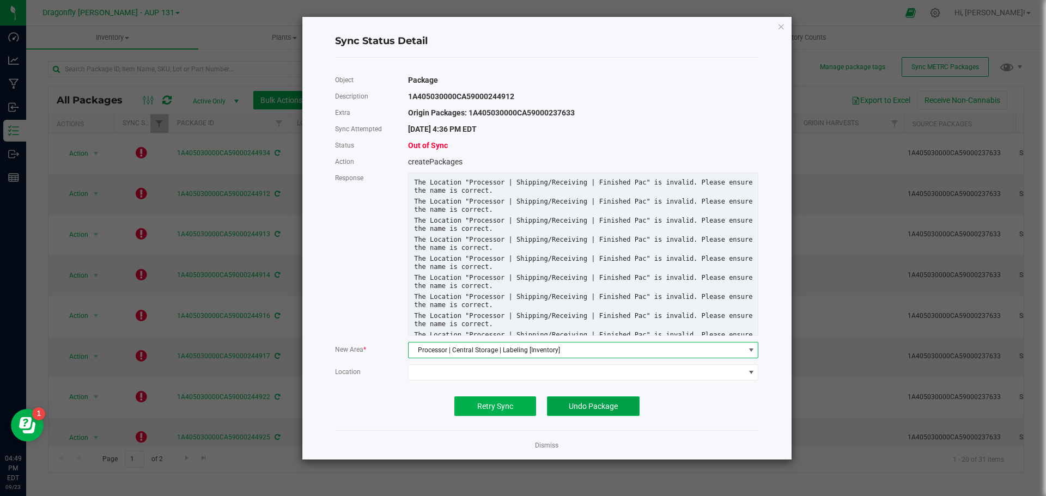
click at [595, 415] on button "Undo Package" at bounding box center [593, 406] width 93 height 20
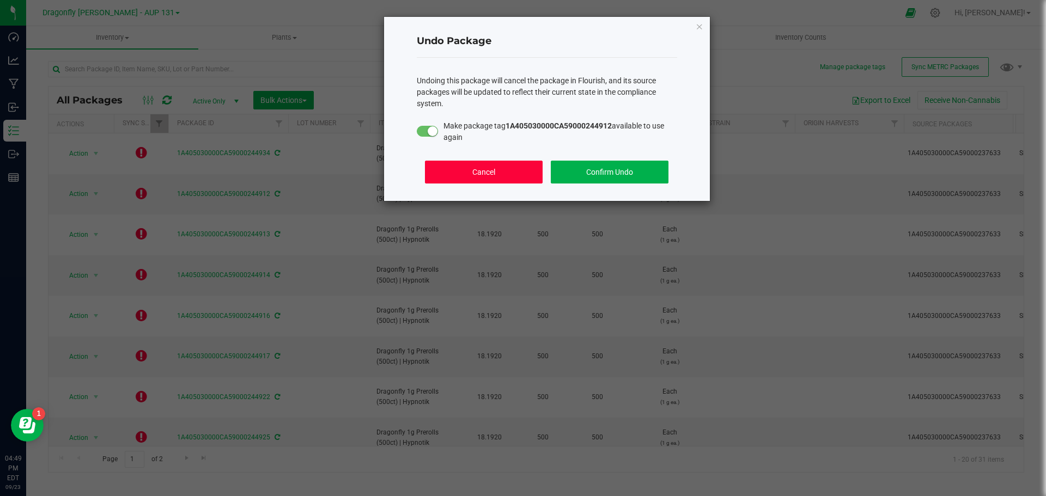
click at [518, 173] on button "Cancel" at bounding box center [483, 172] width 117 height 23
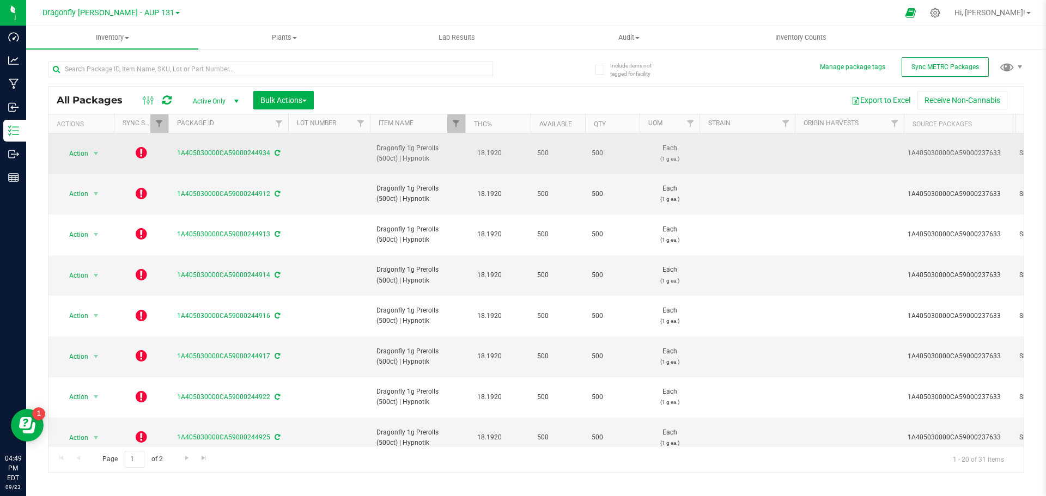
click at [141, 146] on icon at bounding box center [141, 152] width 11 height 13
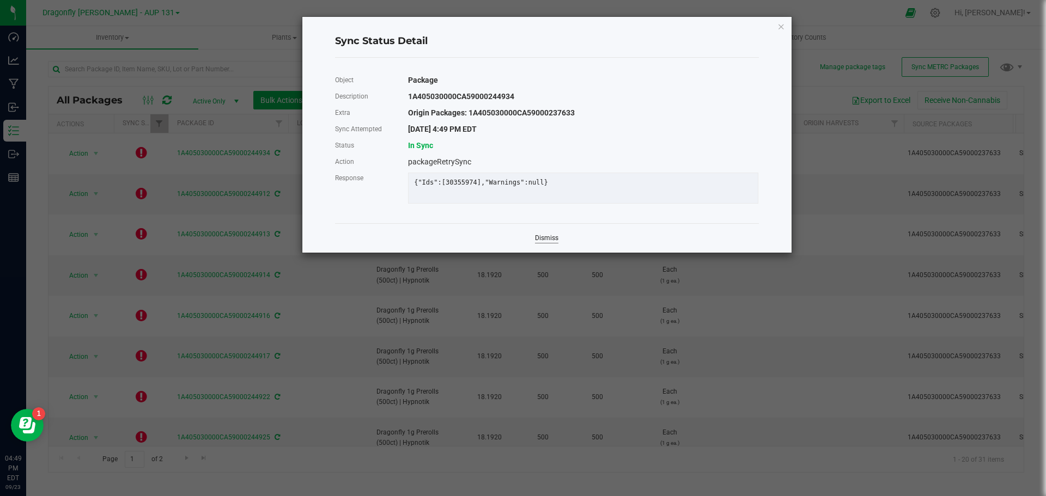
click at [546, 243] on link "Dismiss" at bounding box center [546, 238] width 23 height 9
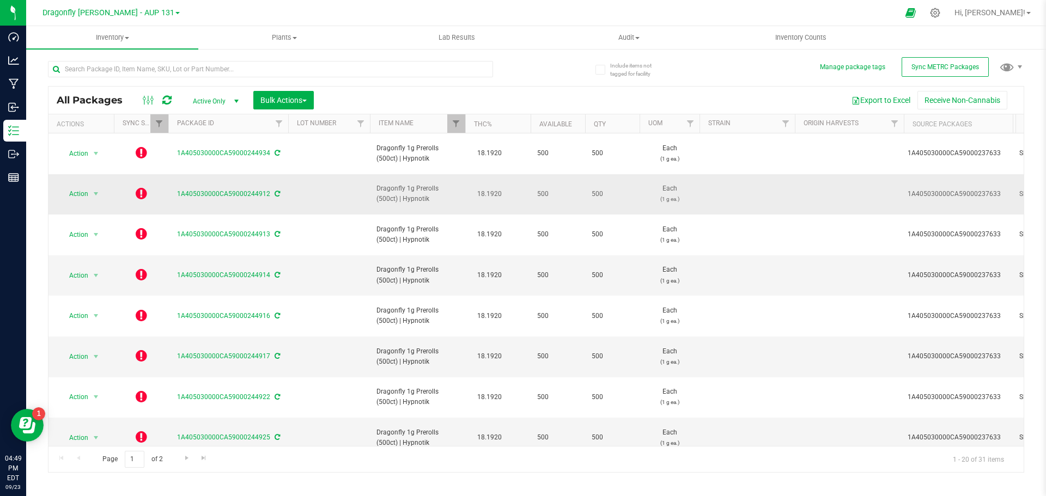
click at [140, 187] on icon at bounding box center [141, 193] width 11 height 13
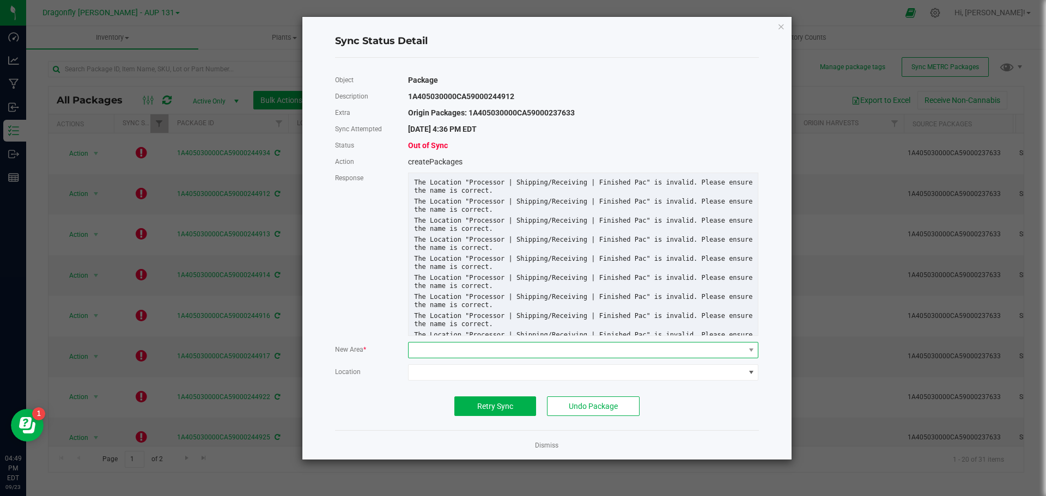
click at [475, 350] on span at bounding box center [575, 350] width 335 height 15
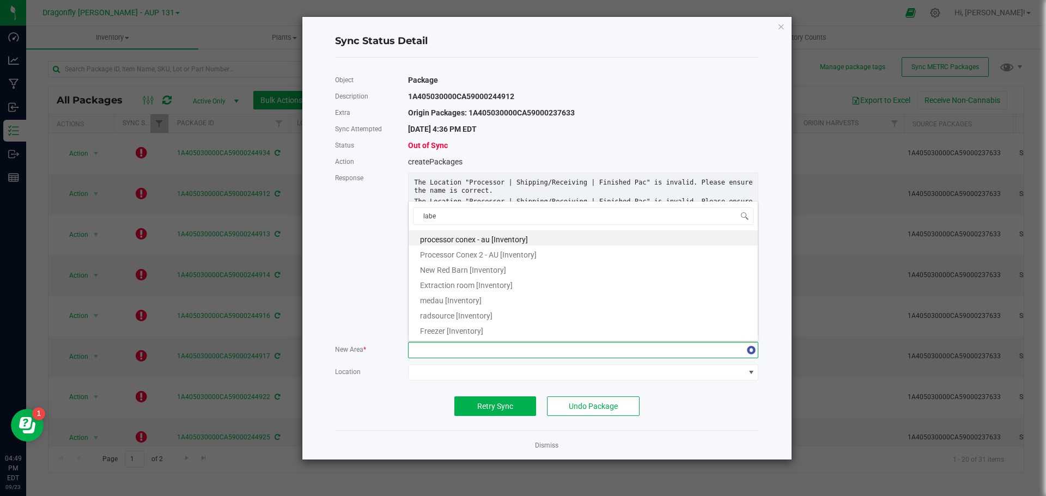
type input "label"
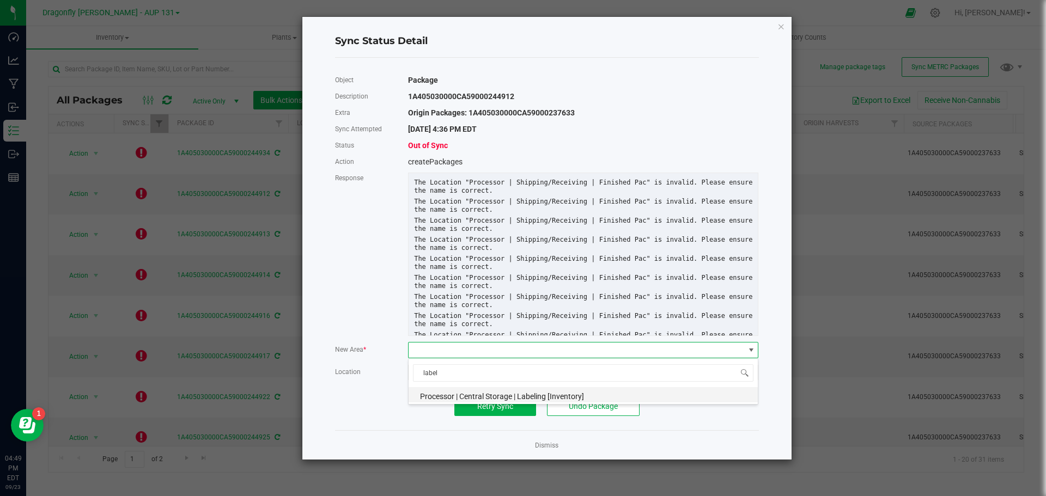
click at [501, 396] on span "Processor | Central Storage | Labeling [Inventory]" at bounding box center [502, 396] width 164 height 9
click at [501, 405] on span "Retry Sync" at bounding box center [495, 406] width 36 height 9
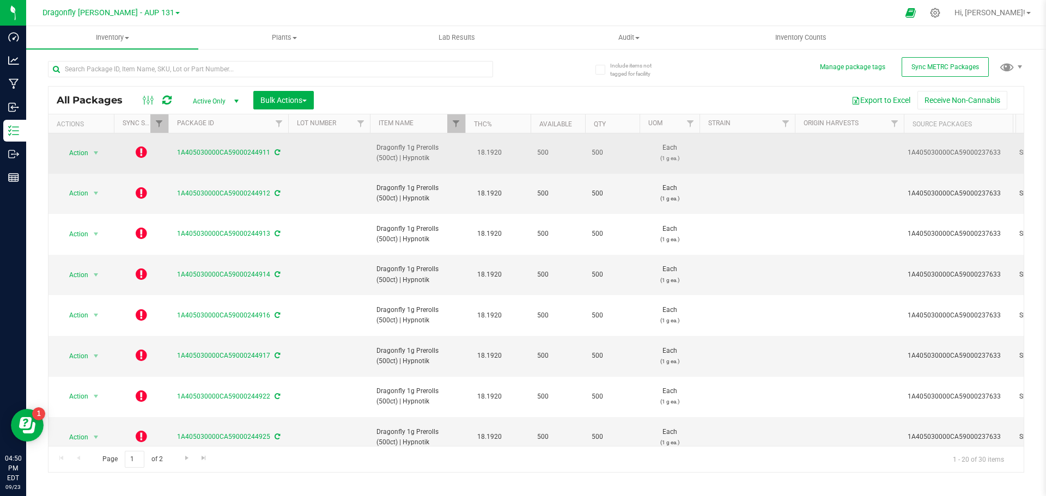
scroll to position [0, 0]
click at [141, 149] on icon at bounding box center [141, 152] width 11 height 13
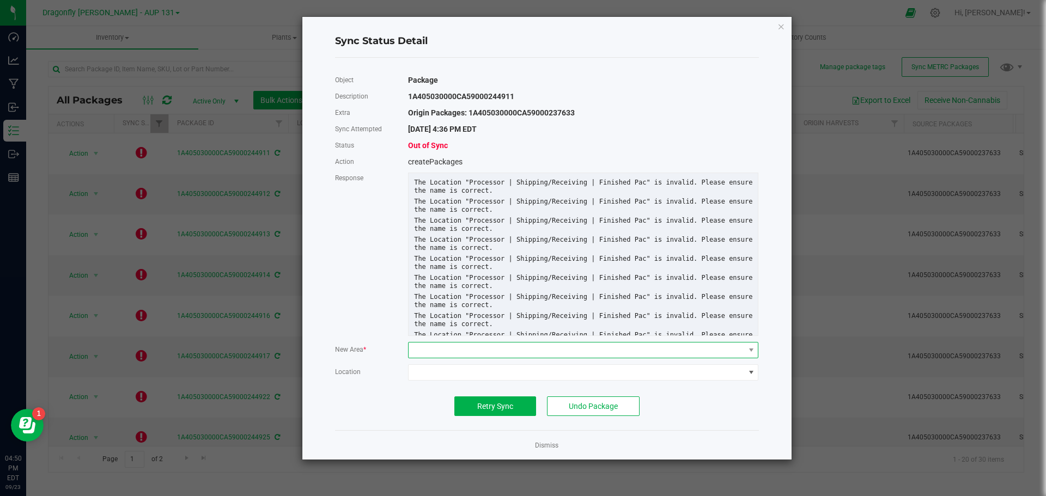
click at [479, 346] on span at bounding box center [575, 350] width 335 height 15
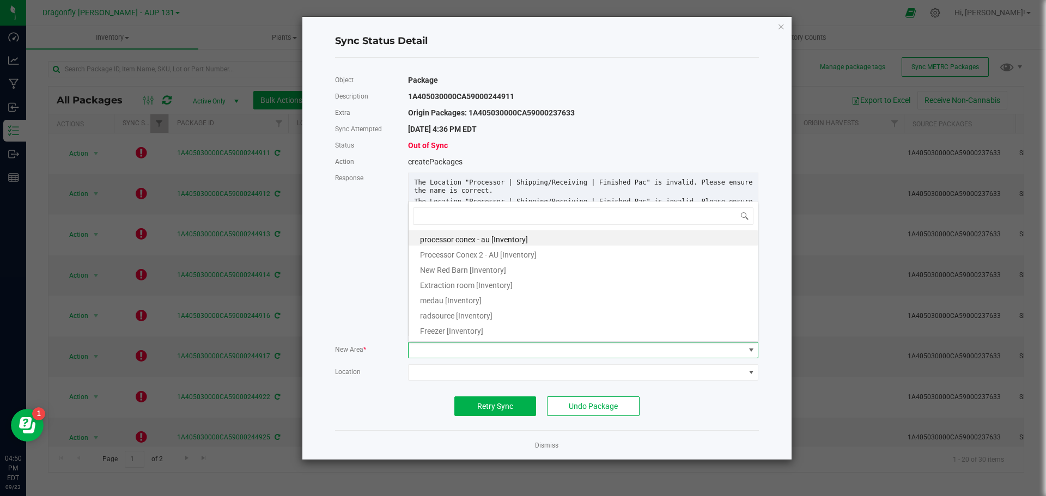
scroll to position [16, 351]
type input "lab"
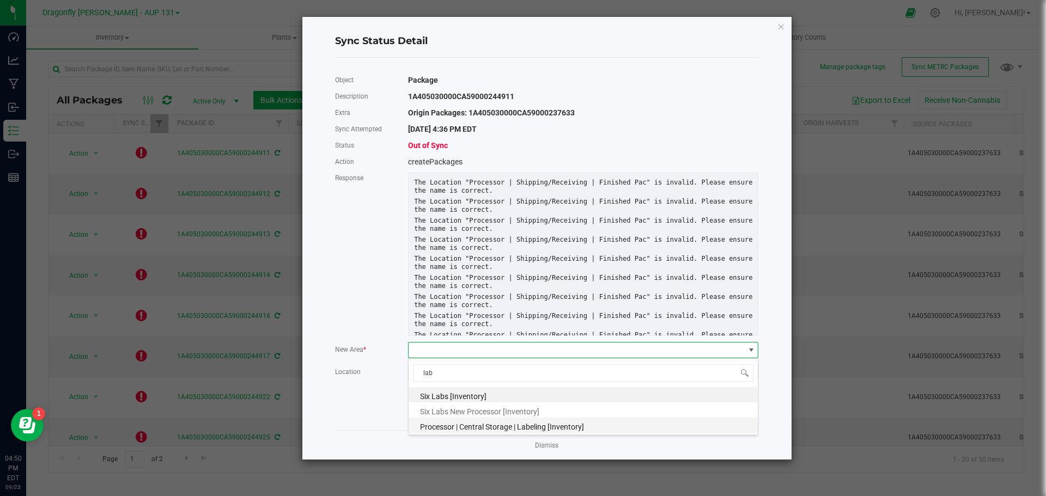
click at [469, 426] on span "Processor | Central Storage | Labeling [Inventory]" at bounding box center [502, 427] width 164 height 9
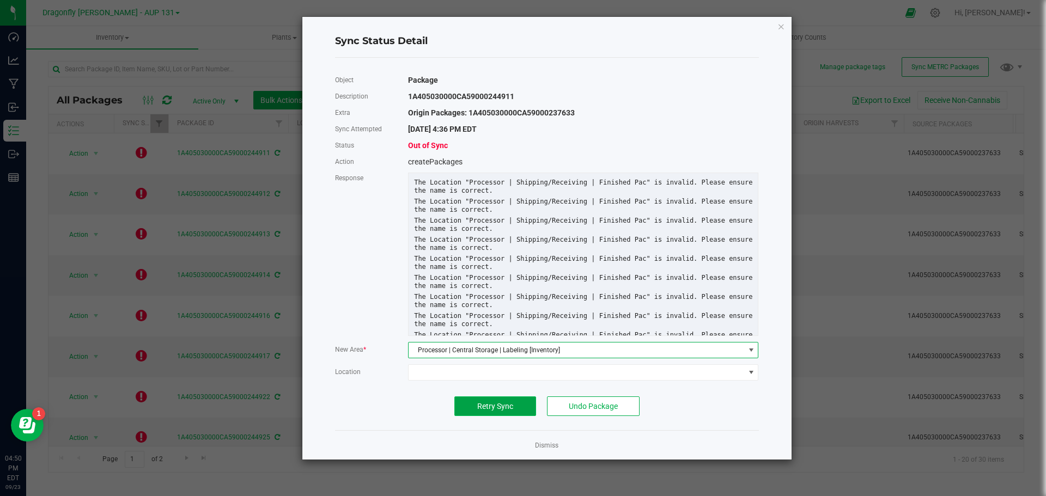
click at [503, 403] on span "Retry Sync" at bounding box center [495, 406] width 36 height 9
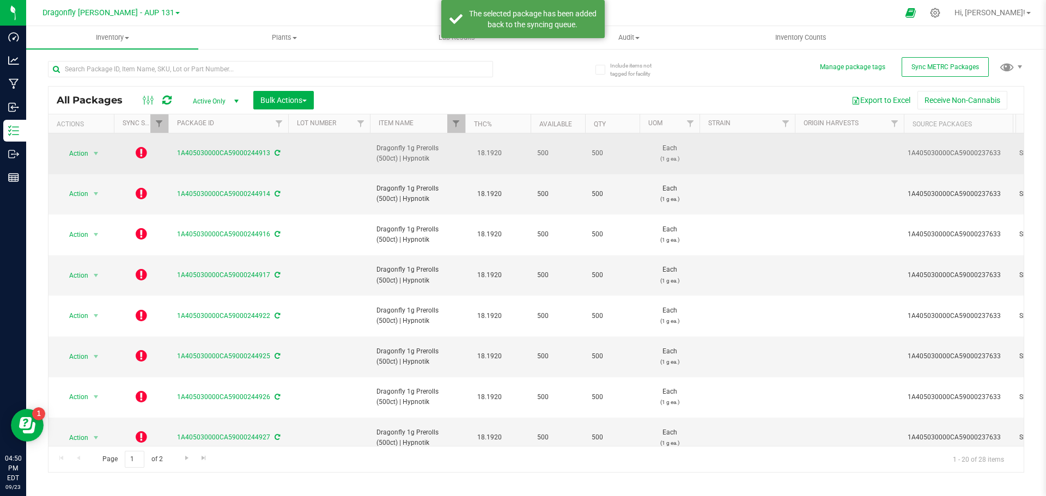
click at [138, 155] on icon at bounding box center [141, 152] width 11 height 13
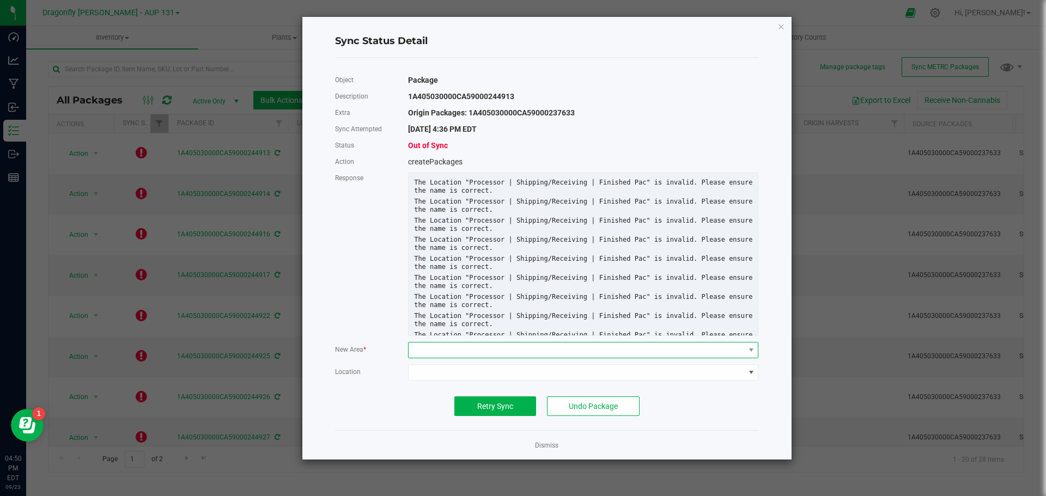
click at [477, 349] on span at bounding box center [575, 350] width 335 height 15
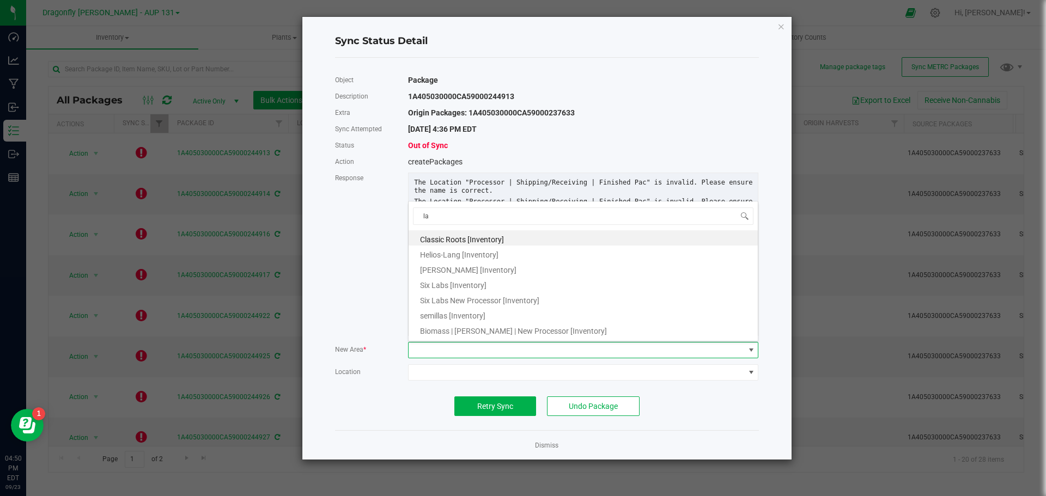
type input "lab"
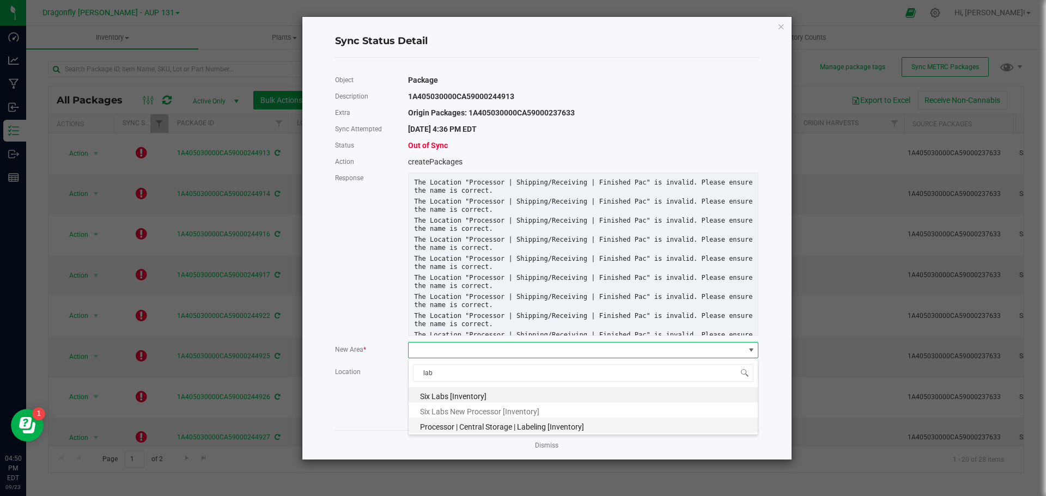
click at [473, 426] on span "Processor | Central Storage | Labeling [Inventory]" at bounding box center [502, 427] width 164 height 9
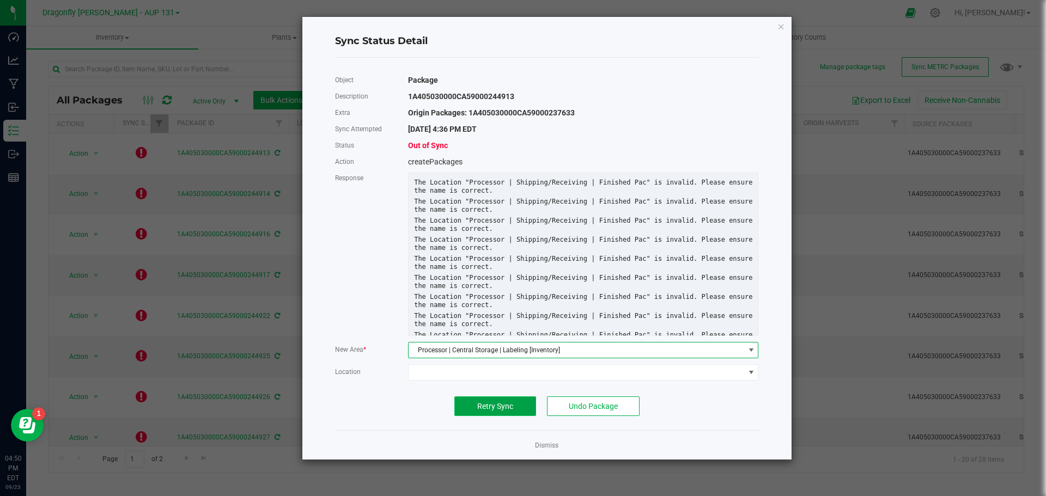
click at [486, 406] on span "Retry Sync" at bounding box center [495, 406] width 36 height 9
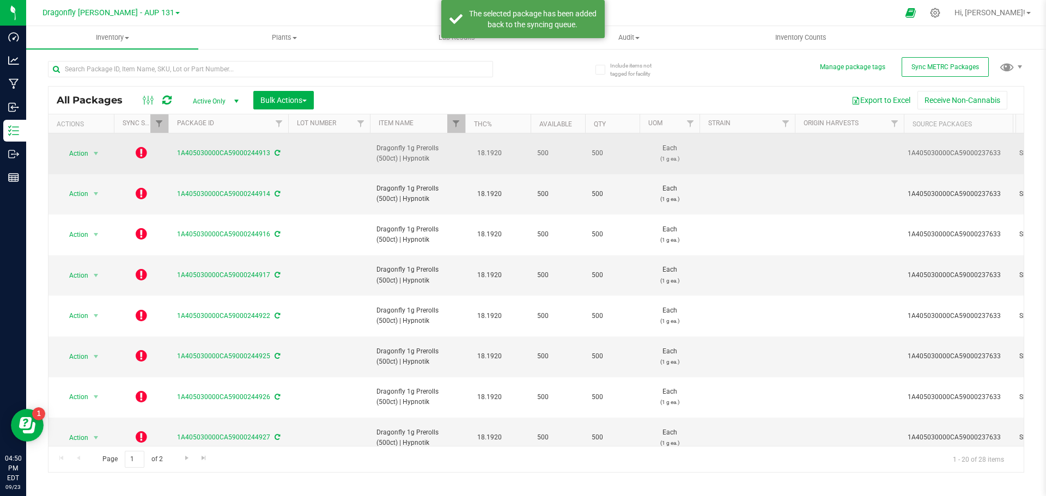
click at [143, 146] on icon at bounding box center [141, 152] width 11 height 13
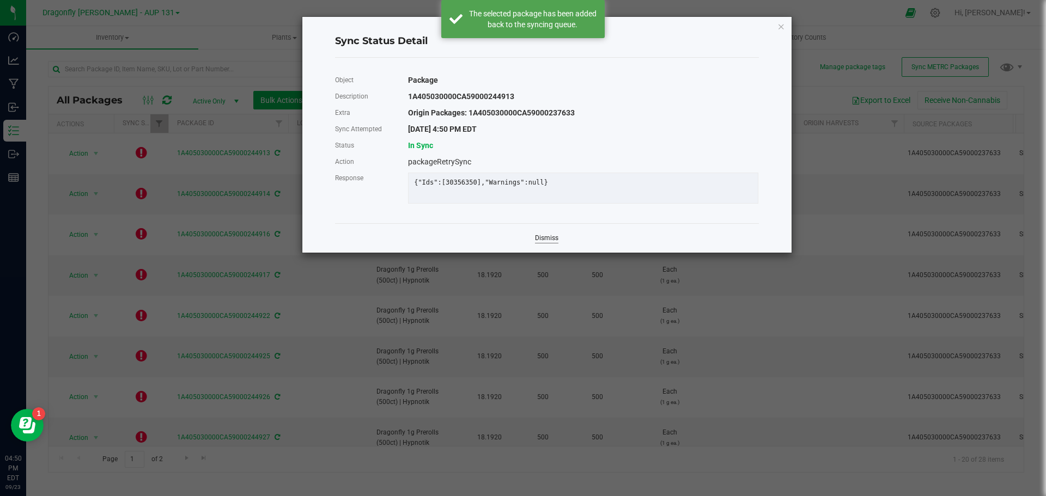
click at [546, 243] on link "Dismiss" at bounding box center [546, 238] width 23 height 9
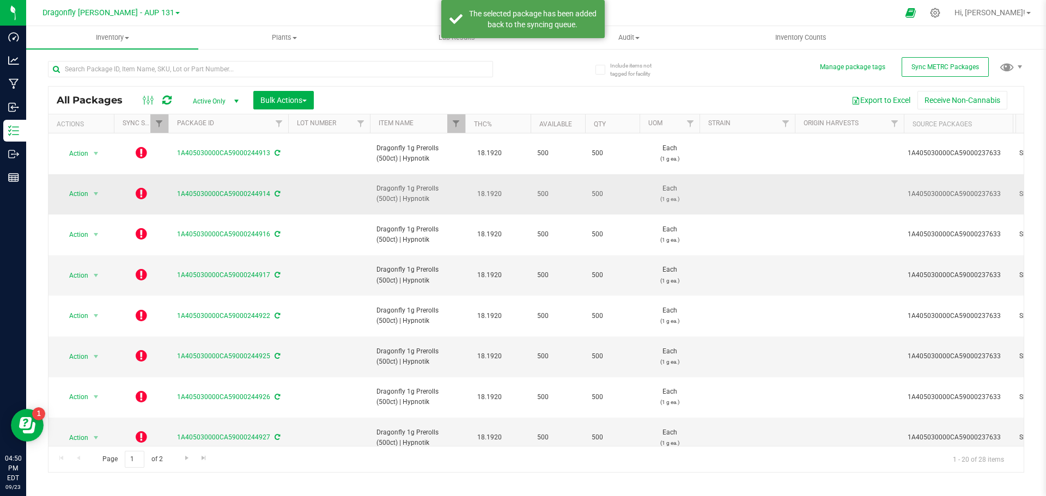
click at [144, 187] on icon at bounding box center [141, 193] width 11 height 13
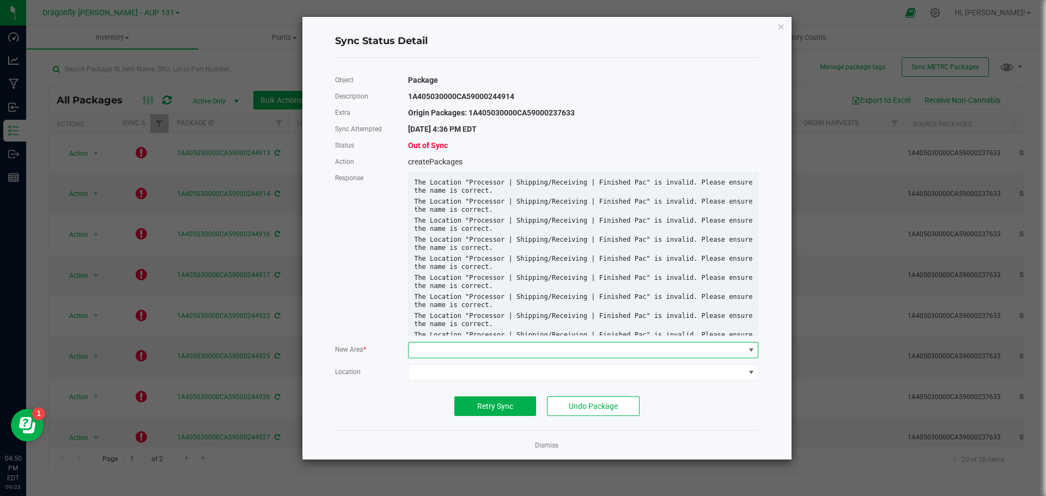
click at [472, 348] on span at bounding box center [575, 350] width 335 height 15
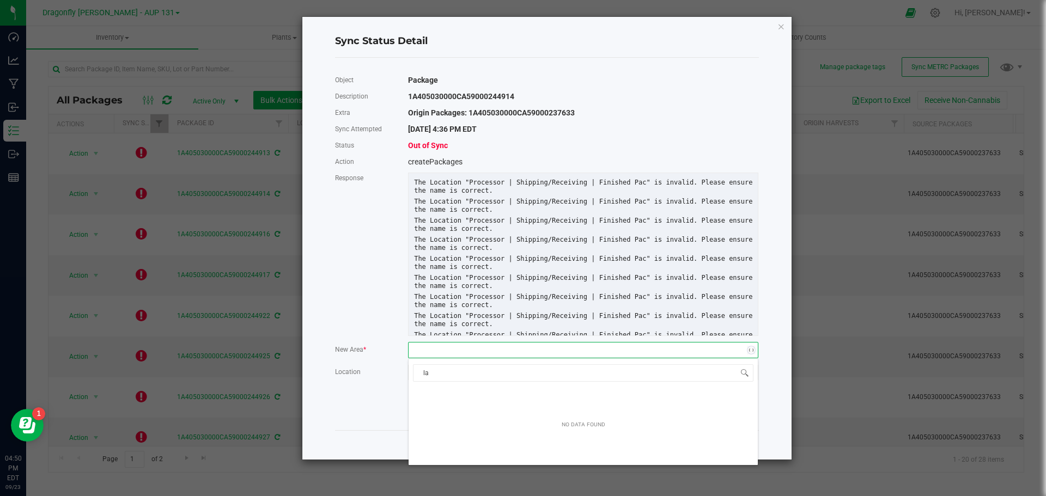
type input "lab"
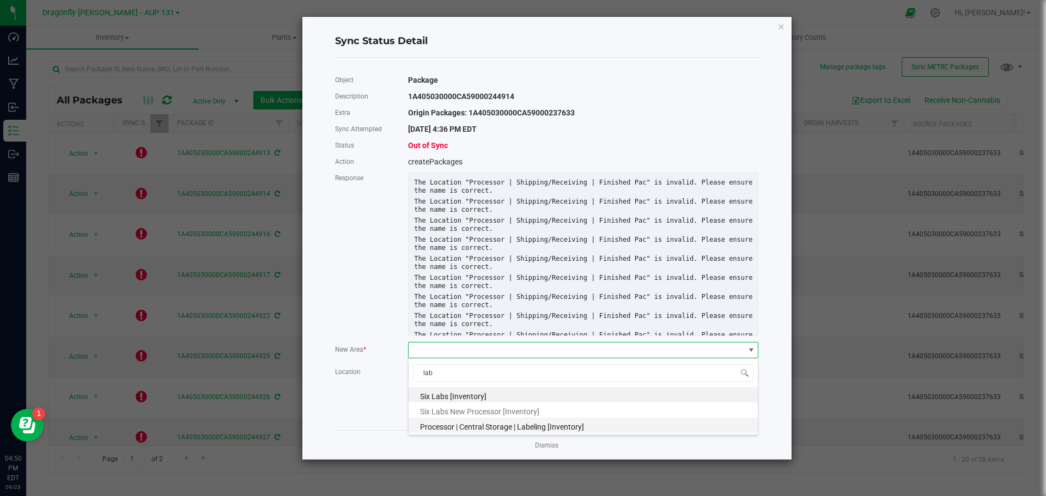
click at [541, 429] on span "Processor | Central Storage | Labeling [Inventory]" at bounding box center [502, 427] width 164 height 9
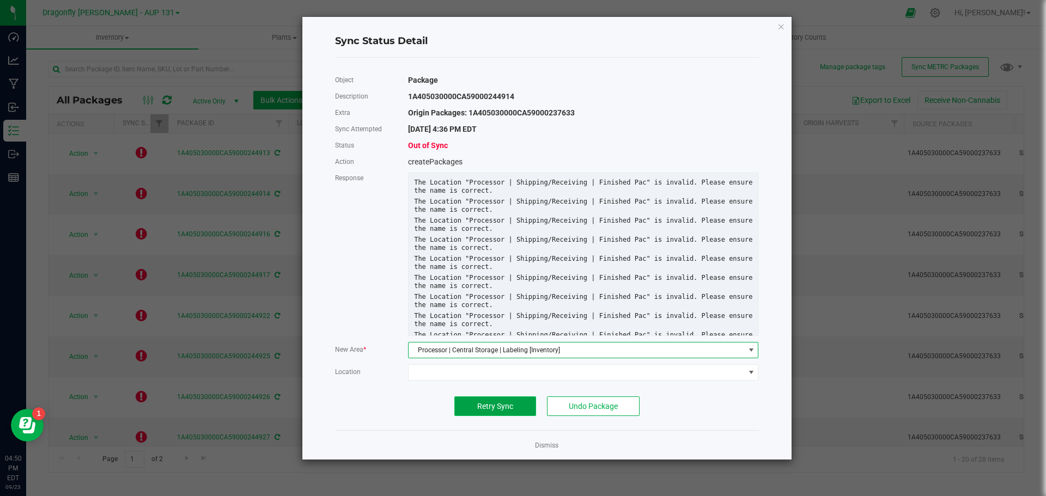
click at [493, 397] on button "Retry Sync" at bounding box center [495, 406] width 82 height 20
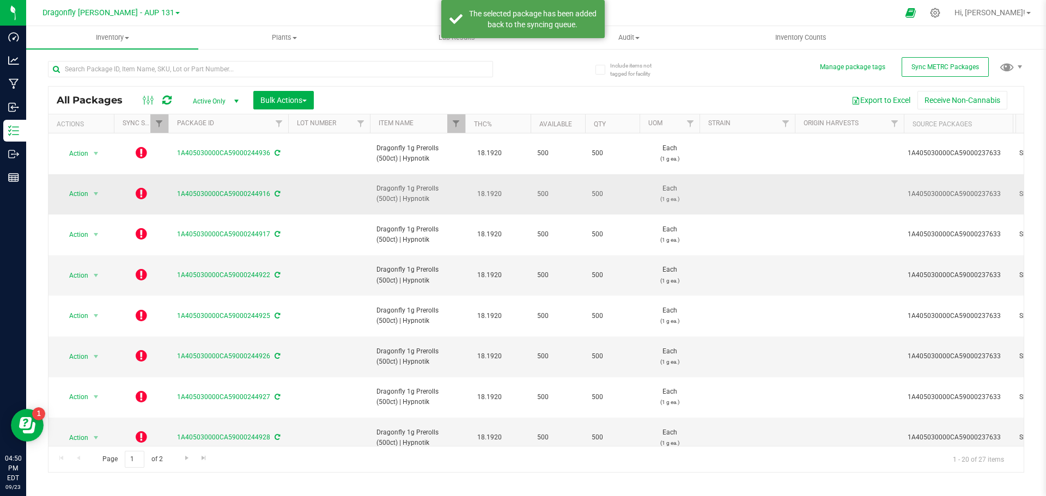
click at [141, 192] on icon at bounding box center [141, 193] width 11 height 13
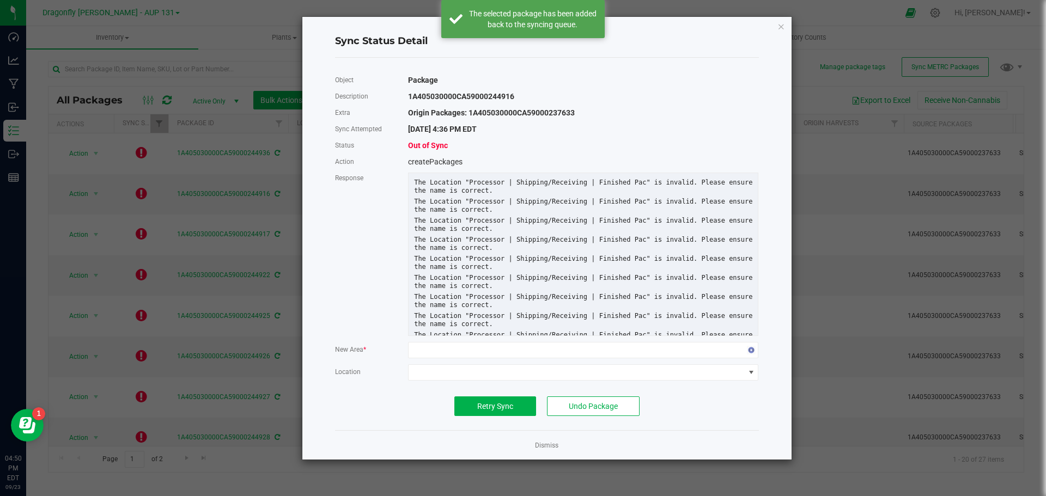
click at [466, 341] on div at bounding box center [583, 349] width 366 height 17
click at [463, 350] on span at bounding box center [575, 350] width 335 height 15
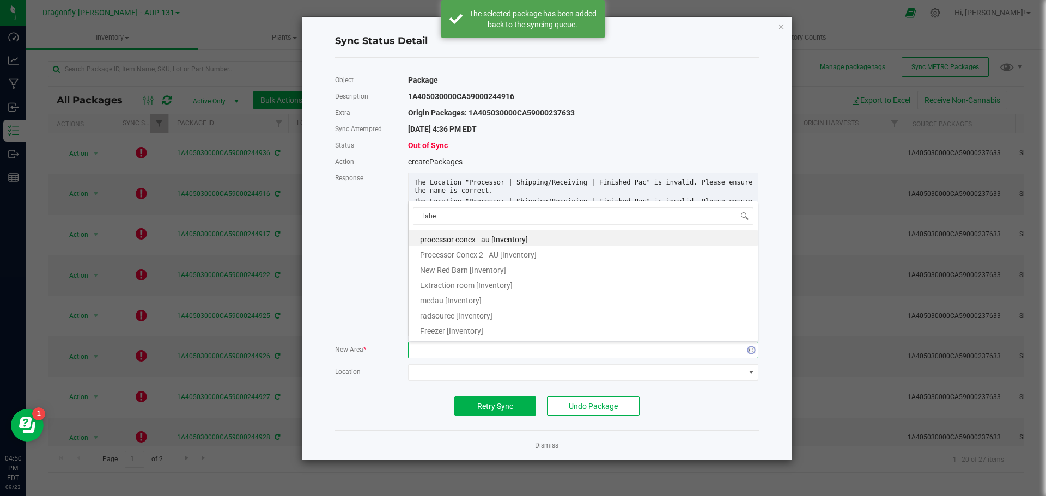
type input "label"
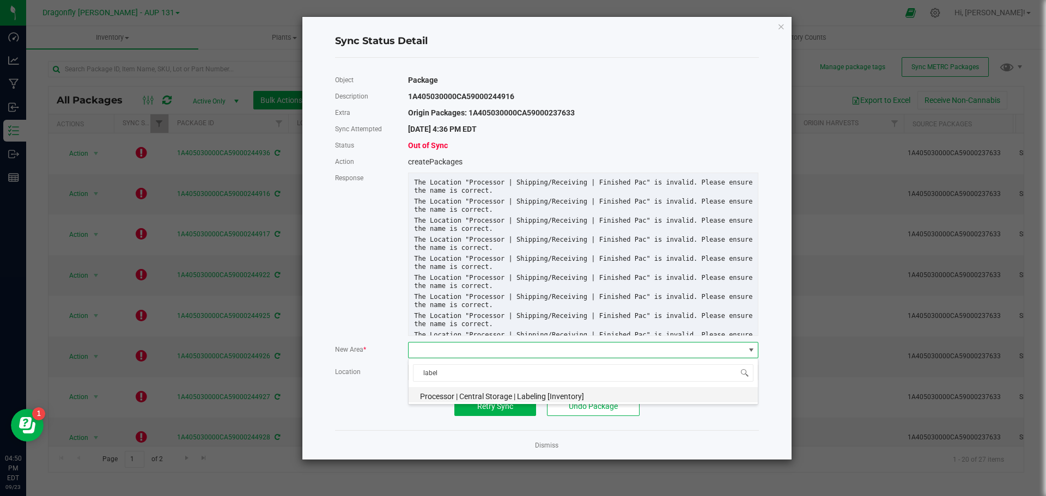
click at [468, 396] on span "Processor | Central Storage | Labeling [Inventory]" at bounding box center [502, 396] width 164 height 9
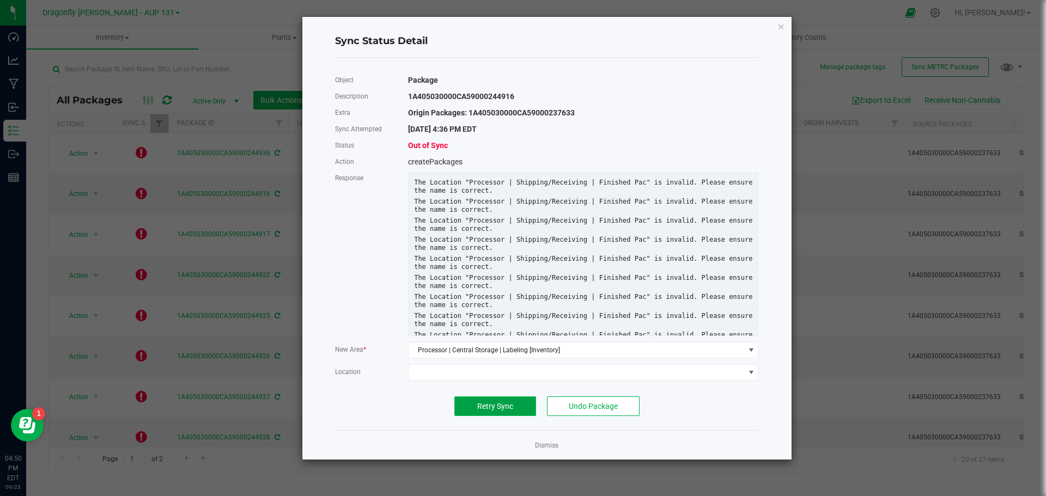
click at [469, 411] on button "Retry Sync" at bounding box center [495, 406] width 82 height 20
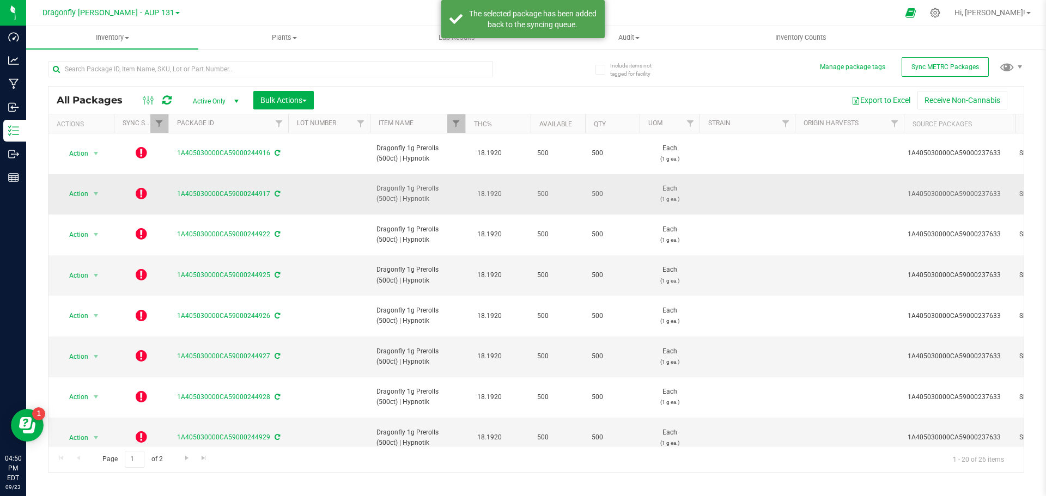
click at [143, 188] on icon at bounding box center [141, 193] width 11 height 13
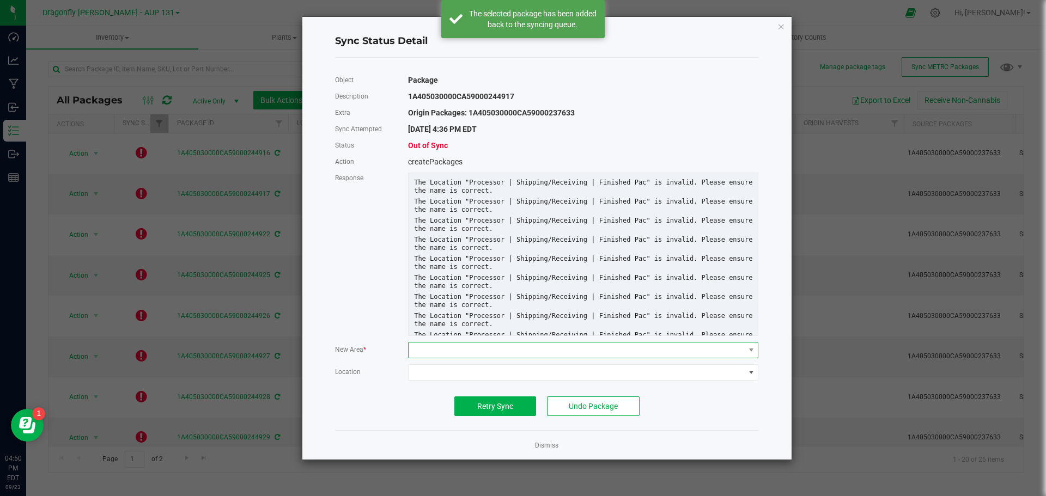
click at [483, 349] on span at bounding box center [575, 350] width 335 height 15
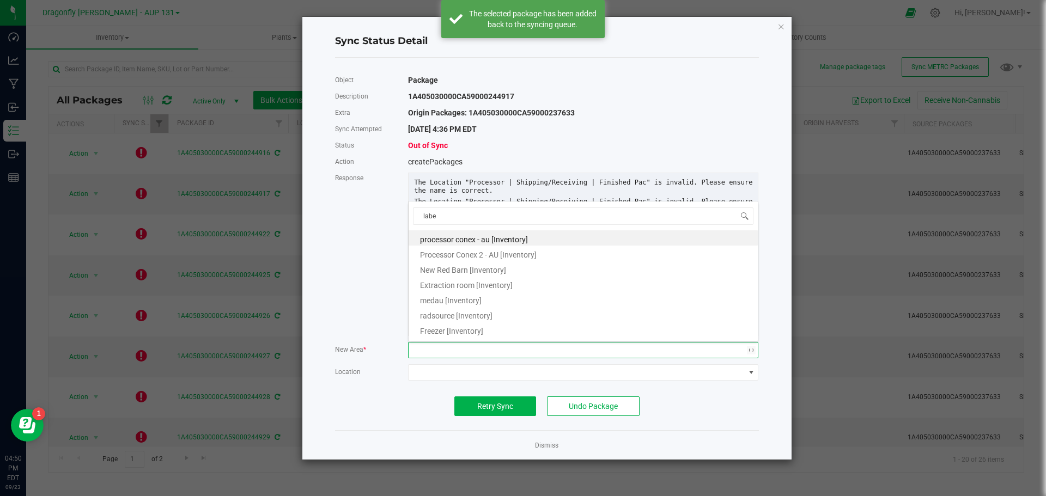
type input "label"
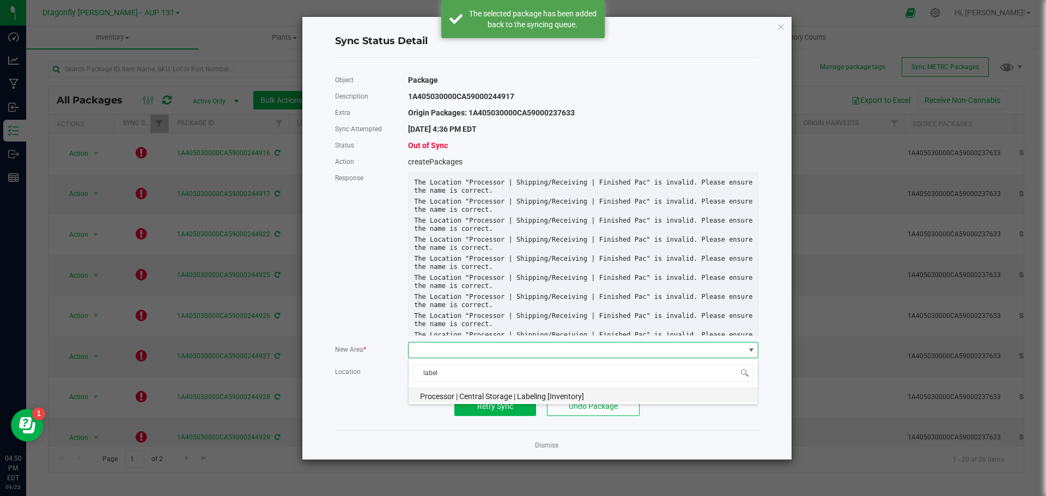
click at [476, 396] on span "Processor | Central Storage | Labeling [Inventory]" at bounding box center [502, 396] width 164 height 9
click at [476, 410] on button "Retry Sync" at bounding box center [495, 406] width 82 height 20
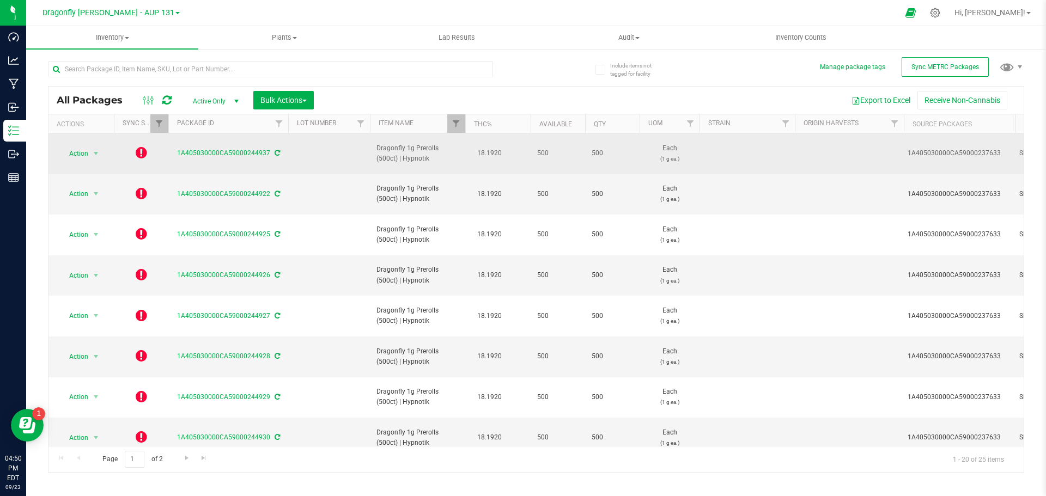
click at [144, 152] on icon at bounding box center [141, 152] width 11 height 13
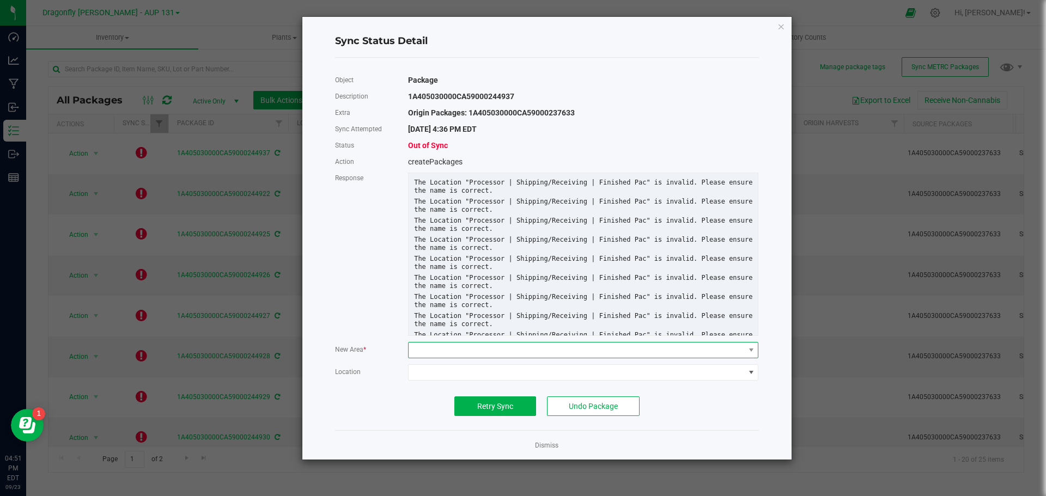
click at [466, 349] on span at bounding box center [575, 350] width 335 height 15
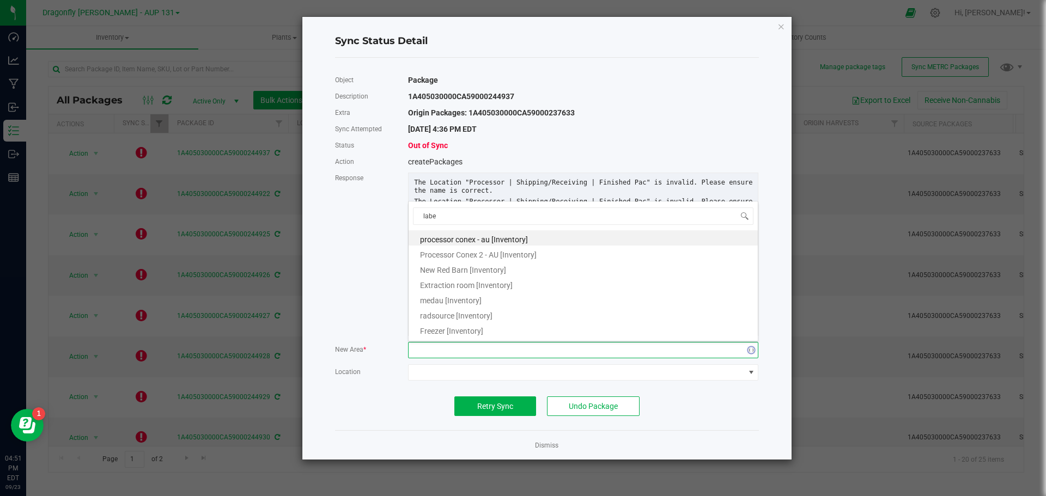
type input "label"
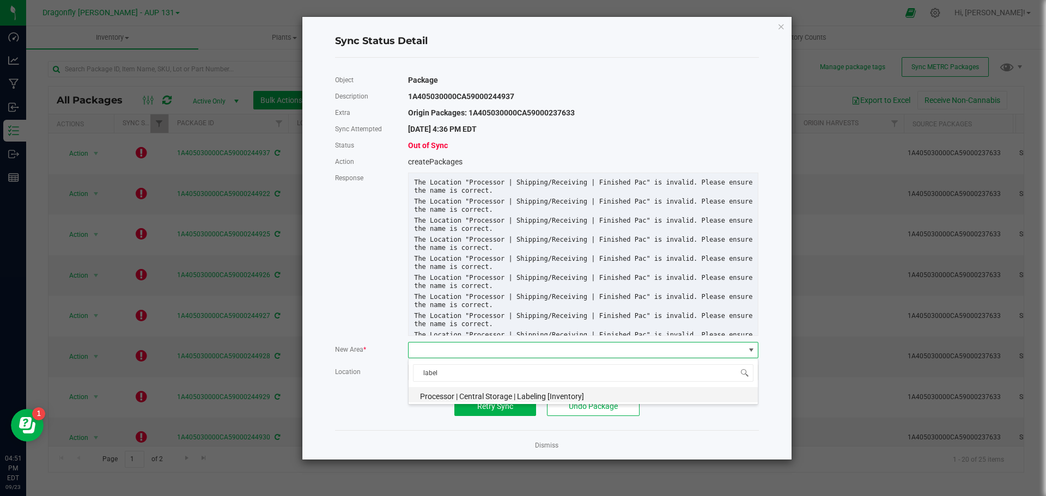
click at [466, 394] on span "Processor | Central Storage | Labeling [Inventory]" at bounding box center [502, 396] width 164 height 9
click at [479, 412] on button "Retry Sync" at bounding box center [495, 406] width 82 height 20
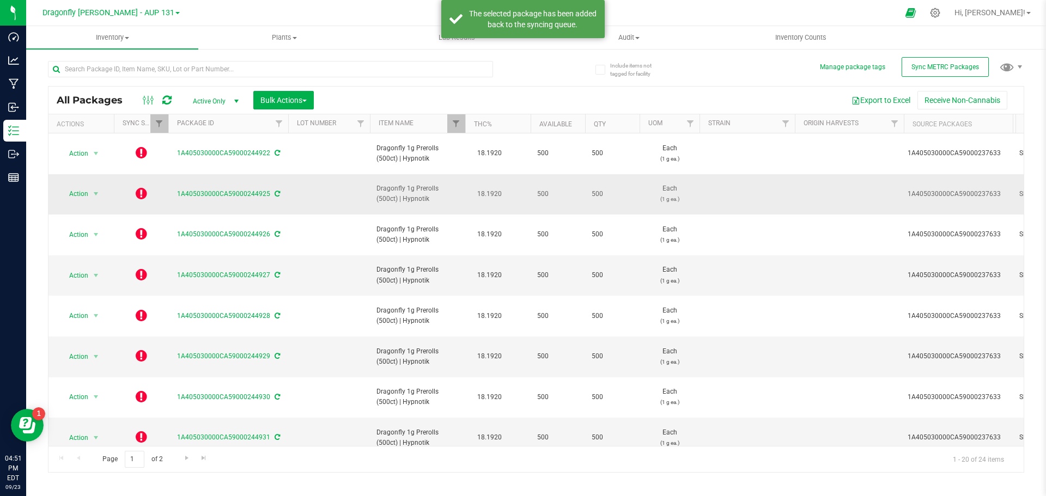
click at [139, 196] on icon at bounding box center [141, 193] width 11 height 13
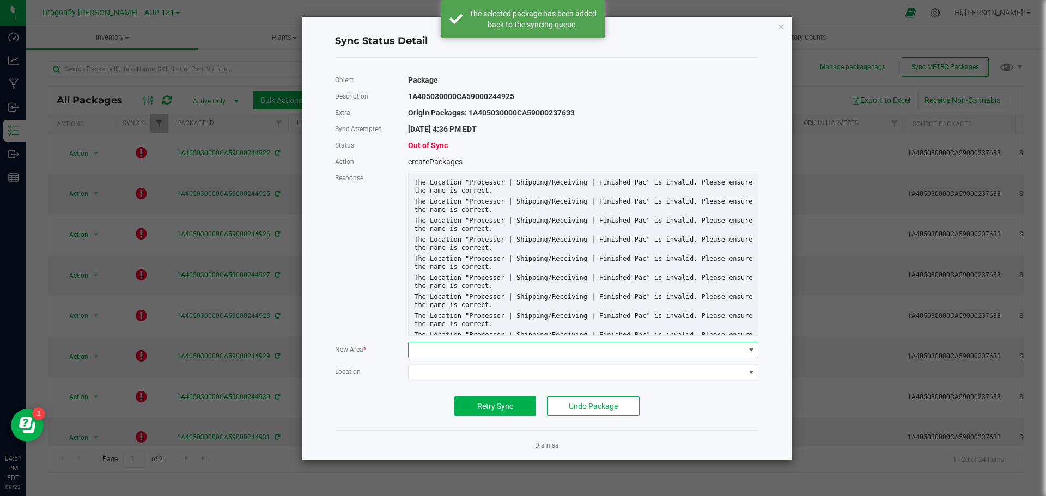
click at [515, 351] on span at bounding box center [575, 350] width 335 height 15
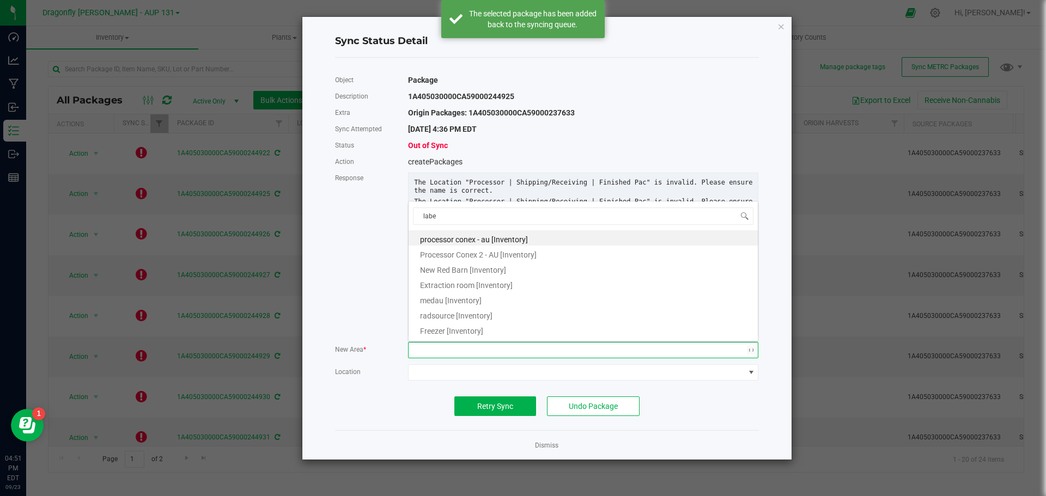
type input "label"
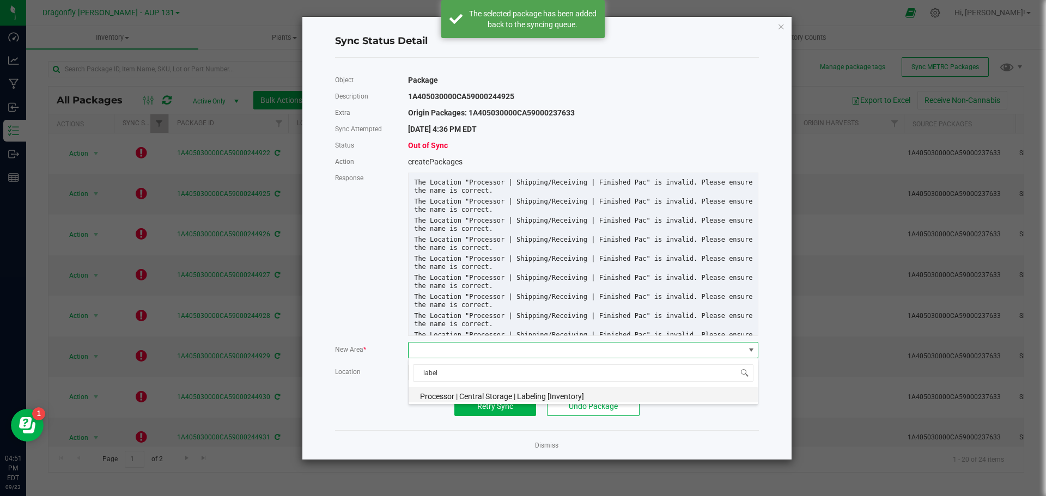
click at [497, 399] on span "Processor | Central Storage | Labeling [Inventory]" at bounding box center [502, 396] width 164 height 9
drag, startPoint x: 497, startPoint y: 406, endPoint x: 482, endPoint y: 370, distance: 38.6
click at [497, 406] on span "Retry Sync" at bounding box center [495, 406] width 36 height 9
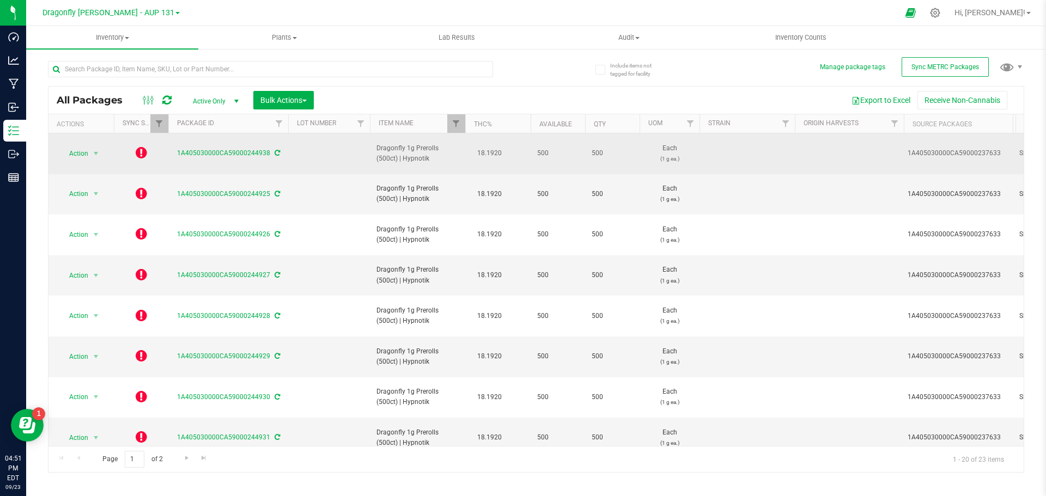
click at [142, 152] on icon at bounding box center [141, 152] width 11 height 13
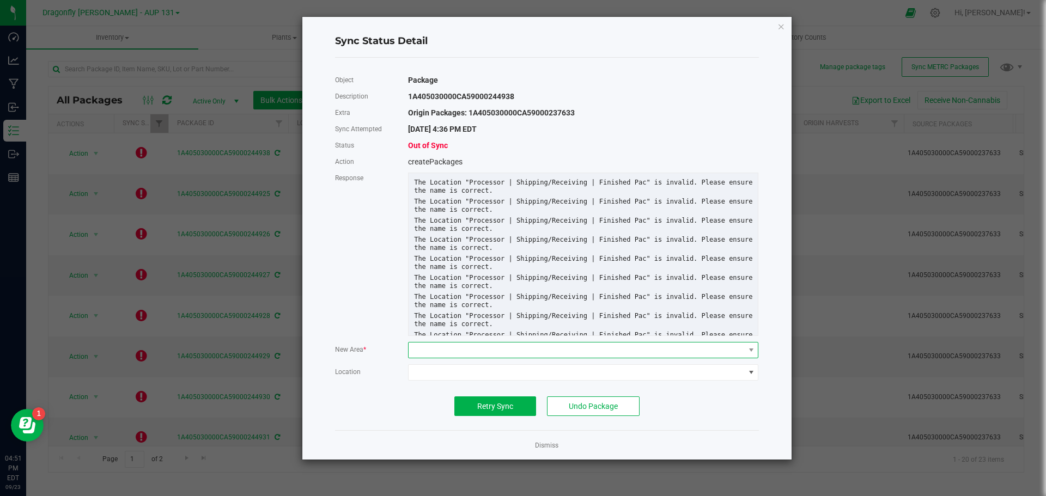
click at [497, 344] on span at bounding box center [575, 350] width 335 height 15
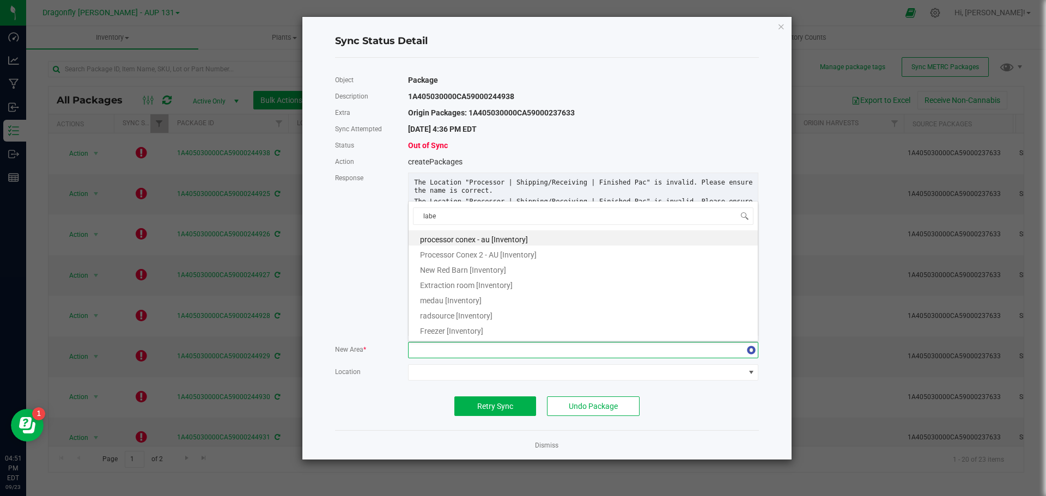
type input "label"
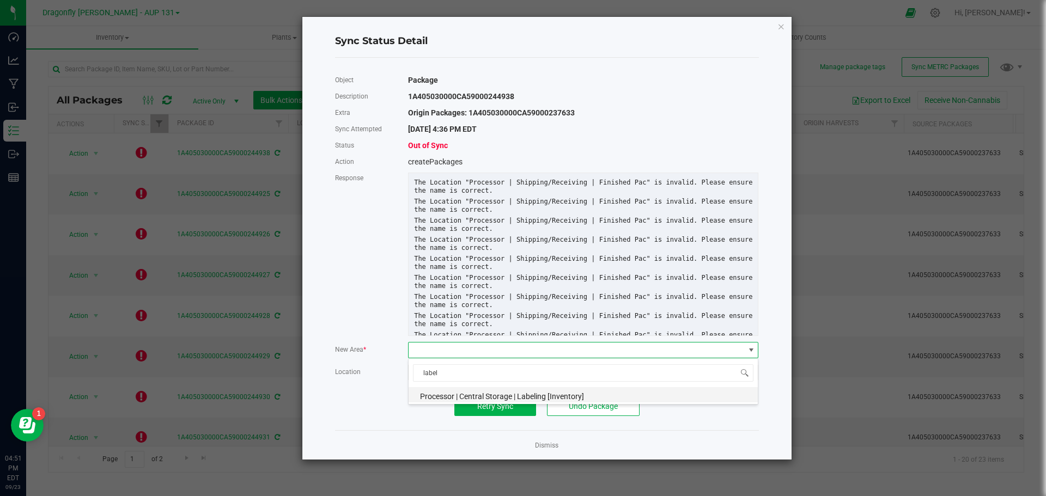
click at [500, 392] on span "Processor | Central Storage | Labeling [Inventory]" at bounding box center [502, 396] width 164 height 9
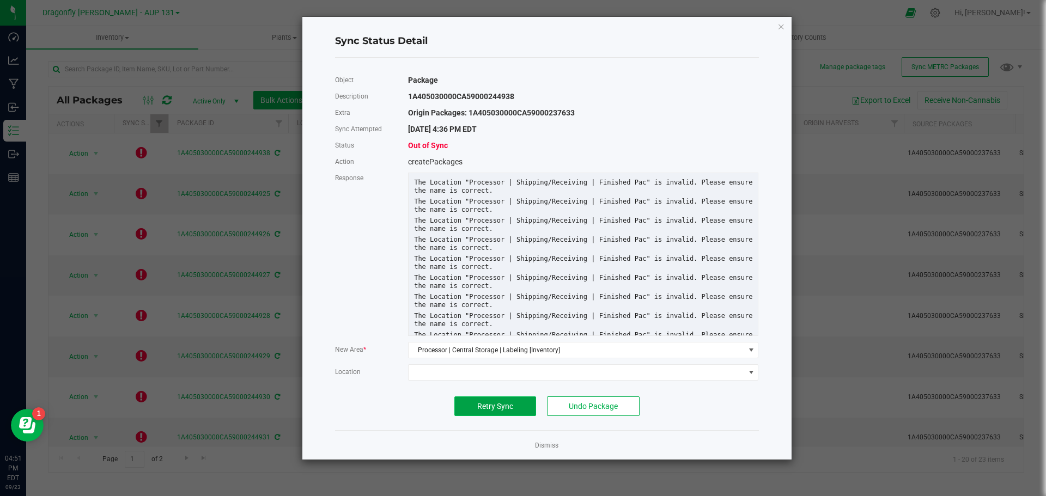
click at [491, 400] on button "Retry Sync" at bounding box center [495, 406] width 82 height 20
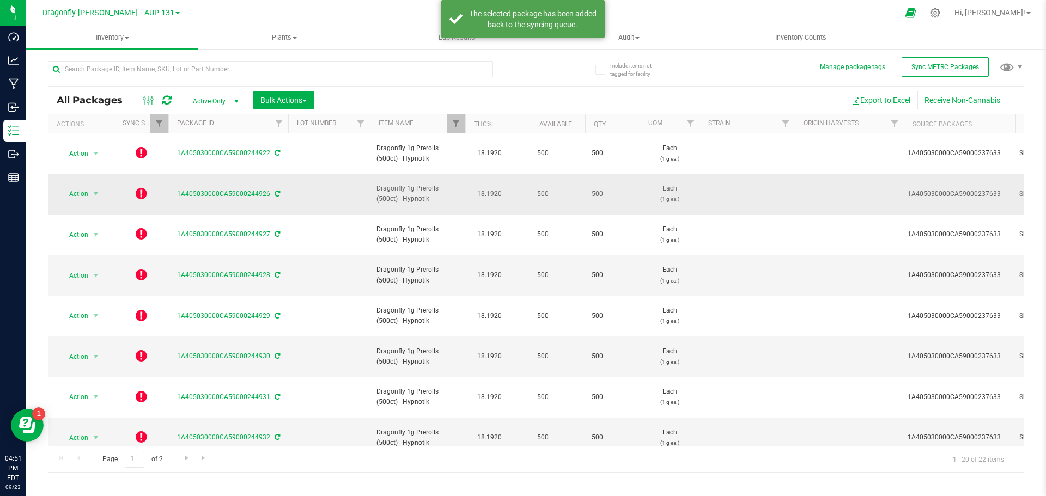
click at [140, 193] on icon at bounding box center [141, 193] width 11 height 13
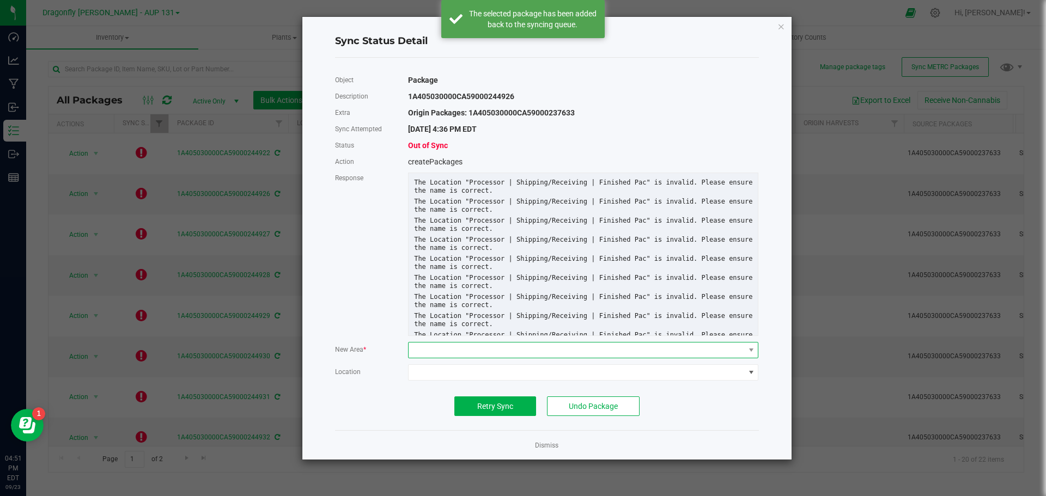
click at [486, 346] on span at bounding box center [575, 350] width 335 height 15
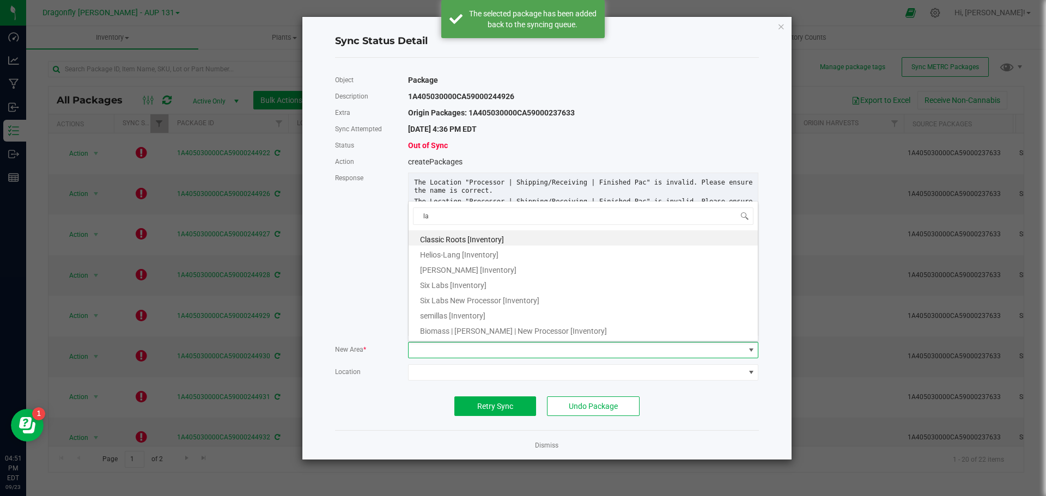
type input "lab"
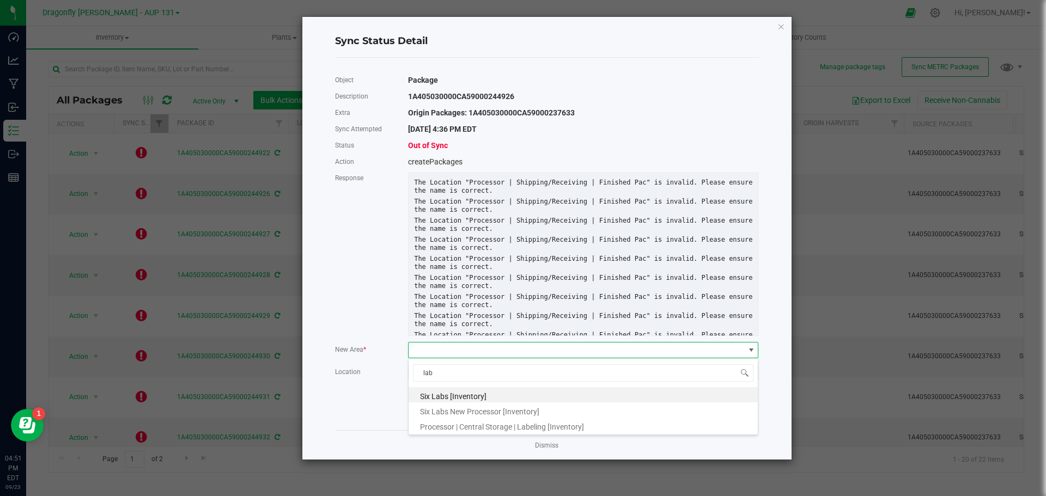
click at [492, 428] on span "Processor | Central Storage | Labeling [Inventory]" at bounding box center [502, 427] width 164 height 9
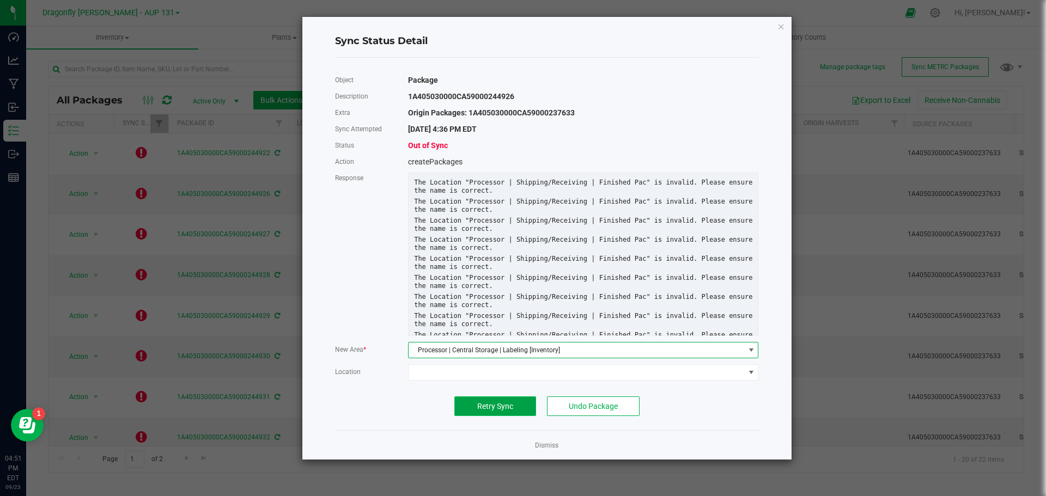
click at [498, 405] on span "Retry Sync" at bounding box center [495, 406] width 36 height 9
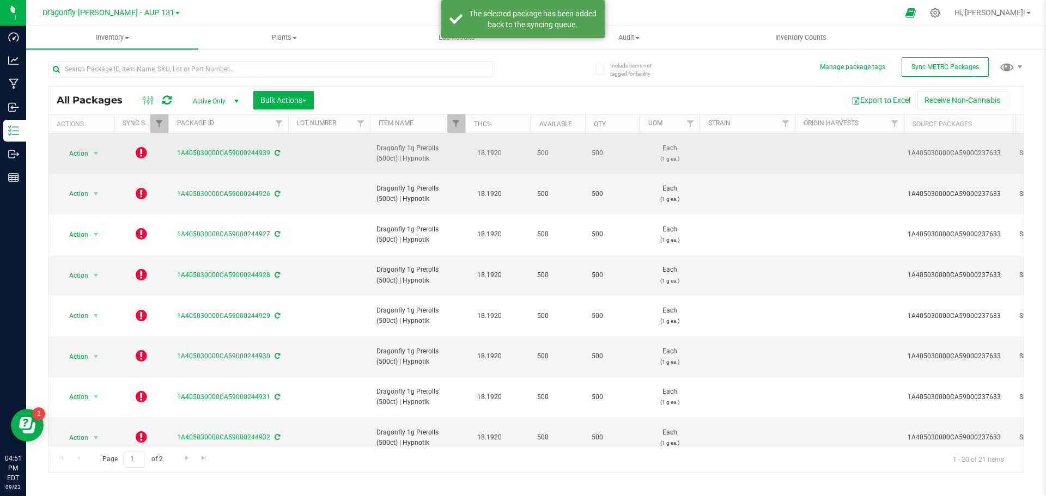
click at [138, 152] on icon at bounding box center [141, 152] width 11 height 13
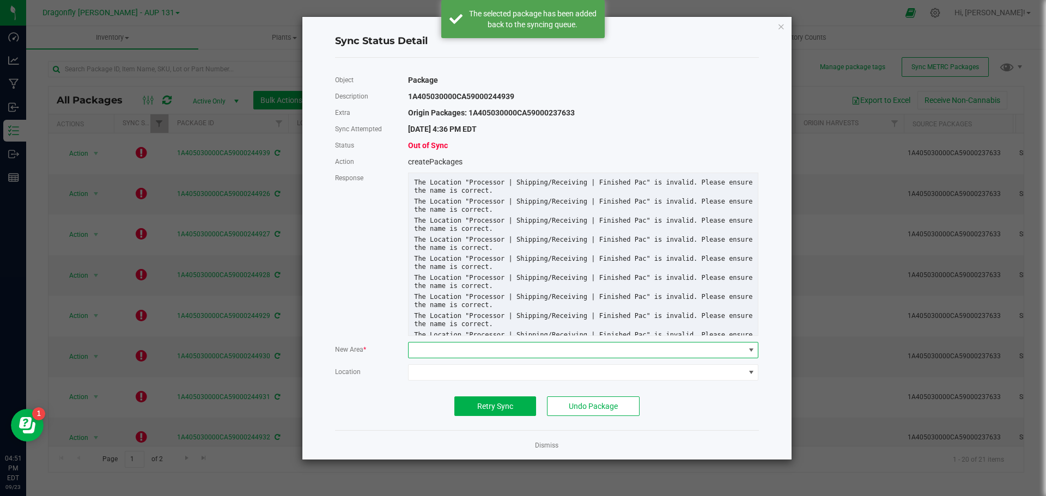
click at [485, 347] on span at bounding box center [575, 350] width 335 height 15
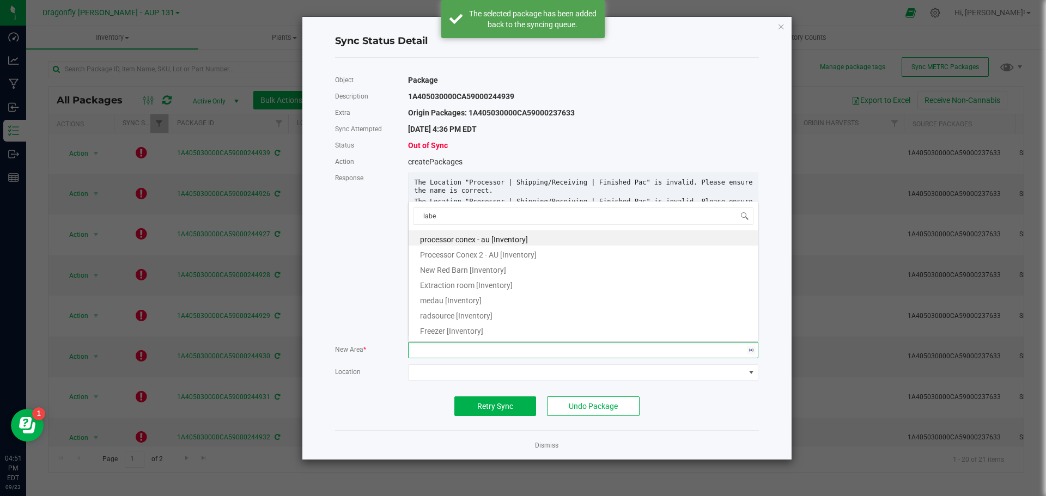
type input "label"
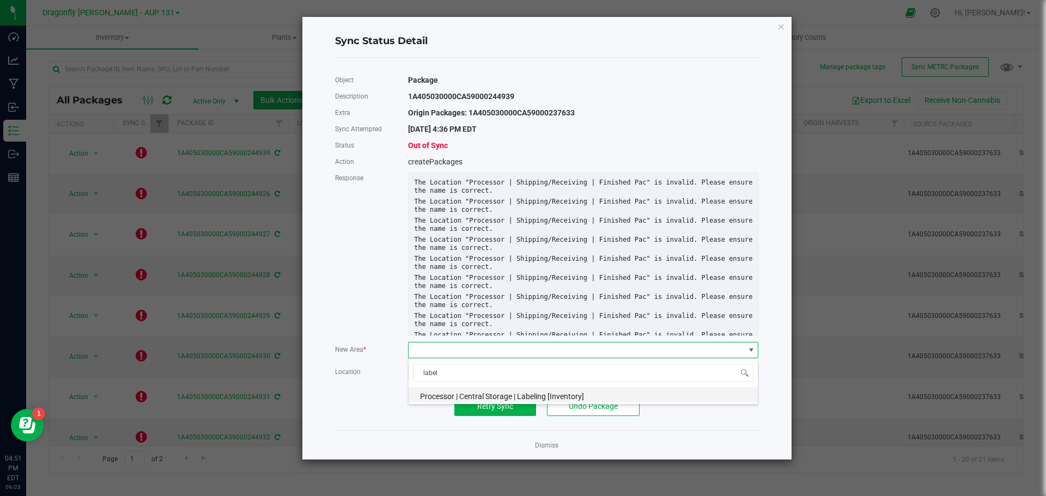
click at [474, 398] on span "Processor | Central Storage | Labeling [Inventory]" at bounding box center [502, 396] width 164 height 9
click at [479, 406] on span "Retry Sync" at bounding box center [495, 406] width 36 height 9
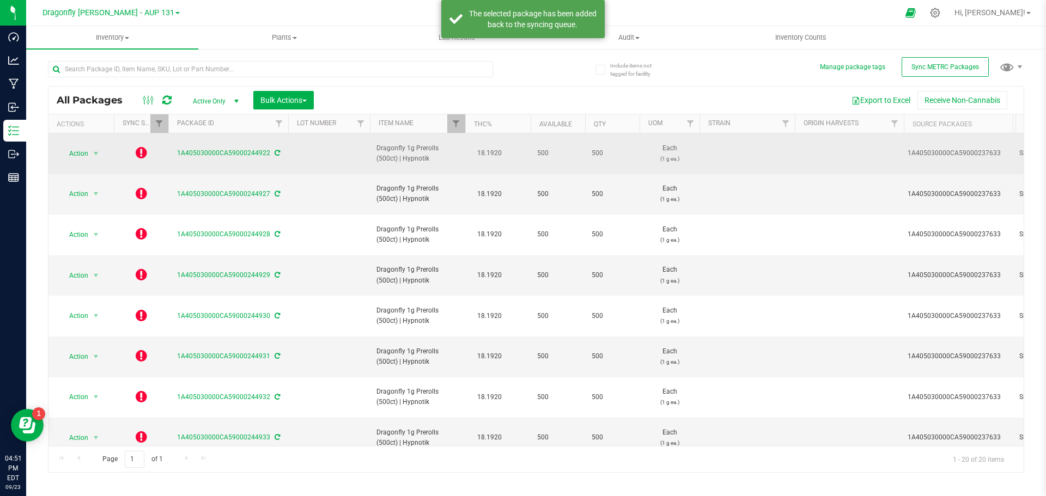
click at [142, 151] on icon at bounding box center [141, 152] width 11 height 13
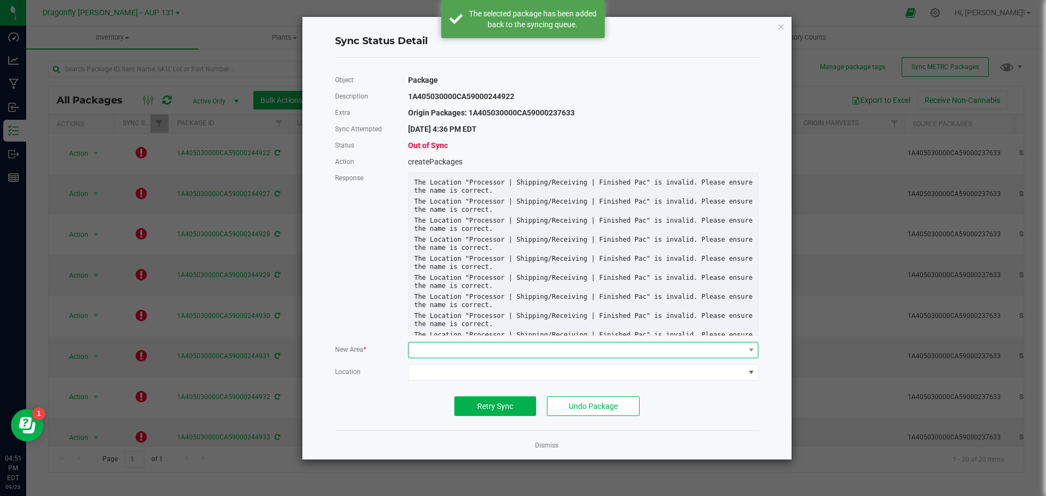
click at [508, 351] on span at bounding box center [575, 350] width 335 height 15
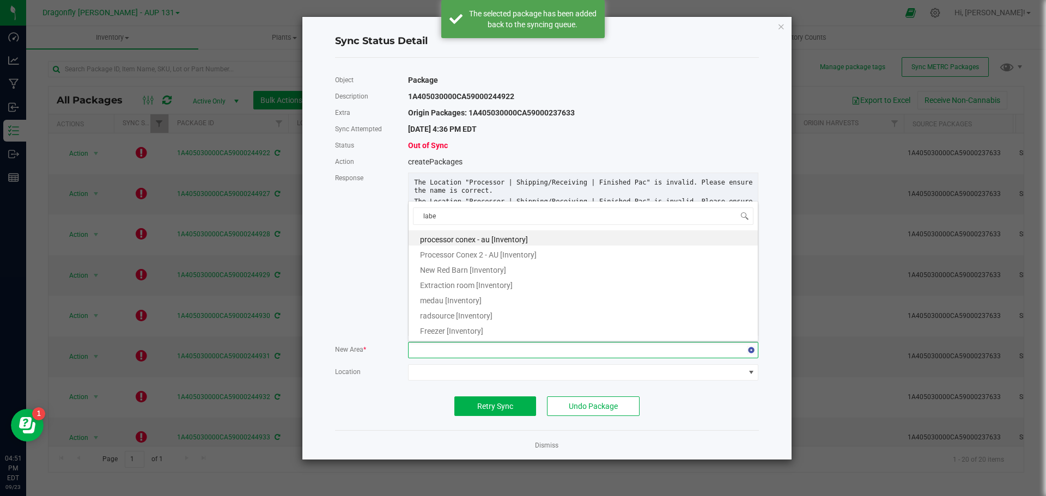
type input "label"
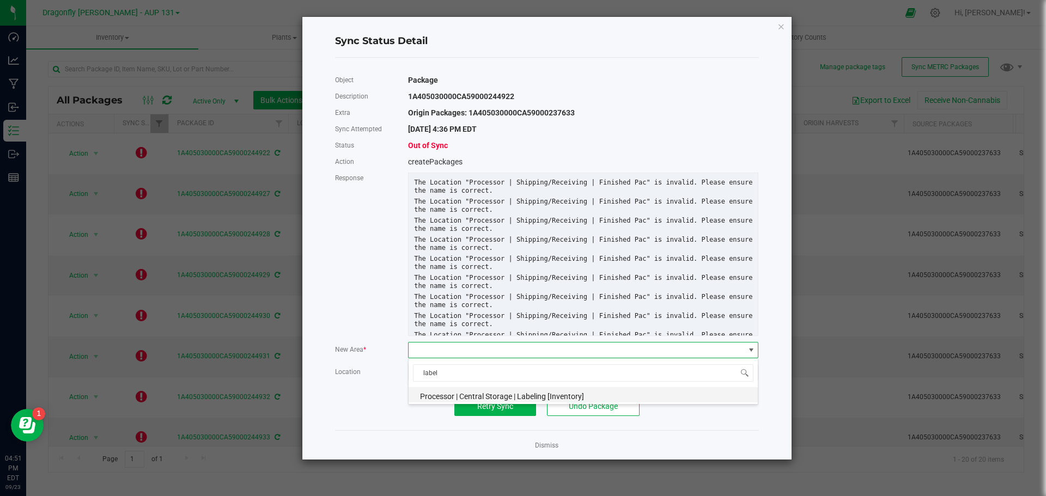
click at [510, 397] on span "Processor | Central Storage | Labeling [Inventory]" at bounding box center [502, 396] width 164 height 9
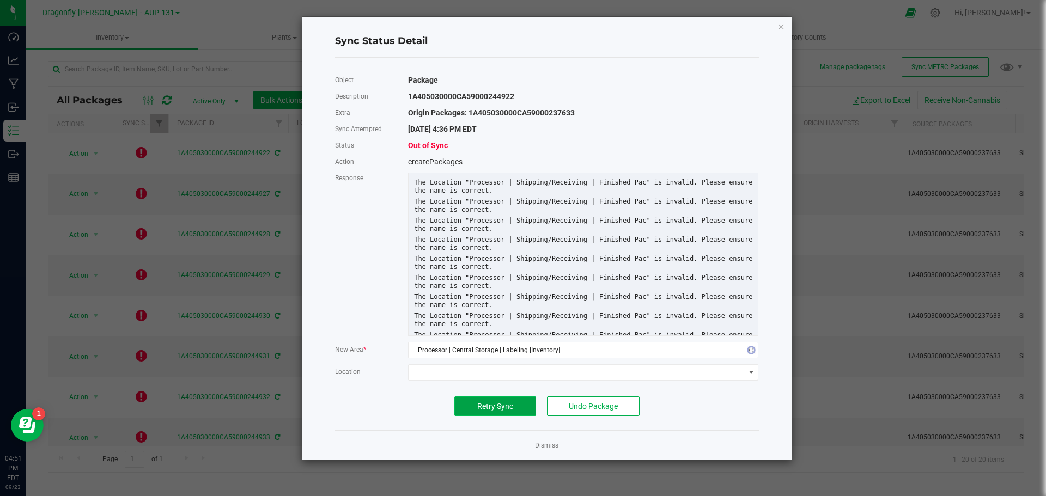
click at [494, 406] on span "Retry Sync" at bounding box center [495, 406] width 36 height 9
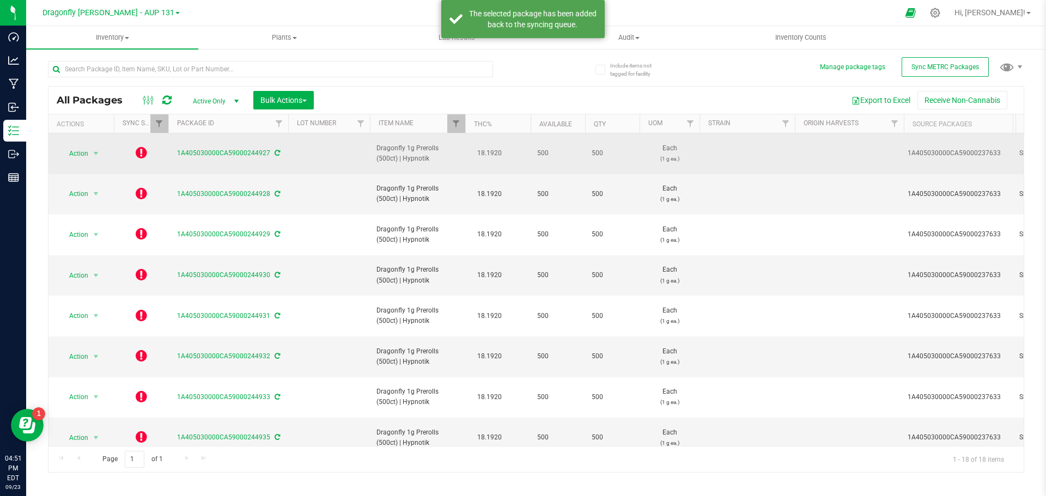
click at [139, 151] on icon at bounding box center [141, 152] width 11 height 13
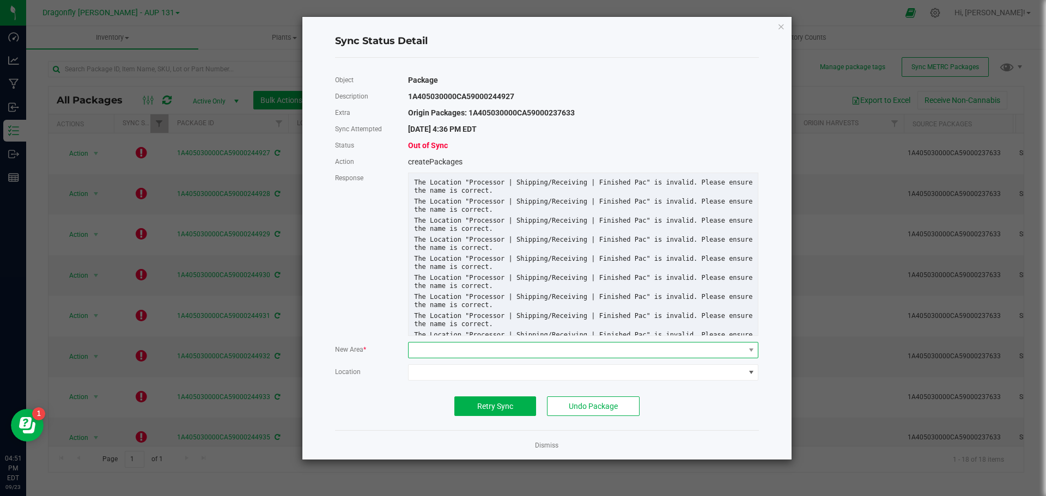
click at [479, 349] on span at bounding box center [575, 350] width 335 height 15
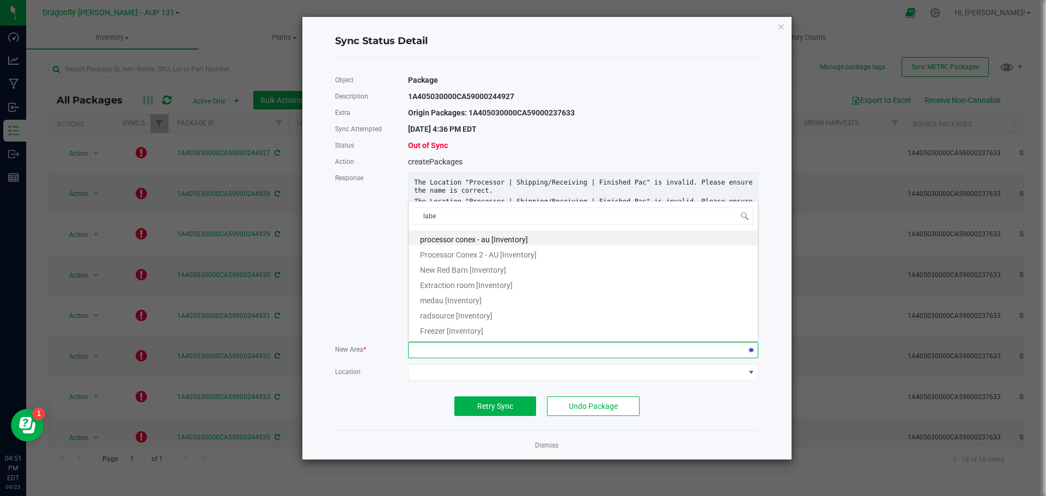
type input "label"
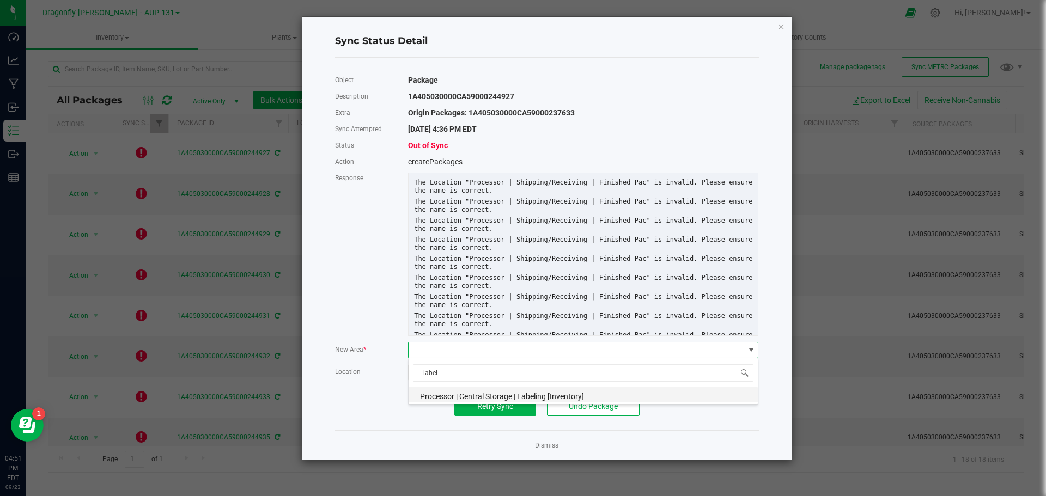
click at [484, 396] on span "Processor | Central Storage | Labeling [Inventory]" at bounding box center [502, 396] width 164 height 9
click at [490, 412] on button "Retry Sync" at bounding box center [495, 406] width 82 height 20
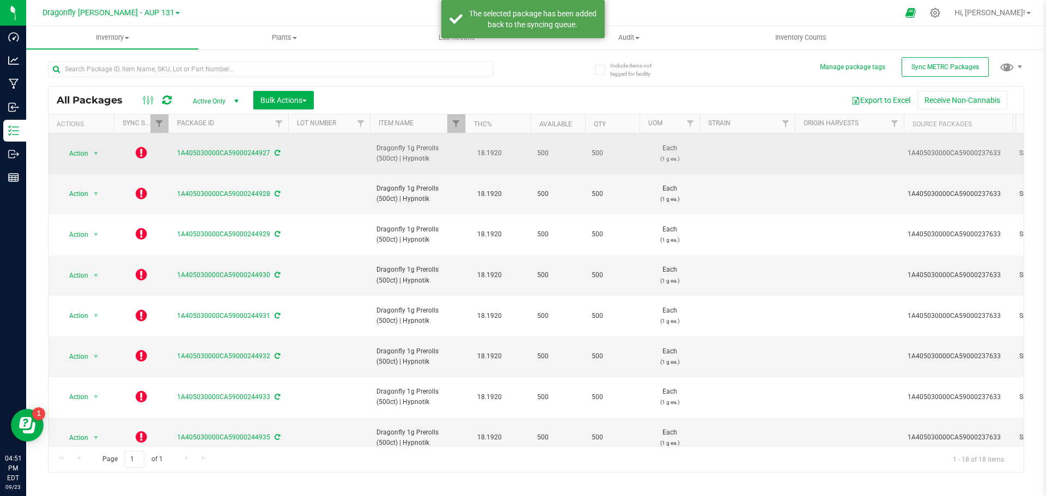
click at [142, 149] on icon at bounding box center [141, 152] width 11 height 13
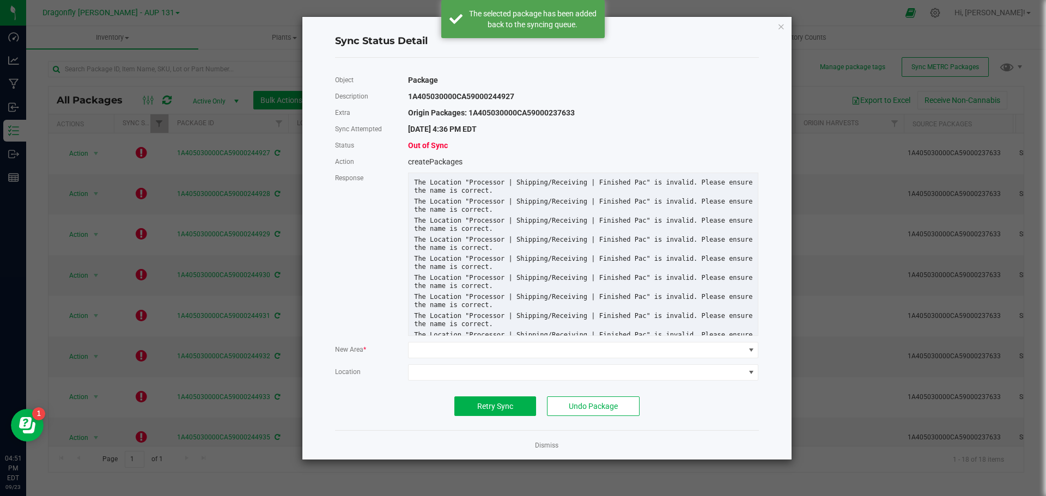
click at [547, 359] on div "Object Package Description 1A405030000CA59000244927 Extra Origin Packages: 1A40…" at bounding box center [547, 244] width 424 height 344
click at [546, 353] on span at bounding box center [575, 350] width 335 height 15
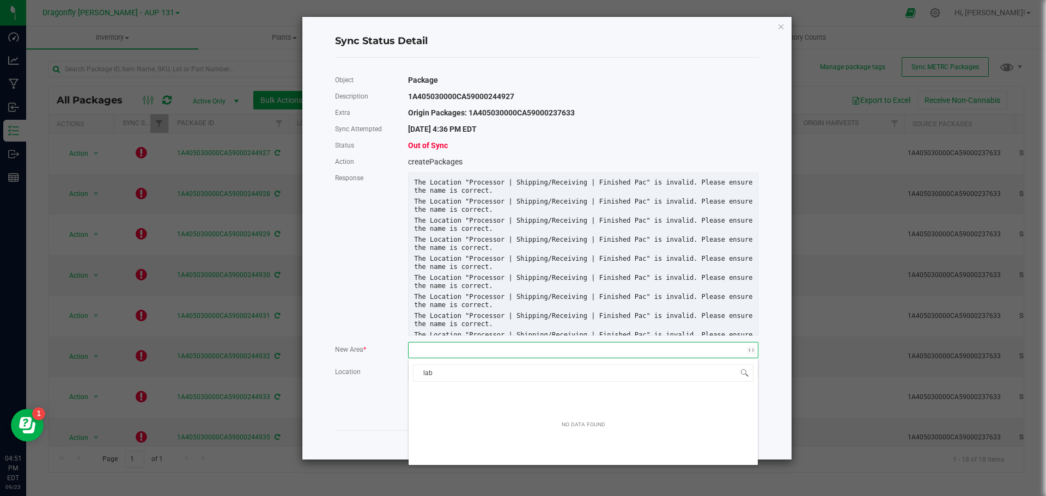
type input "labe"
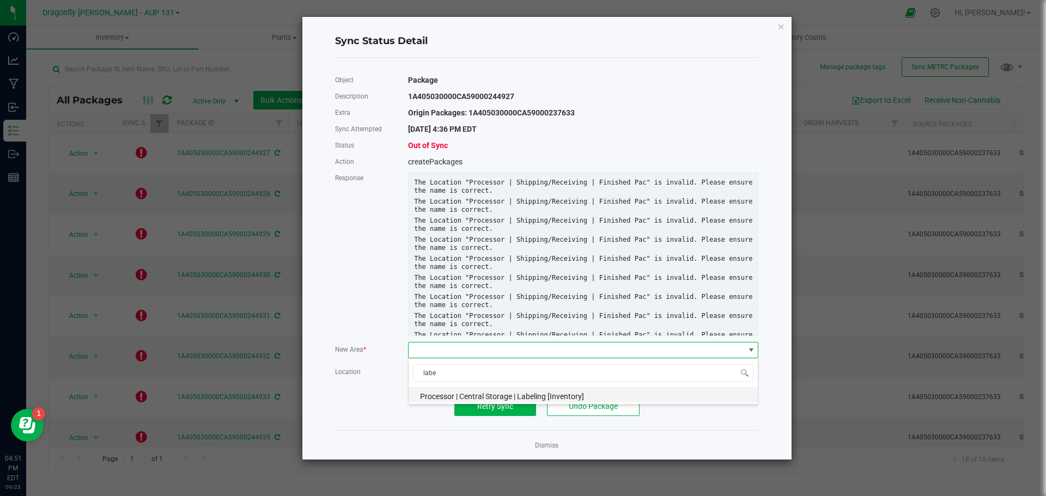
click at [545, 392] on span "Processor | Central Storage | Labeling [Inventory]" at bounding box center [502, 396] width 164 height 9
click at [499, 398] on button "Retry Sync" at bounding box center [495, 406] width 82 height 20
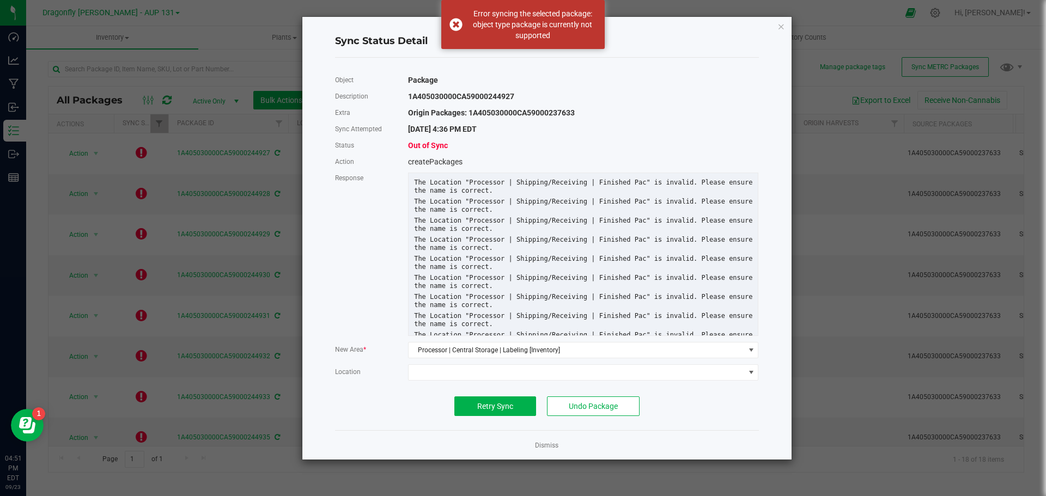
click at [538, 447] on link "Dismiss" at bounding box center [546, 445] width 23 height 9
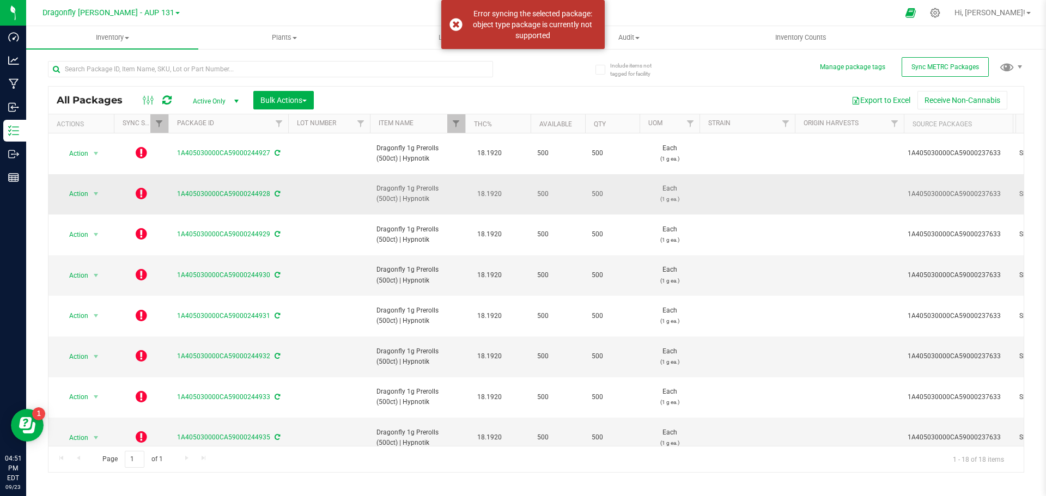
click at [139, 187] on icon at bounding box center [141, 193] width 11 height 13
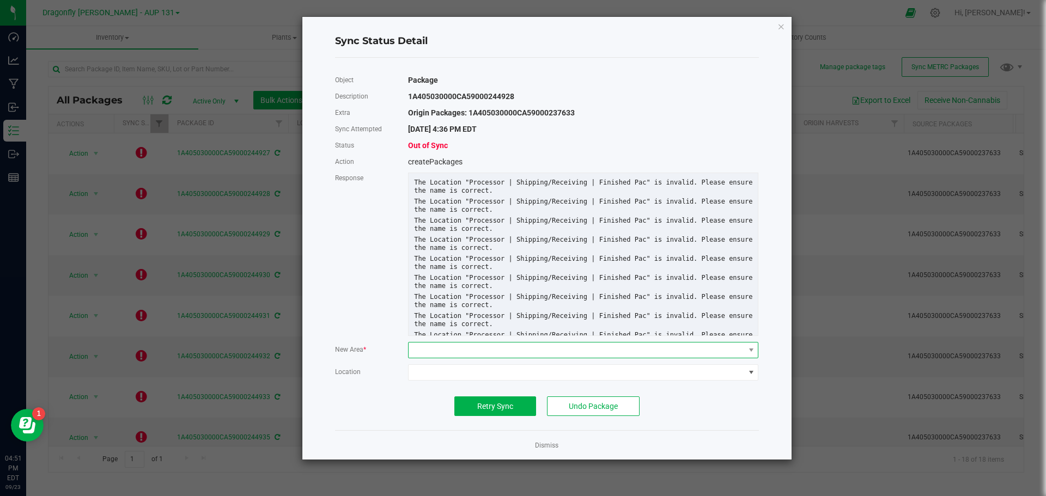
click at [472, 352] on span at bounding box center [575, 350] width 335 height 15
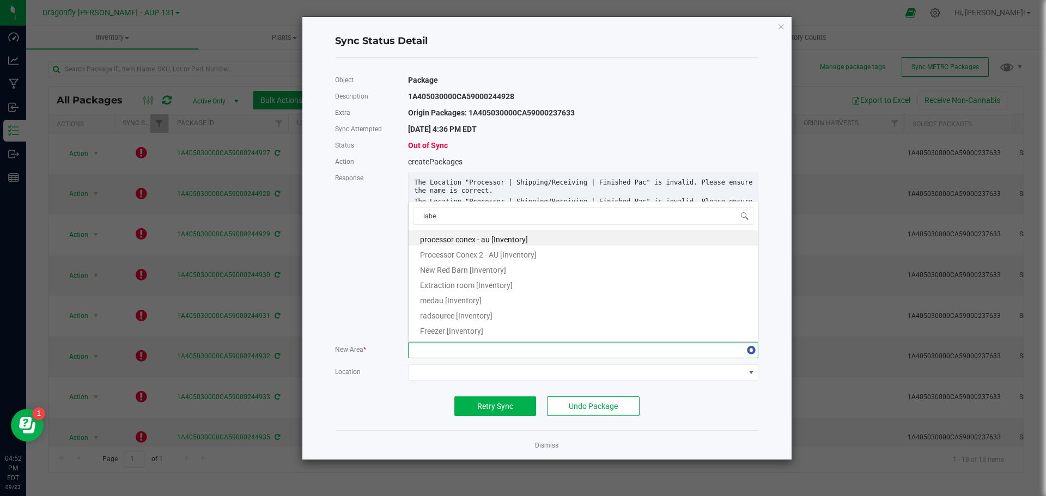
type input "label"
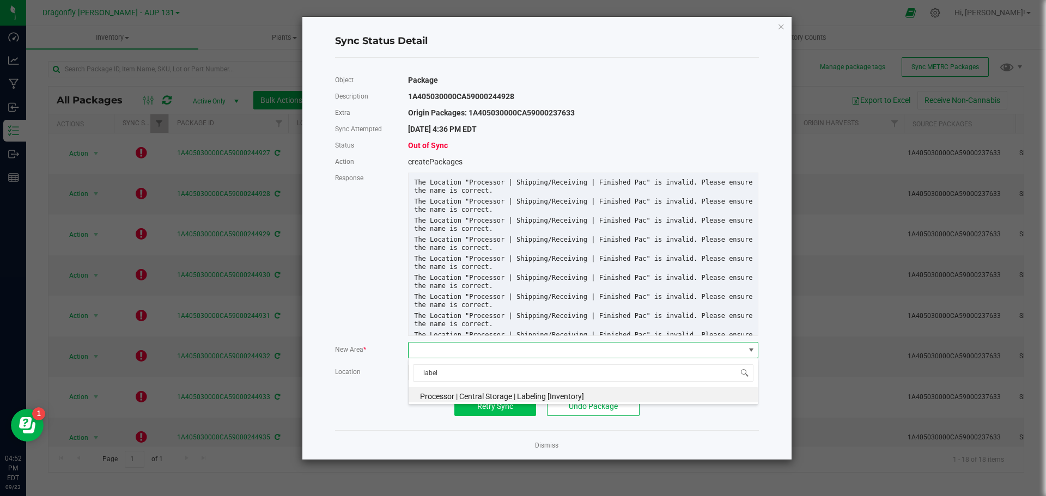
click at [491, 400] on li "Processor | Central Storage | Labeling [Inventory]" at bounding box center [582, 394] width 349 height 15
click at [493, 404] on span "Retry Sync" at bounding box center [495, 406] width 36 height 9
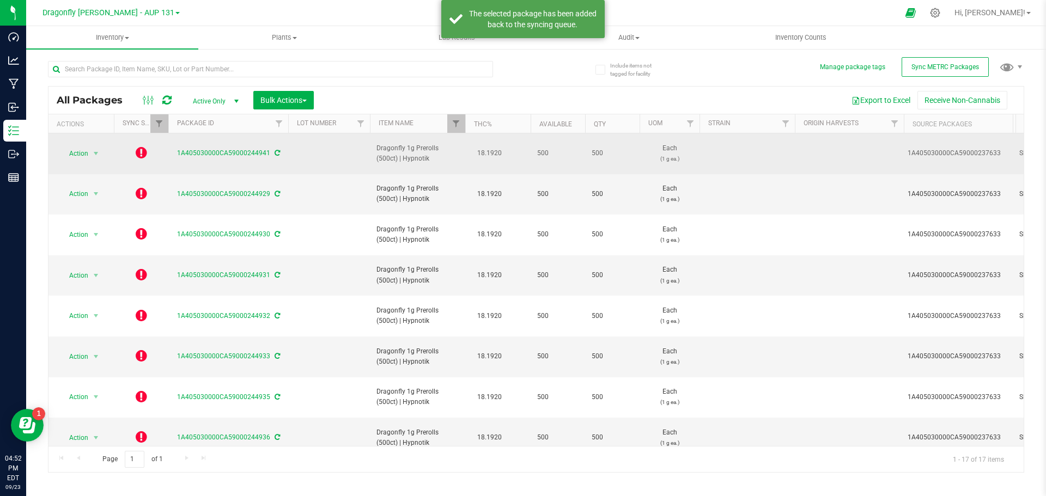
click at [140, 149] on icon at bounding box center [141, 152] width 11 height 13
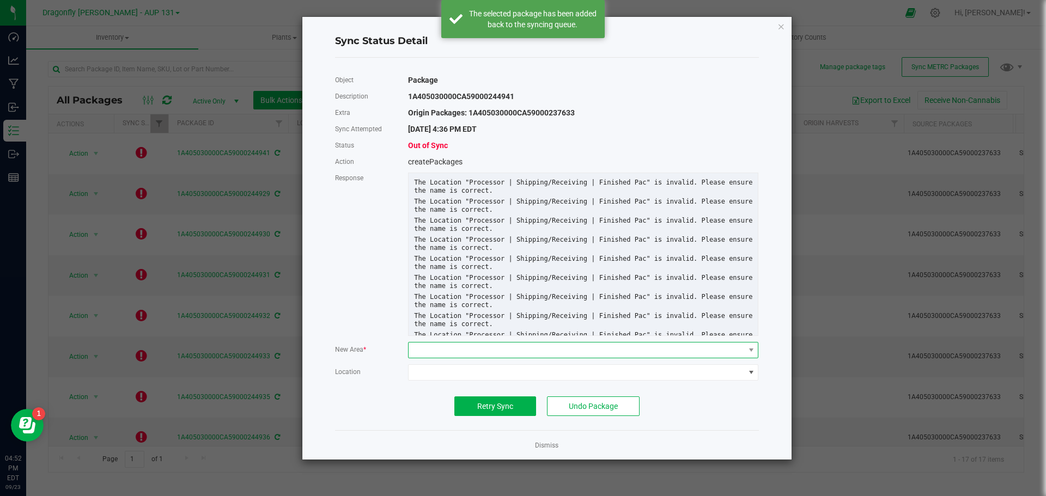
click at [453, 352] on span at bounding box center [575, 350] width 335 height 15
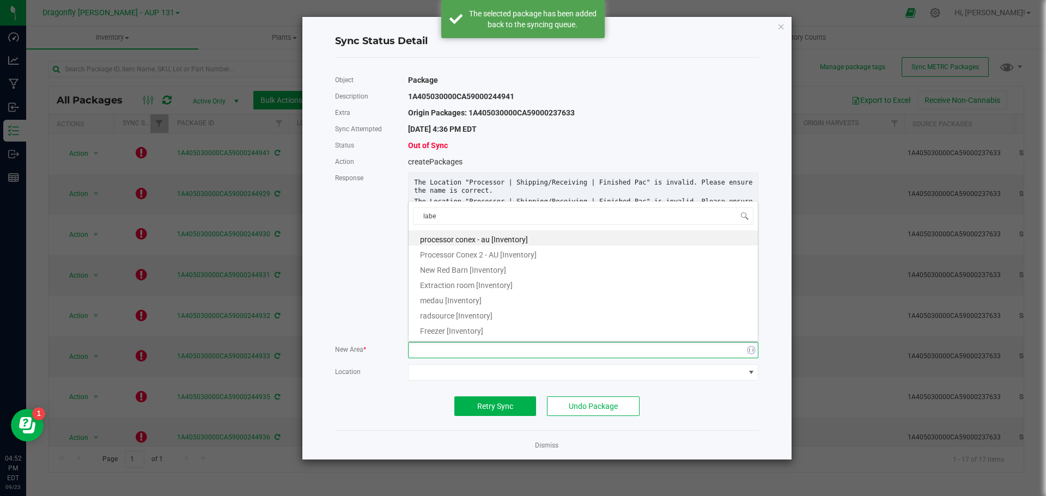
type input "label"
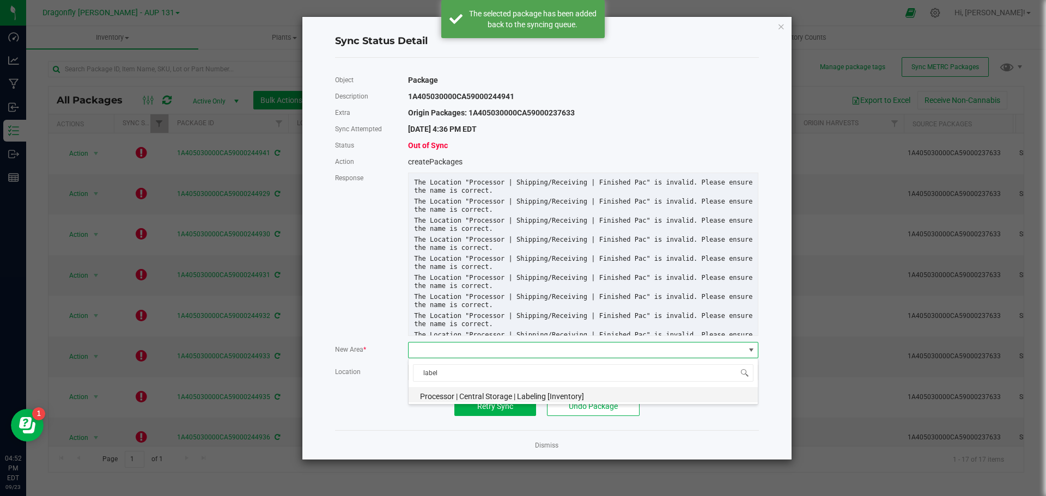
click at [500, 394] on span "Processor | Central Storage | Labeling [Inventory]" at bounding box center [502, 396] width 164 height 9
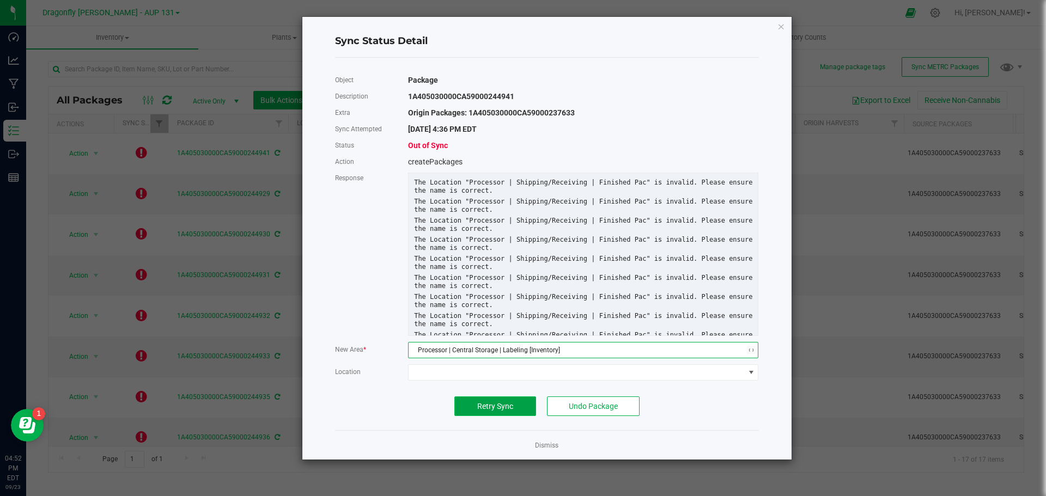
click at [492, 402] on span "Retry Sync" at bounding box center [495, 406] width 36 height 9
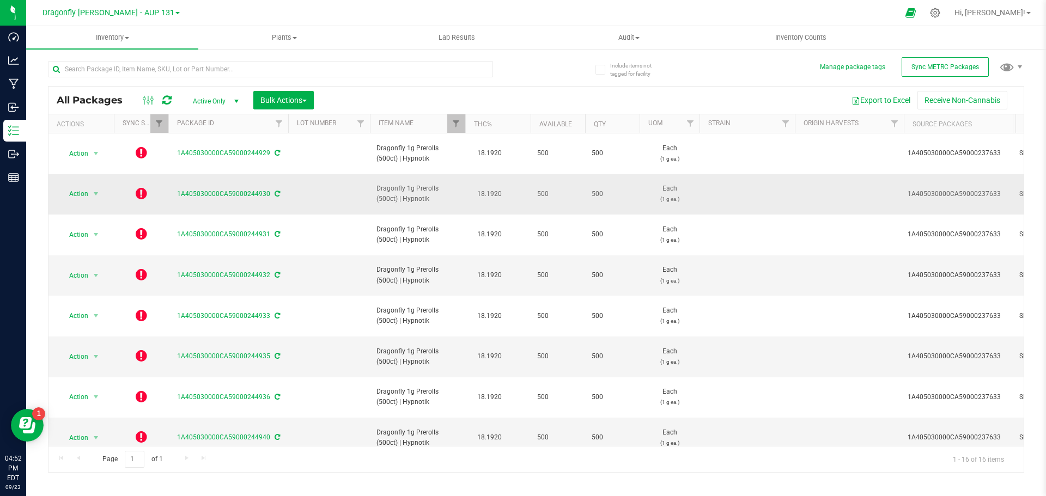
click at [138, 191] on icon at bounding box center [141, 193] width 11 height 13
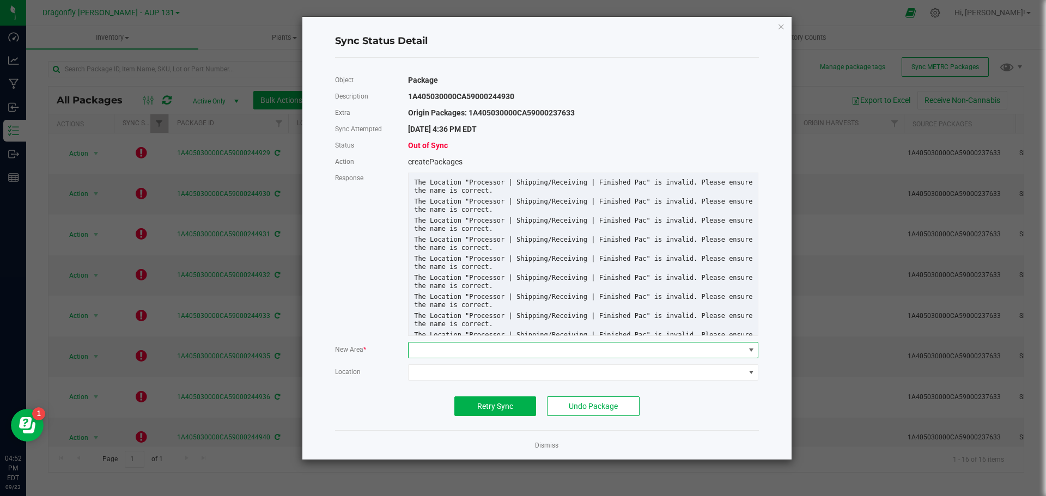
click at [504, 350] on span at bounding box center [575, 350] width 335 height 15
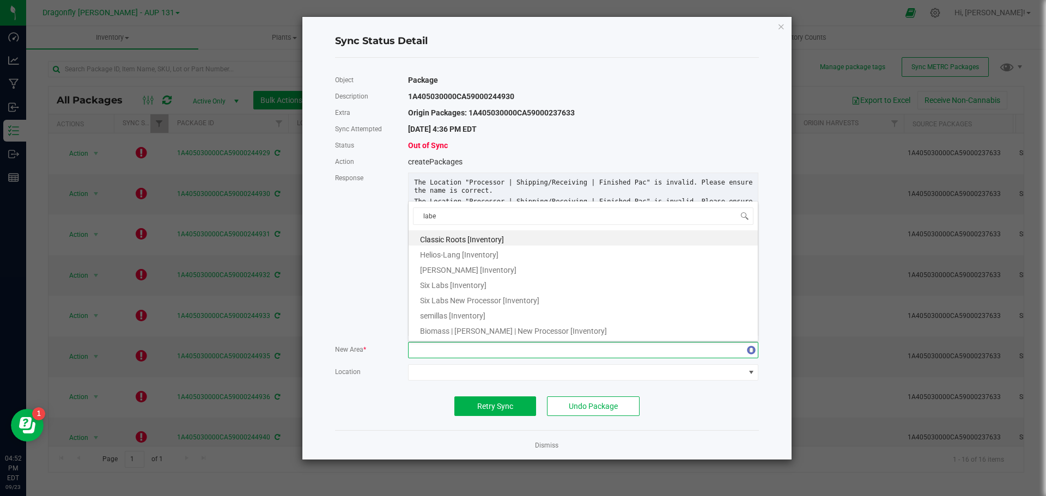
type input "label"
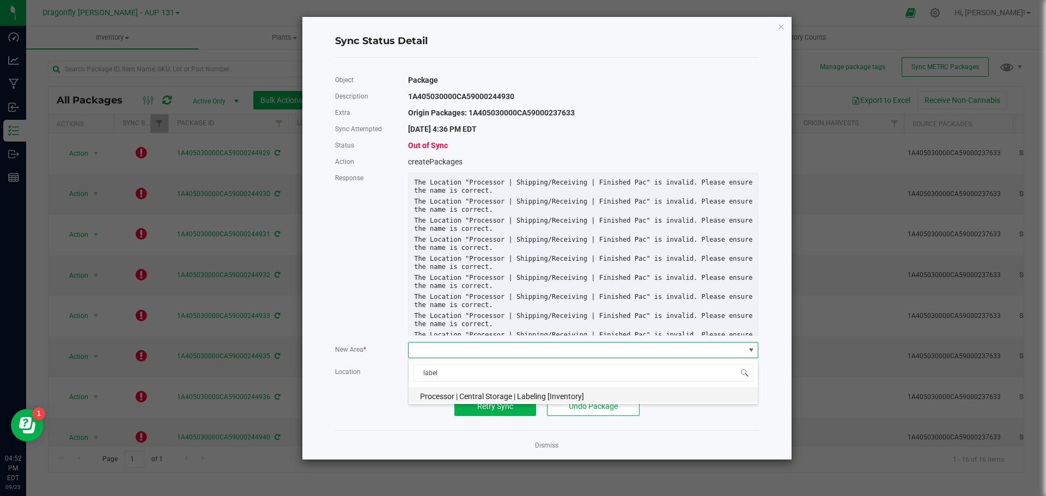
click at [495, 395] on span "Processor | Central Storage | Labeling [Inventory]" at bounding box center [502, 396] width 164 height 9
click at [490, 407] on span "Retry Sync" at bounding box center [495, 406] width 36 height 9
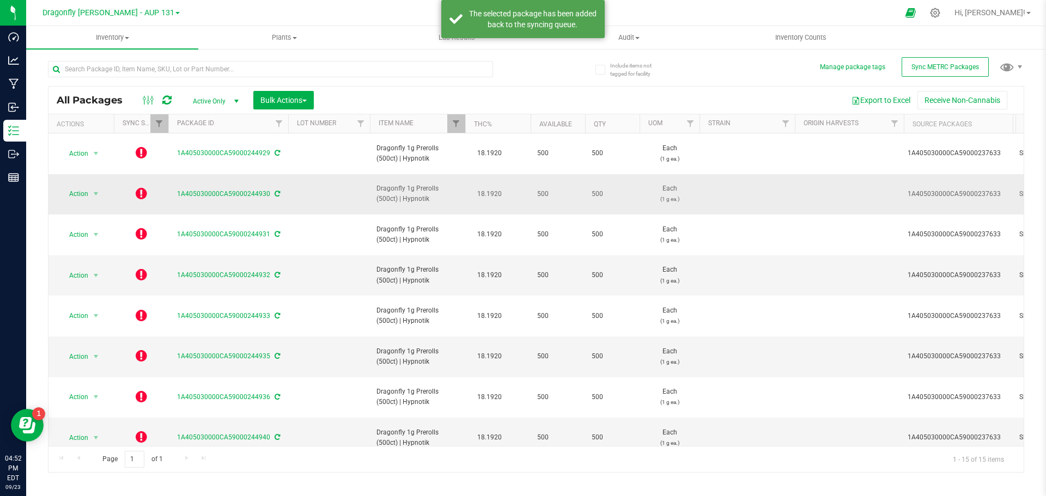
click at [140, 189] on icon at bounding box center [141, 193] width 11 height 13
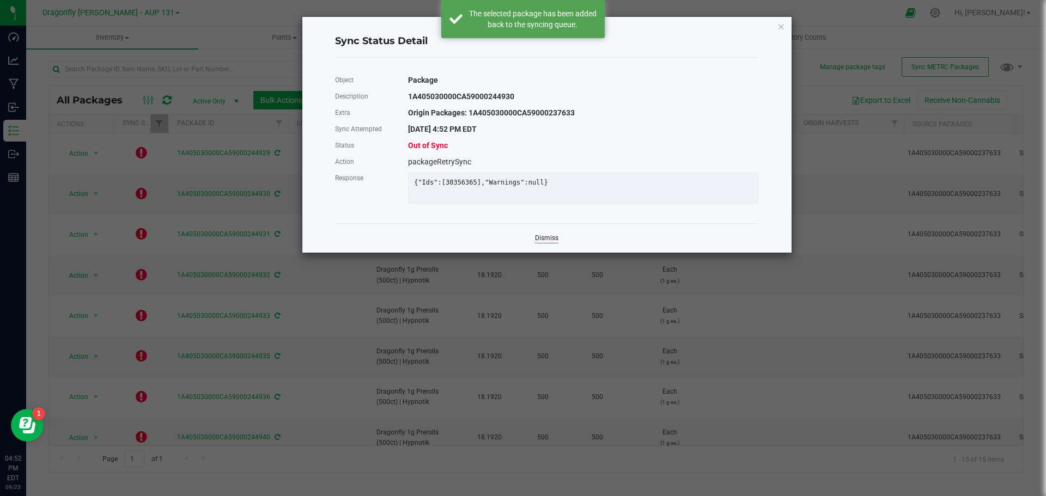
click at [540, 243] on link "Dismiss" at bounding box center [546, 238] width 23 height 9
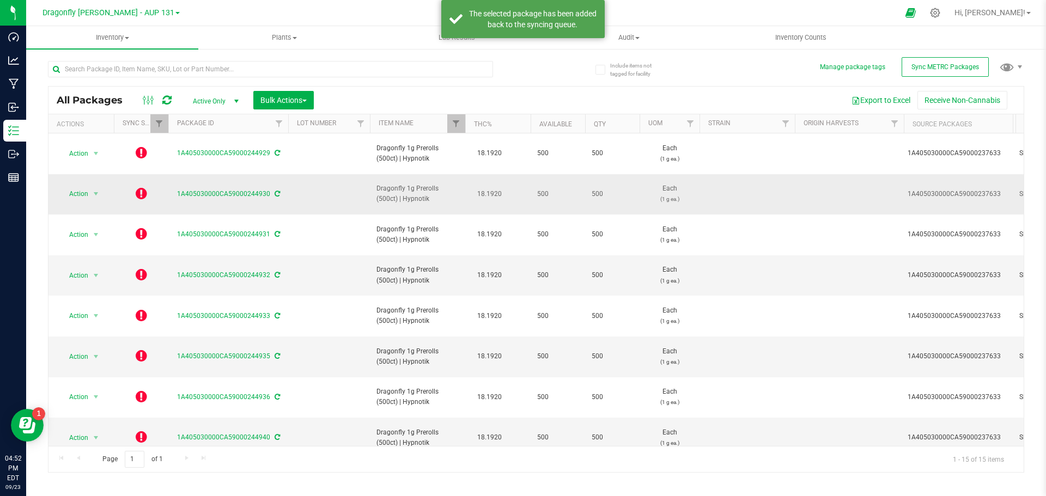
click at [144, 189] on icon at bounding box center [141, 193] width 11 height 13
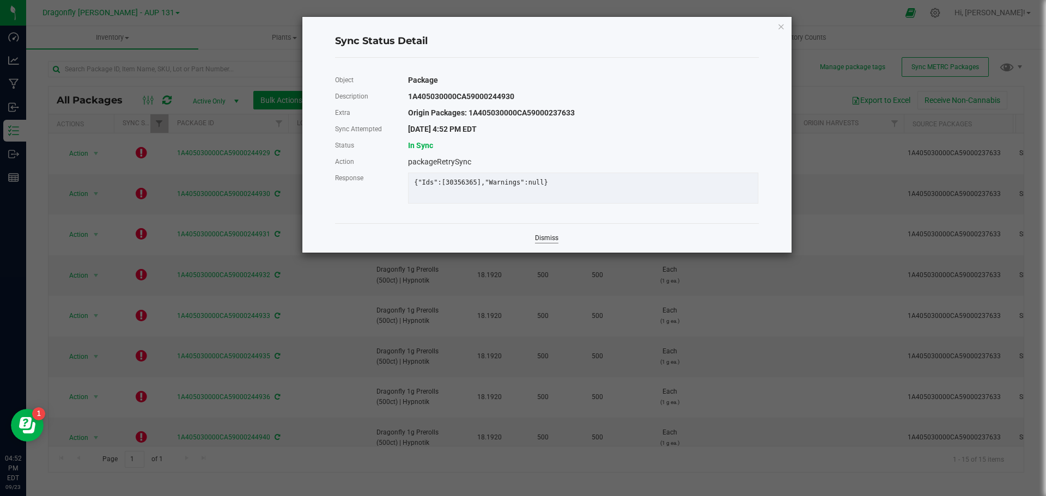
click at [551, 243] on link "Dismiss" at bounding box center [546, 238] width 23 height 9
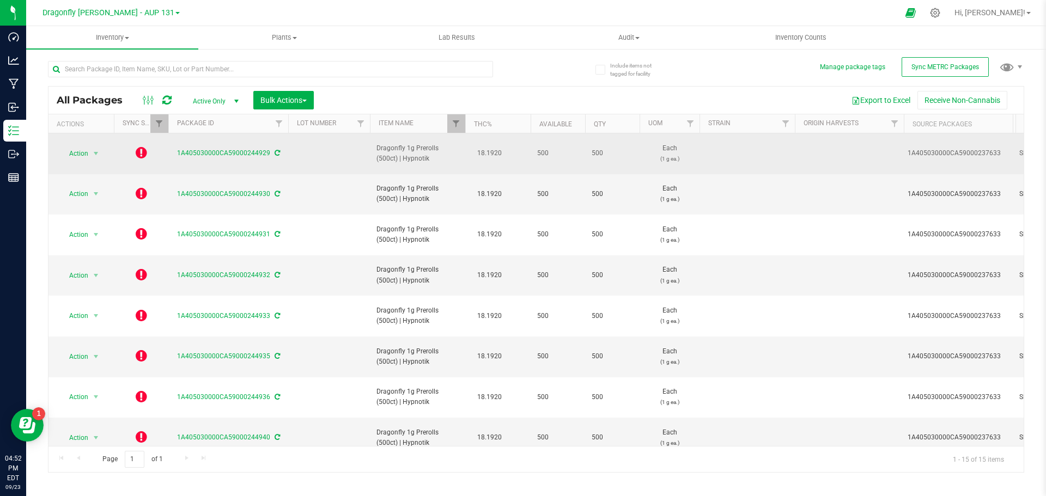
click at [141, 149] on icon at bounding box center [141, 152] width 11 height 13
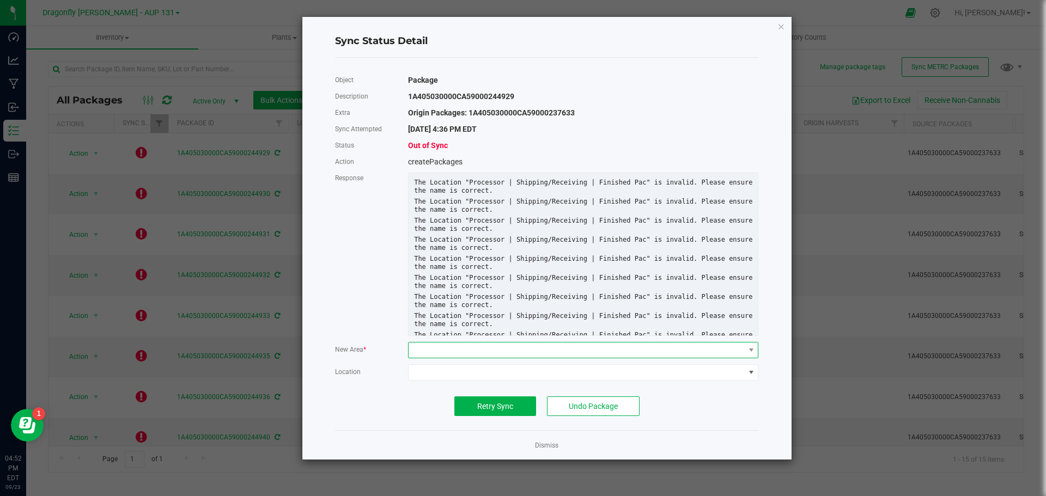
click at [518, 349] on span at bounding box center [575, 350] width 335 height 15
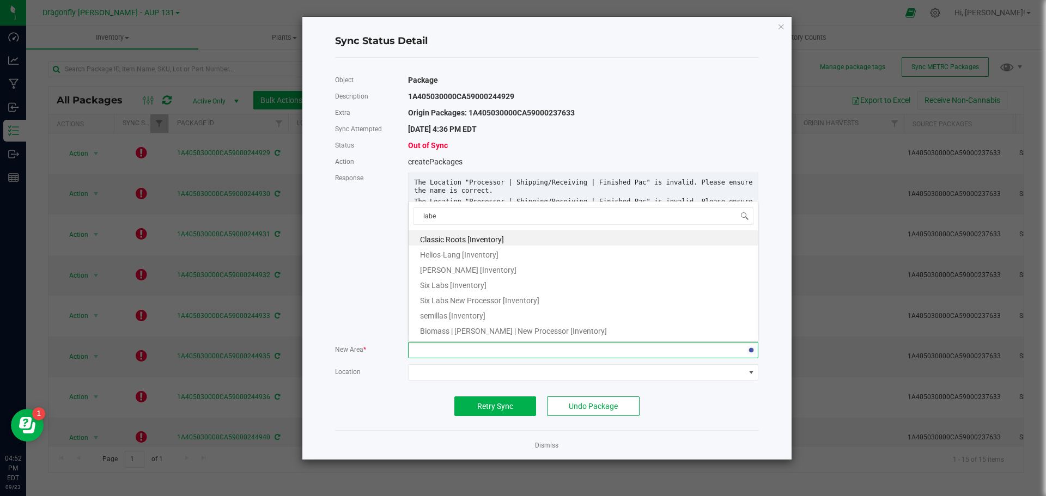
type input "label"
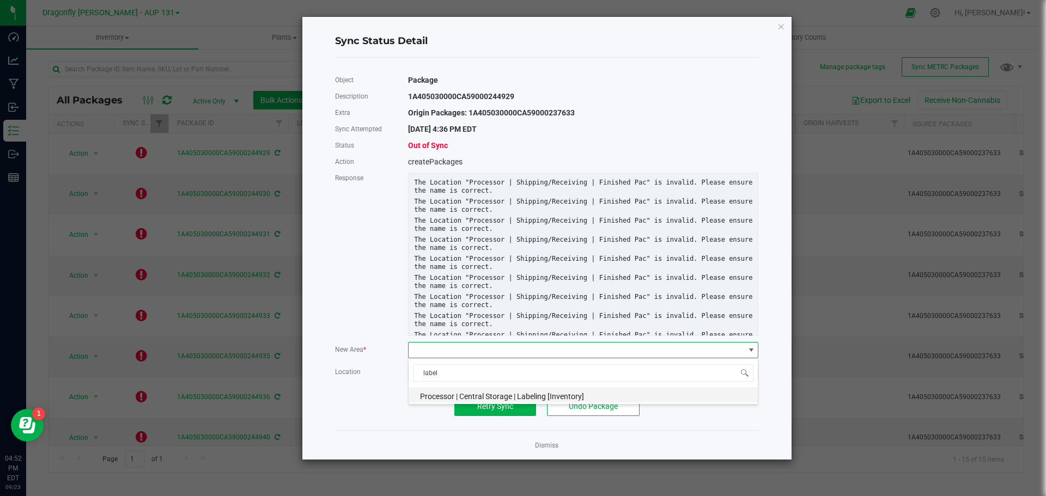
click at [462, 398] on span "Processor | Central Storage | Labeling [Inventory]" at bounding box center [502, 396] width 164 height 9
click at [467, 404] on button "Retry Sync" at bounding box center [495, 406] width 82 height 20
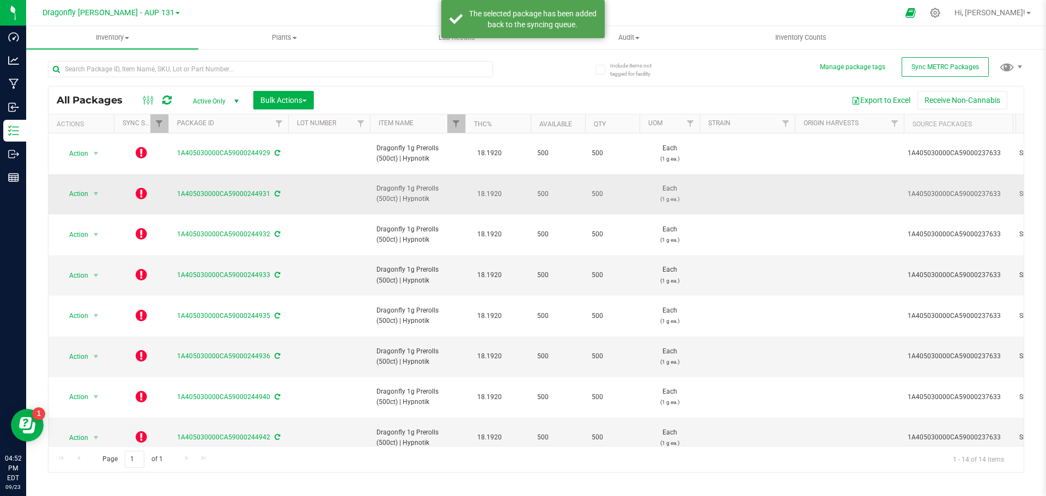
click at [146, 187] on icon at bounding box center [141, 193] width 11 height 13
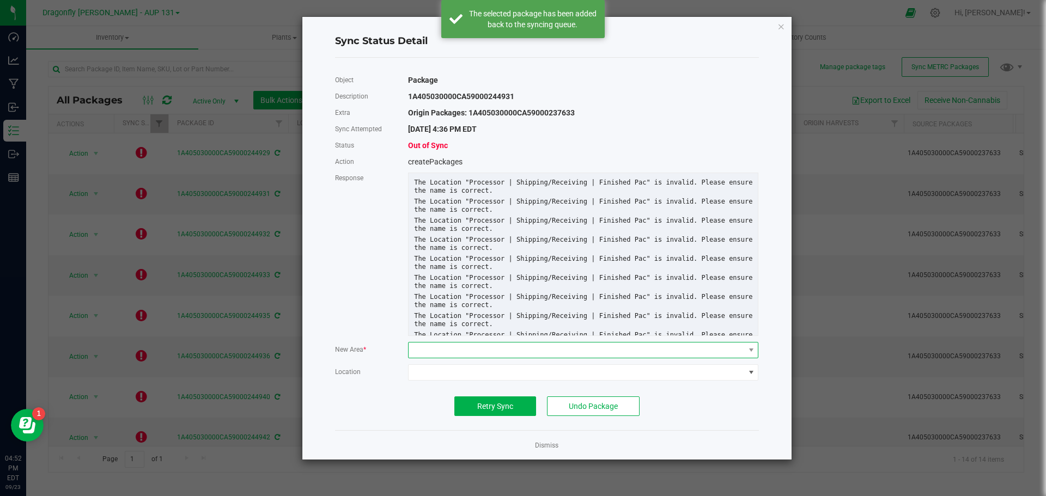
click at [508, 350] on span at bounding box center [575, 350] width 335 height 15
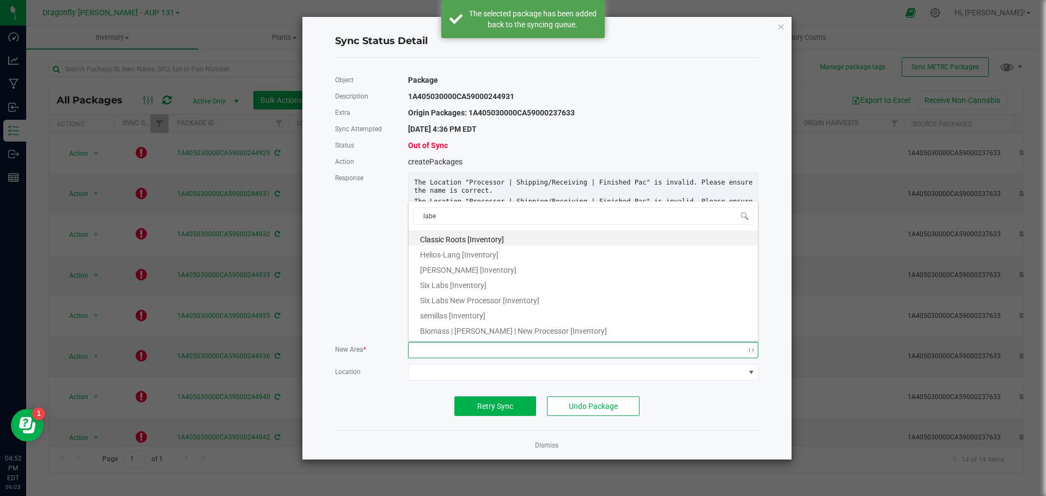
type input "label"
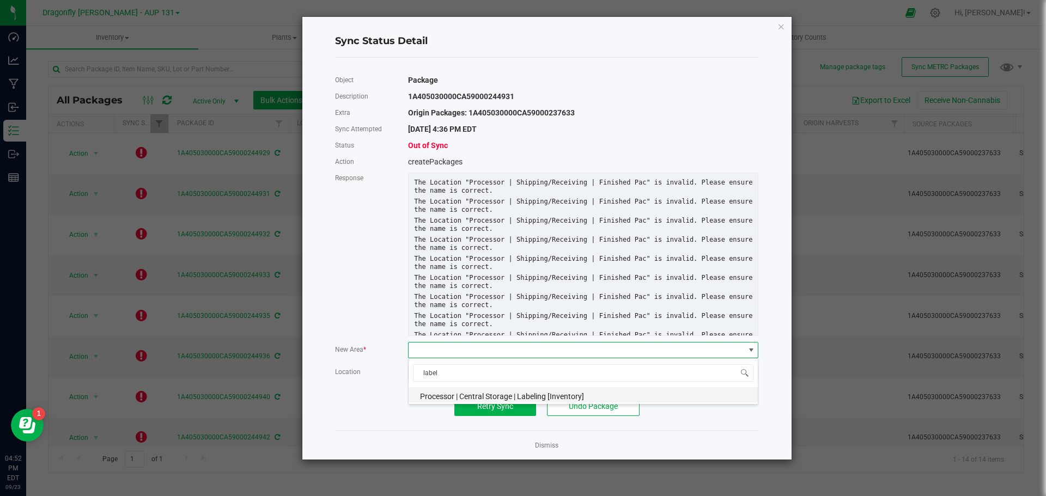
click at [497, 392] on span "Processor | Central Storage | Labeling [Inventory]" at bounding box center [502, 396] width 164 height 9
click at [496, 403] on span "Retry Sync" at bounding box center [495, 406] width 36 height 9
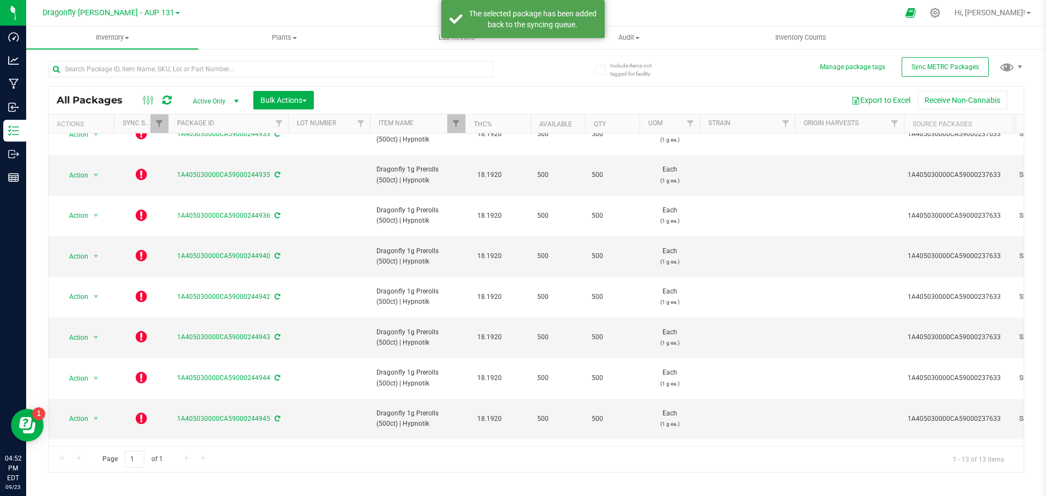
scroll to position [0, 0]
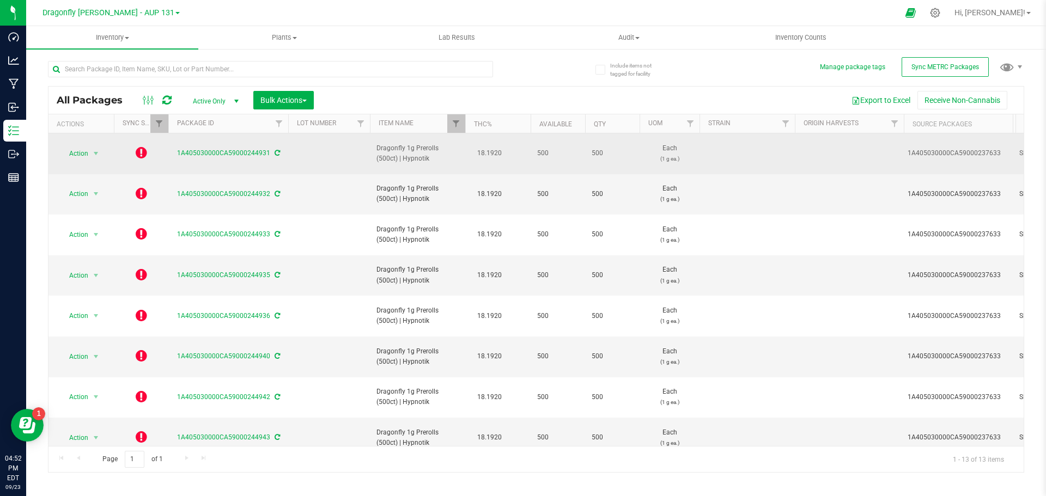
click at [141, 148] on icon at bounding box center [141, 152] width 11 height 13
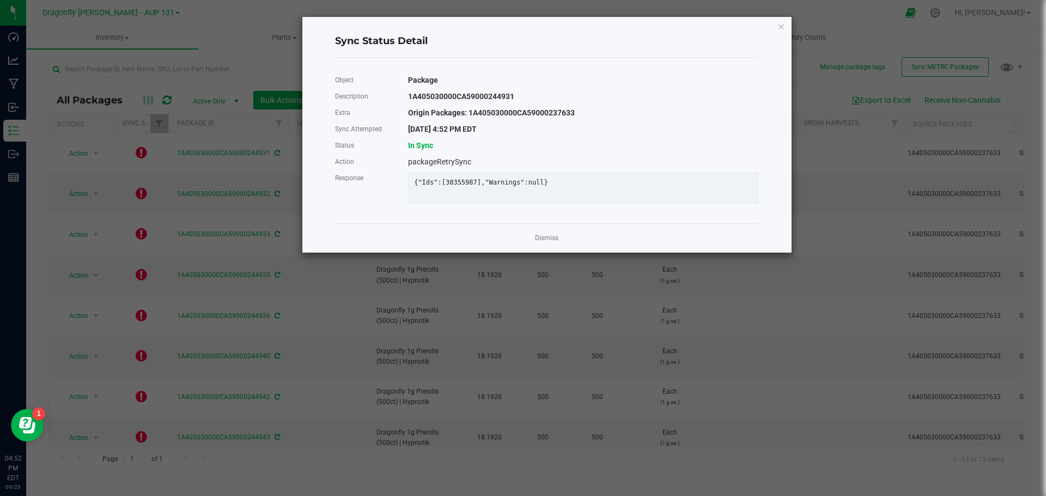
click at [547, 240] on app-cancel-button "Dismiss" at bounding box center [546, 238] width 23 height 11
click at [547, 243] on link "Dismiss" at bounding box center [546, 238] width 23 height 9
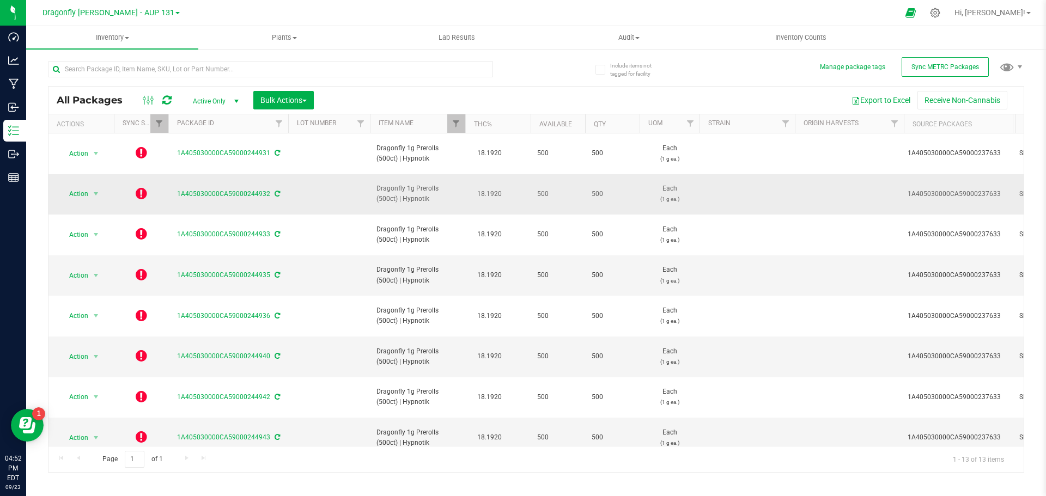
click at [139, 187] on icon at bounding box center [141, 193] width 11 height 13
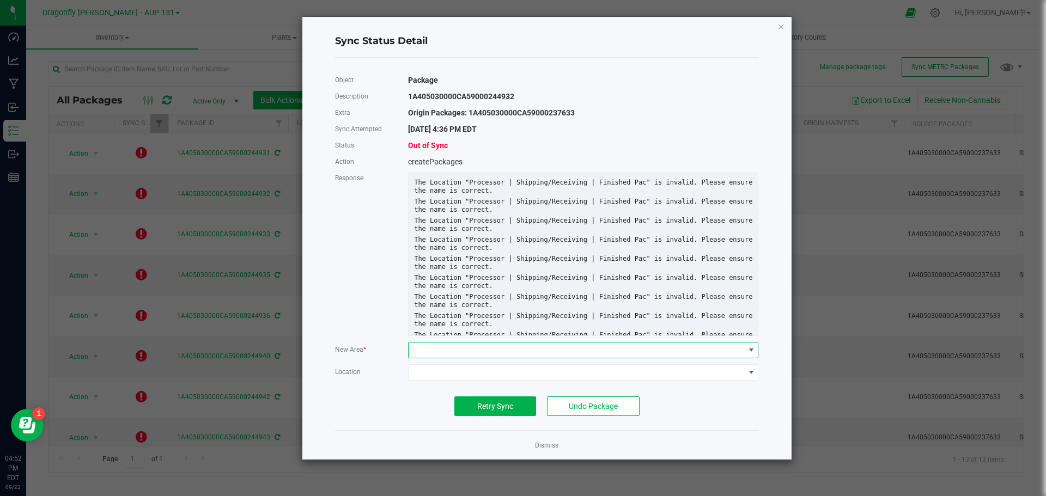
click at [481, 347] on span at bounding box center [575, 350] width 335 height 15
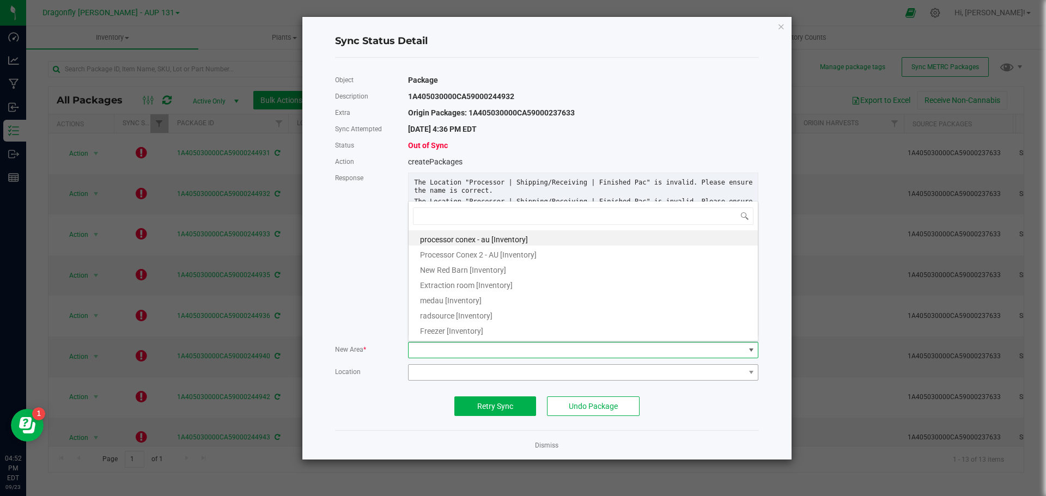
scroll to position [16, 351]
type input "lab"
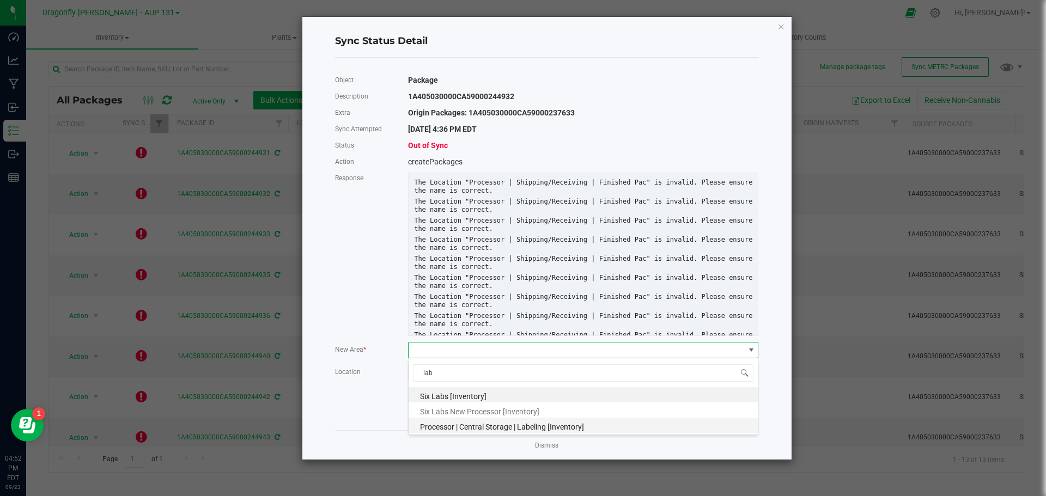
click at [466, 425] on span "Processor | Central Storage | Labeling [Inventory]" at bounding box center [502, 427] width 164 height 9
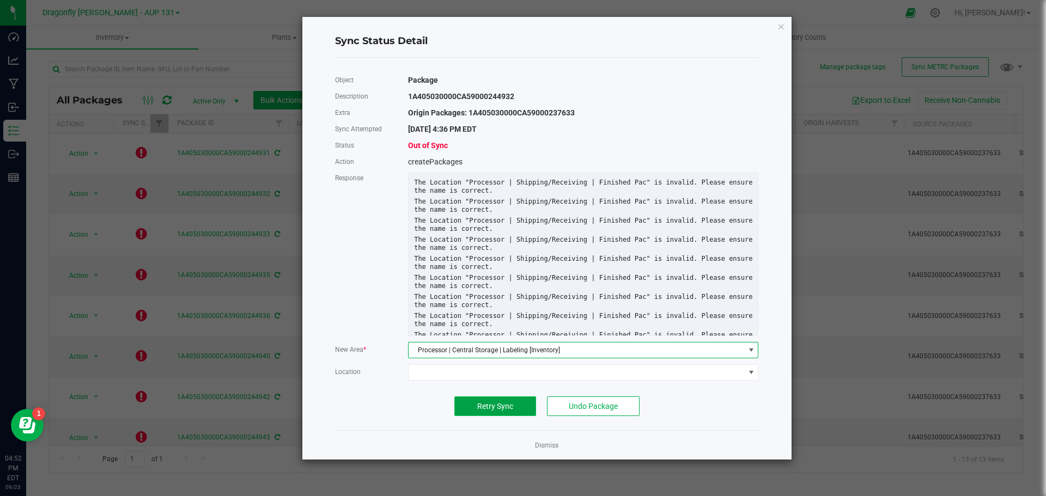
click at [479, 406] on span "Retry Sync" at bounding box center [495, 406] width 36 height 9
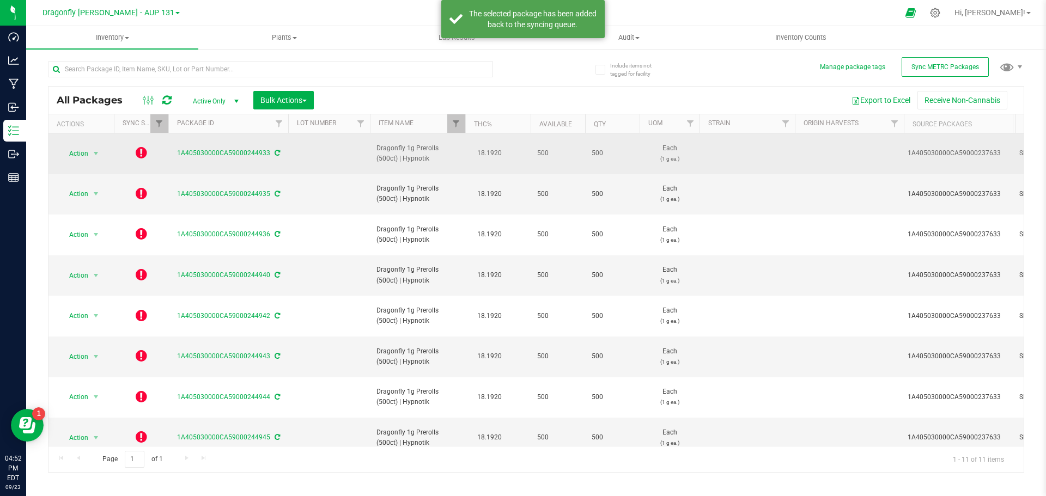
click at [142, 150] on icon at bounding box center [141, 152] width 11 height 13
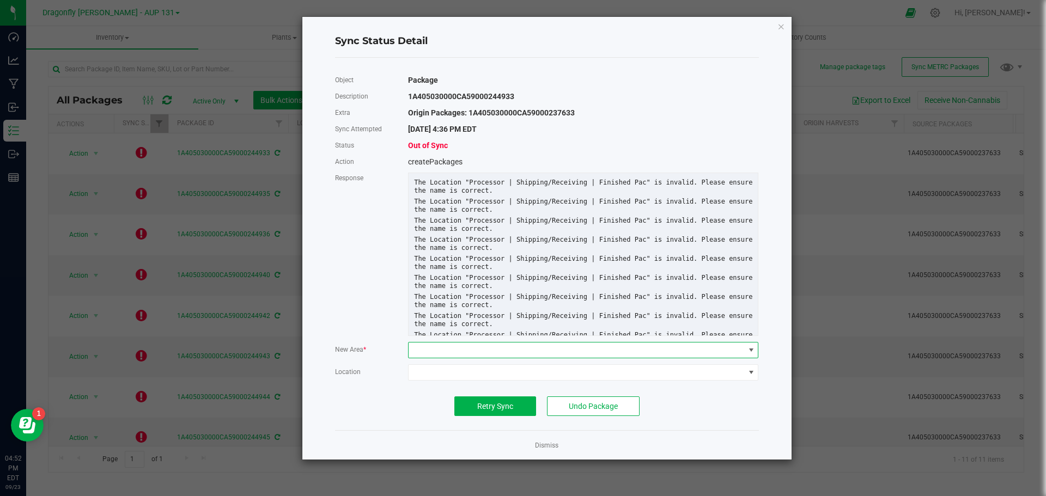
click at [504, 344] on span at bounding box center [575, 350] width 335 height 15
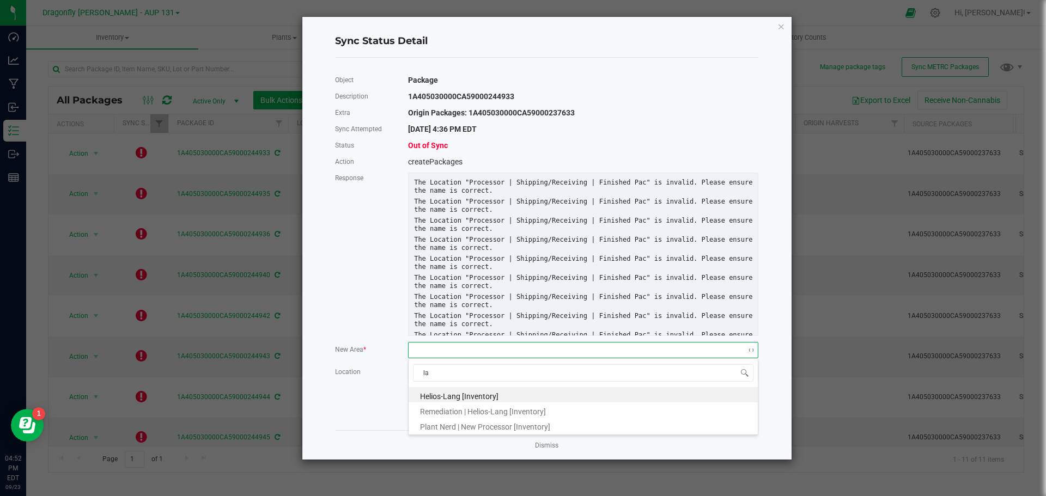
type input "lab"
click at [481, 420] on li "Processor | Central Storage | Labeling [Inventory]" at bounding box center [582, 425] width 349 height 15
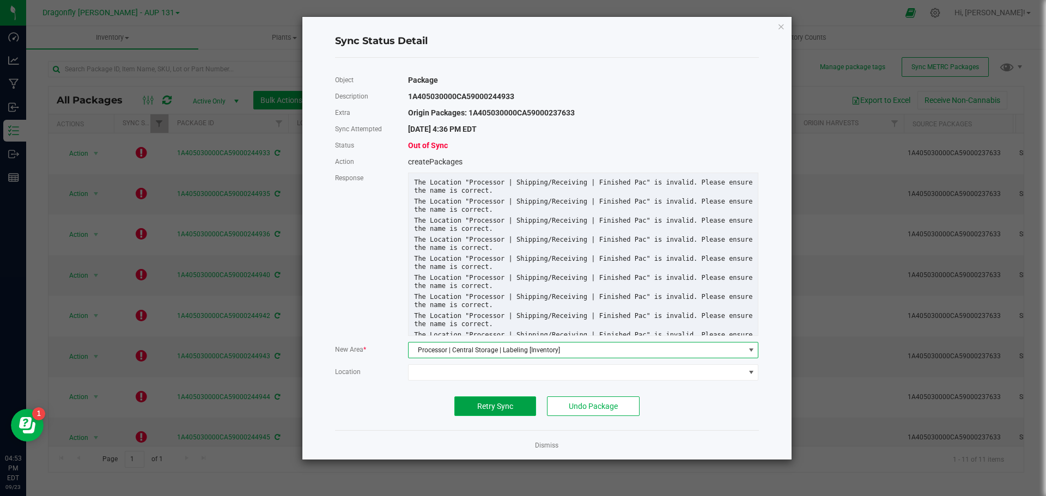
click at [517, 406] on button "Retry Sync" at bounding box center [495, 406] width 82 height 20
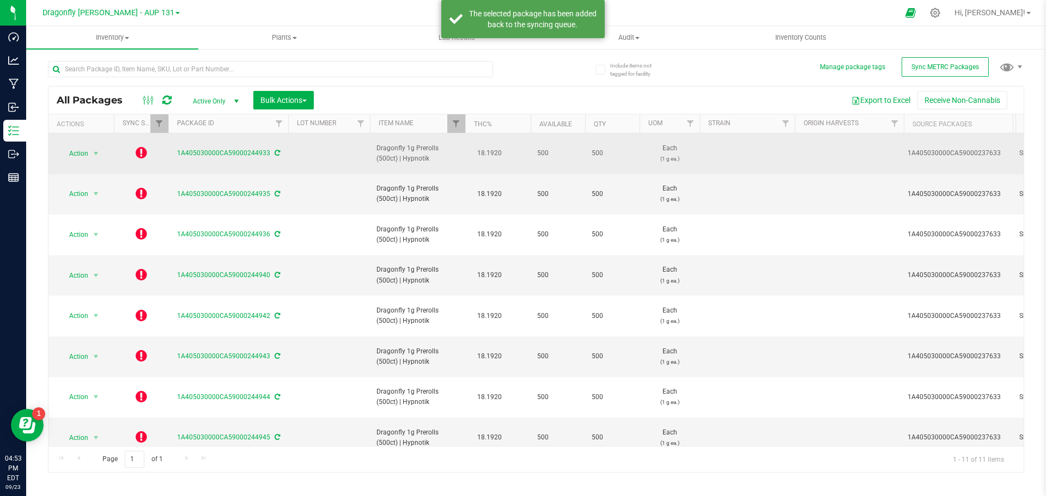
click at [143, 150] on icon at bounding box center [141, 152] width 11 height 13
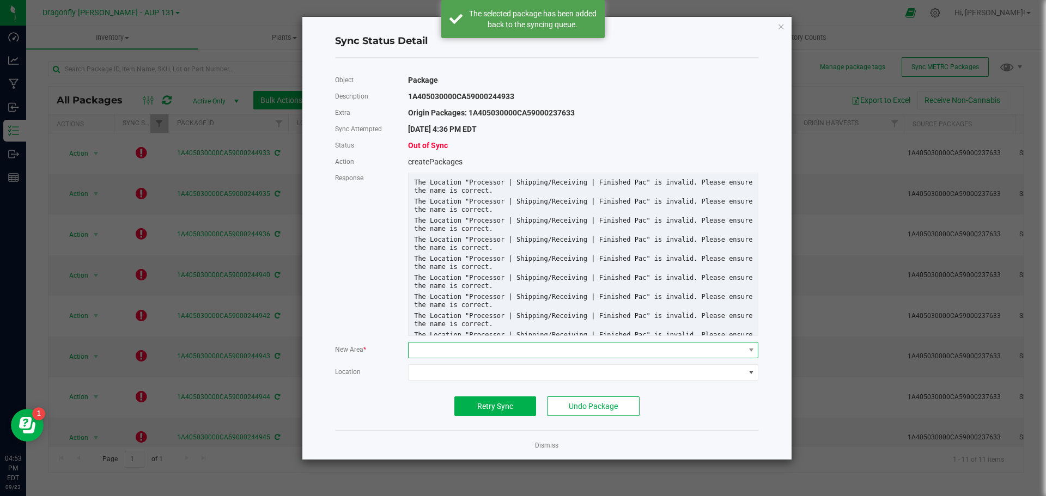
click at [496, 344] on span at bounding box center [575, 350] width 335 height 15
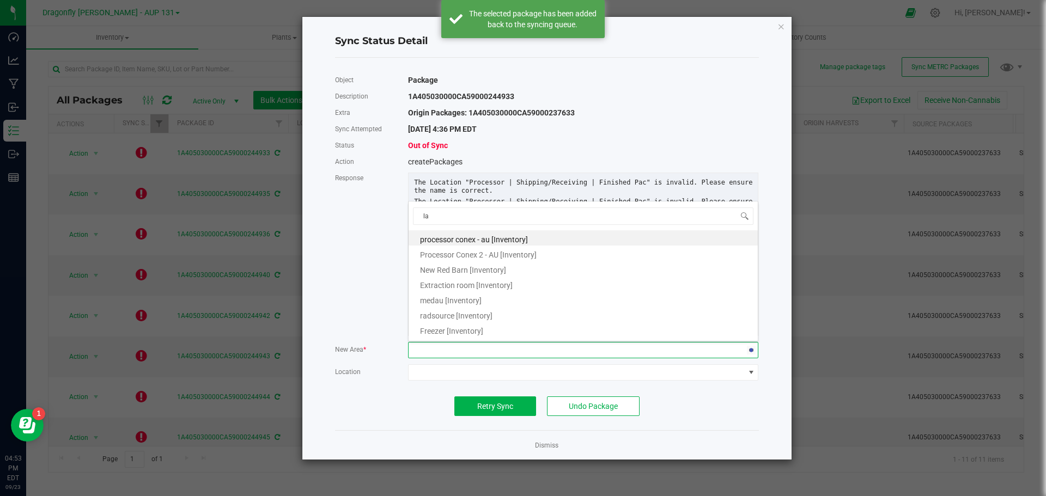
type input "lab"
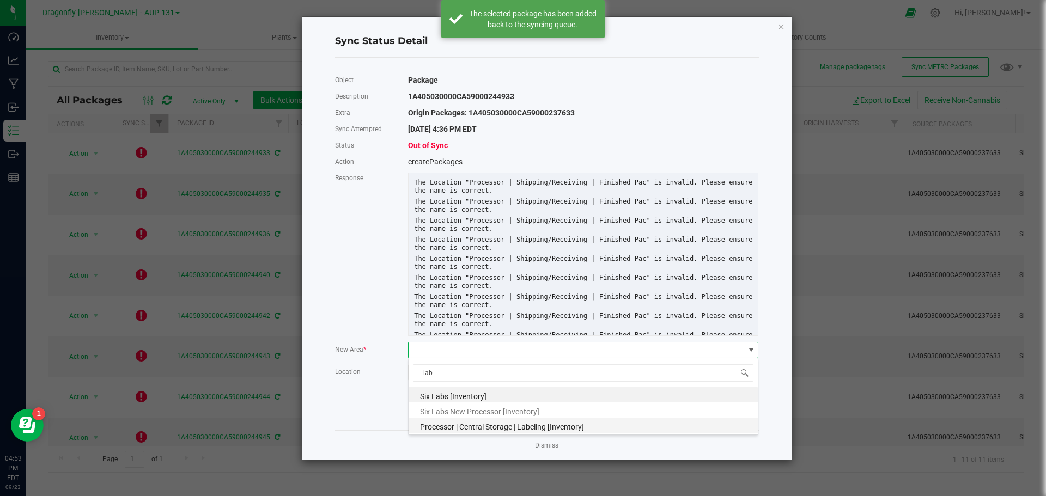
click at [499, 427] on span "Processor | Central Storage | Labeling [Inventory]" at bounding box center [502, 427] width 164 height 9
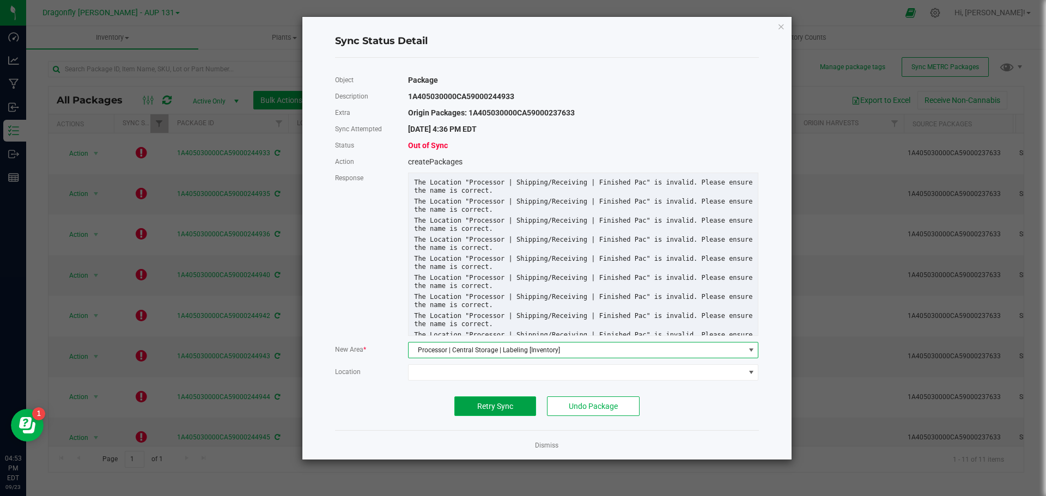
click at [496, 408] on span "Retry Sync" at bounding box center [495, 406] width 36 height 9
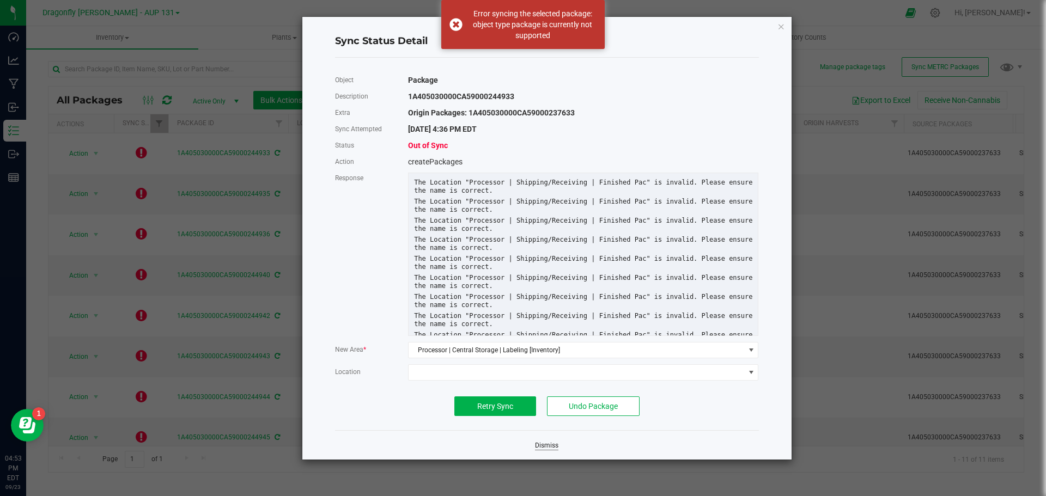
click at [558, 441] on link "Dismiss" at bounding box center [546, 445] width 23 height 9
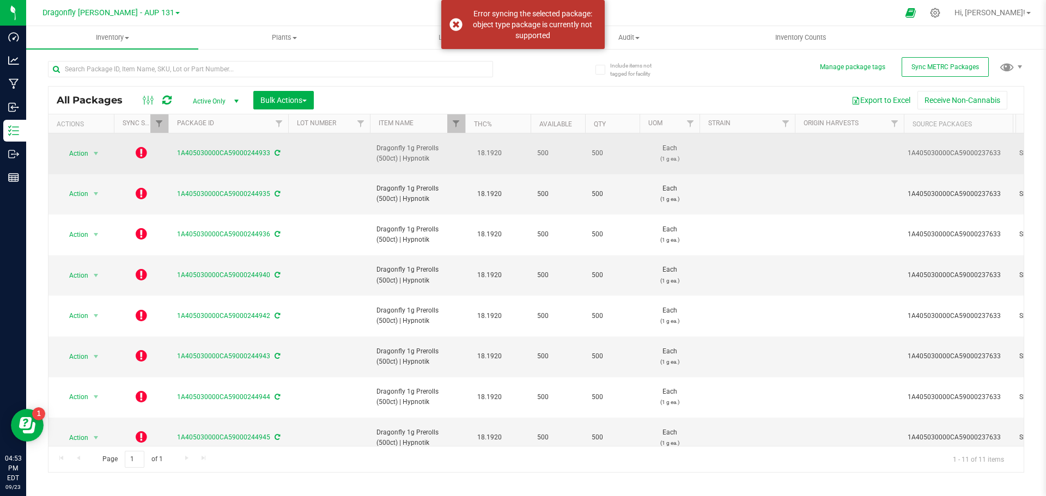
click at [137, 150] on icon at bounding box center [141, 152] width 11 height 13
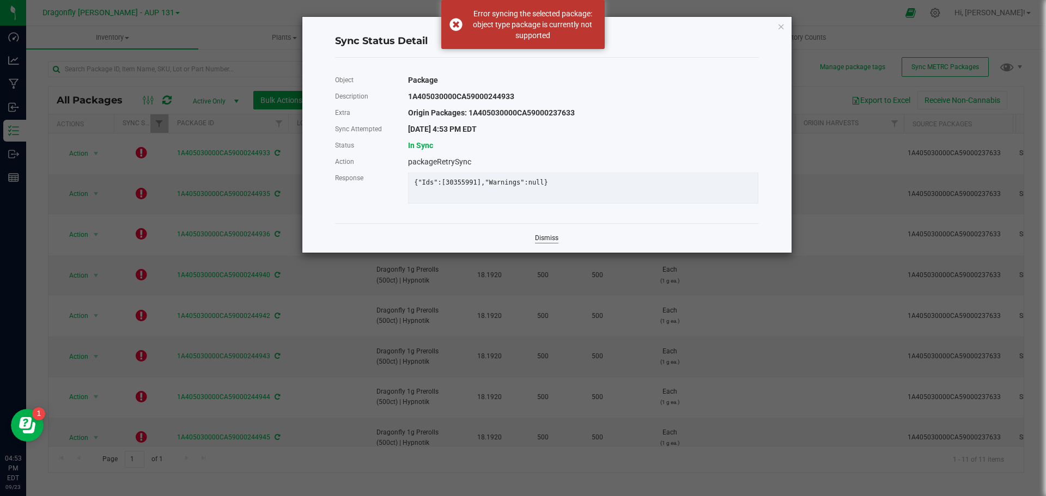
click at [554, 243] on link "Dismiss" at bounding box center [546, 238] width 23 height 9
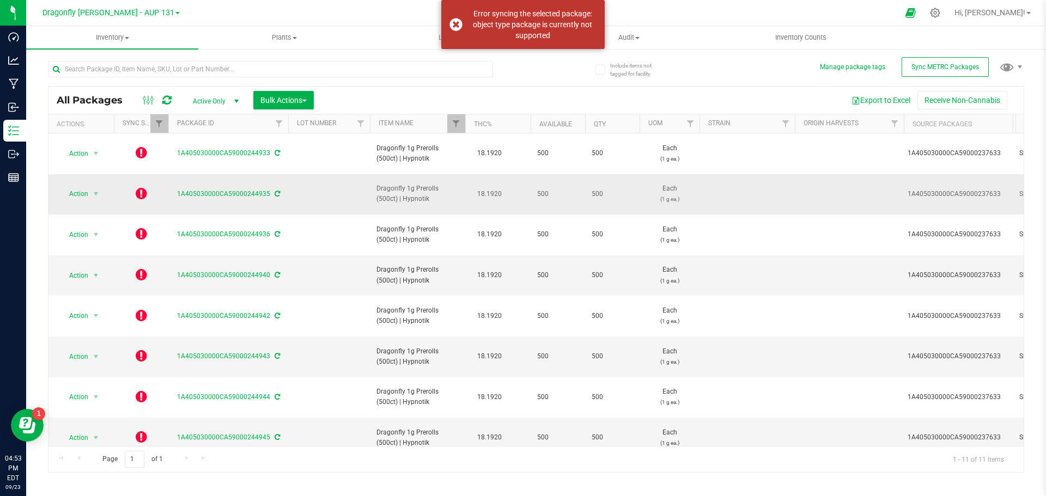
click at [143, 187] on icon at bounding box center [141, 193] width 11 height 13
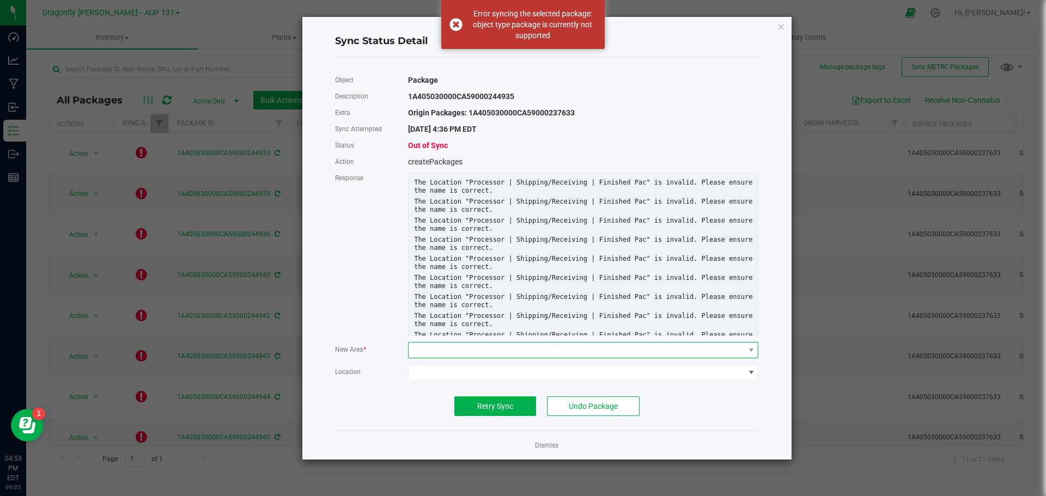
click at [494, 351] on span at bounding box center [575, 350] width 335 height 15
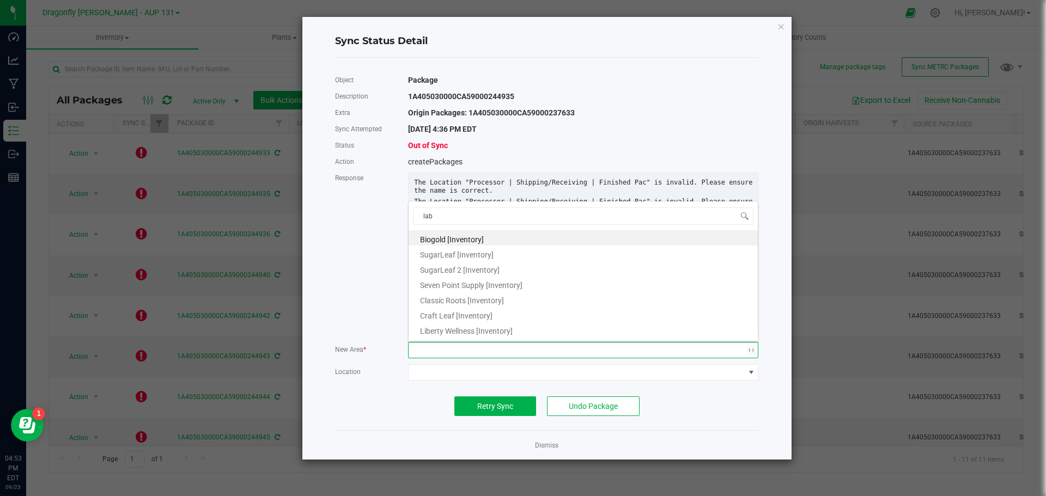
type input "labe"
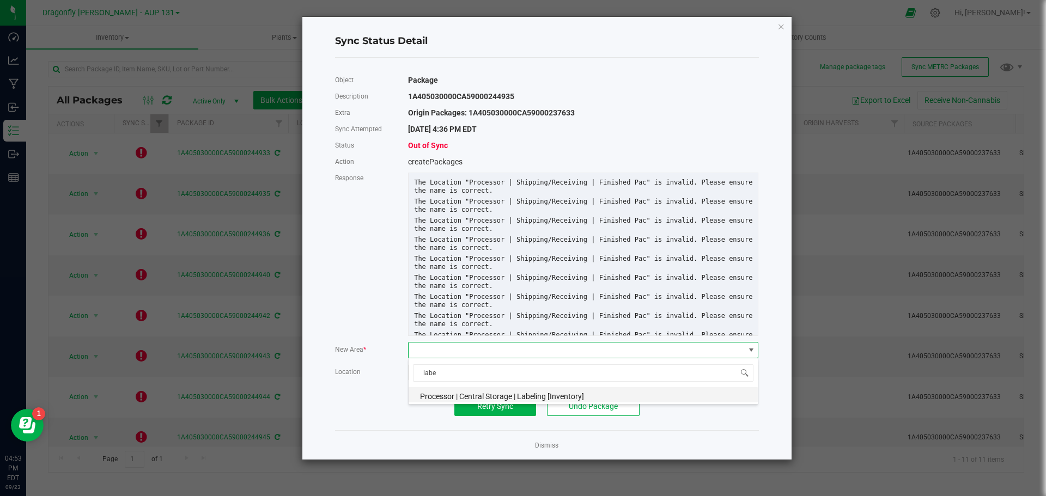
click at [493, 398] on span "Processor | Central Storage | Labeling [Inventory]" at bounding box center [502, 396] width 164 height 9
click at [490, 400] on button "Retry Sync" at bounding box center [495, 406] width 82 height 20
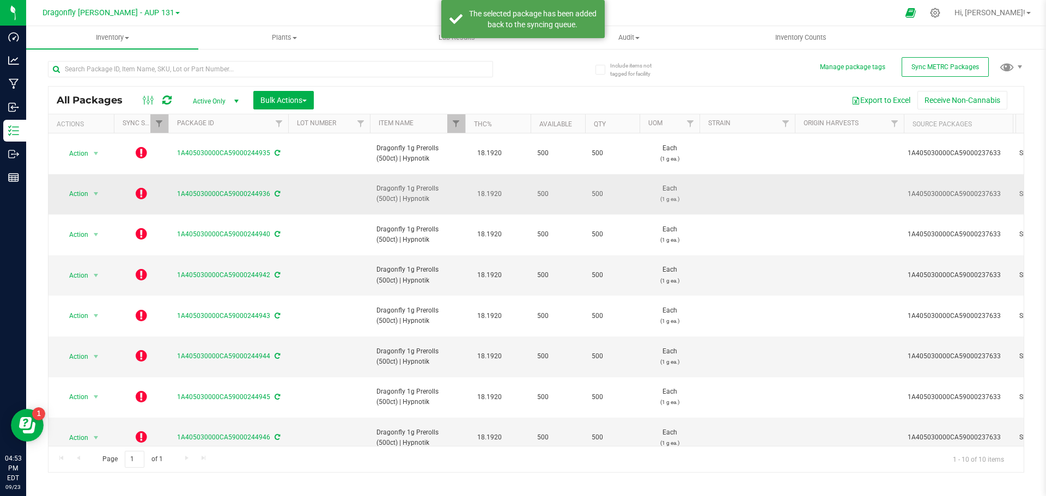
click at [140, 187] on icon at bounding box center [141, 193] width 11 height 13
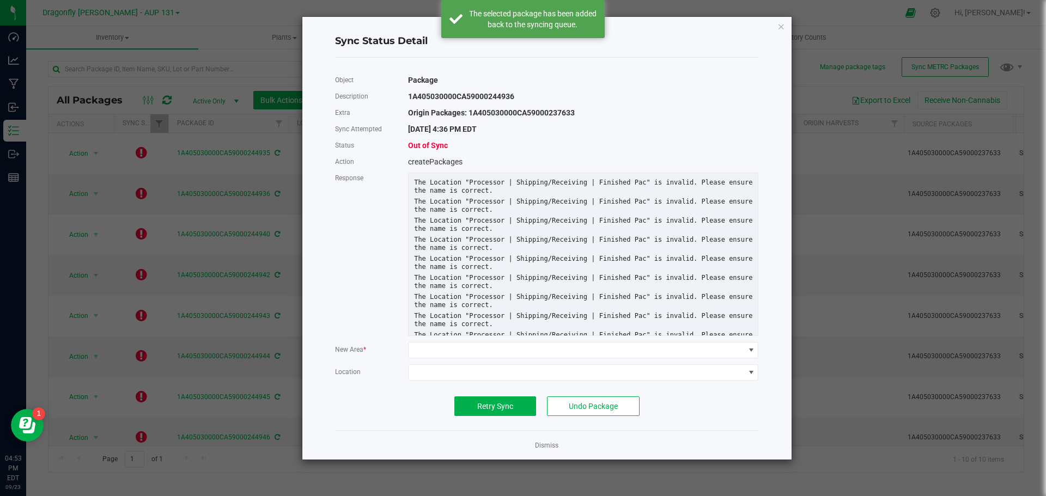
click at [502, 358] on div "Object Package Description 1A405030000CA59000244936 Extra Origin Packages: 1A40…" at bounding box center [547, 244] width 424 height 344
click at [503, 352] on span at bounding box center [575, 350] width 335 height 15
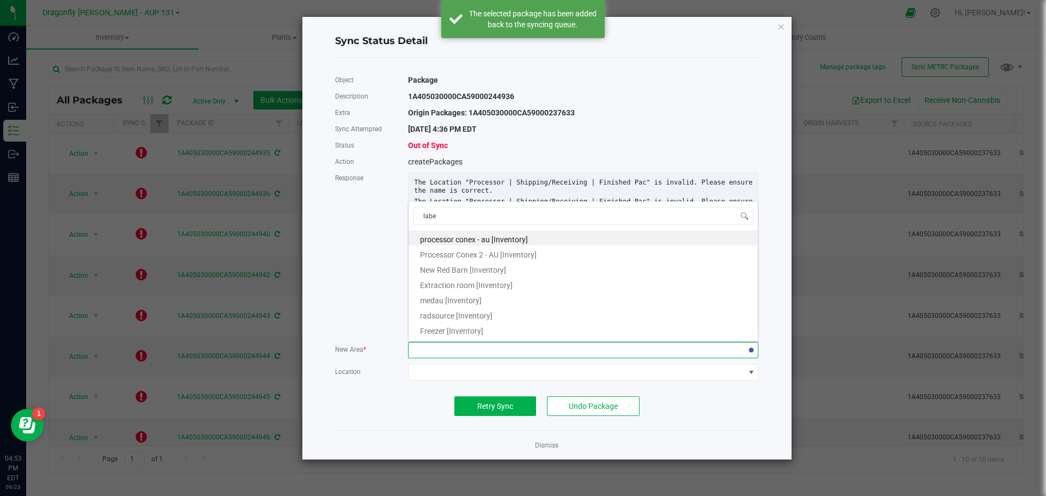
type input "label"
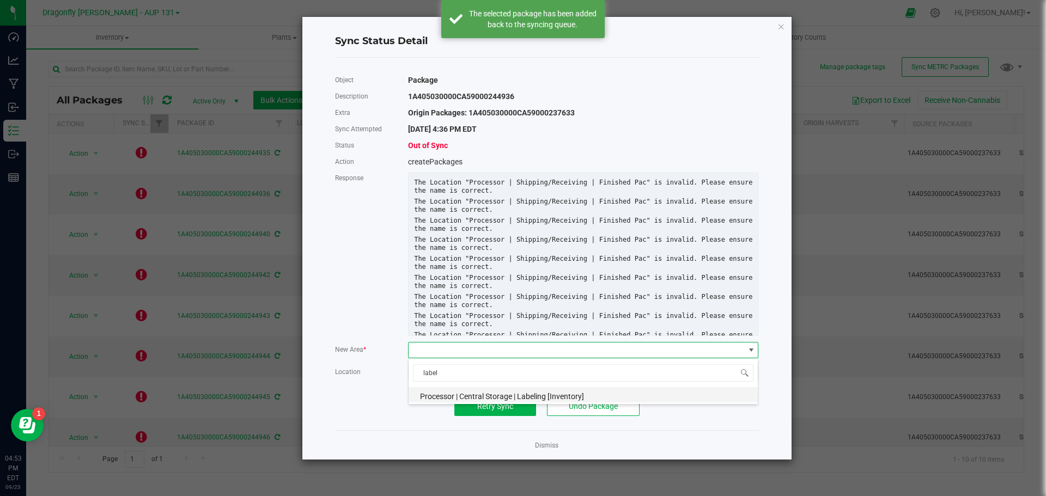
click at [503, 395] on span "Processor | Central Storage | Labeling [Inventory]" at bounding box center [502, 396] width 164 height 9
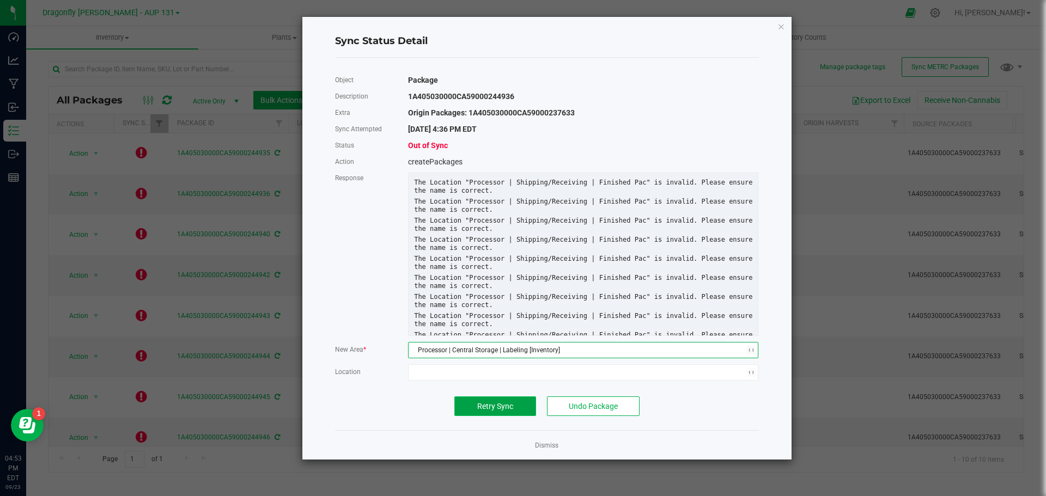
click at [503, 402] on span "Retry Sync" at bounding box center [495, 406] width 36 height 9
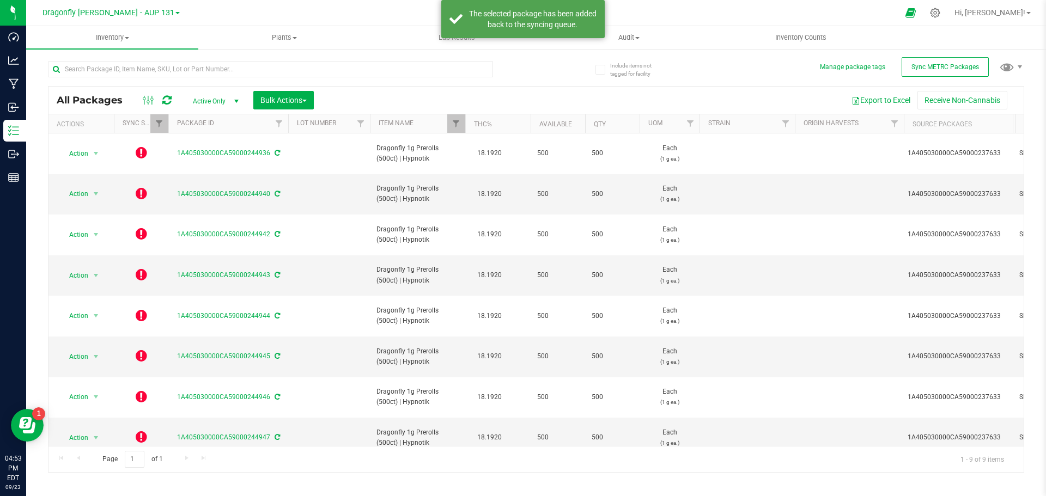
click at [143, 149] on icon at bounding box center [141, 152] width 11 height 13
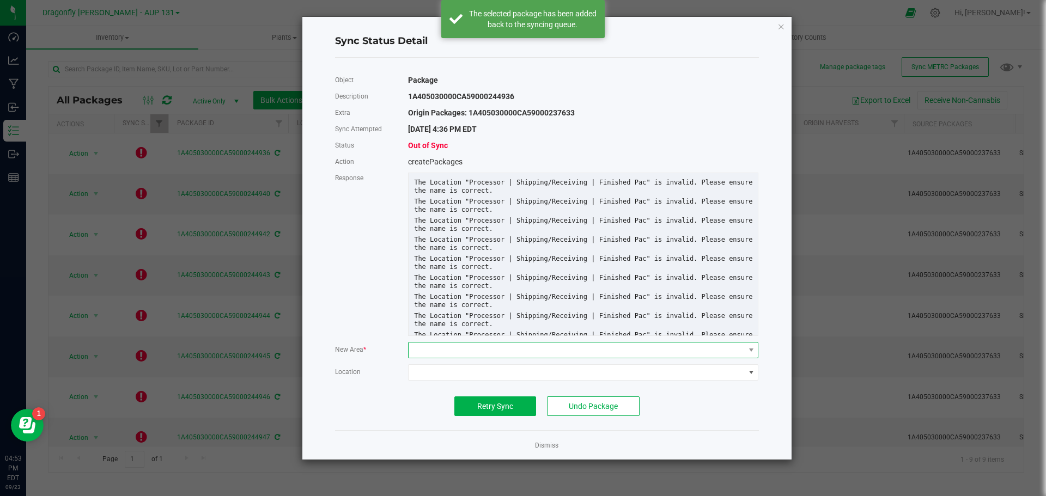
click at [583, 347] on span at bounding box center [575, 350] width 335 height 15
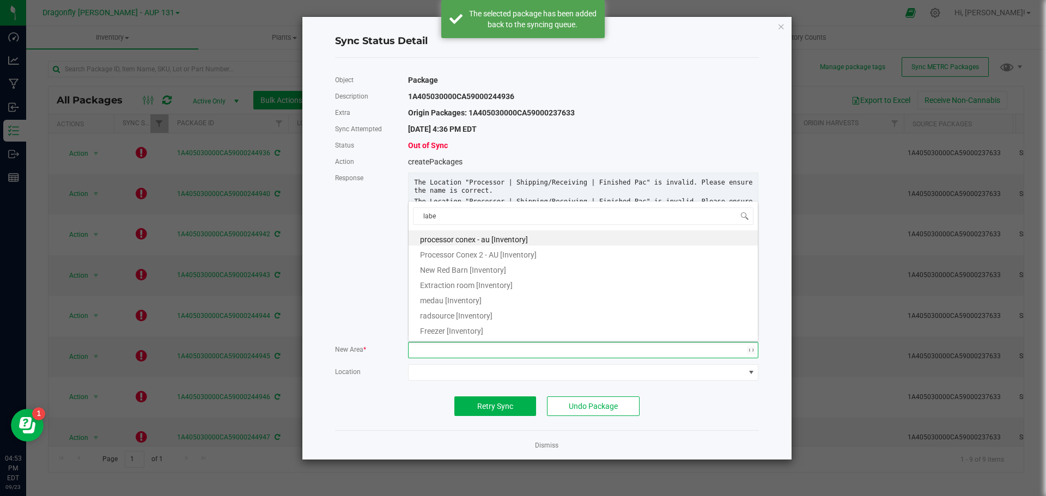
type input "label"
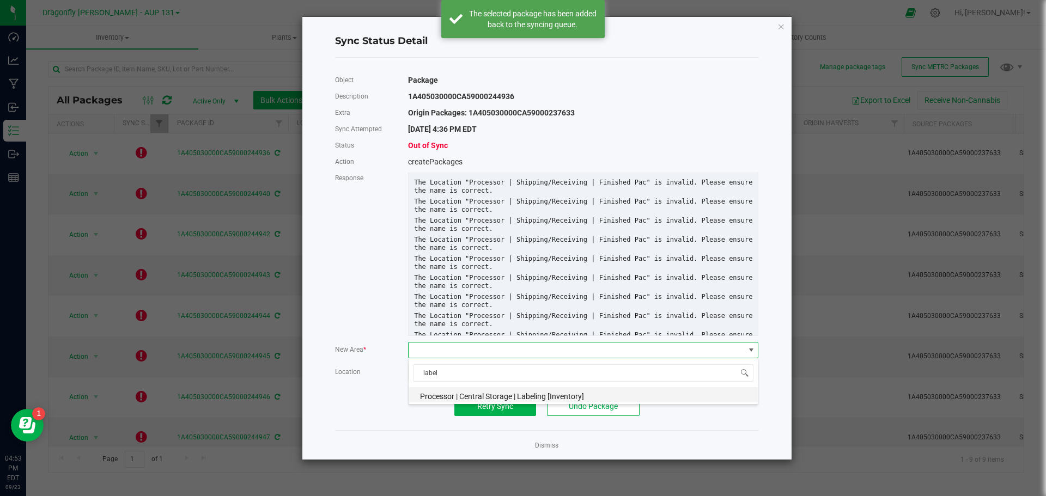
click at [554, 398] on span "Processor | Central Storage | Labeling [Inventory]" at bounding box center [502, 396] width 164 height 9
click at [504, 402] on span "Retry Sync" at bounding box center [495, 406] width 36 height 9
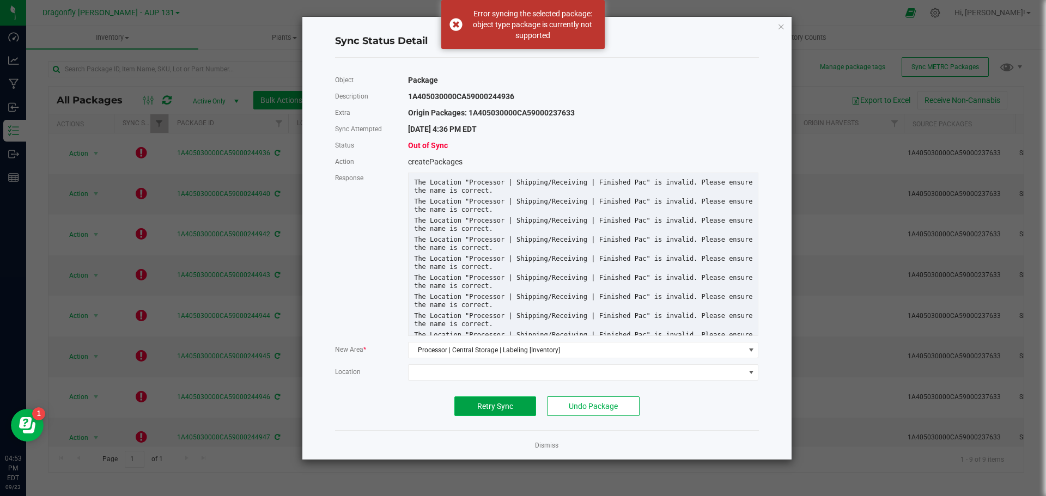
click at [497, 403] on span "Retry Sync" at bounding box center [495, 406] width 36 height 9
click at [545, 447] on link "Dismiss" at bounding box center [546, 445] width 23 height 9
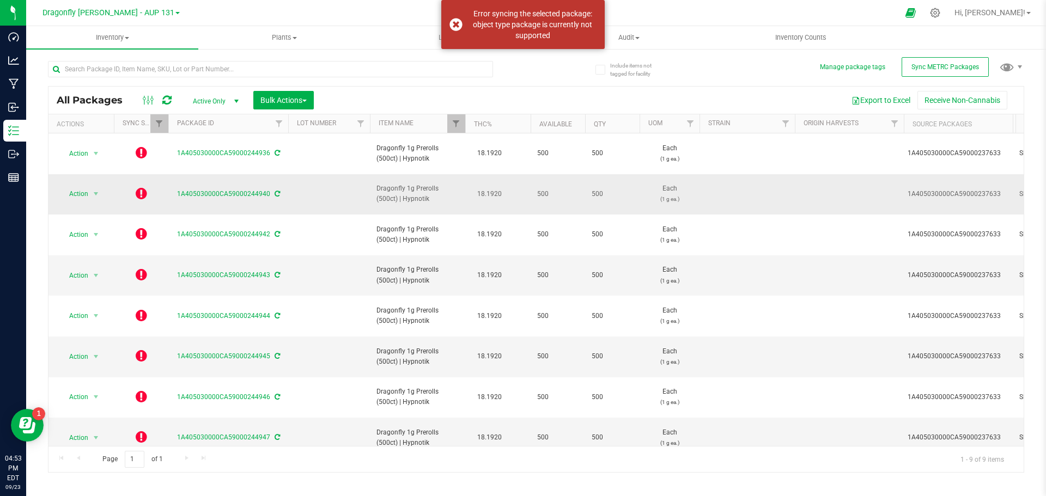
drag, startPoint x: 140, startPoint y: 175, endPoint x: 140, endPoint y: 186, distance: 10.9
click at [140, 175] on td at bounding box center [141, 194] width 54 height 41
click at [141, 187] on icon at bounding box center [141, 193] width 11 height 13
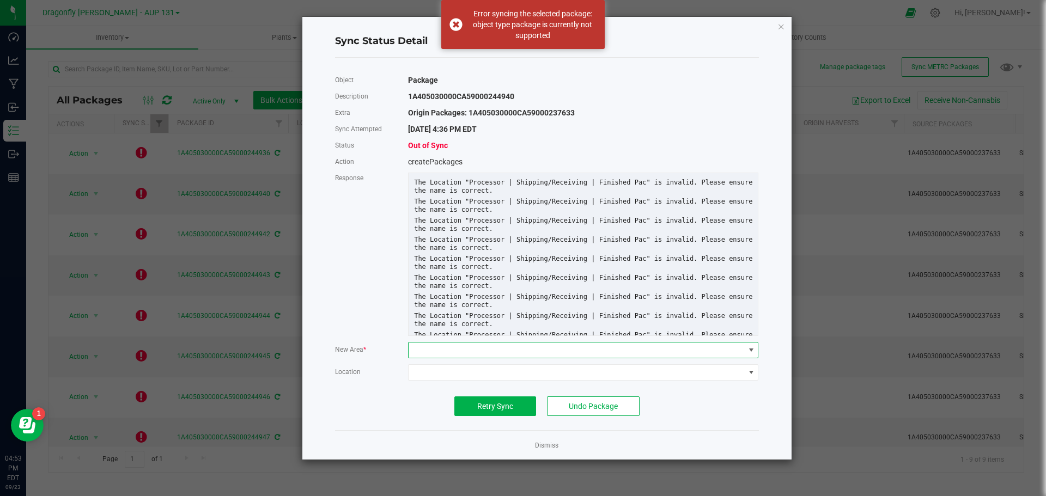
click at [482, 346] on span at bounding box center [575, 350] width 335 height 15
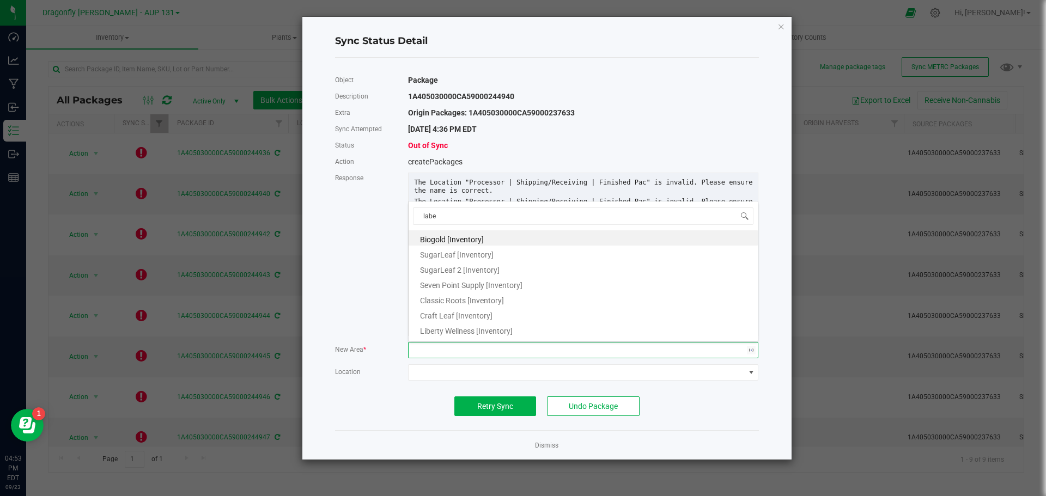
type input "label"
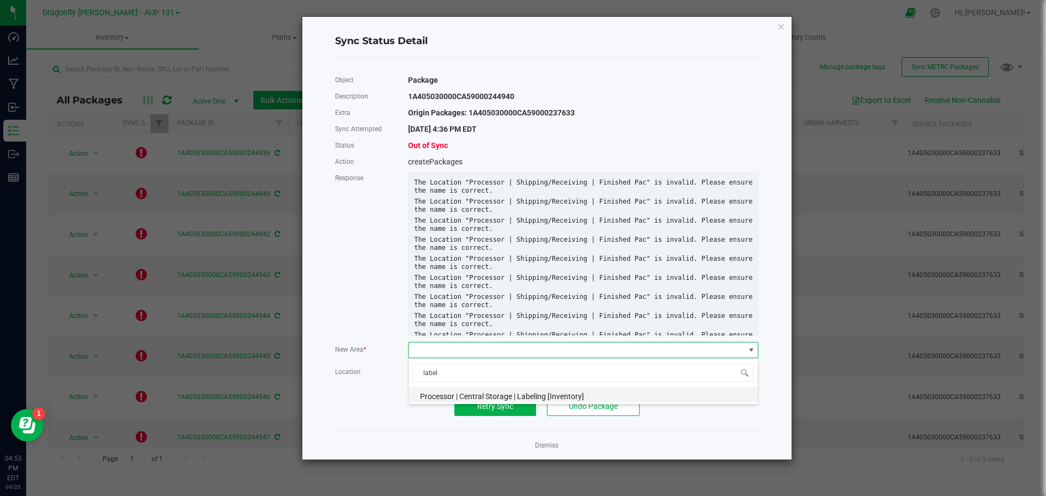
click at [508, 401] on li "Processor | Central Storage | Labeling [Inventory]" at bounding box center [582, 394] width 349 height 15
click at [508, 402] on span "Retry Sync" at bounding box center [495, 406] width 36 height 9
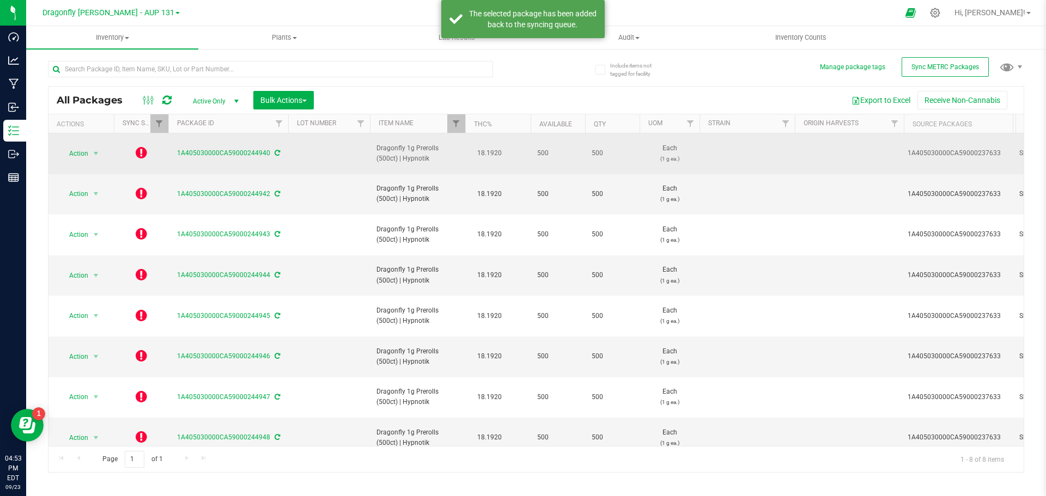
click at [138, 150] on icon at bounding box center [141, 152] width 11 height 13
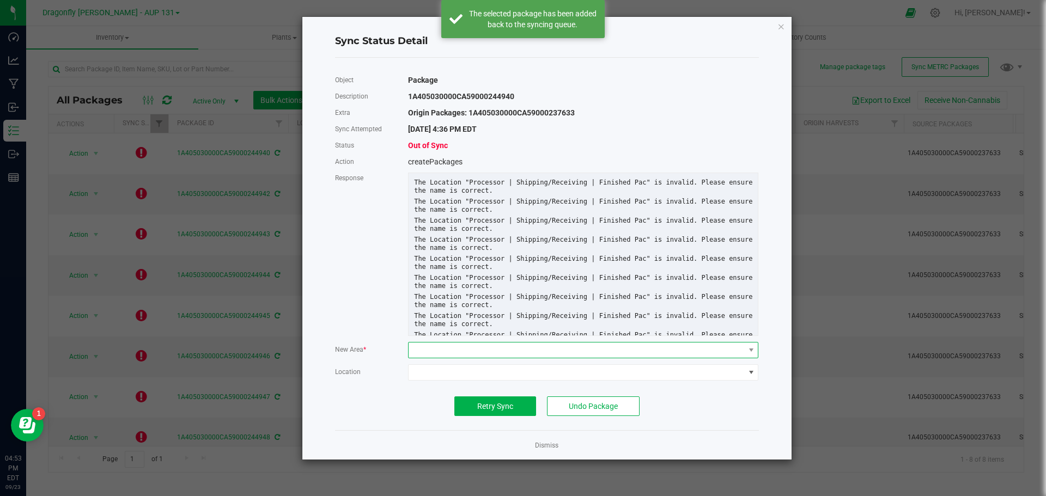
click at [462, 347] on span at bounding box center [575, 350] width 335 height 15
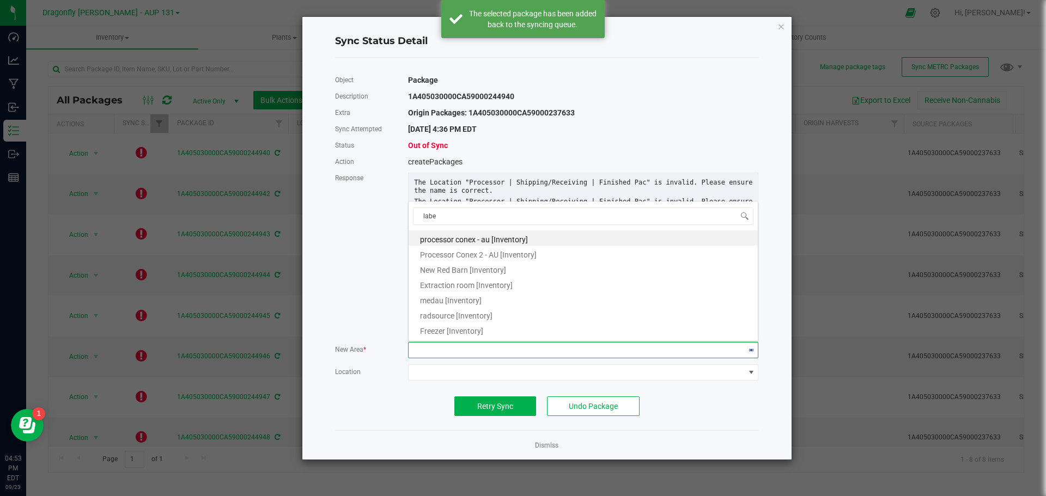
type input "label"
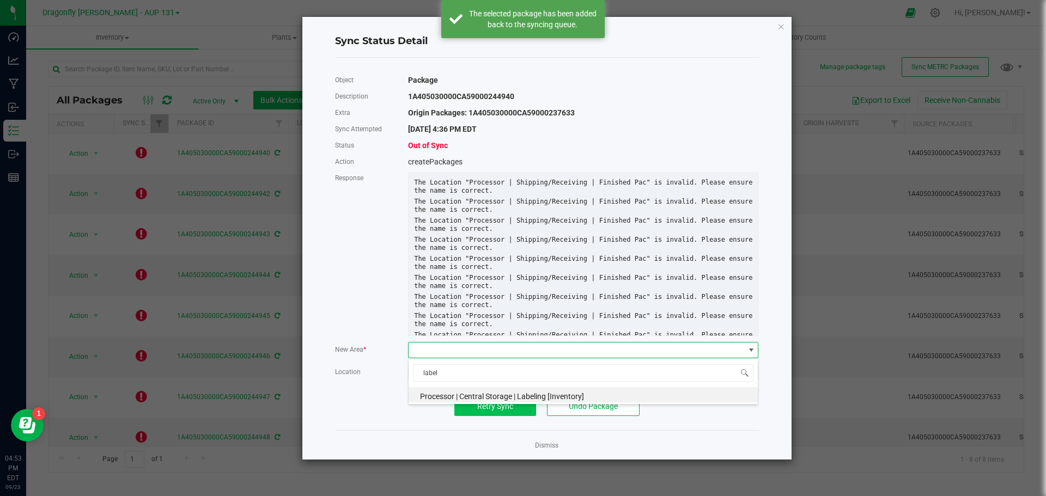
click at [467, 393] on span "Processor | Central Storage | Labeling [Inventory]" at bounding box center [502, 396] width 164 height 9
click at [481, 414] on button "Retry Sync" at bounding box center [495, 406] width 82 height 20
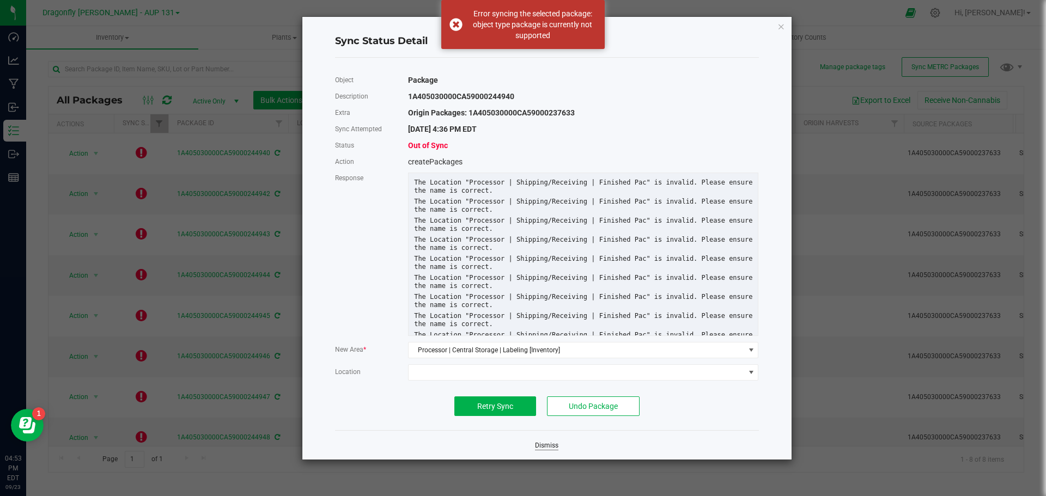
click at [552, 441] on link "Dismiss" at bounding box center [546, 445] width 23 height 9
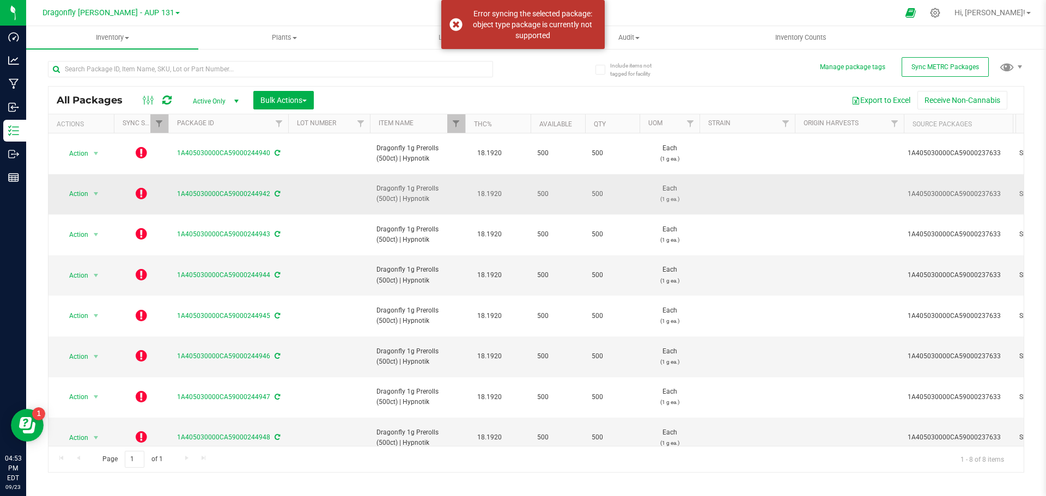
click at [136, 187] on icon at bounding box center [141, 193] width 11 height 13
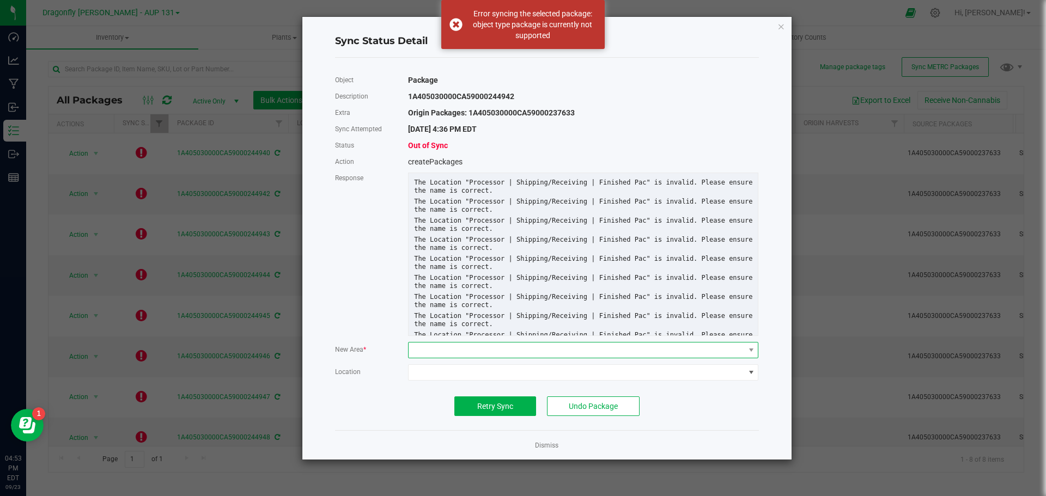
click at [489, 348] on span at bounding box center [575, 350] width 335 height 15
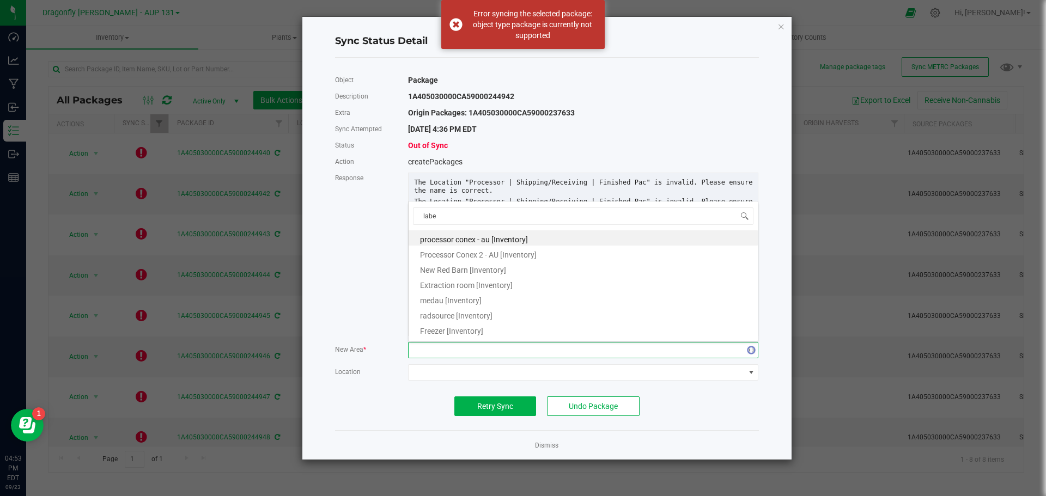
type input "label"
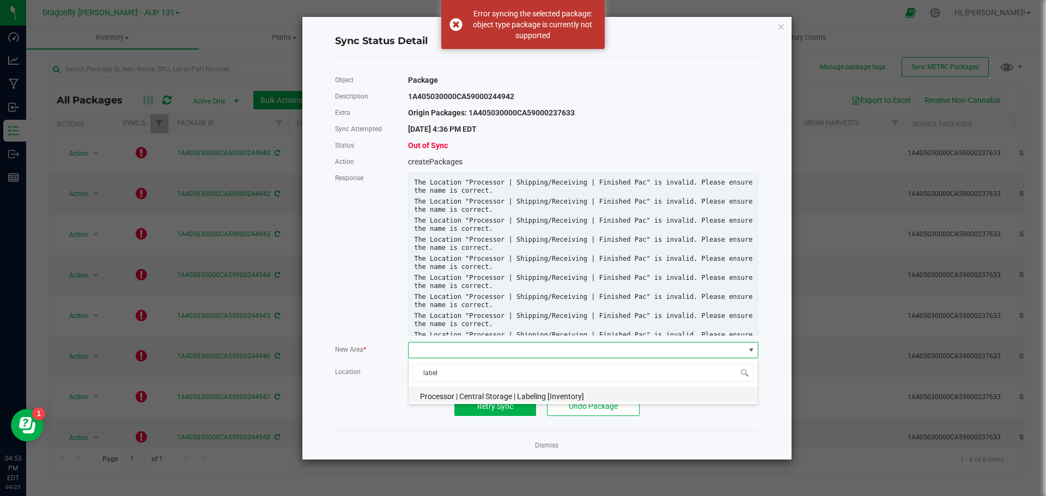
click at [488, 392] on span "Processor | Central Storage | Labeling [Inventory]" at bounding box center [502, 396] width 164 height 9
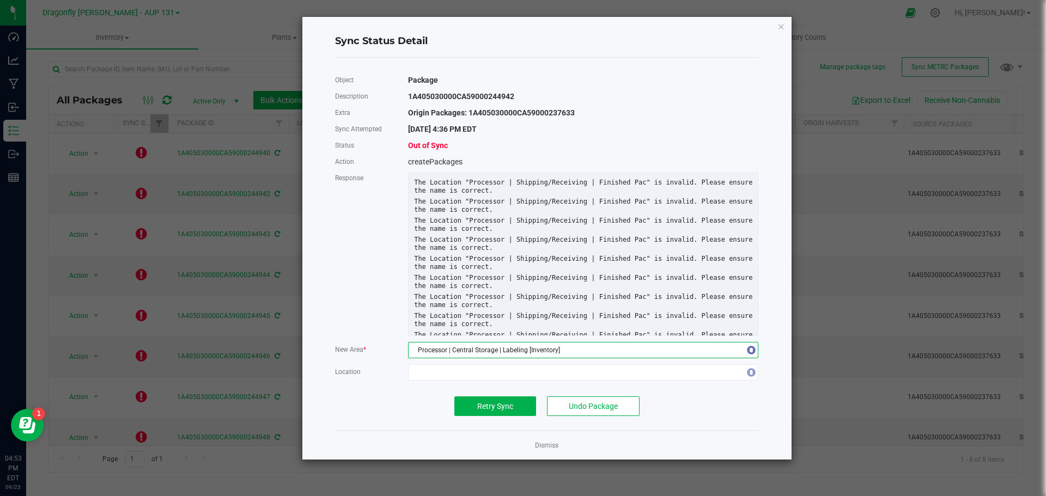
click at [488, 395] on div "Object Package Description 1A405030000CA59000244942 Extra Origin Packages: 1A40…" at bounding box center [547, 244] width 424 height 344
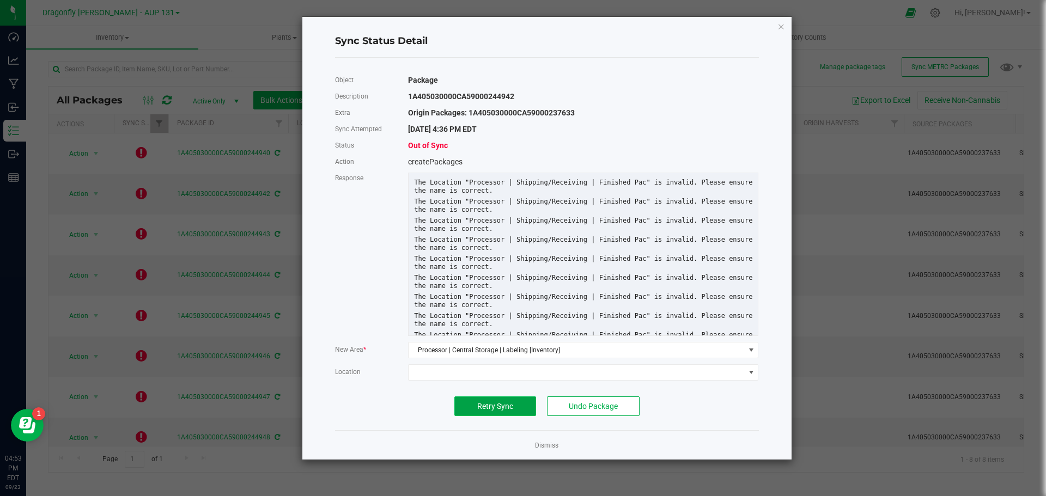
click at [490, 409] on span "Retry Sync" at bounding box center [495, 406] width 36 height 9
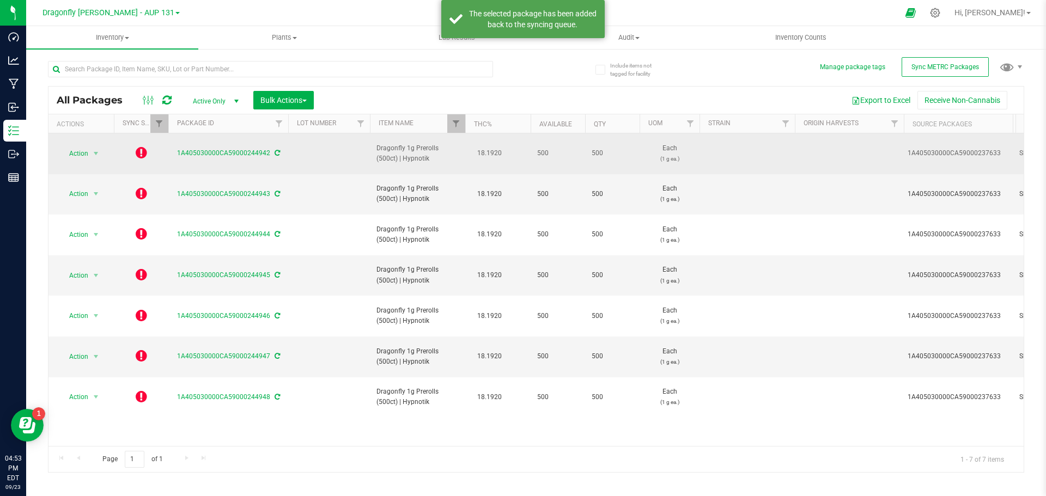
click at [142, 149] on icon at bounding box center [141, 152] width 11 height 13
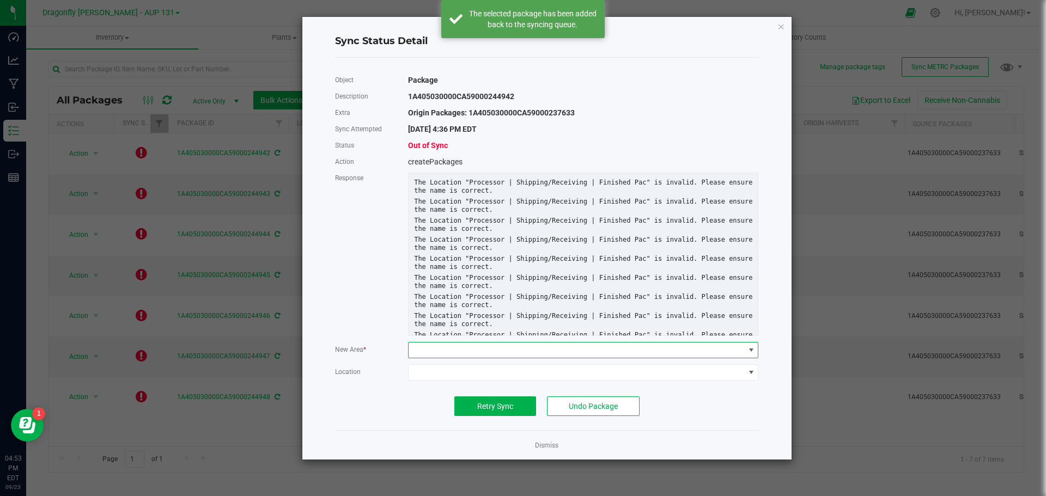
click at [486, 353] on span at bounding box center [575, 350] width 335 height 15
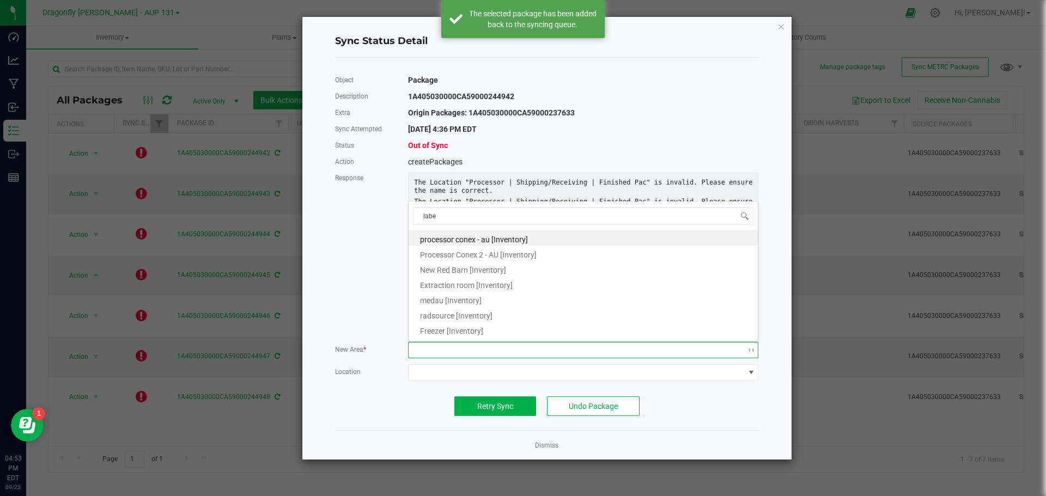
type input "label"
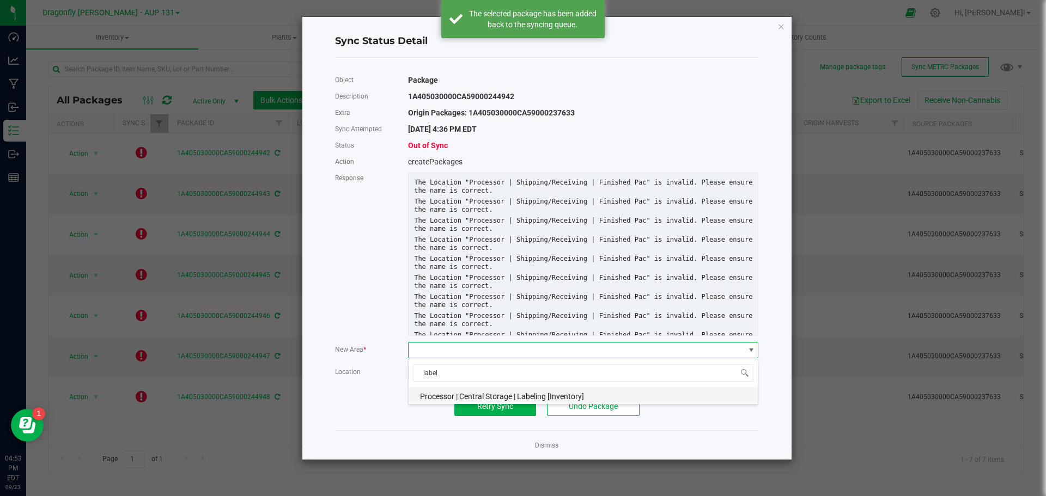
click at [481, 390] on li "Processor | Central Storage | Labeling [Inventory]" at bounding box center [582, 394] width 349 height 15
click at [481, 402] on span "Retry Sync" at bounding box center [495, 406] width 36 height 9
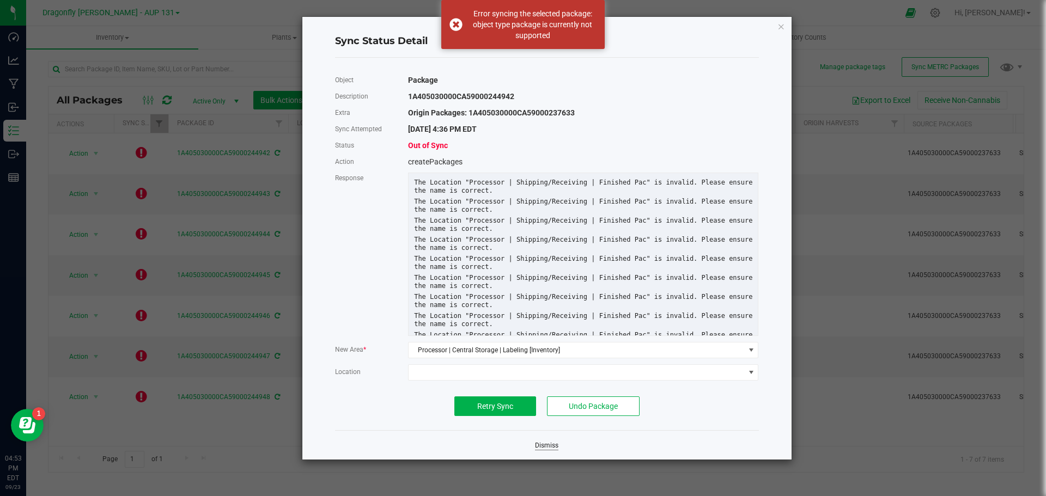
click at [549, 448] on link "Dismiss" at bounding box center [546, 445] width 23 height 9
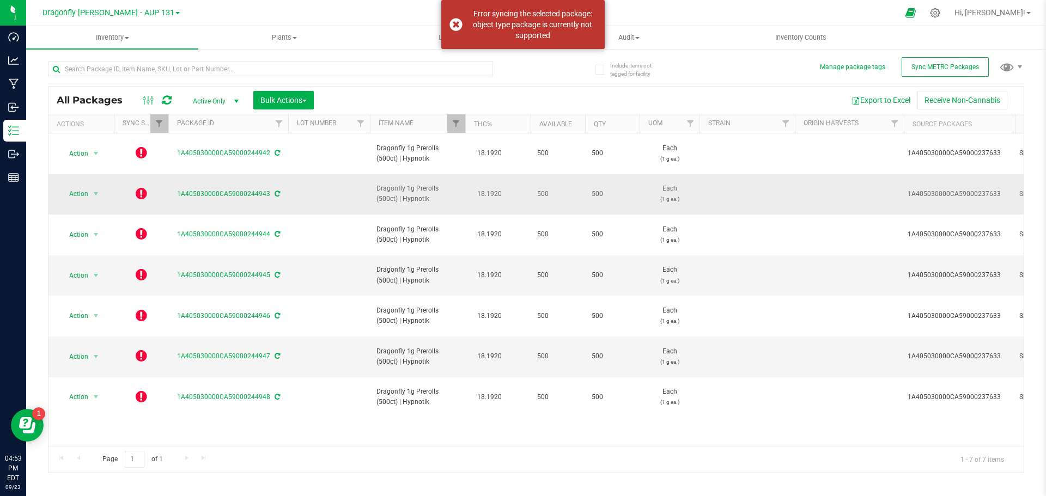
click at [146, 187] on icon at bounding box center [141, 193] width 11 height 13
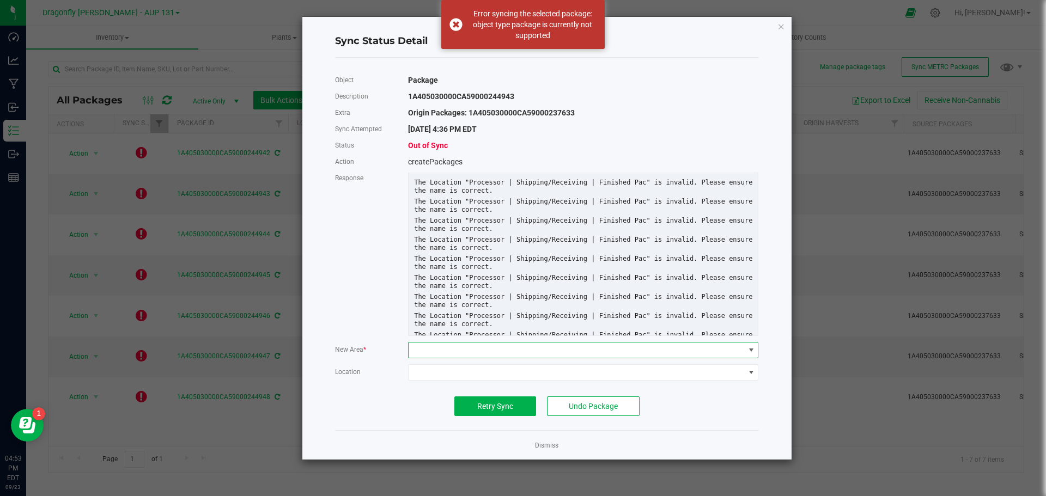
click at [524, 353] on span at bounding box center [575, 350] width 335 height 15
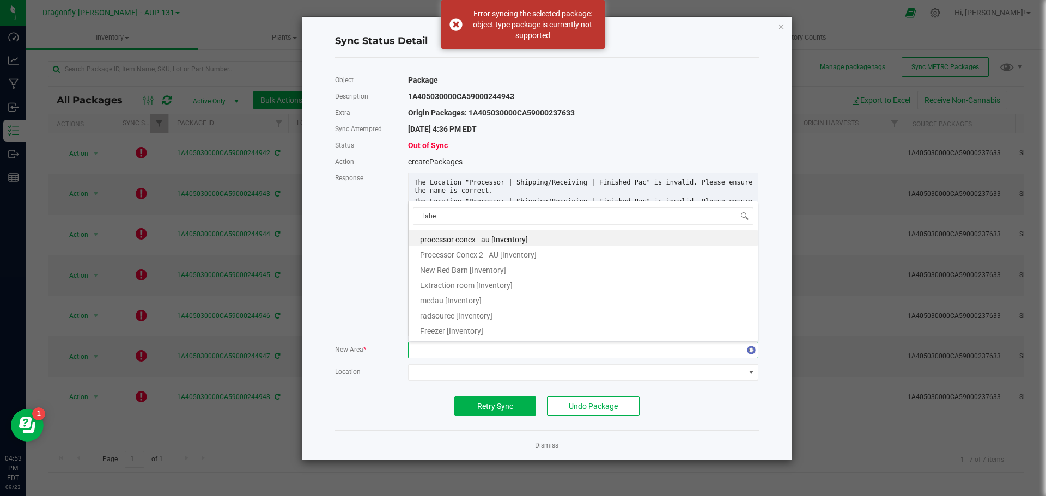
type input "label"
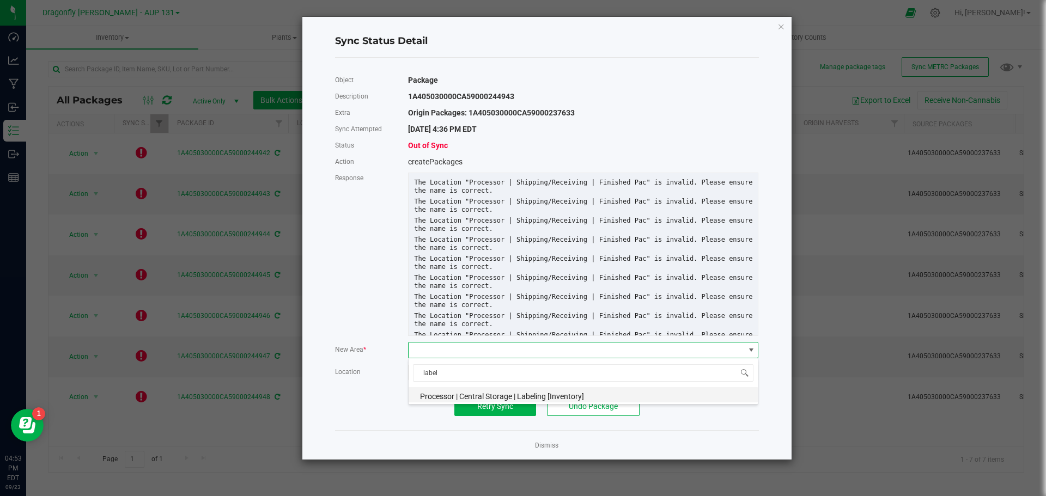
click at [532, 392] on span "Processor | Central Storage | Labeling [Inventory]" at bounding box center [502, 396] width 164 height 9
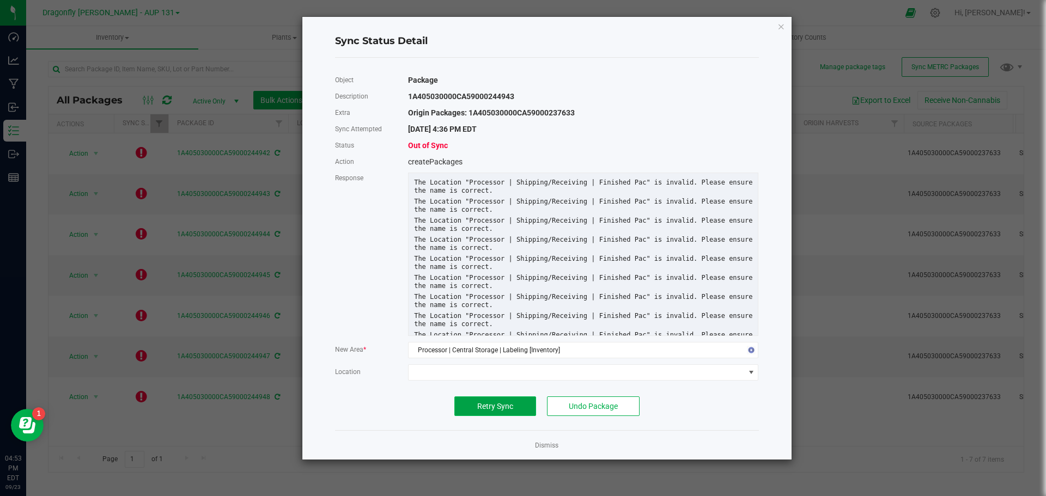
click at [492, 403] on span "Retry Sync" at bounding box center [495, 406] width 36 height 9
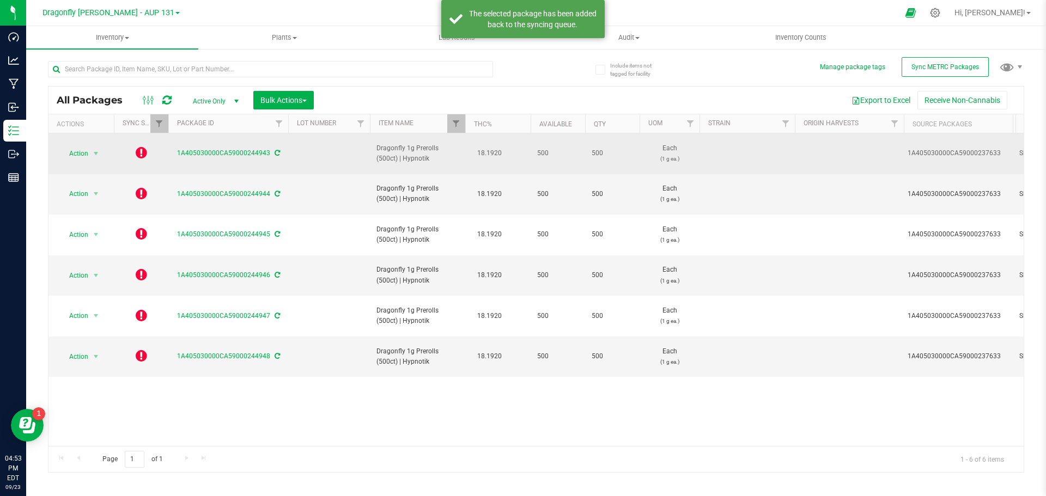
click at [140, 152] on icon at bounding box center [141, 152] width 11 height 13
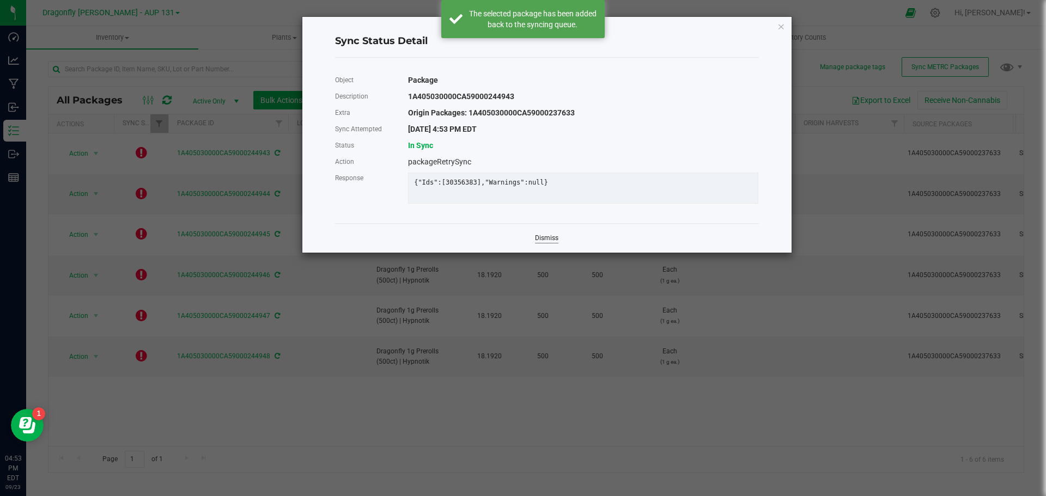
click at [549, 243] on link "Dismiss" at bounding box center [546, 238] width 23 height 9
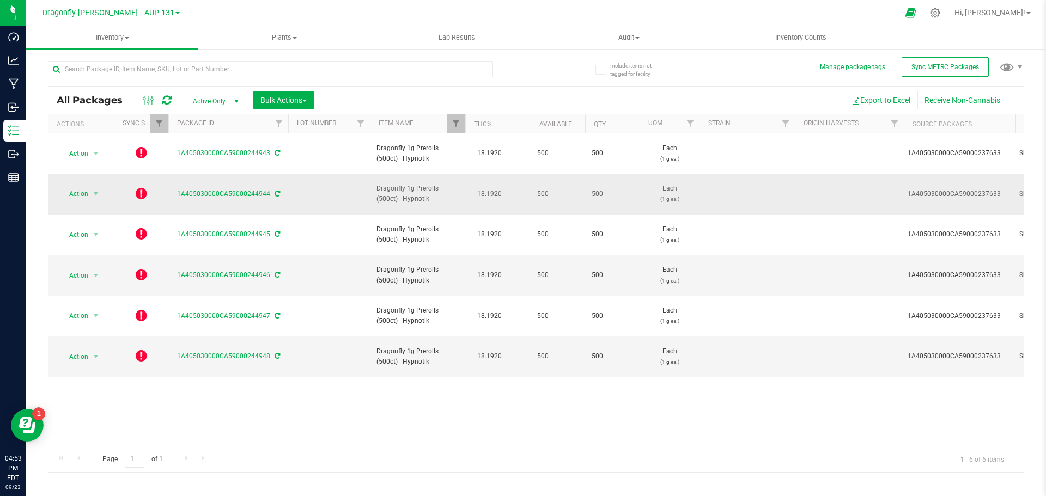
click at [143, 187] on icon at bounding box center [141, 193] width 11 height 13
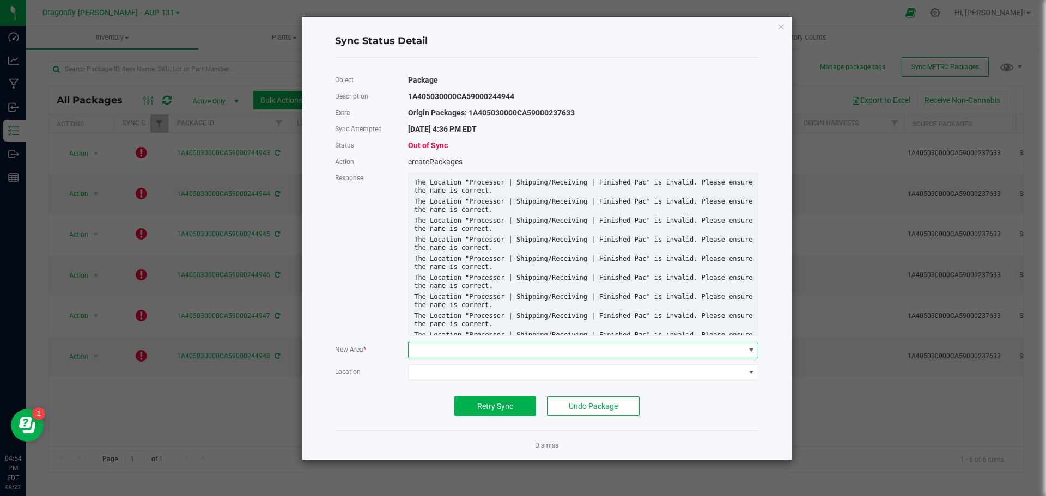
click at [523, 347] on span at bounding box center [575, 350] width 335 height 15
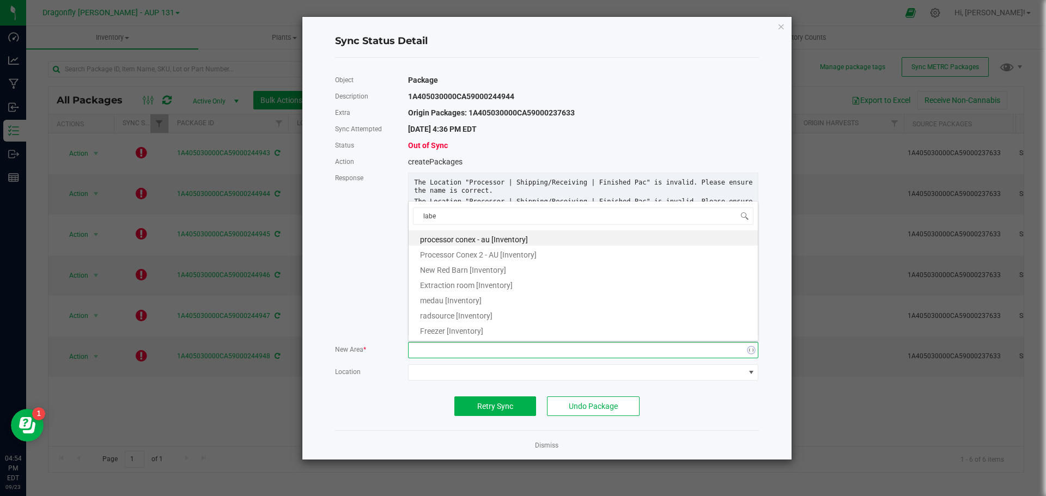
type input "label"
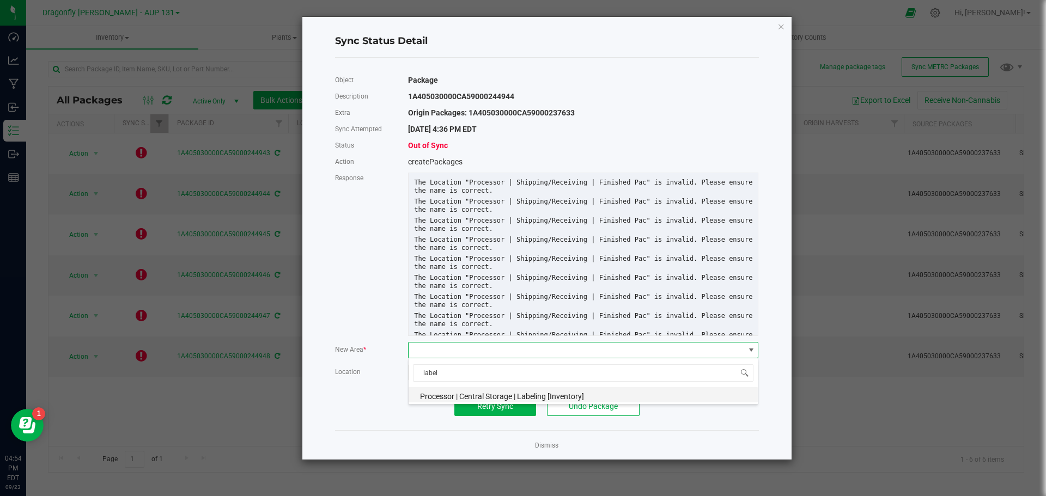
click at [552, 395] on span "Processor | Central Storage | Labeling [Inventory]" at bounding box center [502, 396] width 164 height 9
click at [513, 408] on button "Retry Sync" at bounding box center [495, 406] width 82 height 20
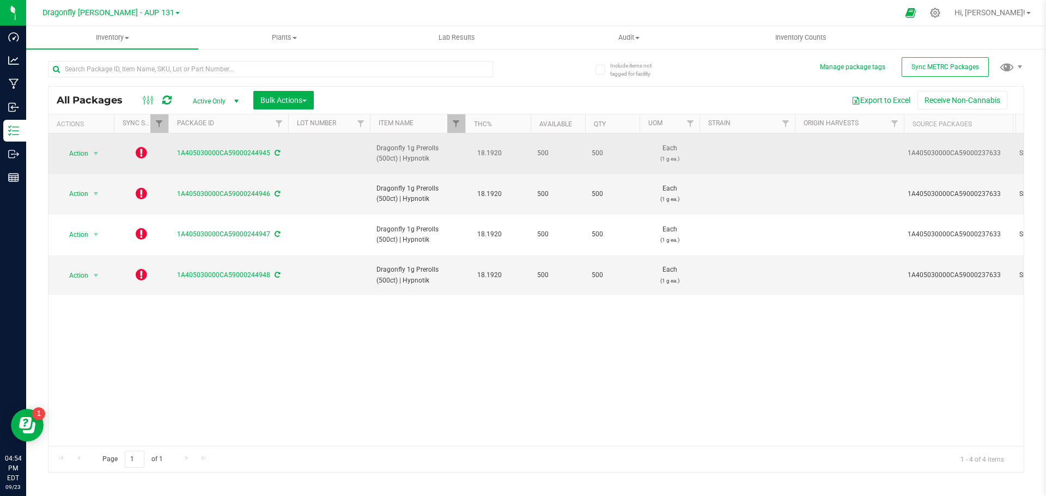
click at [142, 149] on icon at bounding box center [141, 152] width 11 height 13
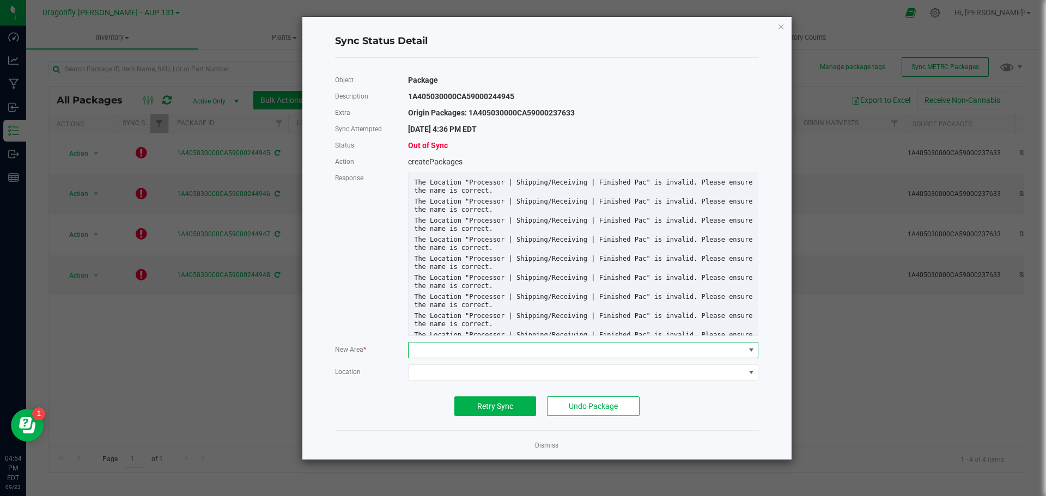
click at [486, 356] on span at bounding box center [575, 350] width 335 height 15
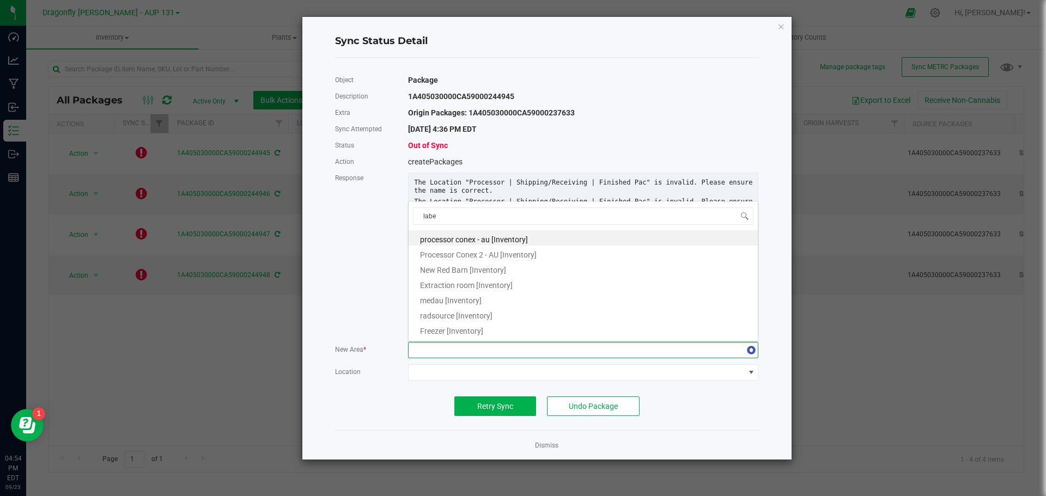
type input "label"
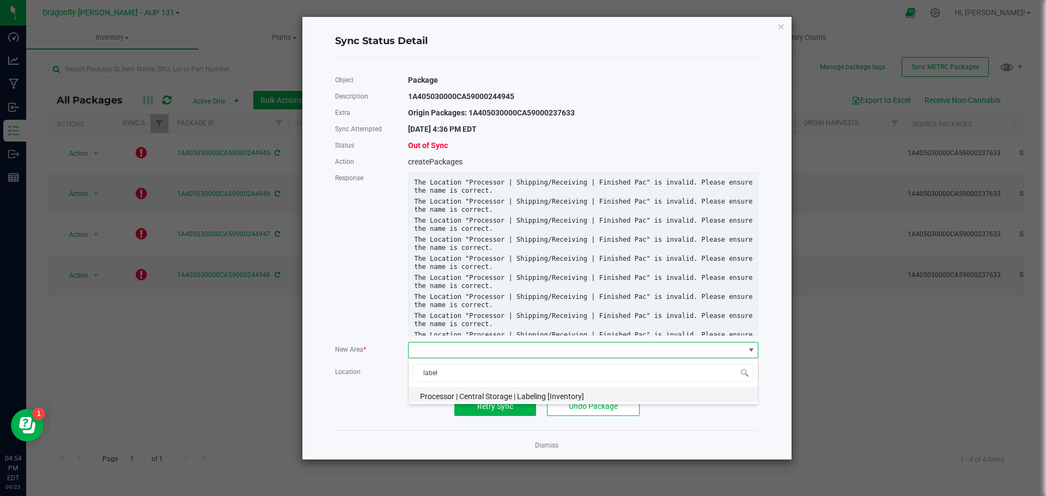
click at [478, 396] on span "Processor | Central Storage | Labeling [Inventory]" at bounding box center [502, 396] width 164 height 9
click at [475, 403] on button "Retry Sync" at bounding box center [495, 406] width 82 height 20
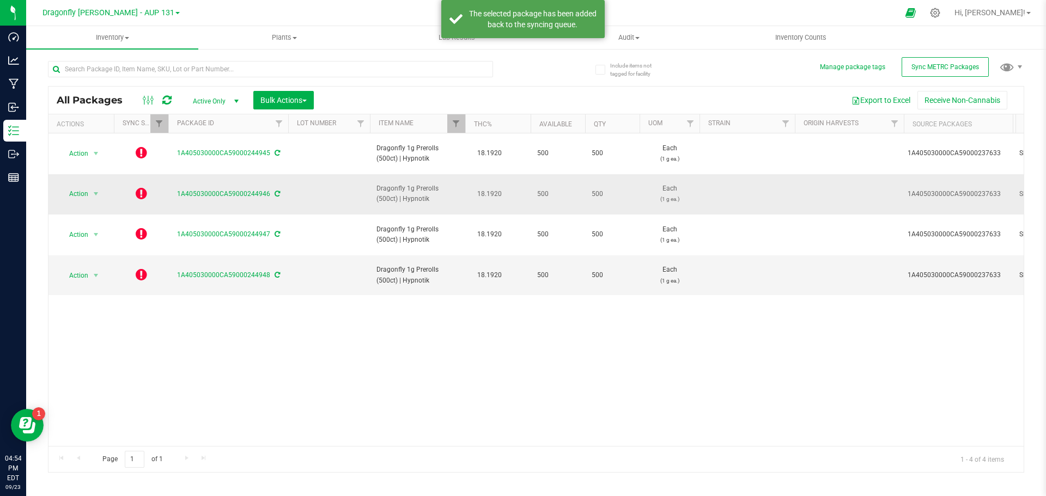
click at [143, 187] on icon at bounding box center [141, 193] width 11 height 13
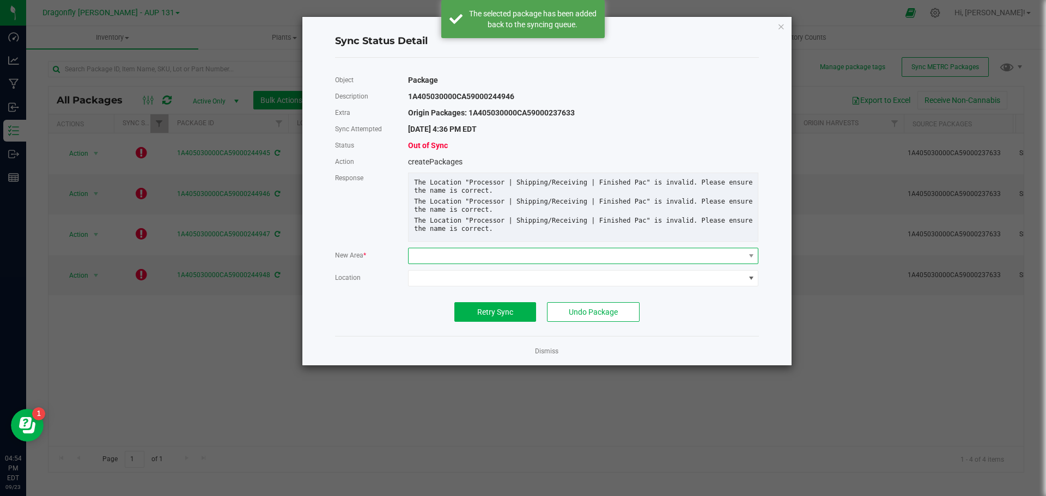
click at [463, 264] on span at bounding box center [575, 255] width 335 height 15
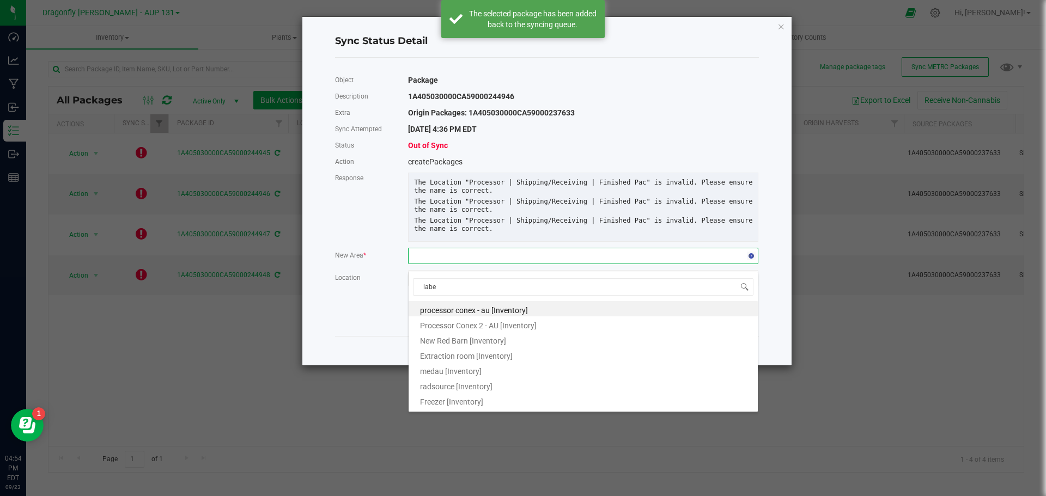
type input "label"
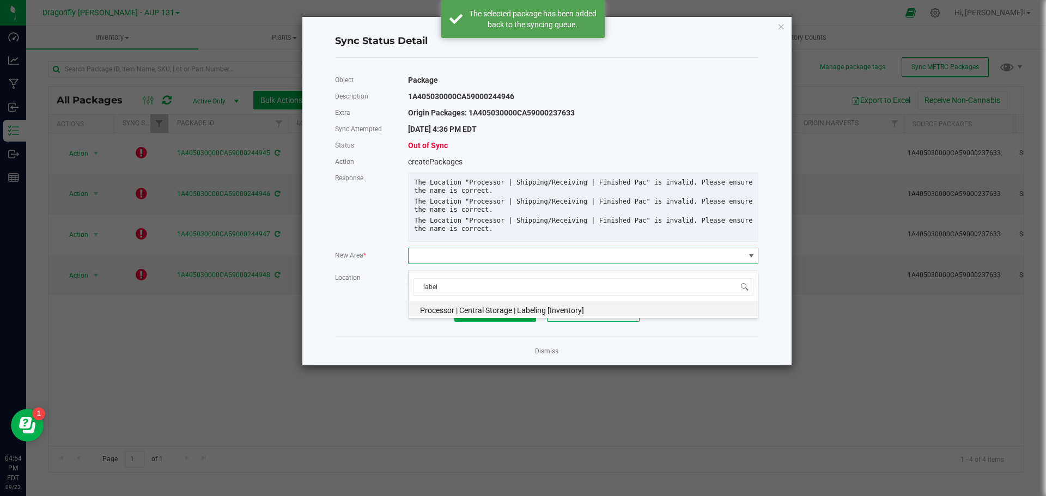
click at [487, 306] on span "Processor | Central Storage | Labeling [Inventory]" at bounding box center [502, 310] width 164 height 9
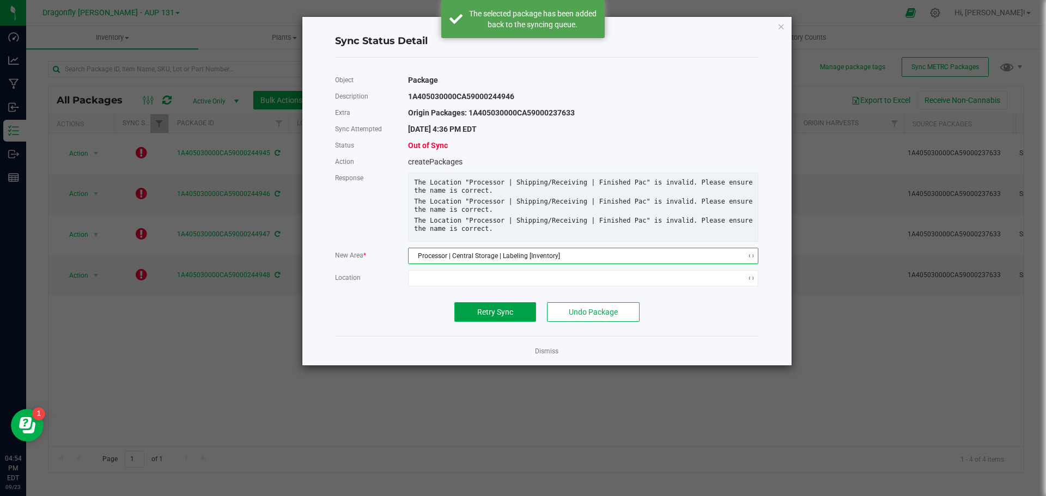
click at [489, 316] on span "Retry Sync" at bounding box center [495, 312] width 36 height 9
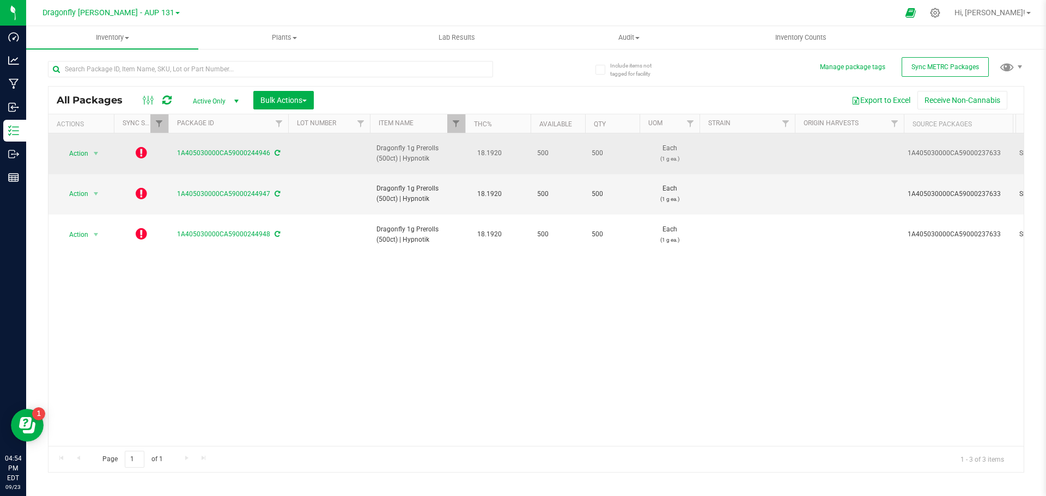
click at [142, 146] on icon at bounding box center [141, 152] width 11 height 13
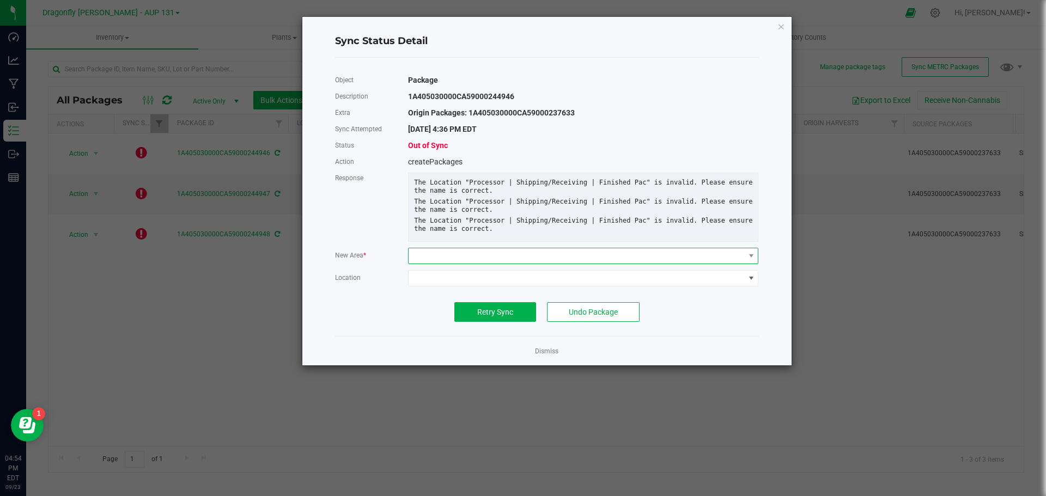
click at [488, 264] on span at bounding box center [575, 255] width 335 height 15
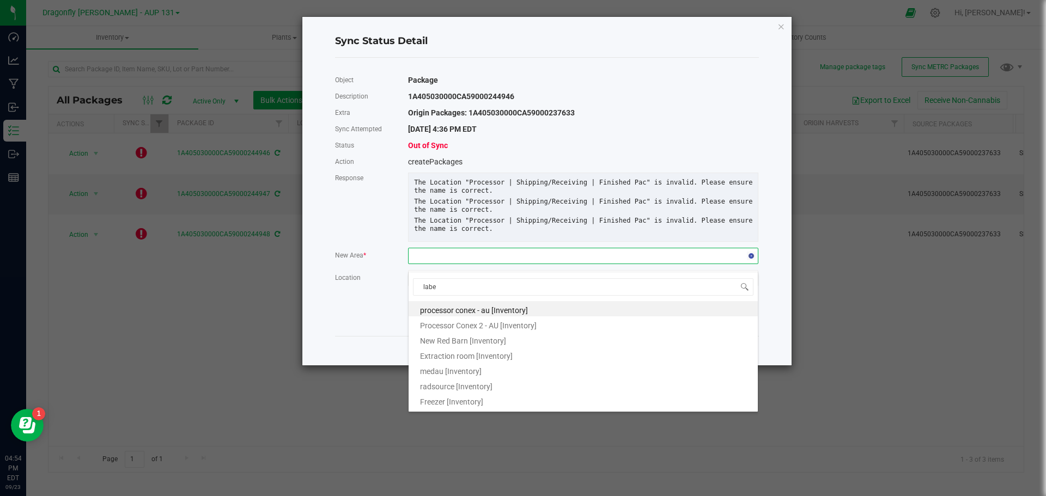
type input "label"
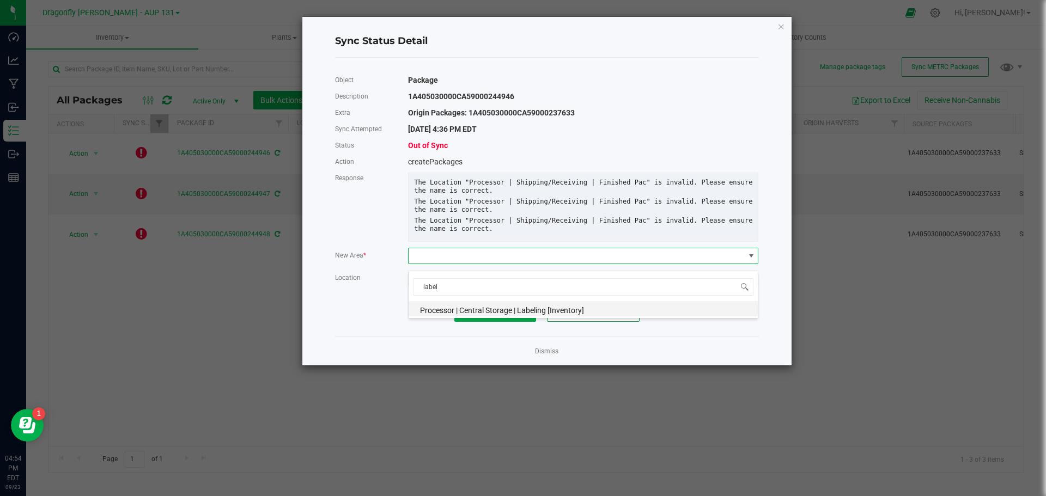
click at [491, 307] on span "Processor | Central Storage | Labeling [Inventory]" at bounding box center [502, 310] width 164 height 9
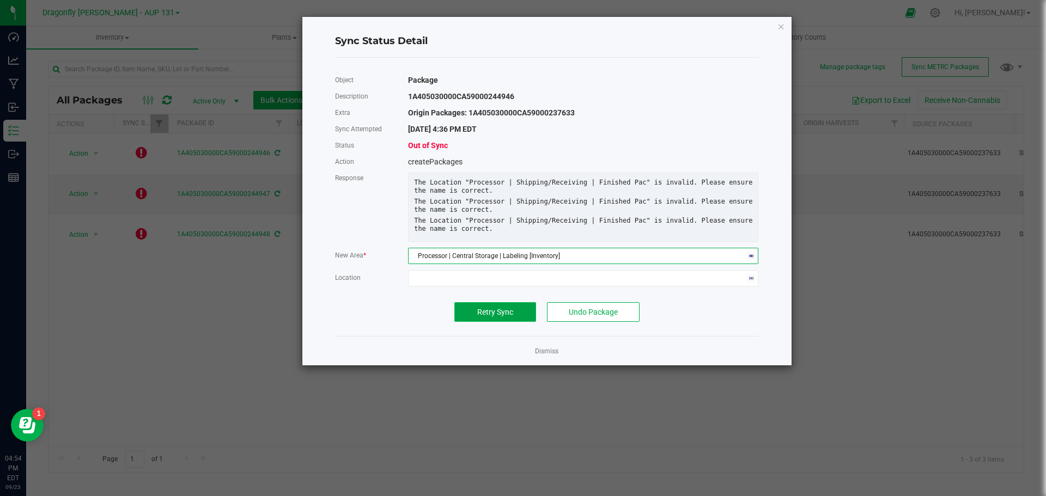
click at [491, 316] on span "Retry Sync" at bounding box center [495, 312] width 36 height 9
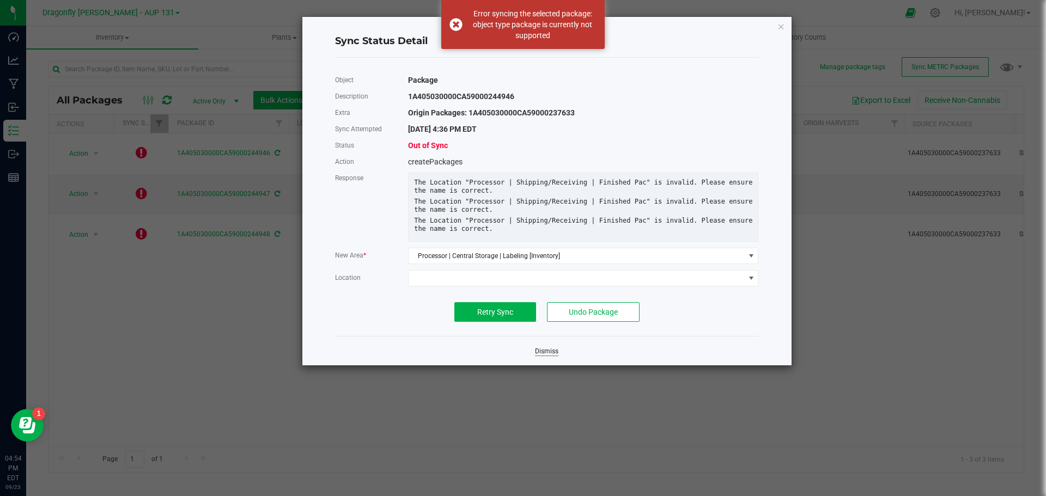
click at [555, 356] on link "Dismiss" at bounding box center [546, 351] width 23 height 9
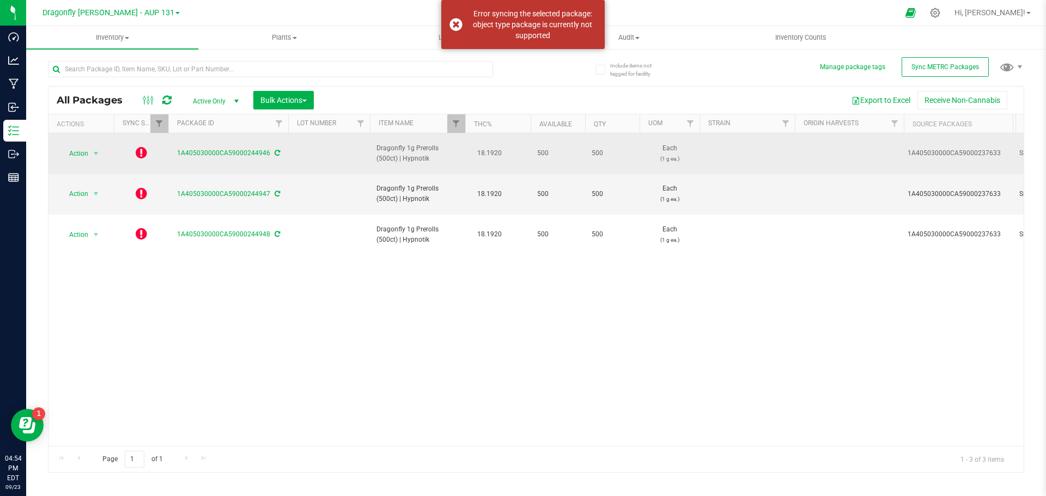
click at [143, 146] on icon at bounding box center [141, 152] width 11 height 13
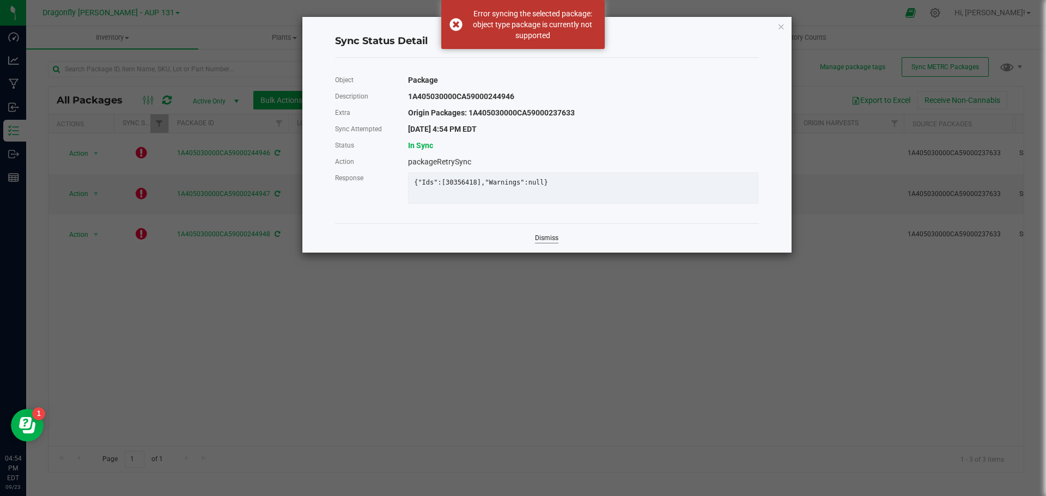
click at [551, 243] on link "Dismiss" at bounding box center [546, 238] width 23 height 9
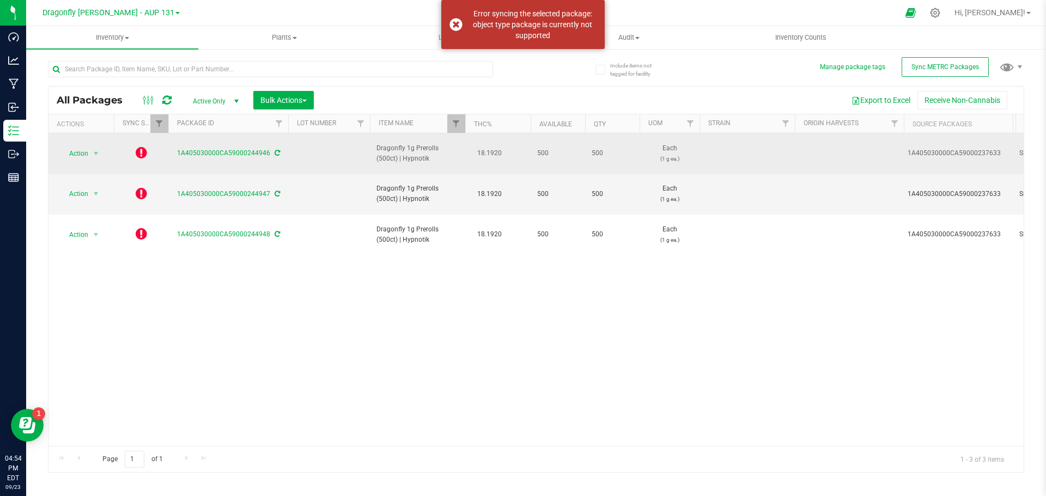
click at [137, 147] on icon at bounding box center [141, 152] width 11 height 13
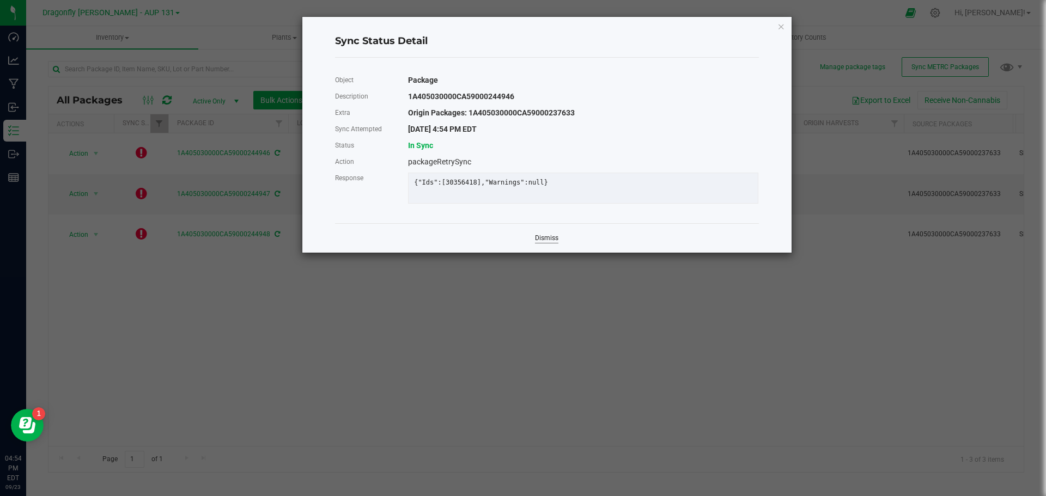
click at [553, 243] on link "Dismiss" at bounding box center [546, 238] width 23 height 9
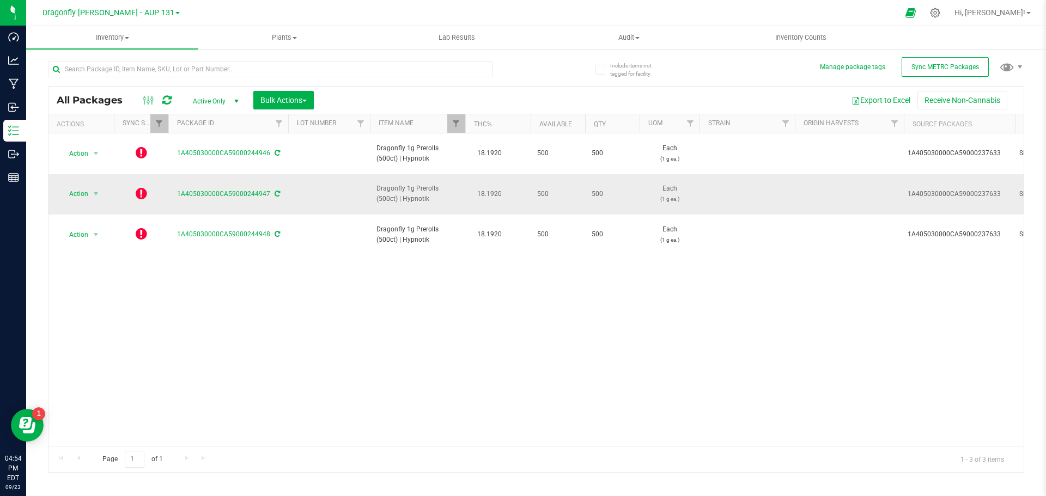
click at [142, 187] on icon at bounding box center [141, 193] width 11 height 13
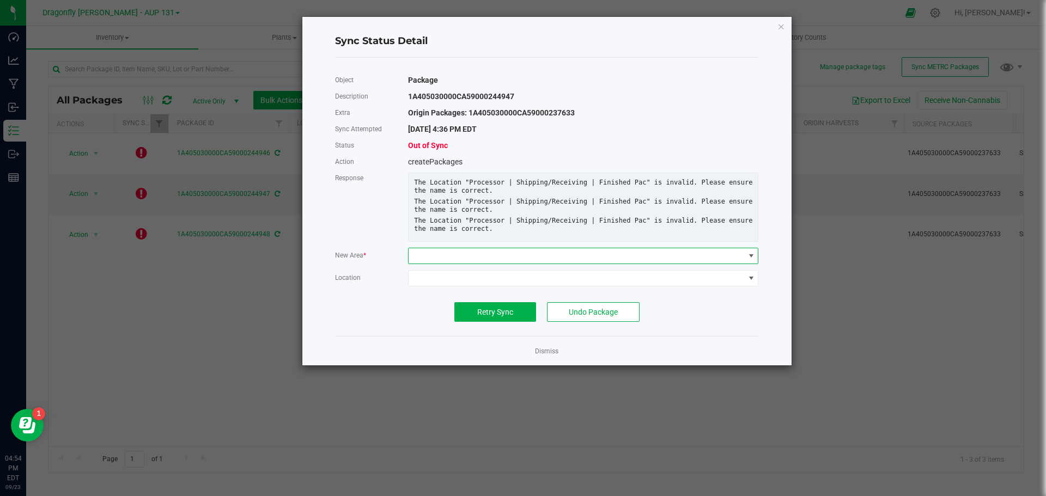
click at [519, 262] on span at bounding box center [575, 255] width 335 height 15
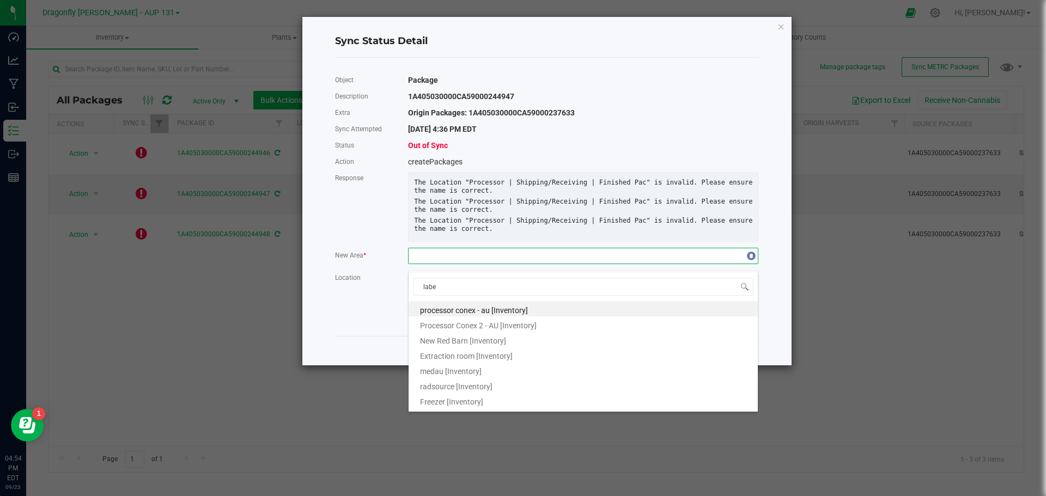
type input "label"
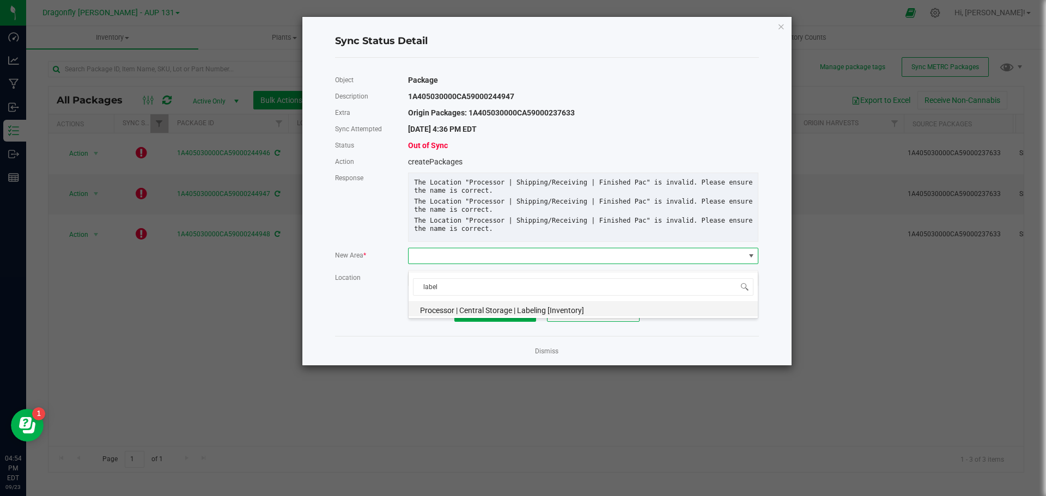
click at [512, 304] on li "Processor | Central Storage | Labeling [Inventory]" at bounding box center [582, 308] width 349 height 15
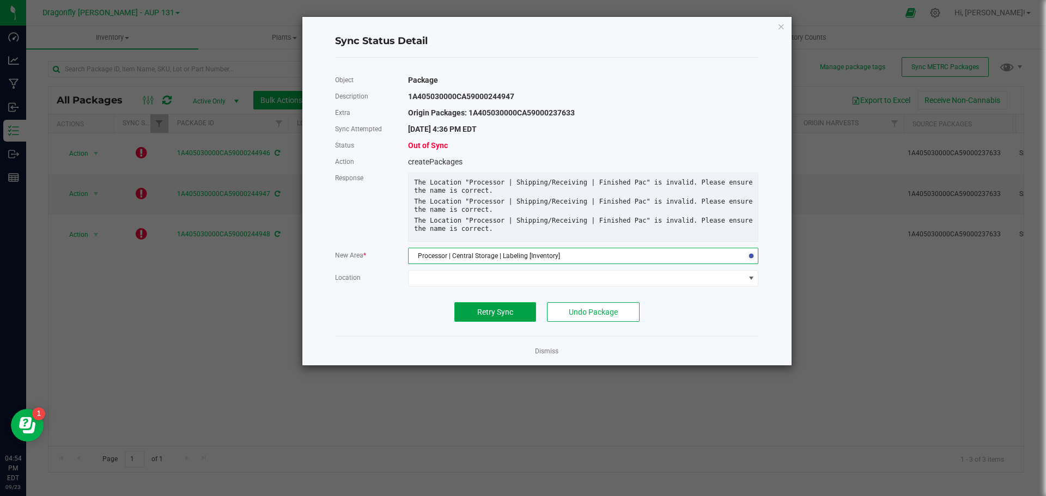
click at [511, 314] on button "Retry Sync" at bounding box center [495, 312] width 82 height 20
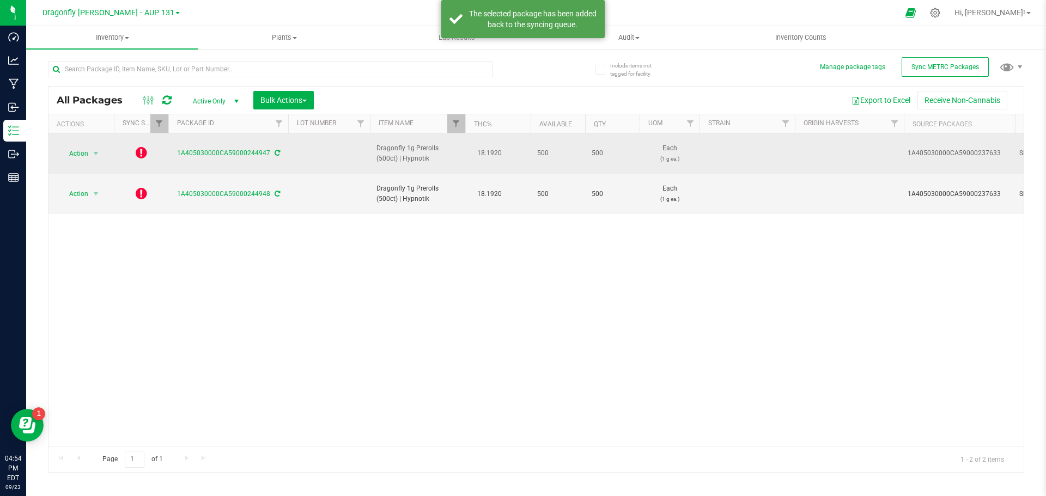
click at [139, 150] on icon at bounding box center [141, 152] width 11 height 13
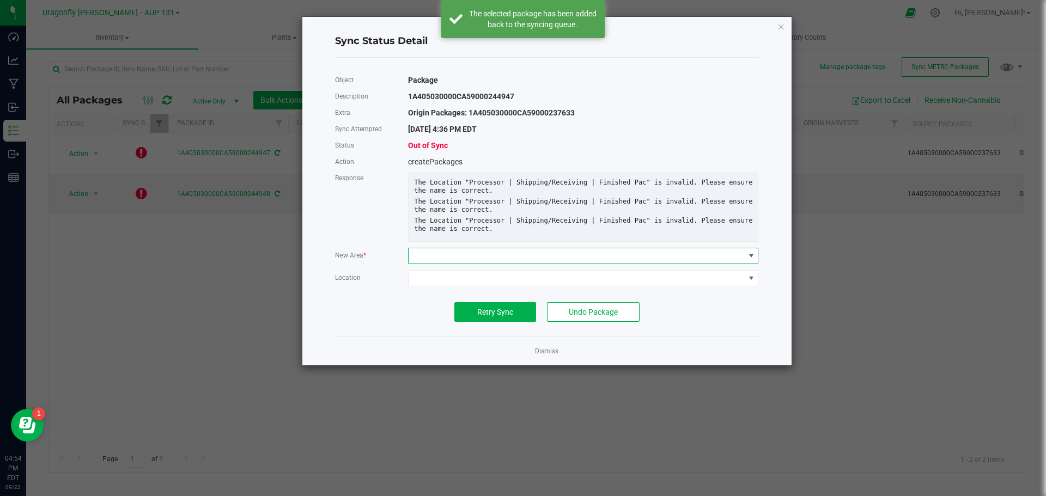
click at [562, 256] on span at bounding box center [575, 255] width 335 height 15
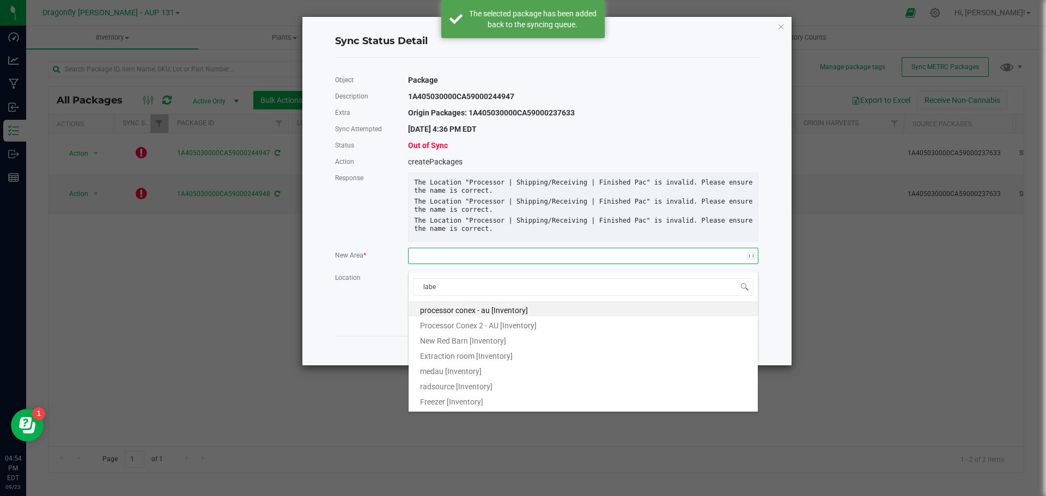
type input "label"
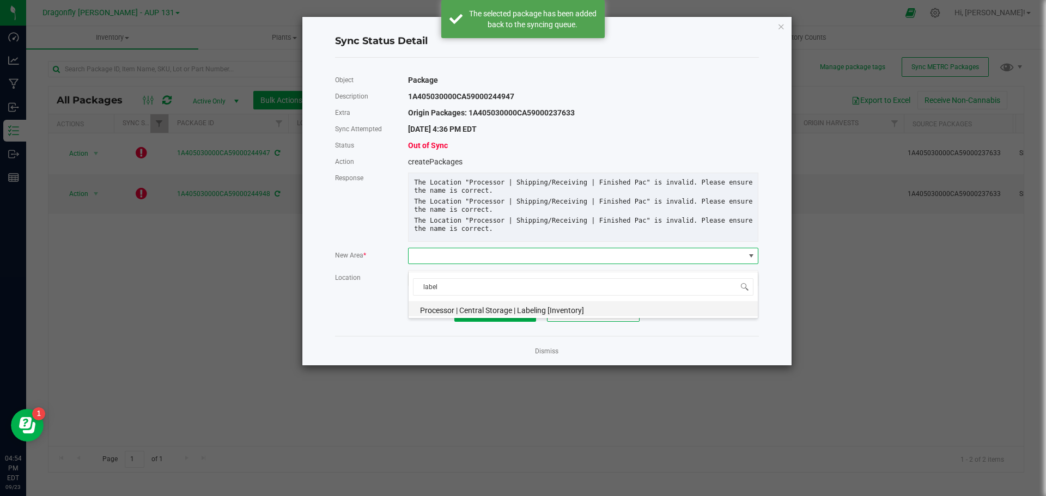
click at [529, 308] on span "Processor | Central Storage | Labeling [Inventory]" at bounding box center [502, 310] width 164 height 9
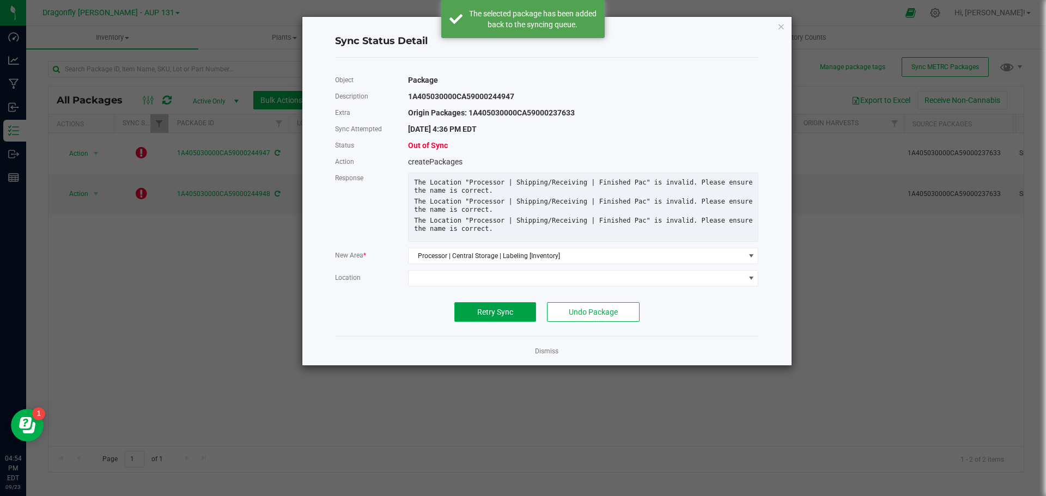
click at [497, 316] on span "Retry Sync" at bounding box center [495, 312] width 36 height 9
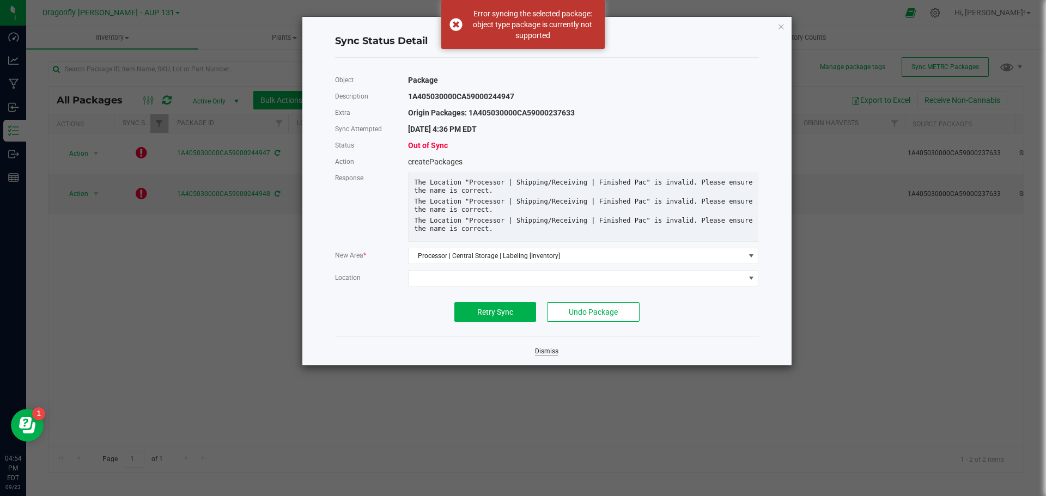
click at [539, 356] on link "Dismiss" at bounding box center [546, 351] width 23 height 9
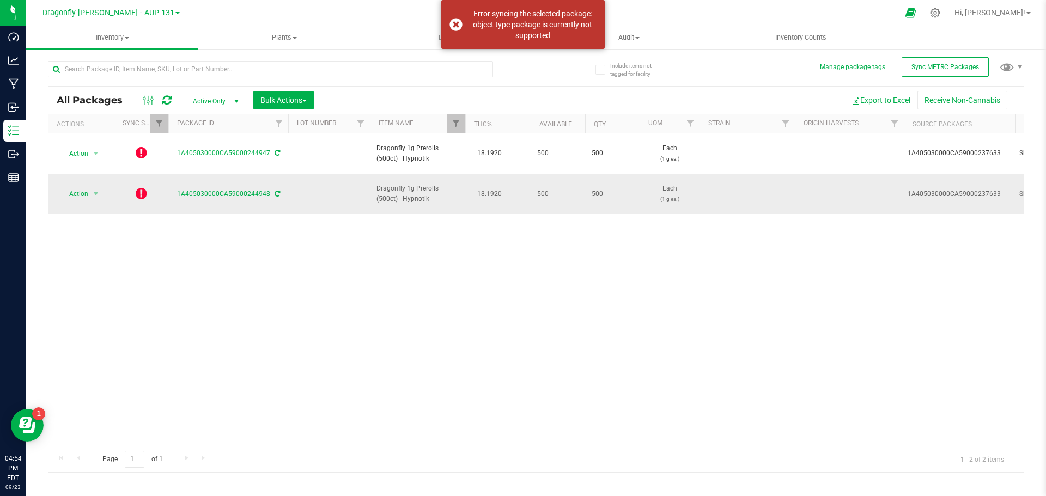
click at [140, 188] on icon at bounding box center [141, 193] width 11 height 13
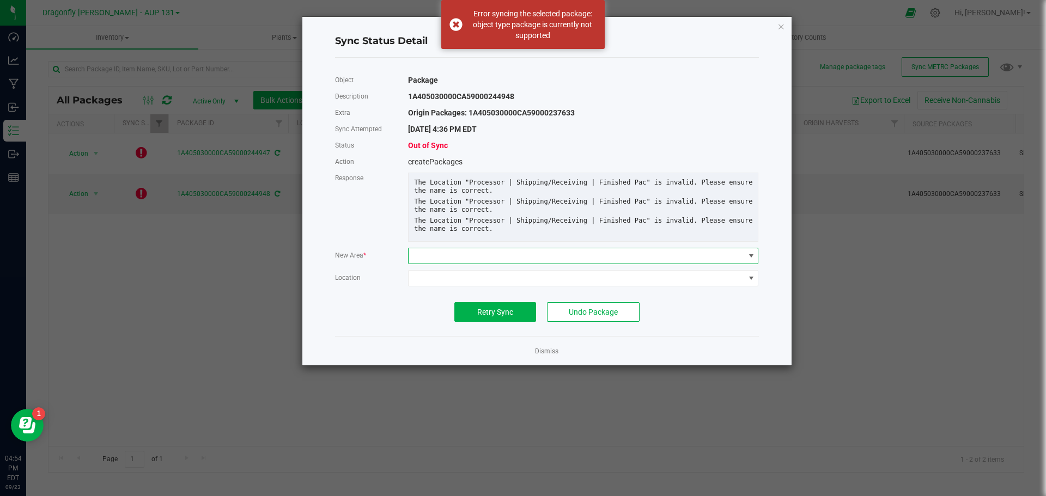
click at [527, 261] on span at bounding box center [575, 255] width 335 height 15
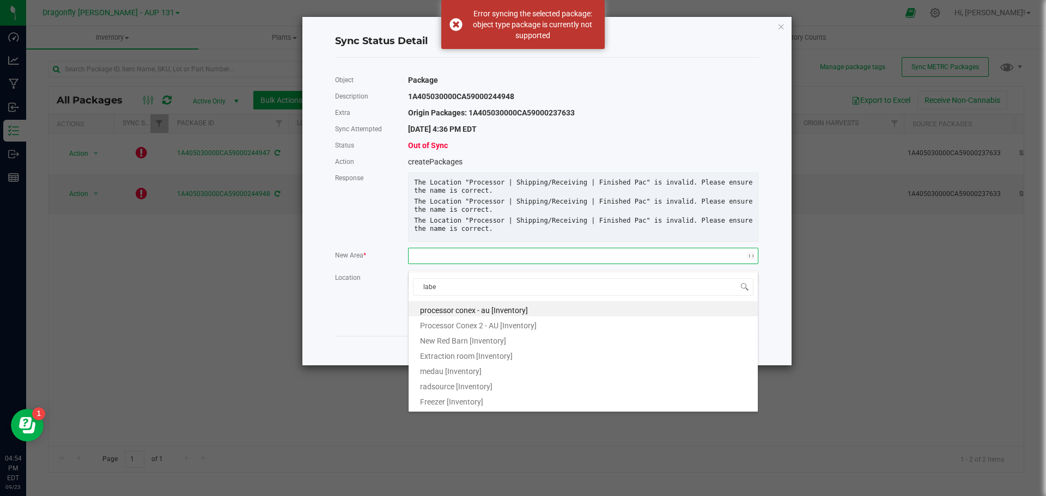
type input "label"
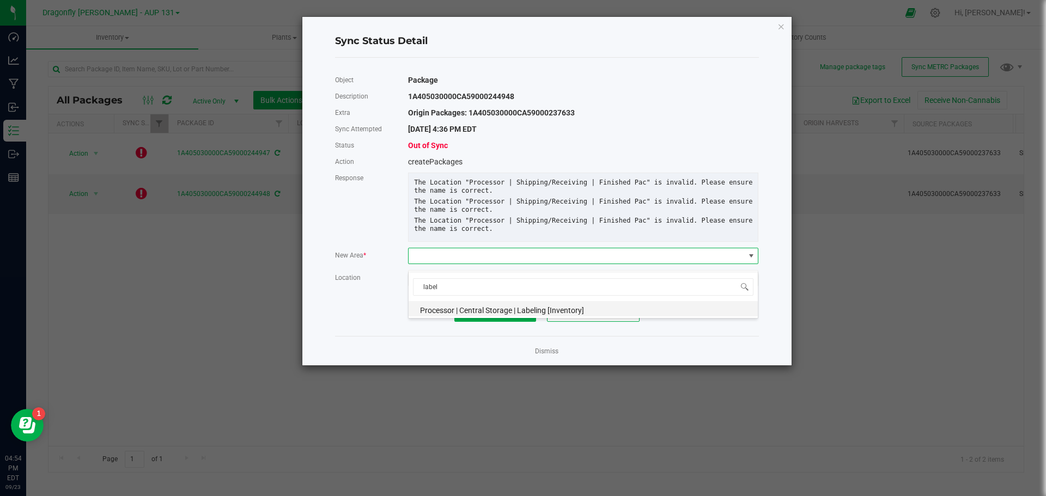
click at [554, 303] on li "Processor | Central Storage | Labeling [Inventory]" at bounding box center [582, 308] width 349 height 15
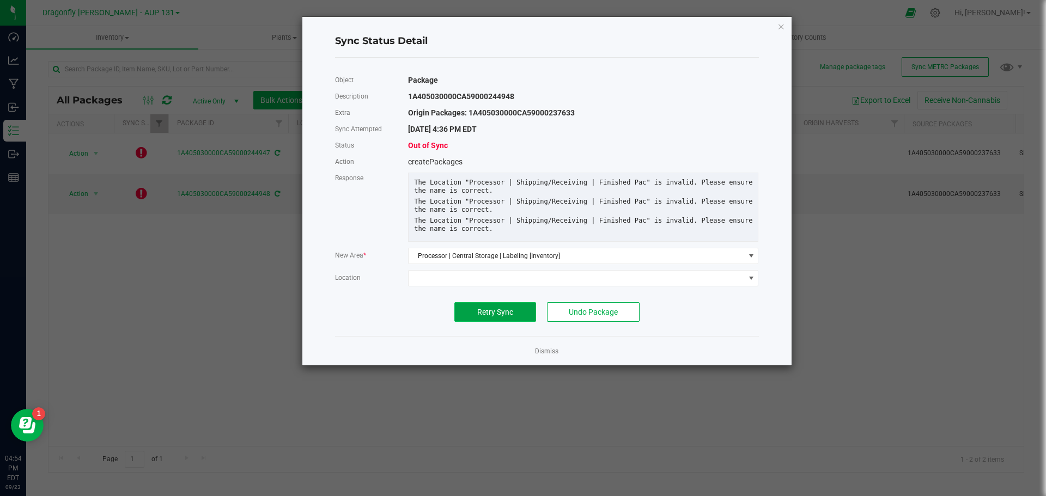
click at [463, 321] on button "Retry Sync" at bounding box center [495, 312] width 82 height 20
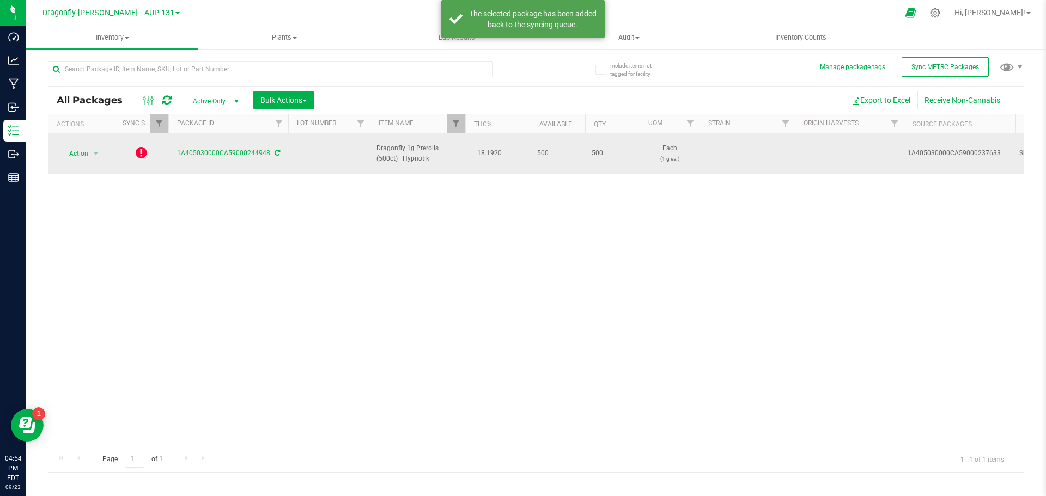
click at [144, 147] on icon at bounding box center [141, 152] width 11 height 13
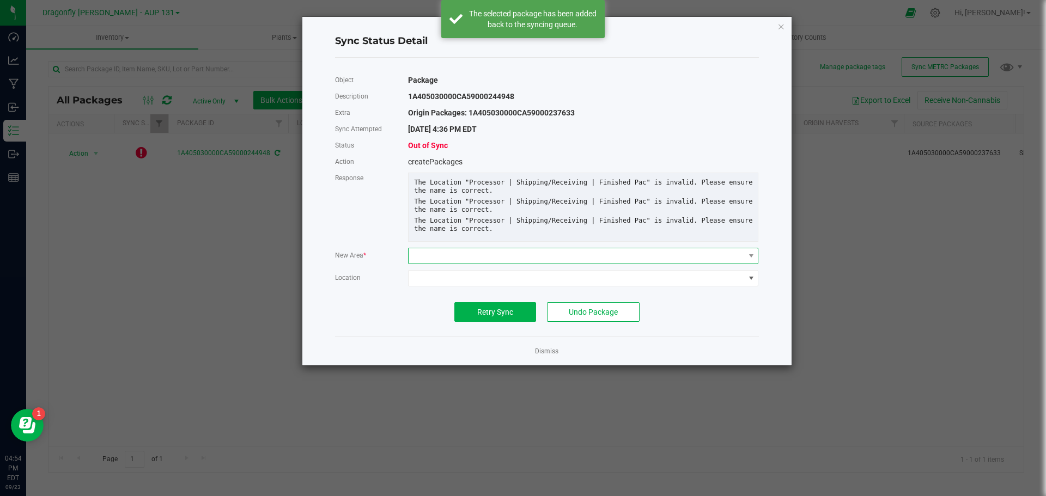
click at [497, 261] on span at bounding box center [575, 255] width 335 height 15
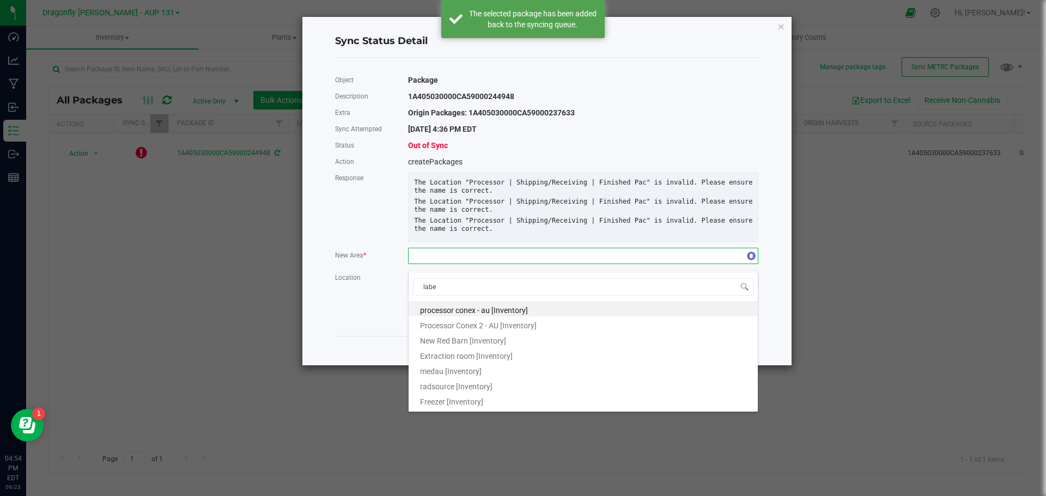
type input "label"
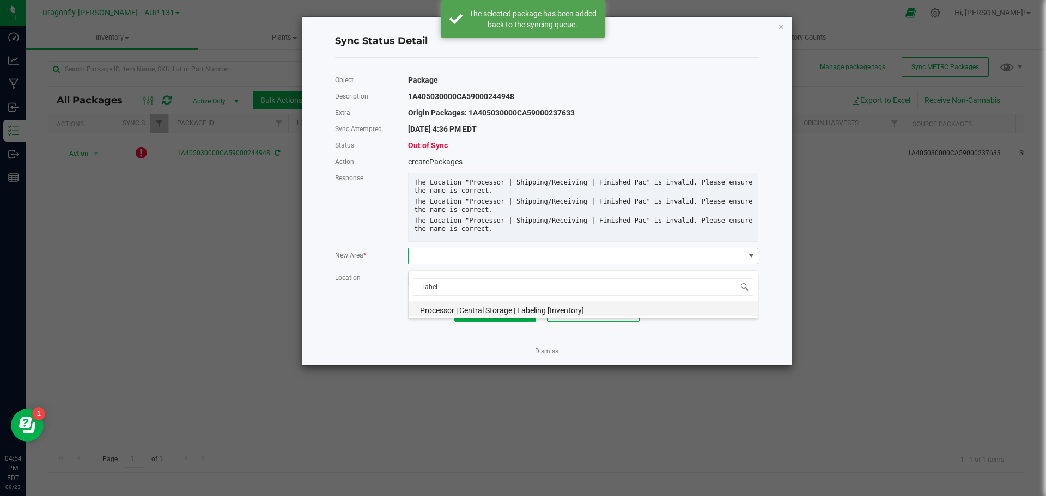
click at [483, 310] on span "Processor | Central Storage | Labeling [Inventory]" at bounding box center [502, 310] width 164 height 9
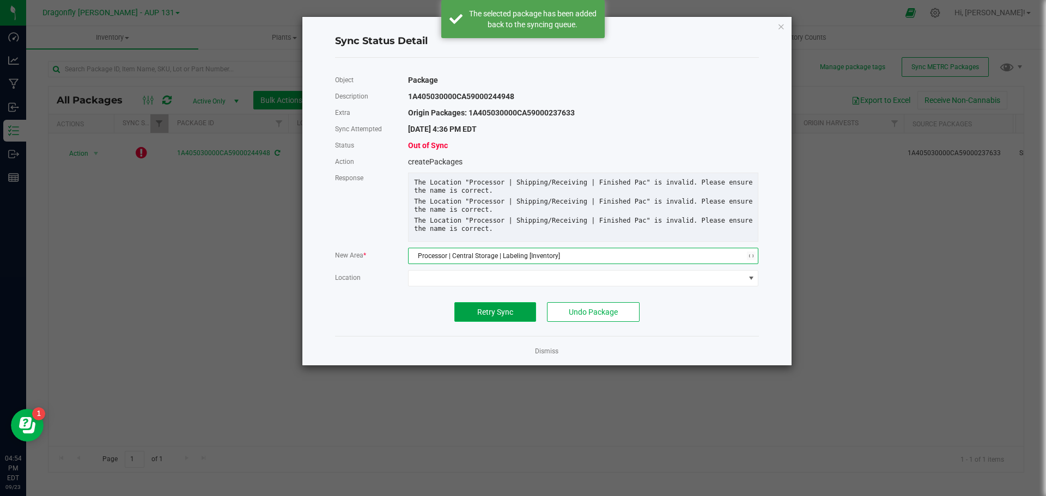
click at [483, 316] on span "Retry Sync" at bounding box center [495, 312] width 36 height 9
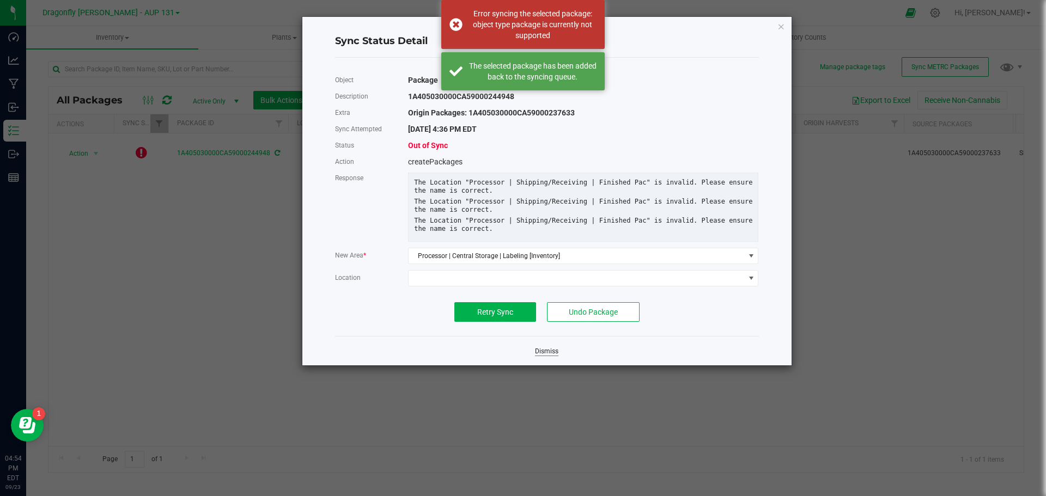
click at [551, 356] on link "Dismiss" at bounding box center [546, 351] width 23 height 9
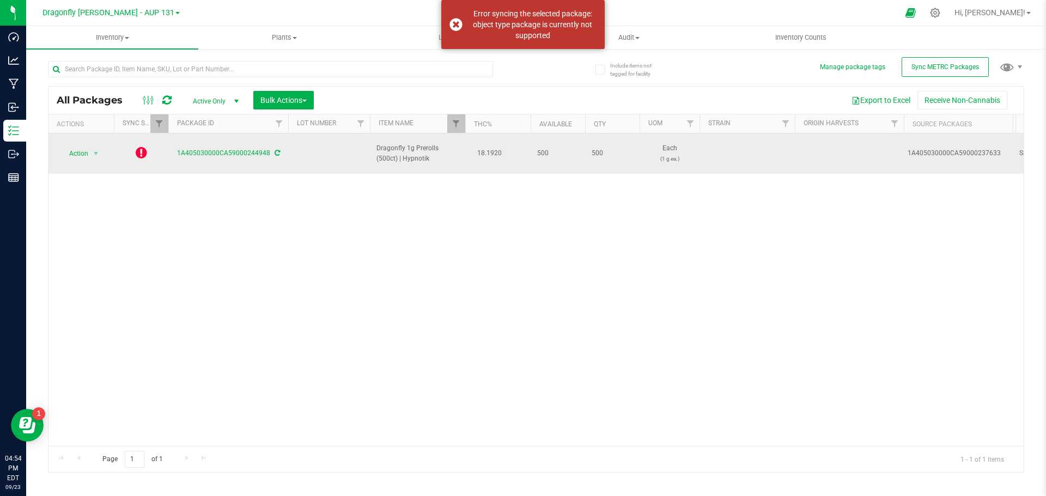
click at [136, 153] on icon at bounding box center [141, 152] width 11 height 13
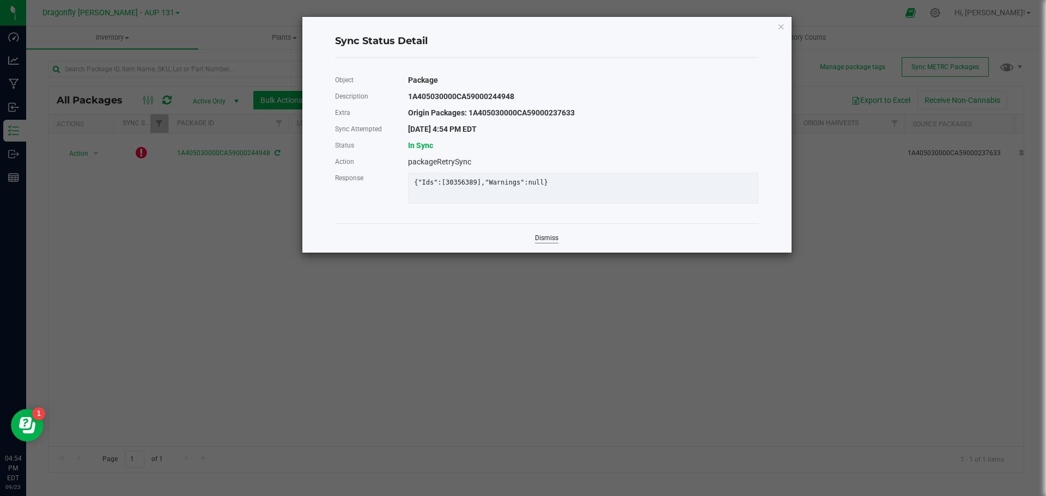
click at [551, 243] on link "Dismiss" at bounding box center [546, 238] width 23 height 9
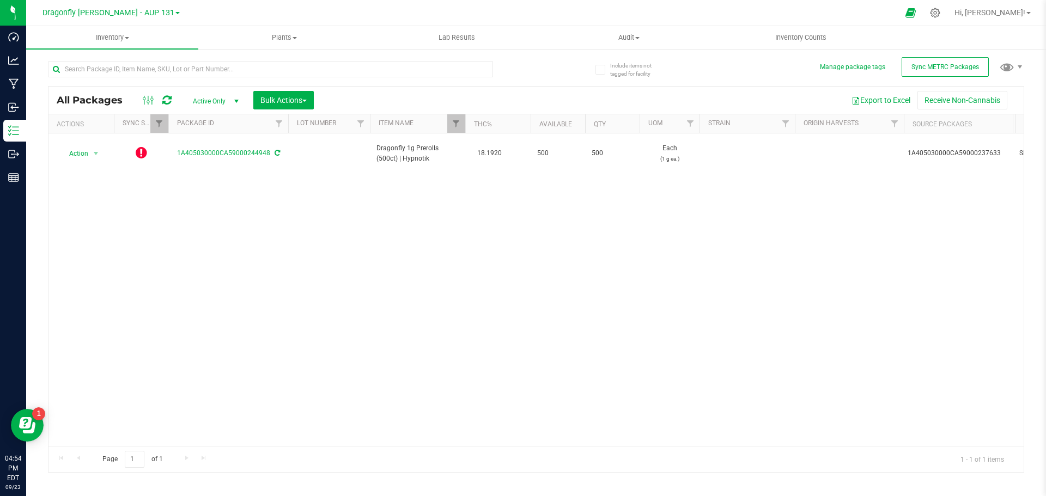
click at [164, 97] on icon at bounding box center [166, 100] width 9 height 11
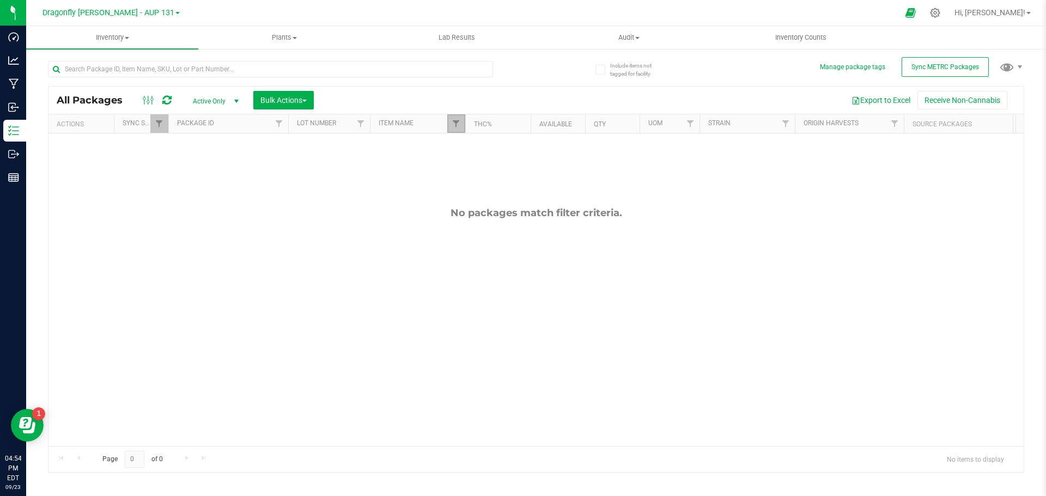
click at [450, 122] on link "Filter" at bounding box center [456, 123] width 18 height 19
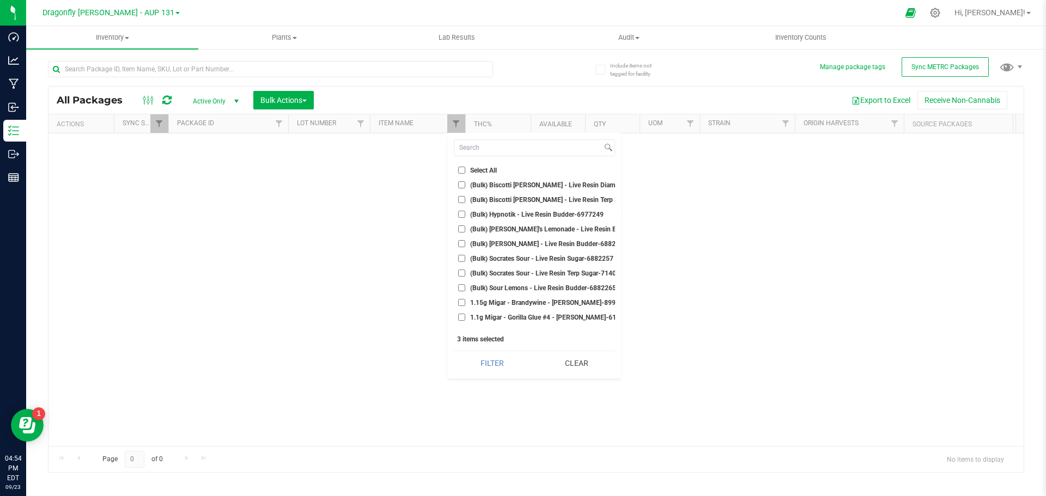
click at [543, 197] on span "(Bulk) Biscotti [PERSON_NAME] - Live Resin Terp Sugar-7085701" at bounding box center [565, 200] width 191 height 7
click at [465, 197] on input "(Bulk) Biscotti [PERSON_NAME] - Live Resin Terp Sugar-7085701" at bounding box center [461, 199] width 7 height 7
checkbox input "true"
click at [582, 364] on button "Clear" at bounding box center [576, 363] width 77 height 24
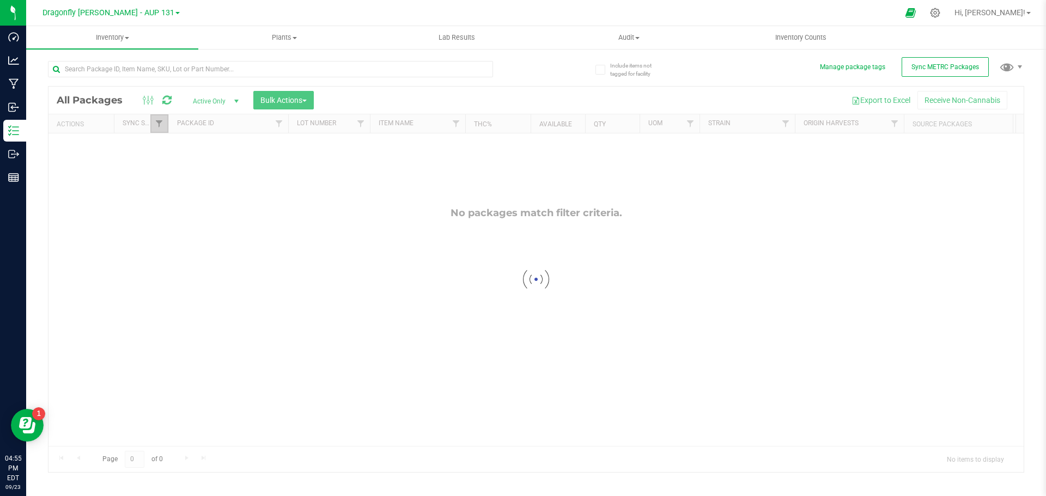
click at [160, 125] on span "Filter" at bounding box center [159, 123] width 9 height 9
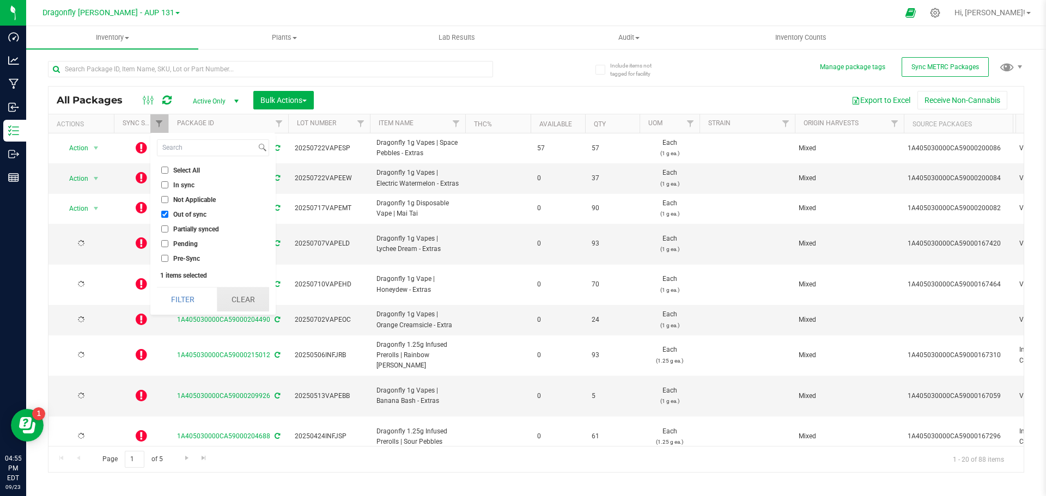
click at [248, 298] on button "Clear" at bounding box center [243, 300] width 52 height 24
